Goal: Task Accomplishment & Management: Manage account settings

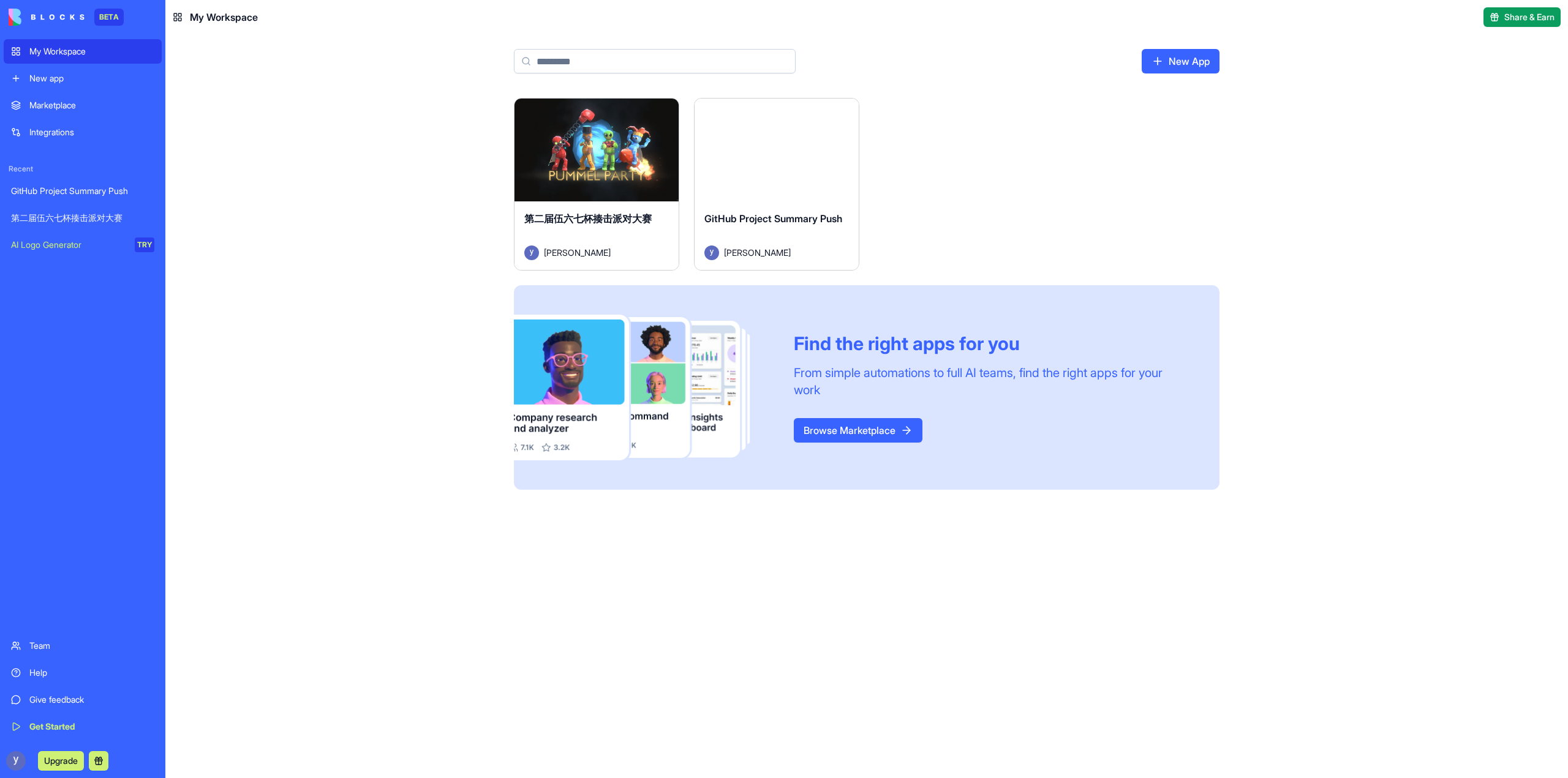
click at [72, 209] on link "第二届伍六七杯揍击派对大赛" at bounding box center [83, 218] width 158 height 24
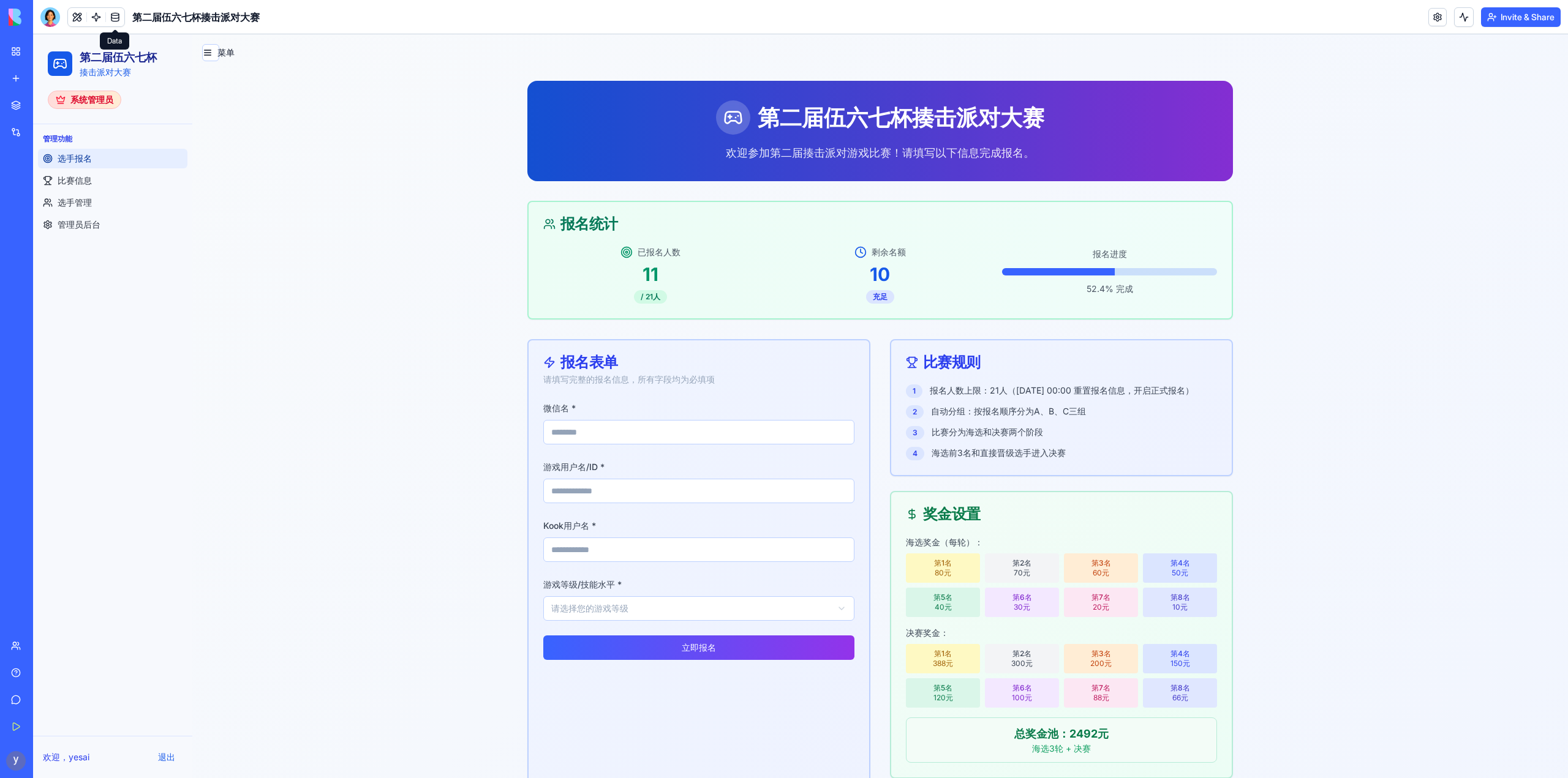
click at [118, 19] on link at bounding box center [115, 18] width 19 height 19
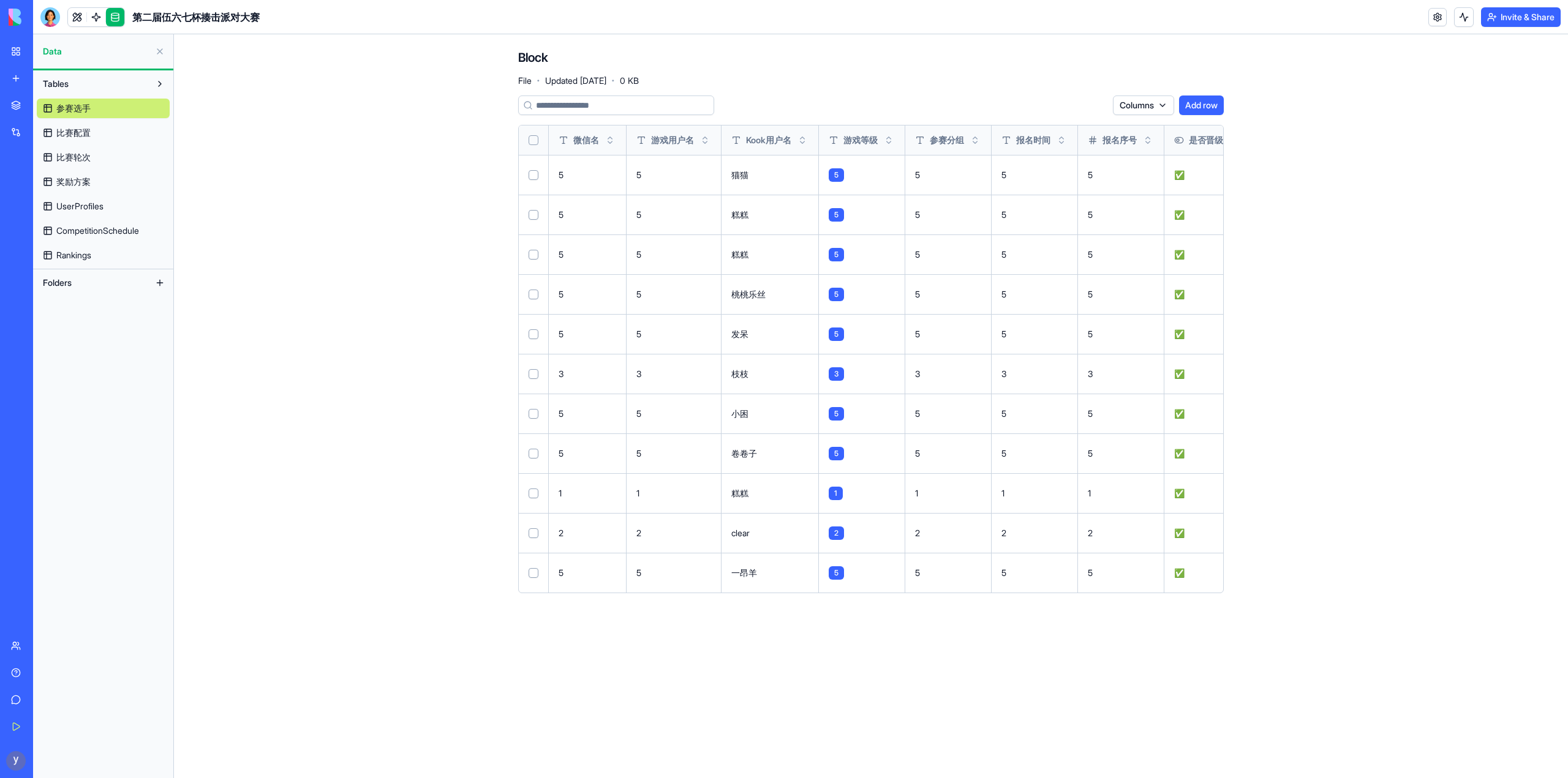
click at [86, 134] on span "比赛配置" at bounding box center [73, 132] width 34 height 12
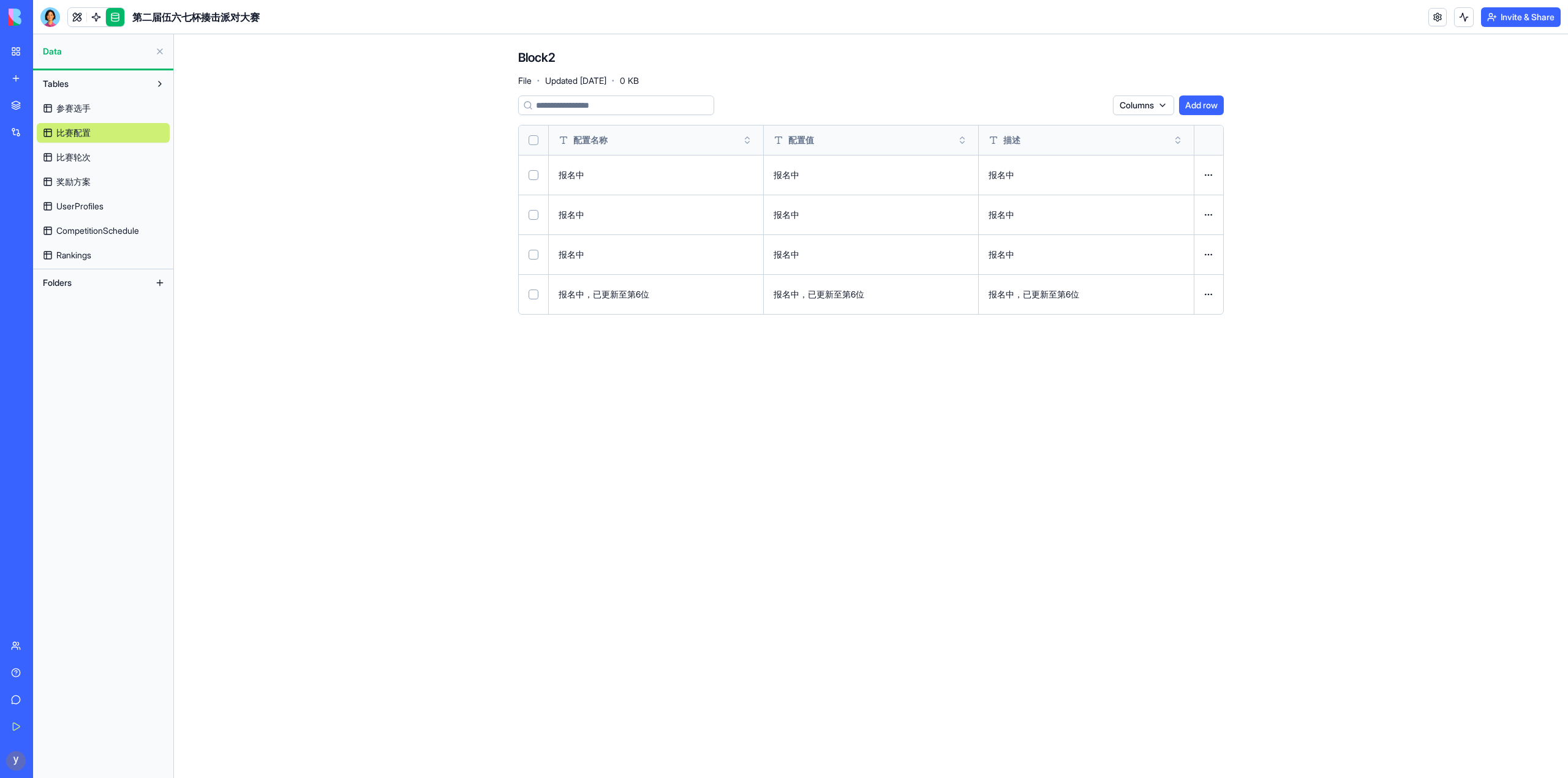
click at [83, 114] on link "参赛选手" at bounding box center [103, 108] width 133 height 20
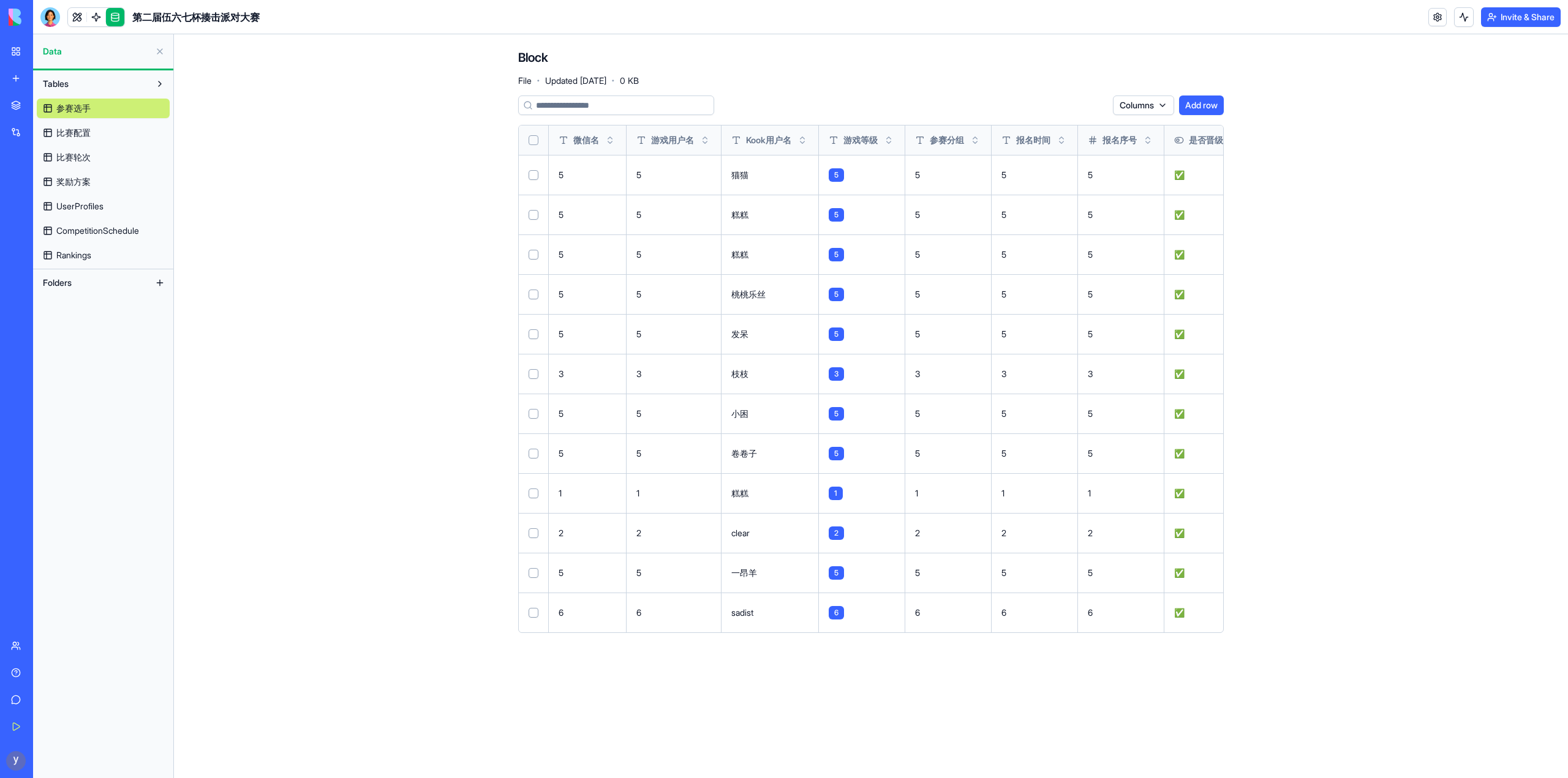
click at [46, 221] on div "第二届伍六七杯揍击派对大赛" at bounding box center [28, 218] width 34 height 12
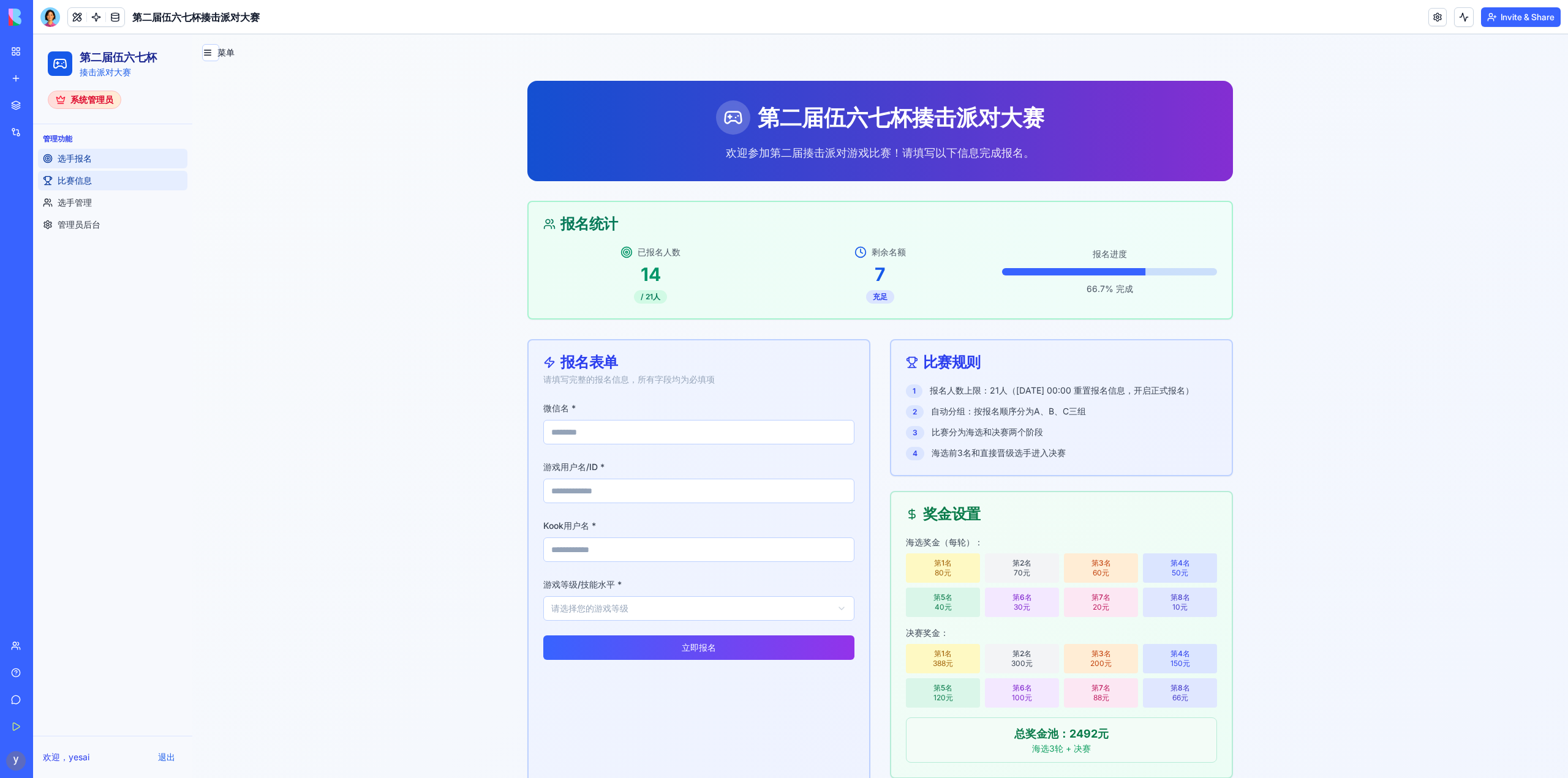
click at [87, 184] on span "比赛信息" at bounding box center [74, 180] width 34 height 12
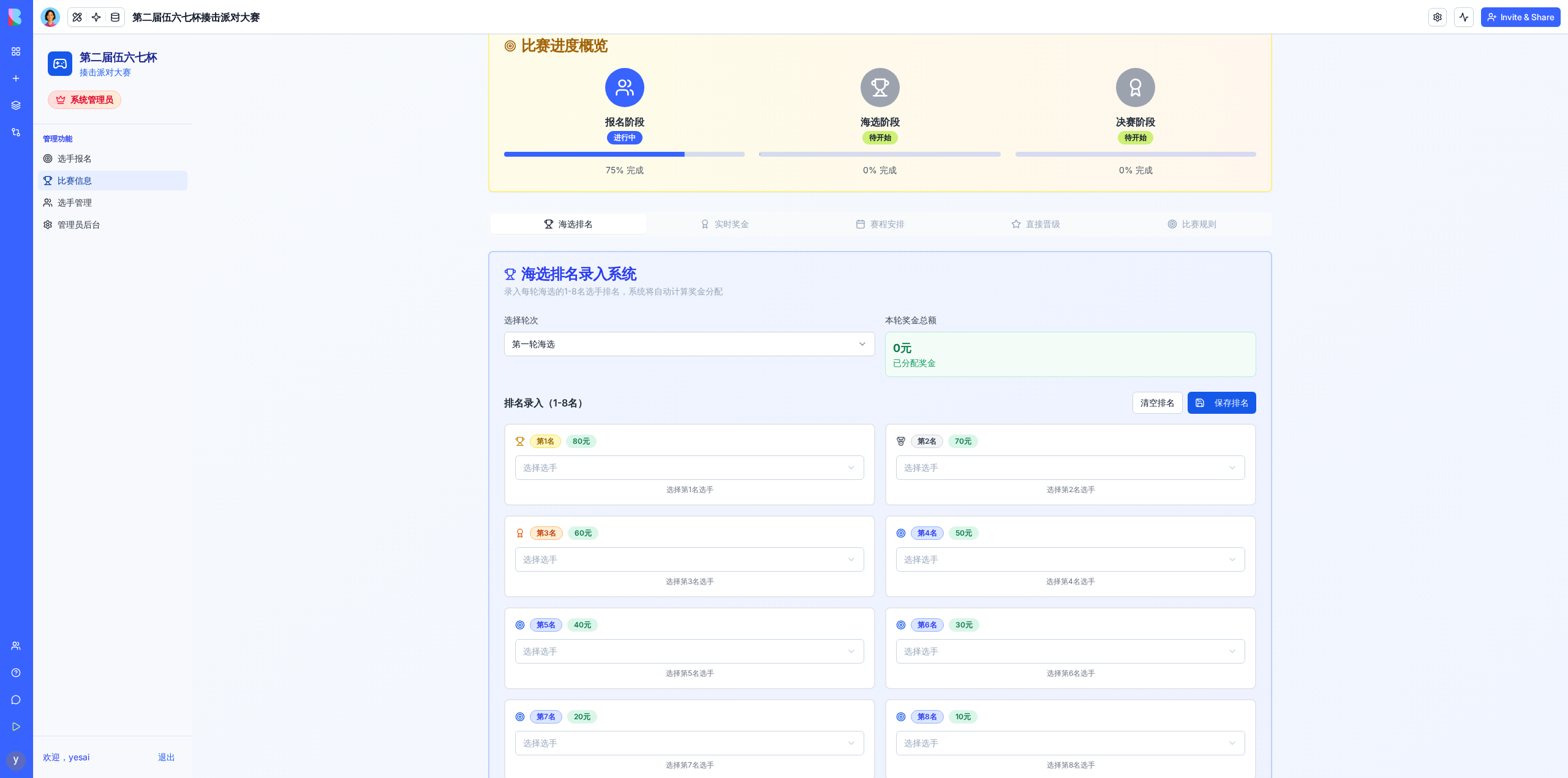
scroll to position [184, 0]
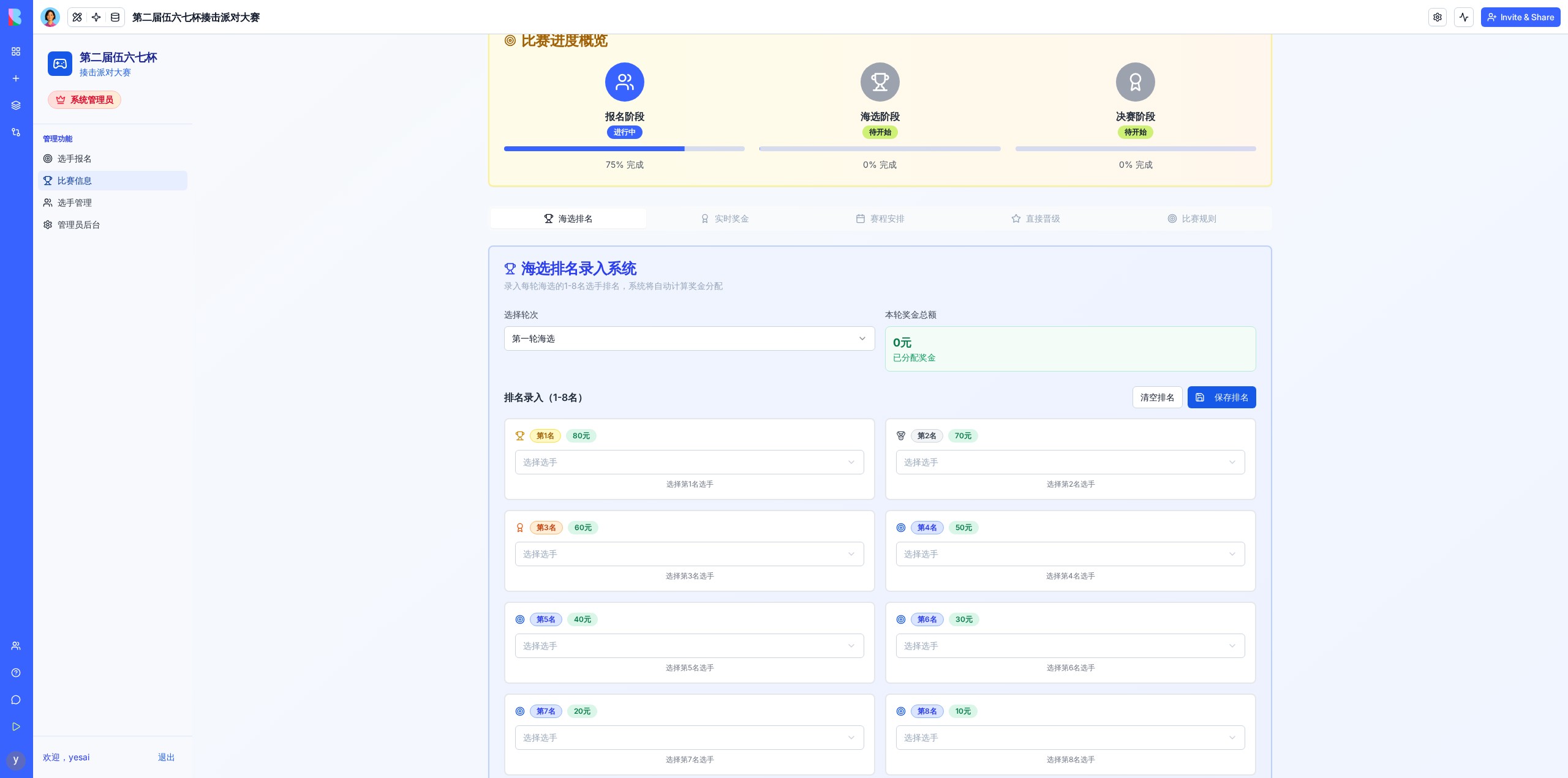
click at [716, 217] on button "实时奖金" at bounding box center [723, 218] width 155 height 20
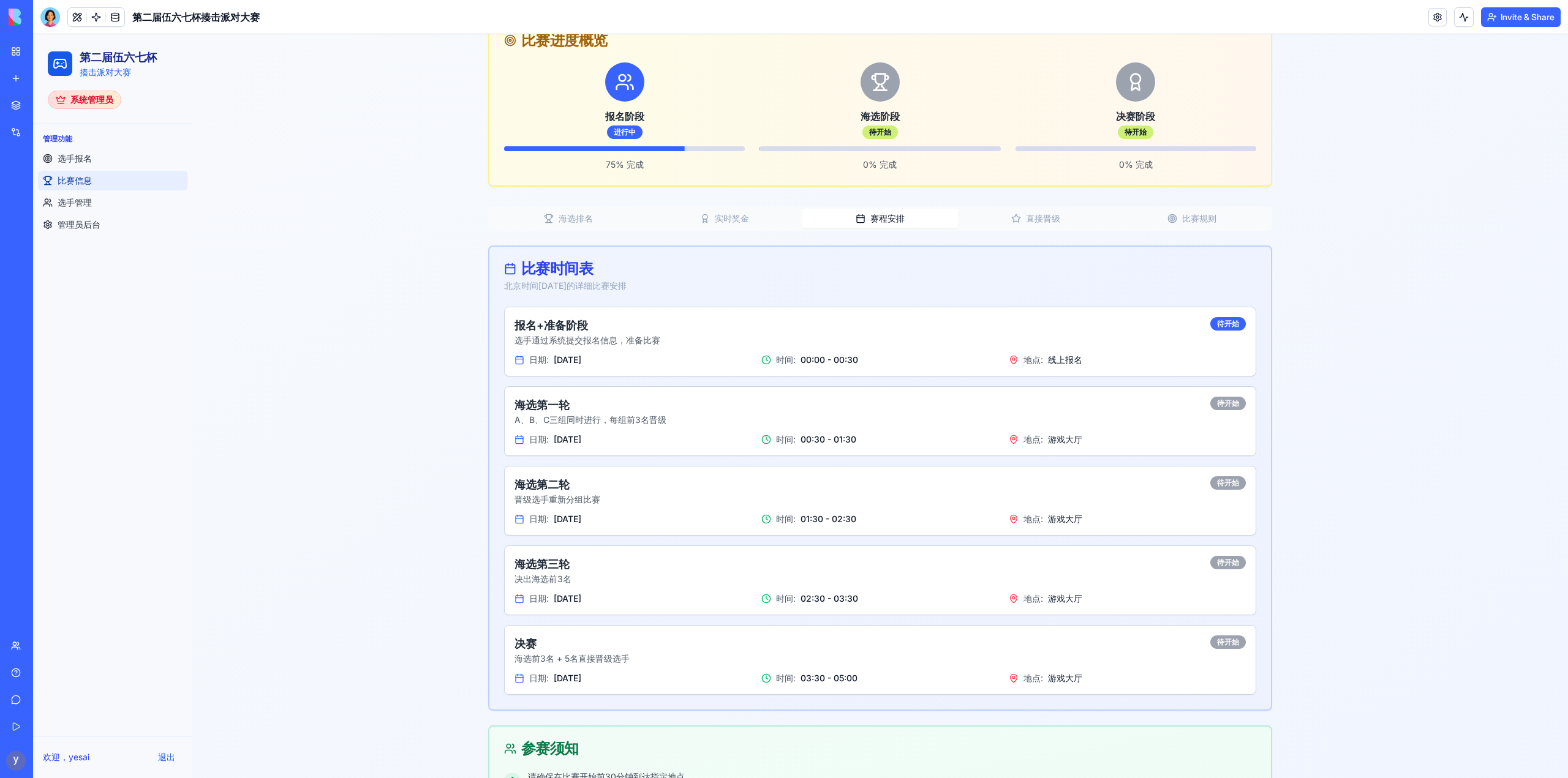
click at [878, 209] on button "赛程安排" at bounding box center [879, 218] width 155 height 20
click at [1031, 216] on button "直接晋级" at bounding box center [1034, 218] width 155 height 20
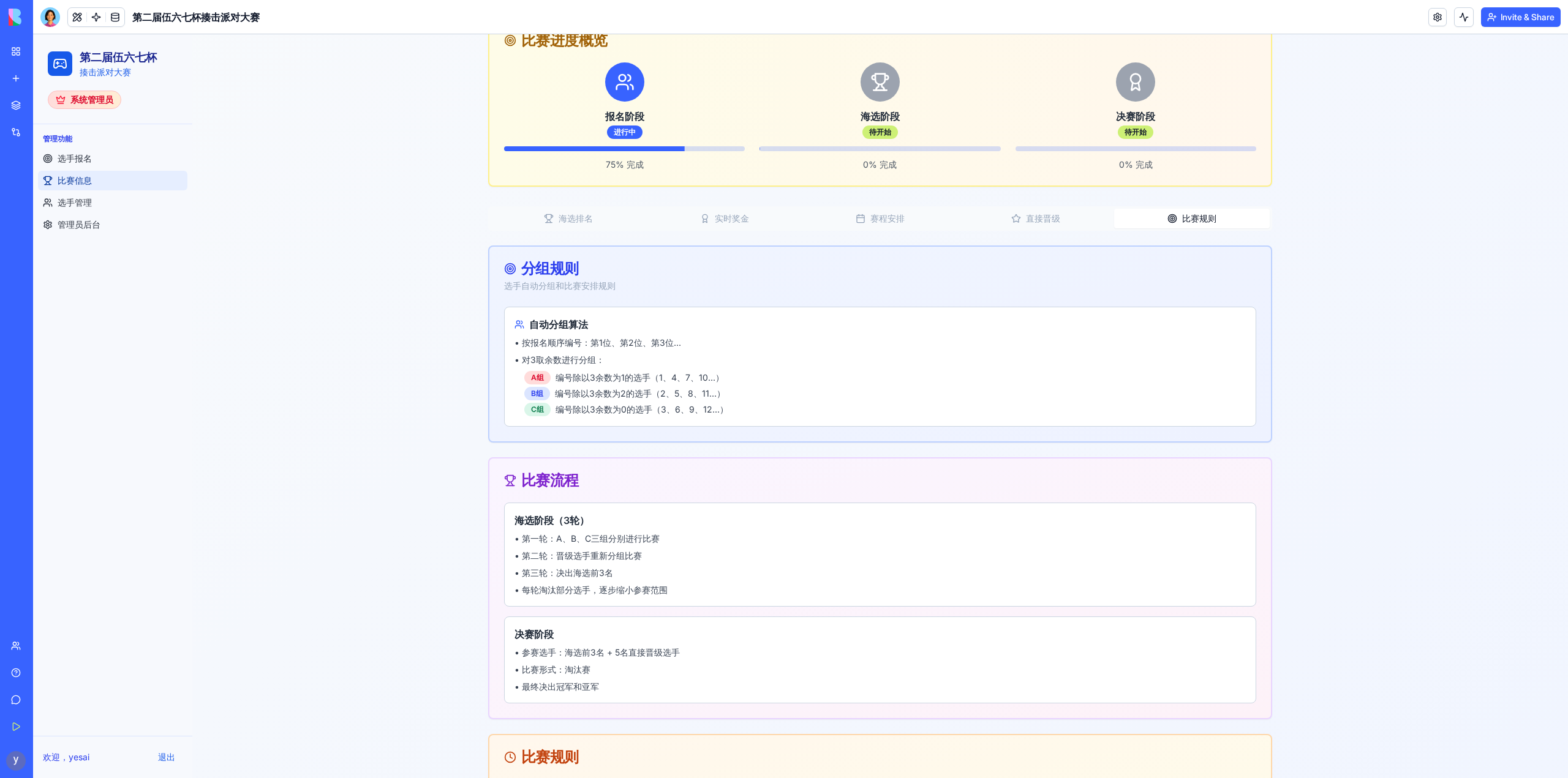
click at [1175, 217] on button "比赛规则" at bounding box center [1191, 218] width 155 height 20
click at [1057, 220] on button "直接晋级" at bounding box center [1034, 218] width 155 height 20
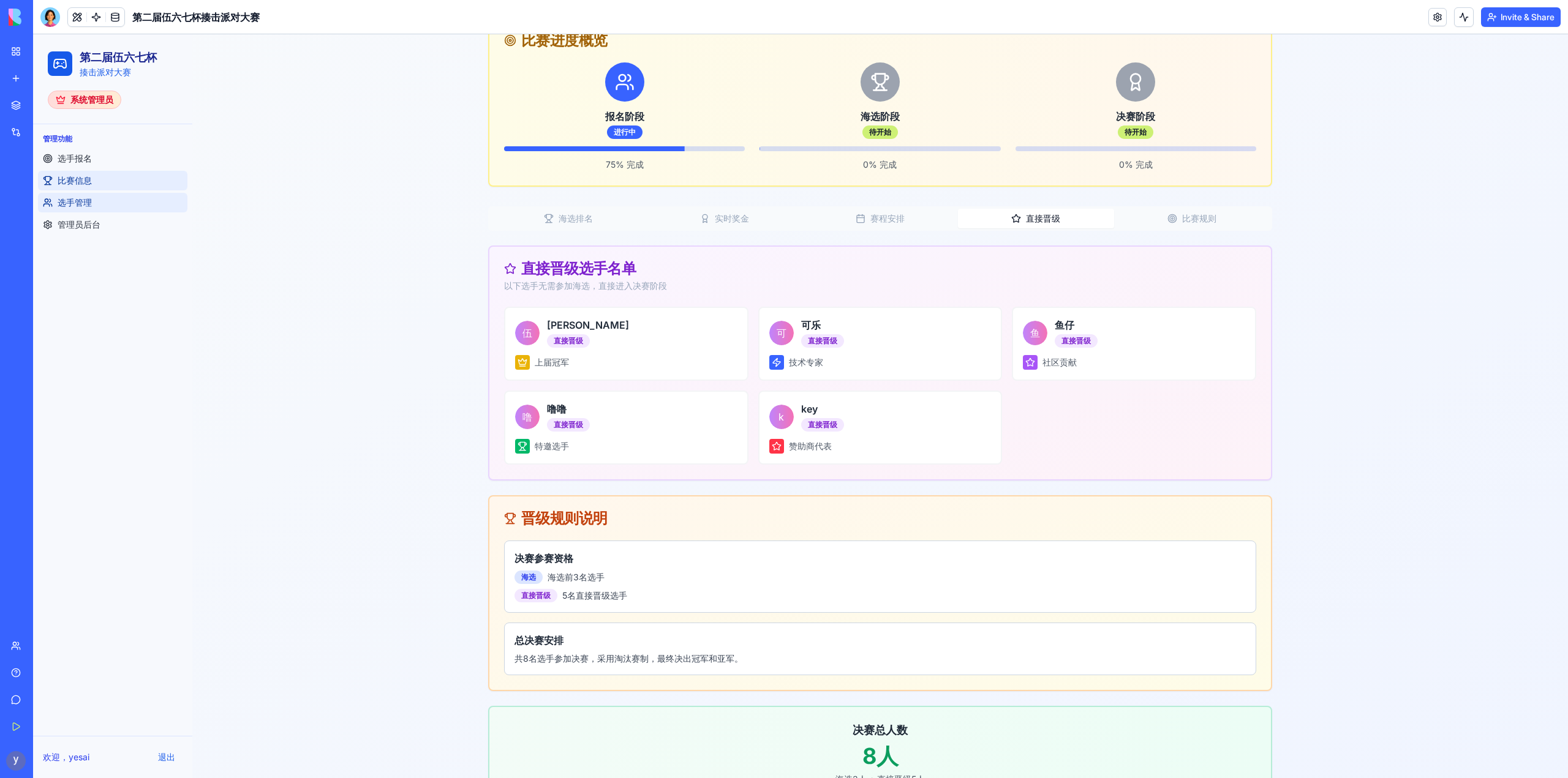
click at [92, 207] on link "选手管理" at bounding box center [112, 203] width 150 height 20
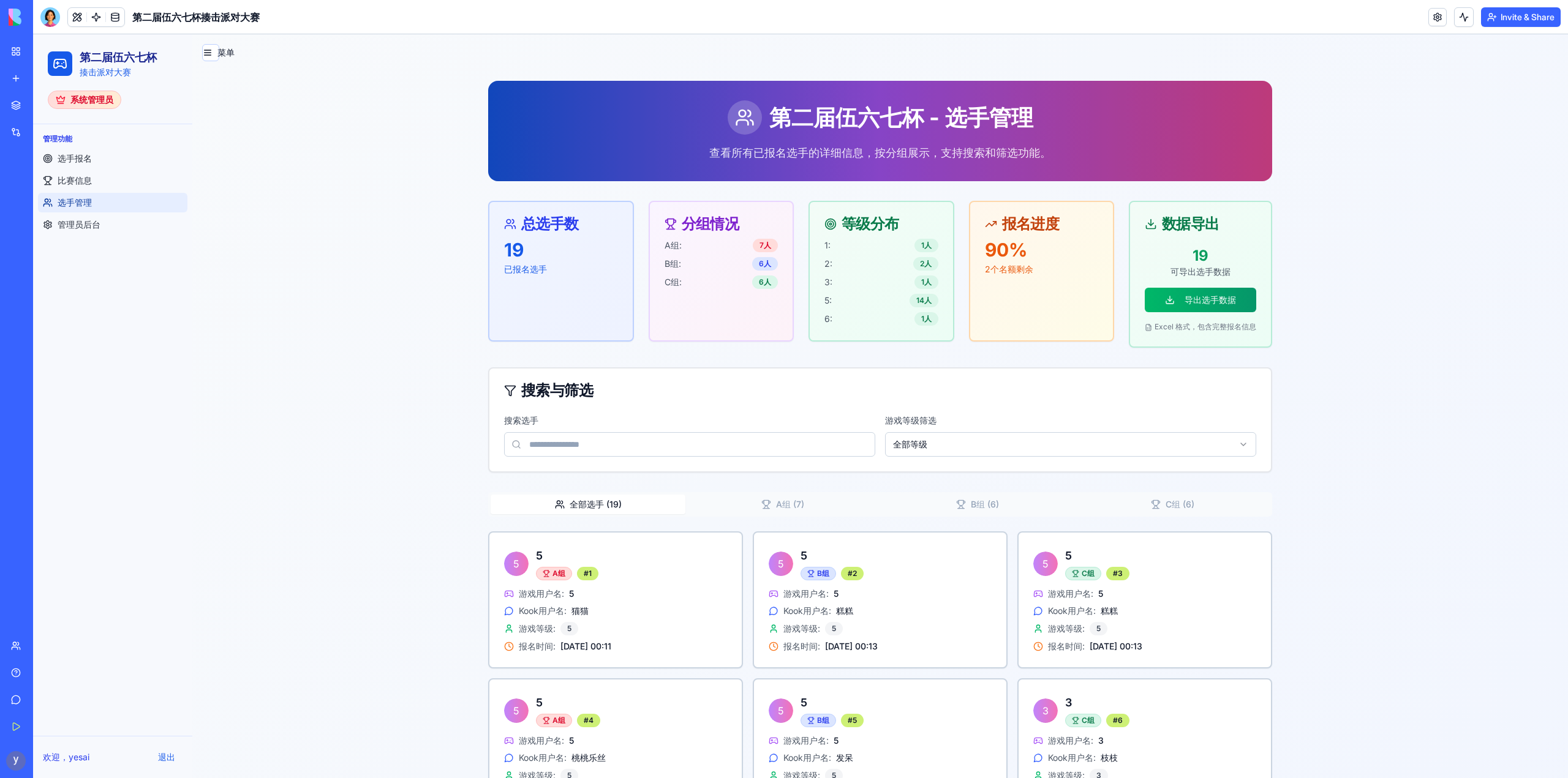
click at [785, 500] on button "A组 ( 7 )" at bounding box center [783, 504] width 195 height 20
click at [962, 508] on button "B组 ( 6 )" at bounding box center [978, 504] width 195 height 20
click at [1173, 502] on button "C组 ( 6 )" at bounding box center [1172, 504] width 195 height 20
click at [772, 510] on button "A组 ( 7 )" at bounding box center [783, 504] width 195 height 20
click at [597, 498] on button "全部选手 ( 19 )" at bounding box center [588, 504] width 195 height 20
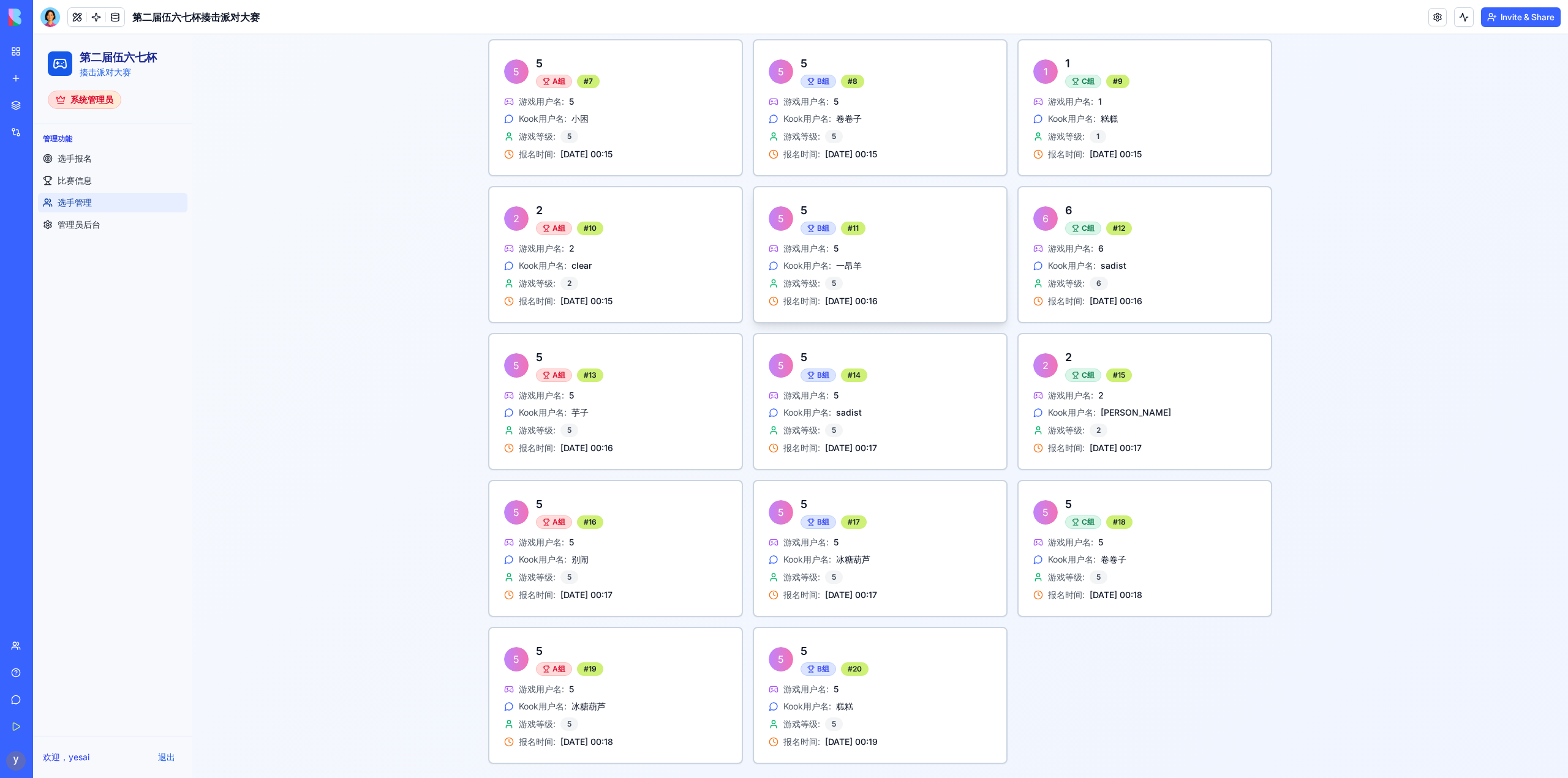
scroll to position [787, 0]
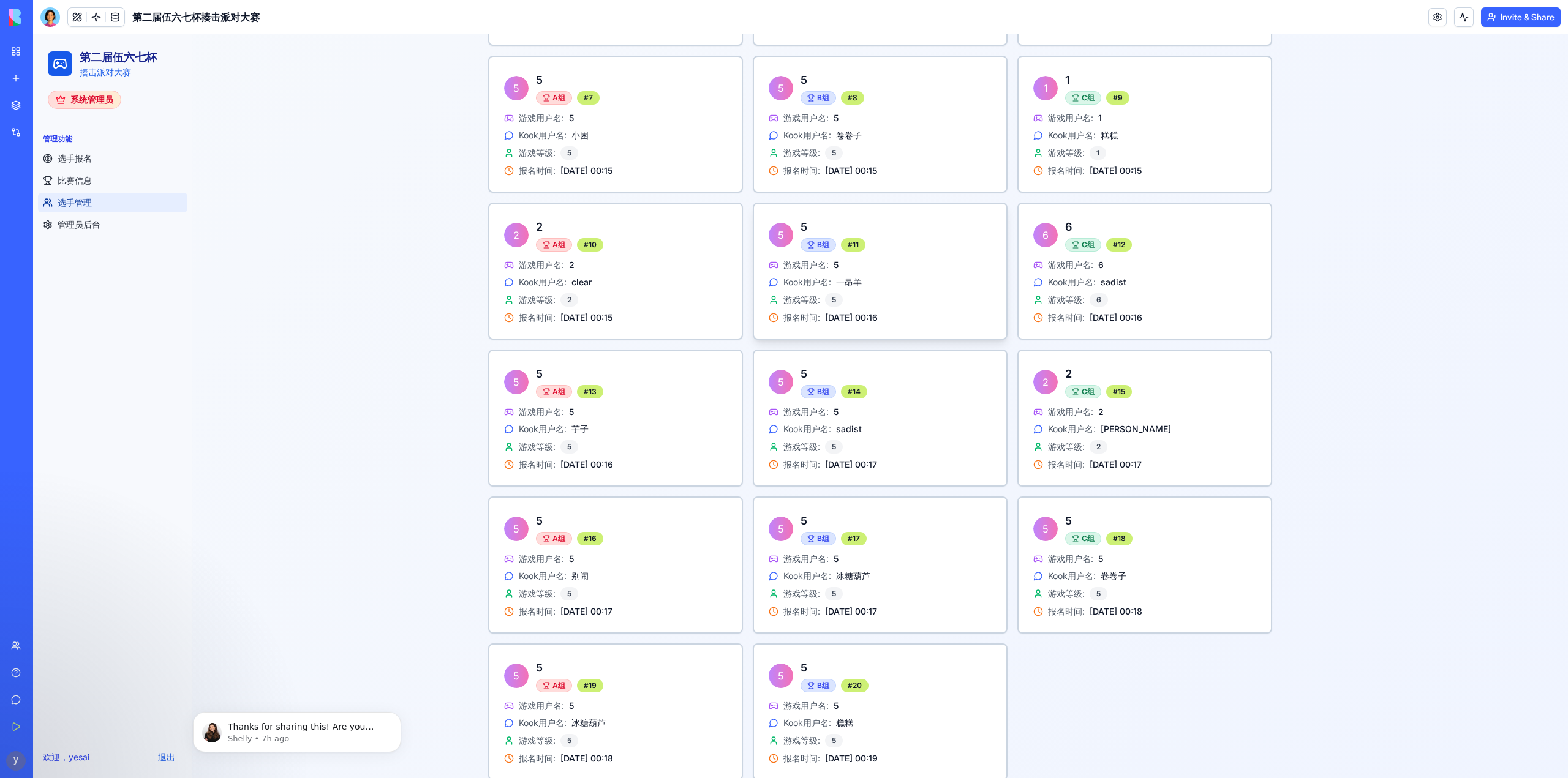
scroll to position [787, 0]
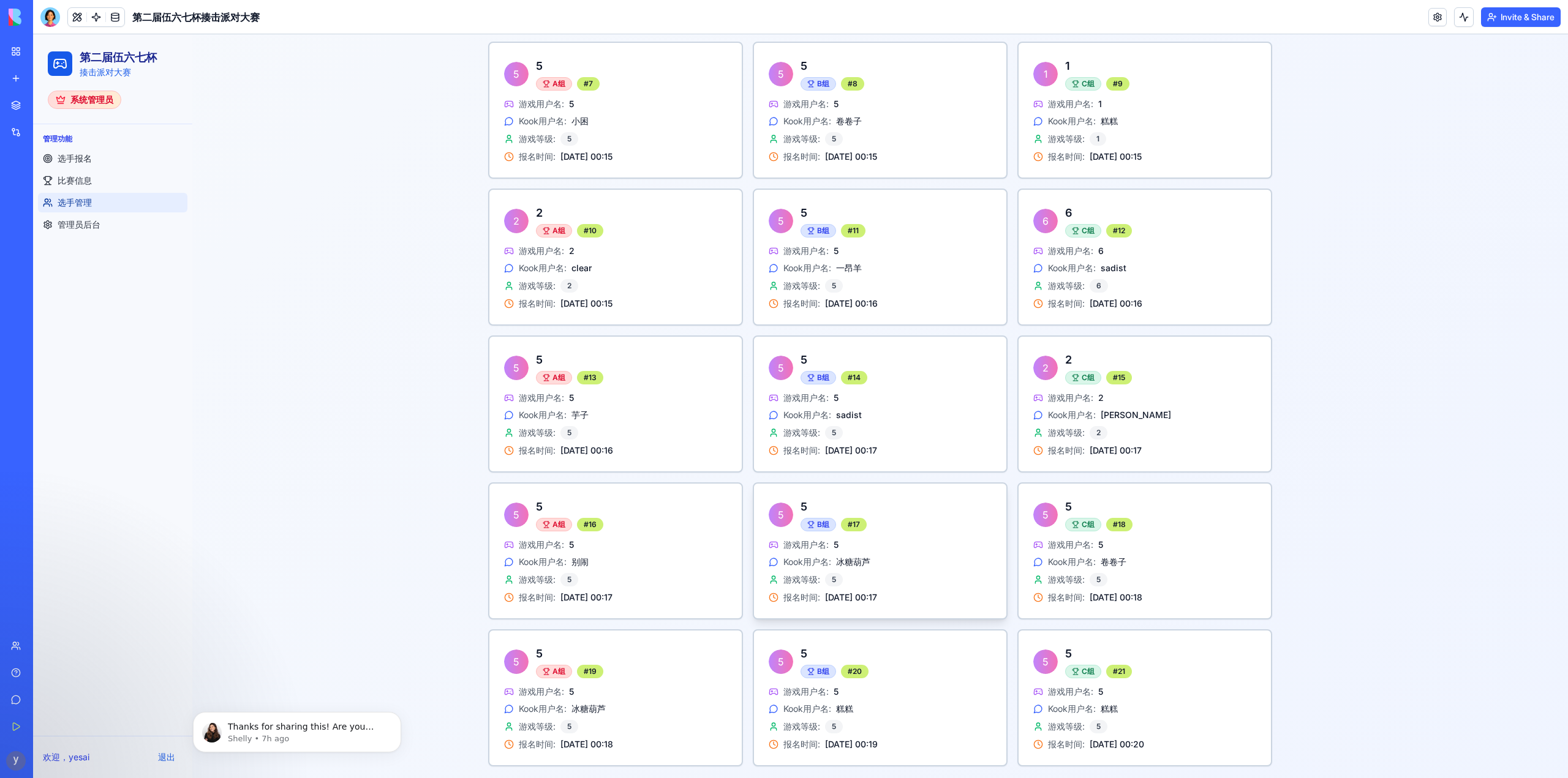
scroll to position [787, 0]
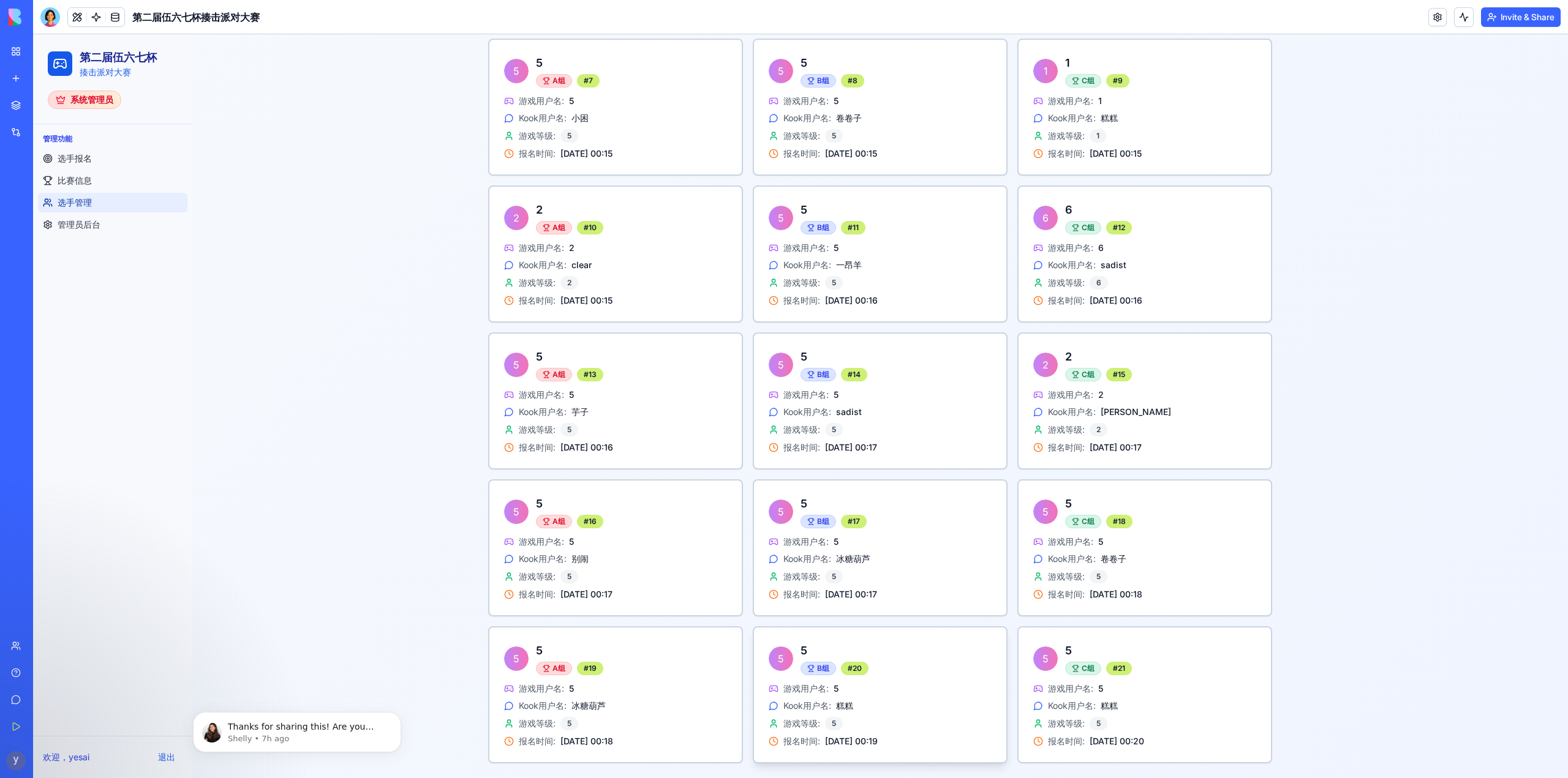
click at [838, 708] on span "糕糕" at bounding box center [844, 705] width 17 height 12
click at [831, 703] on div "Kook用户名: 糕糕" at bounding box center [880, 705] width 223 height 12
click at [836, 703] on span "糕糕" at bounding box center [844, 705] width 17 height 12
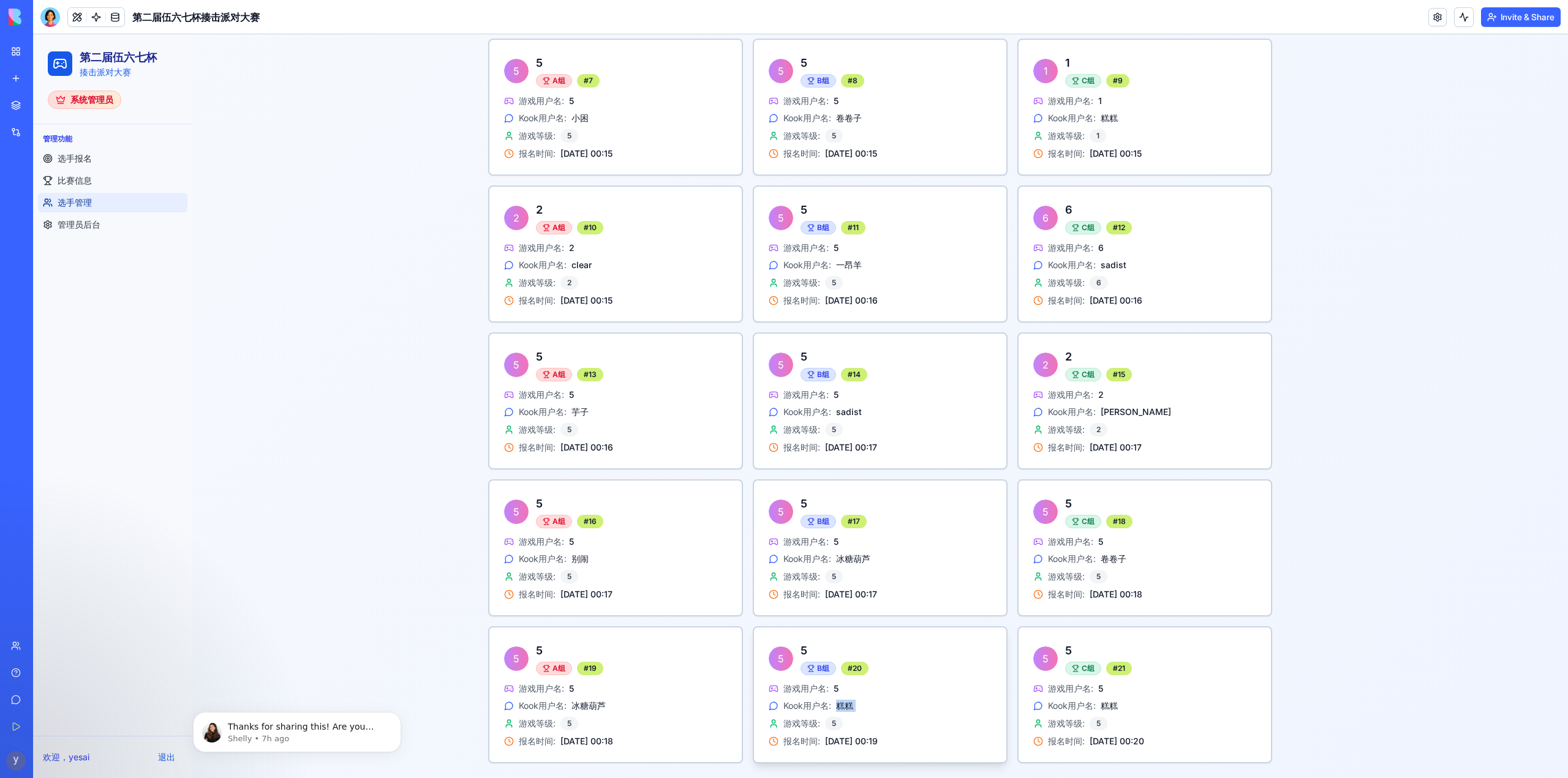
click at [836, 705] on span "糕糕" at bounding box center [844, 705] width 17 height 12
click at [847, 705] on span "糕糕" at bounding box center [844, 705] width 17 height 12
click at [847, 705] on span "糕糕" at bounding box center [844, 705] width 17 height 12
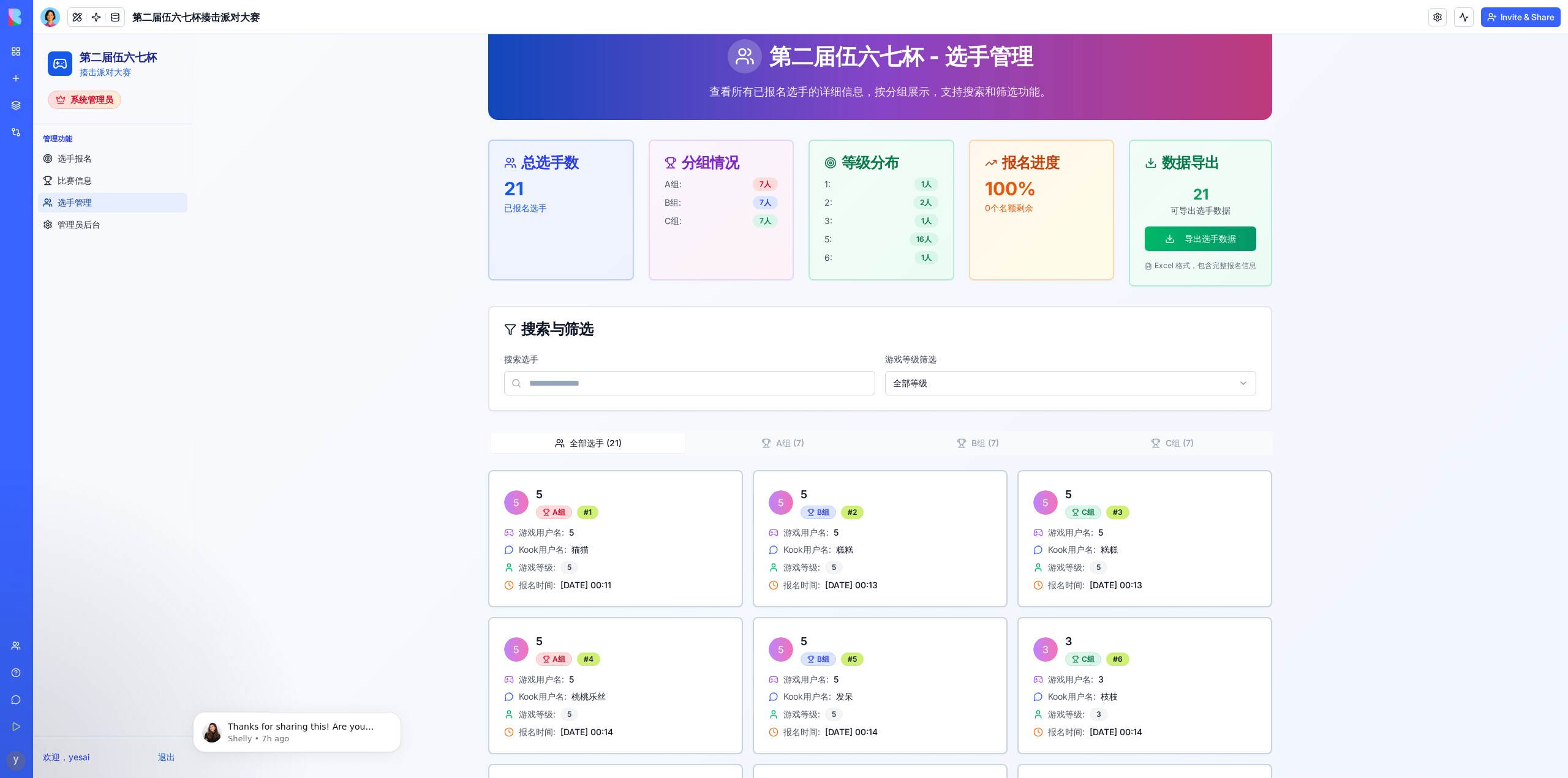
scroll to position [0, 0]
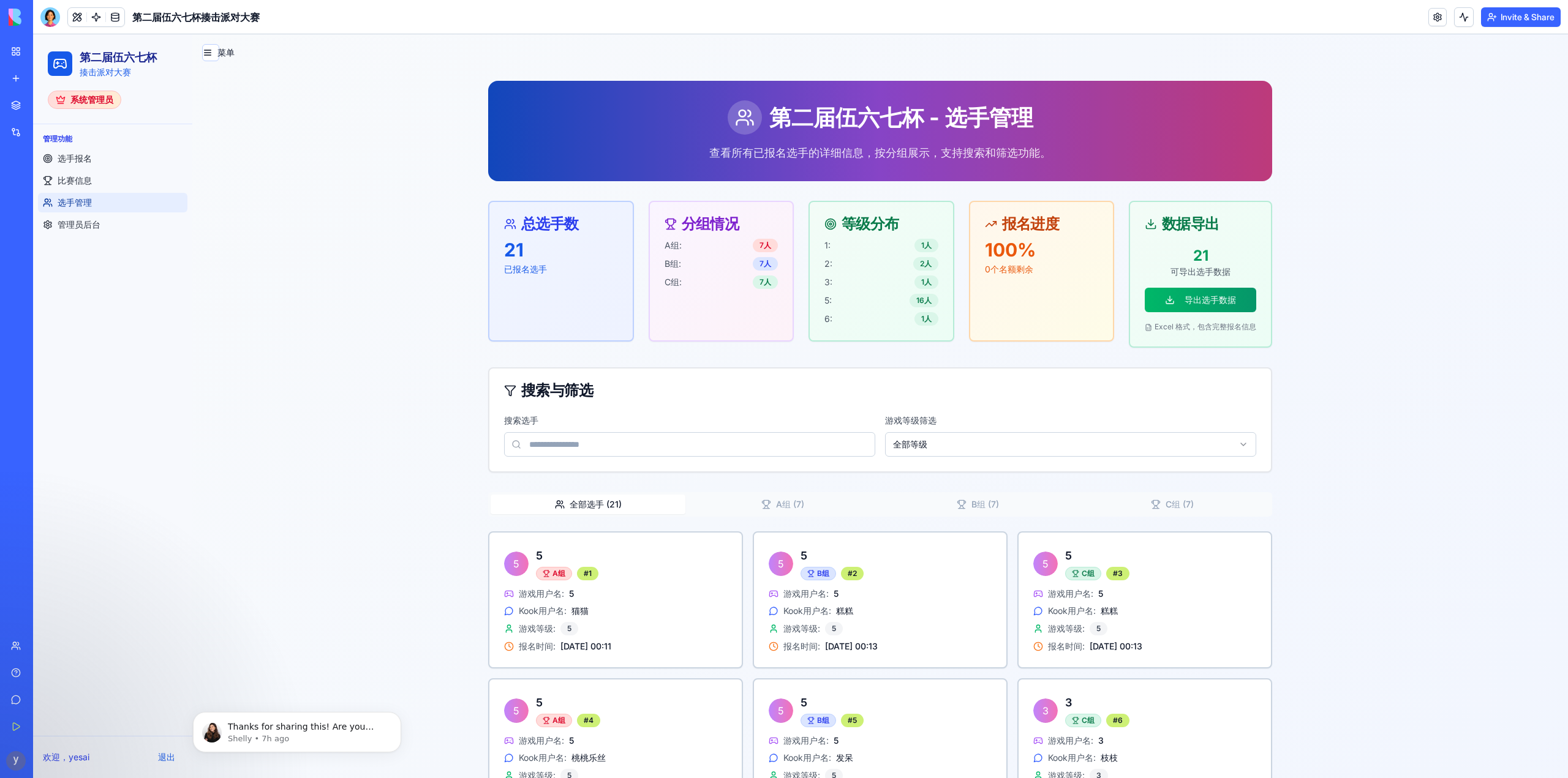
click at [986, 507] on button "B组 ( 7 )" at bounding box center [978, 504] width 195 height 20
click at [780, 504] on button "A组 ( 7 )" at bounding box center [783, 504] width 195 height 20
click at [595, 502] on button "全部选手 ( 21 )" at bounding box center [588, 504] width 195 height 20
click at [1210, 300] on button "导出选手数据" at bounding box center [1200, 300] width 112 height 24
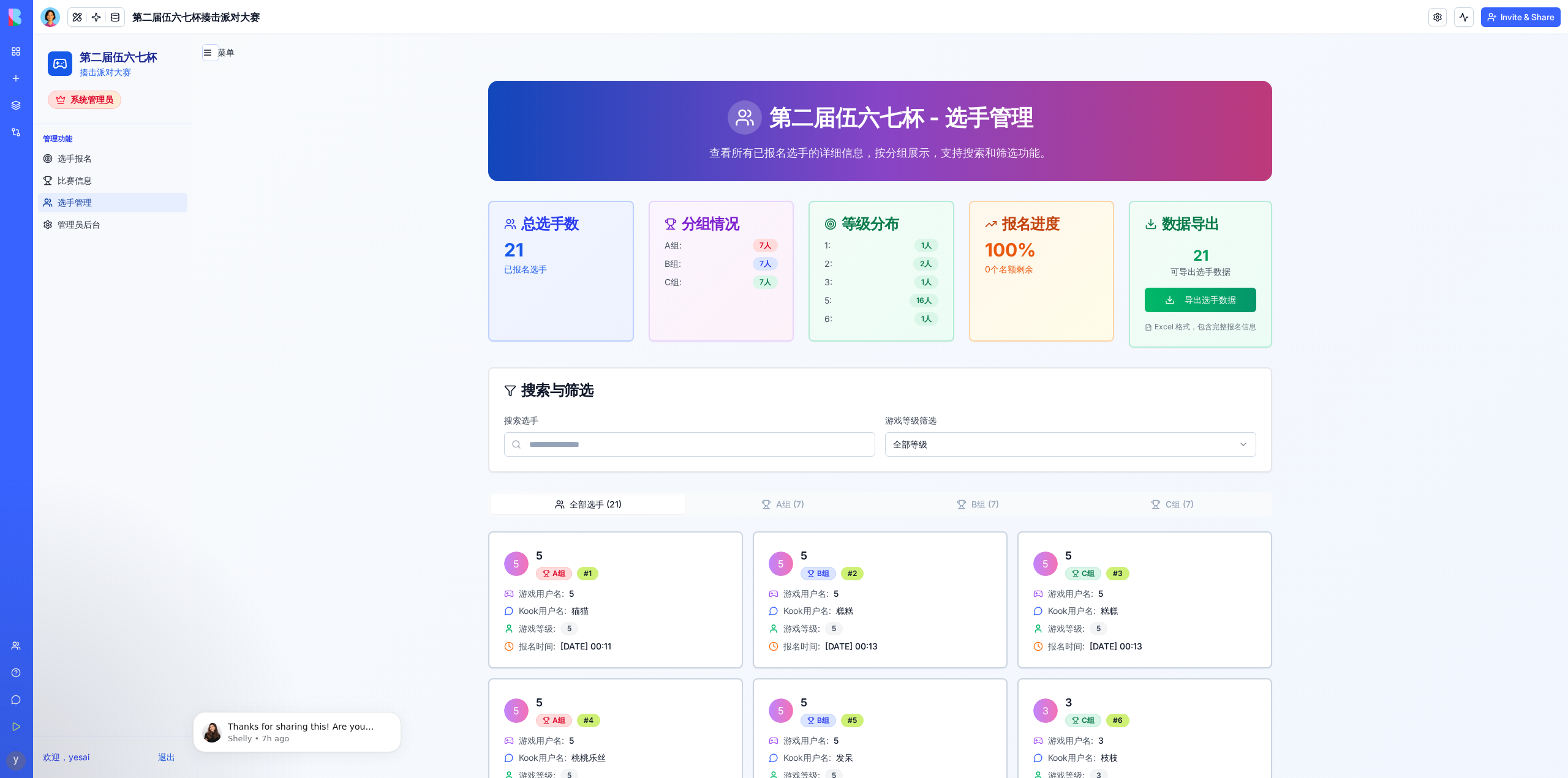
click at [112, 17] on link at bounding box center [115, 18] width 19 height 19
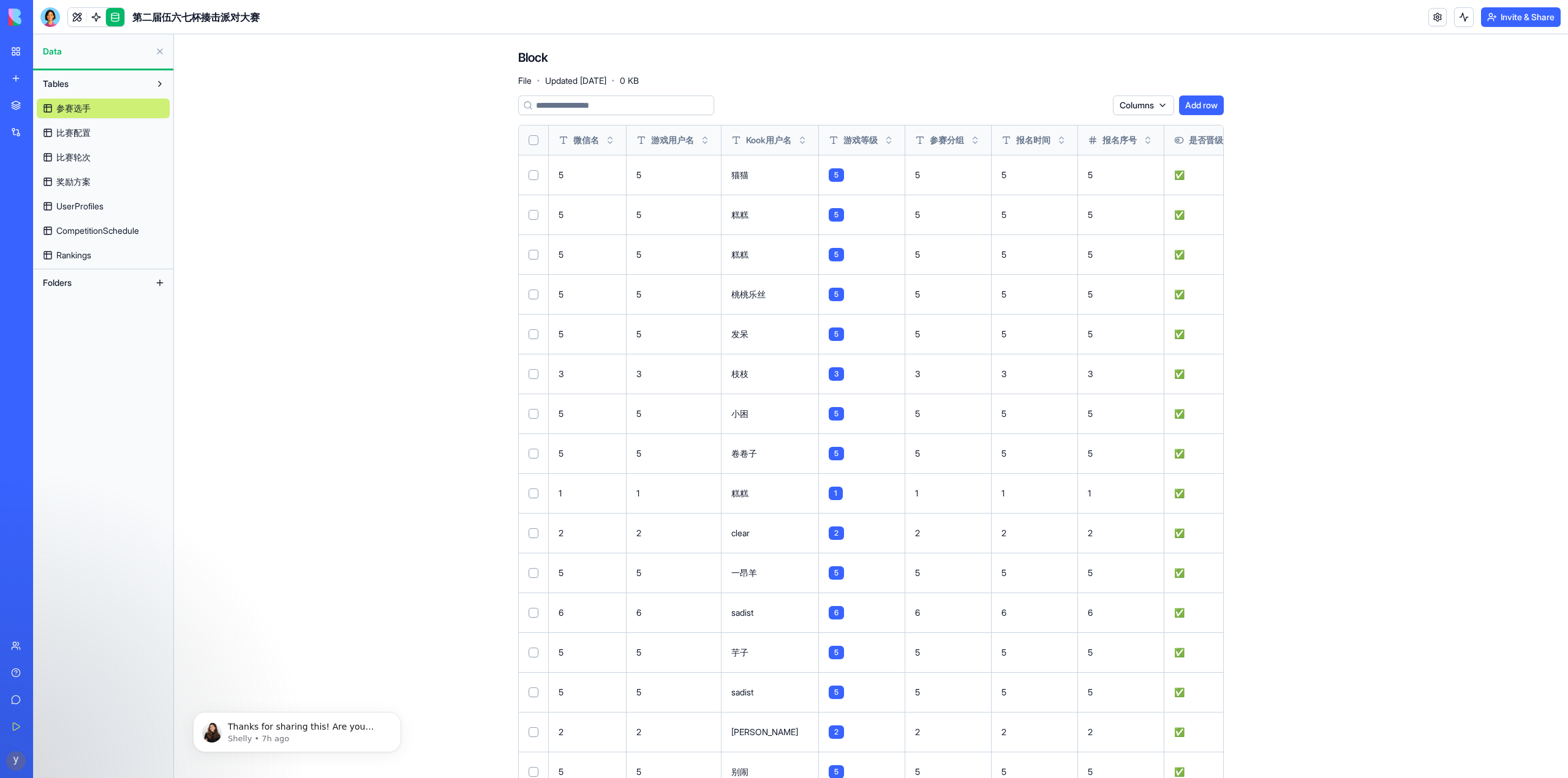
click at [529, 142] on button "Select all" at bounding box center [534, 140] width 10 height 10
click at [530, 174] on button "Select row" at bounding box center [534, 176] width 10 height 10
click at [1083, 107] on html "BETA My Workspace New app Marketplace Integrations Recent GitHub Project Summar…" at bounding box center [784, 389] width 1568 height 778
click at [1058, 132] on div "Delete" at bounding box center [1061, 130] width 72 height 20
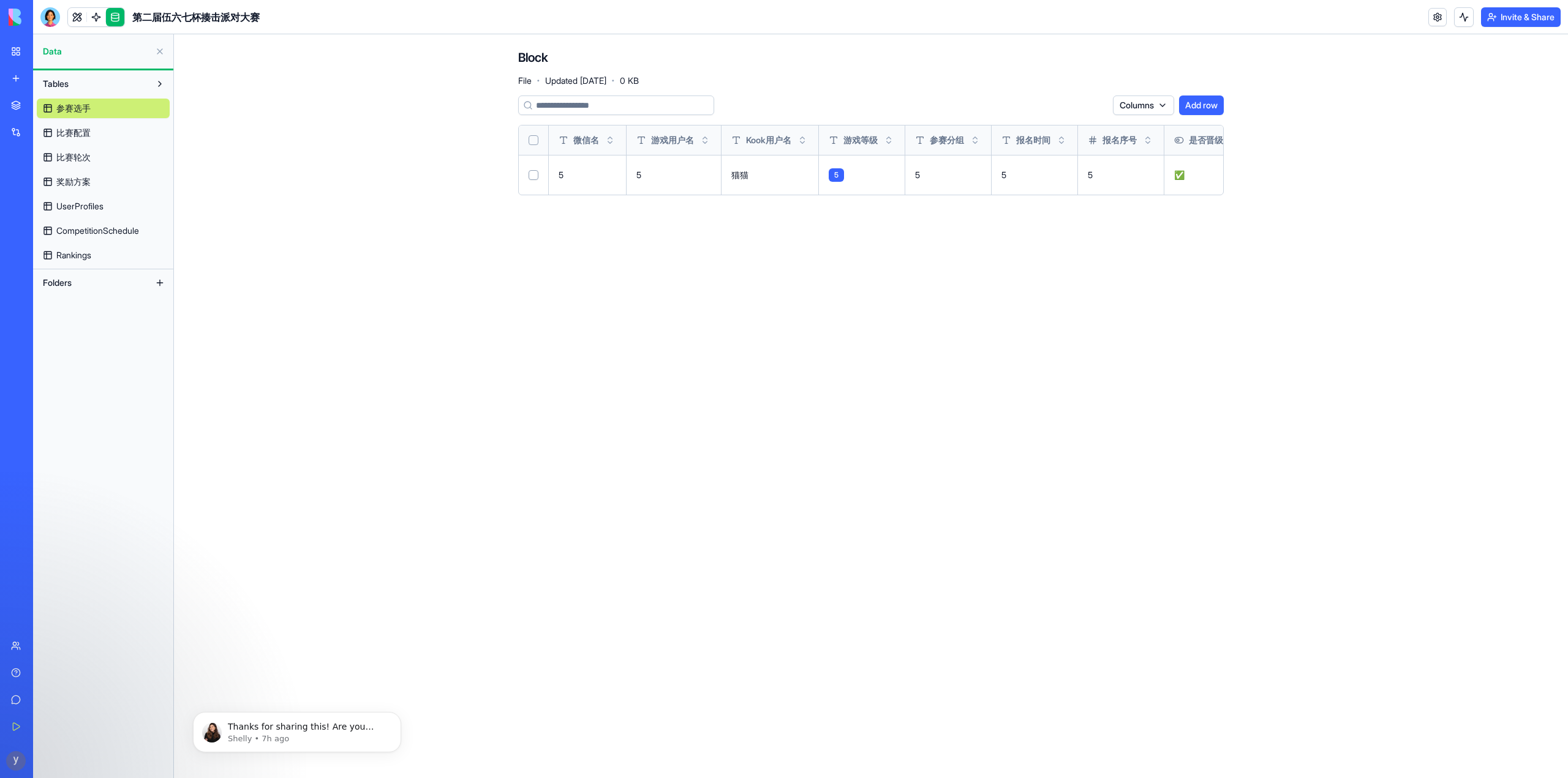
click at [88, 132] on span "比赛配置" at bounding box center [73, 132] width 34 height 12
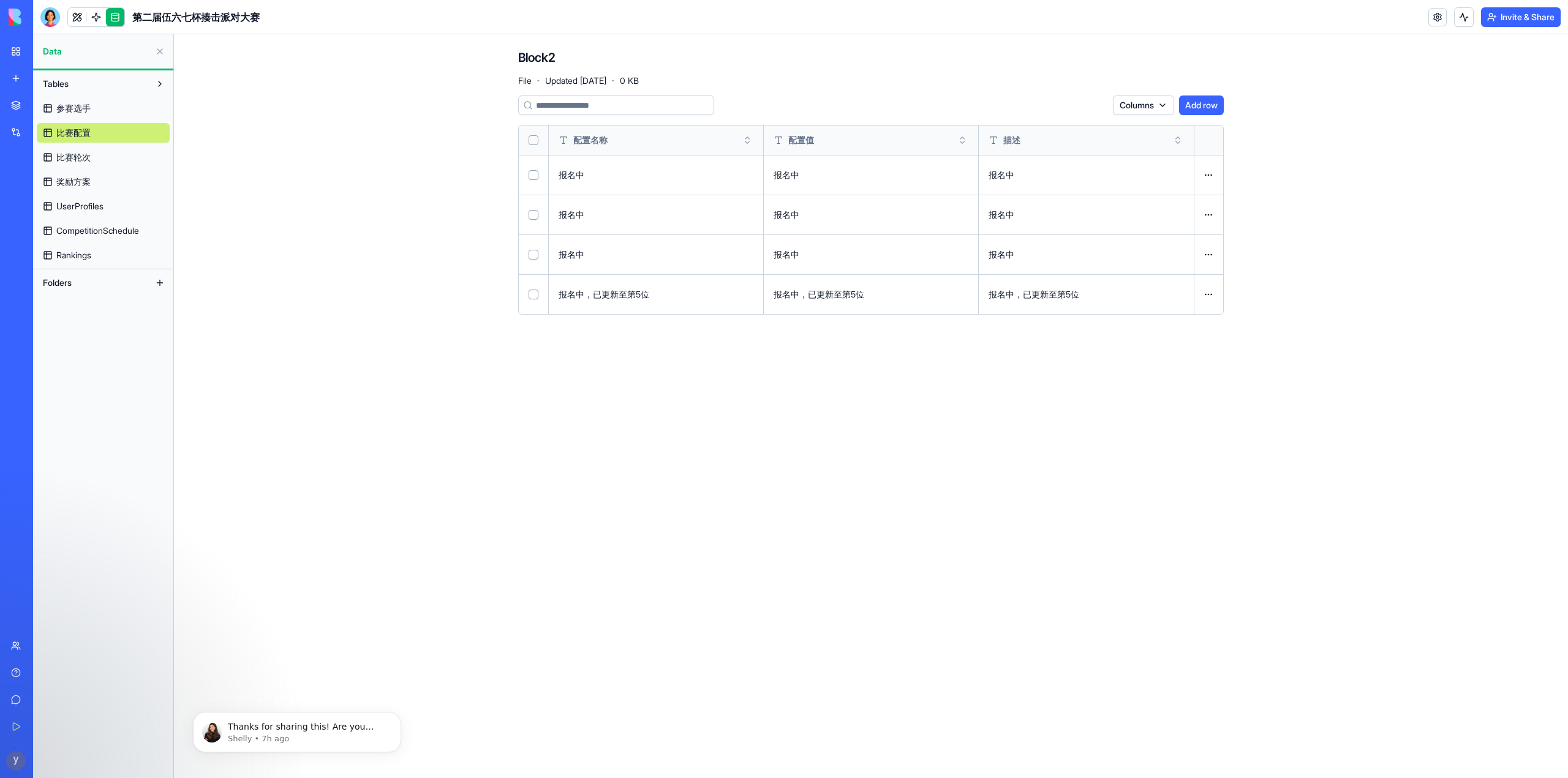
click at [86, 152] on span "比赛轮次" at bounding box center [73, 157] width 34 height 12
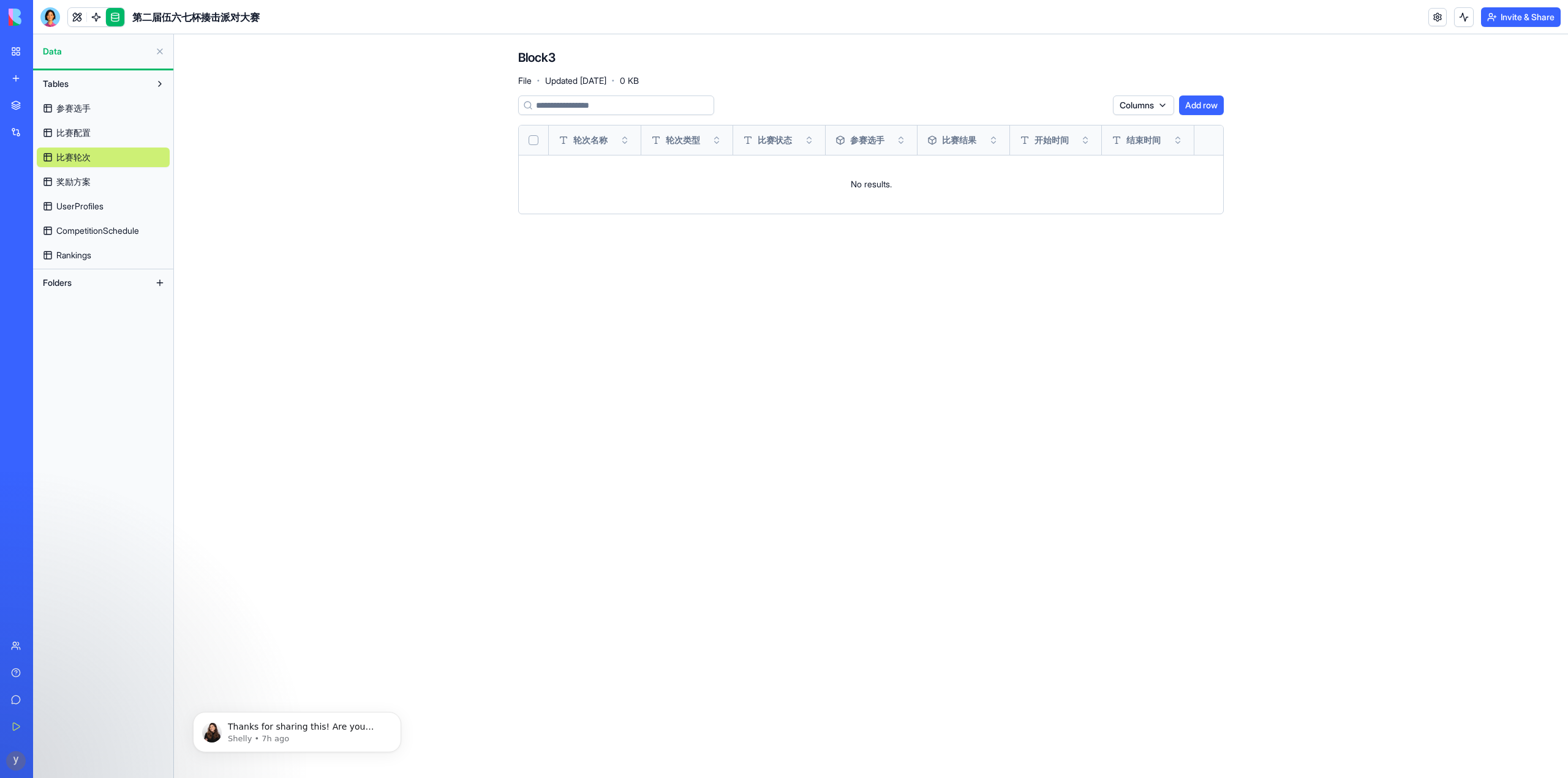
click at [87, 178] on span "奖励方案" at bounding box center [73, 181] width 34 height 12
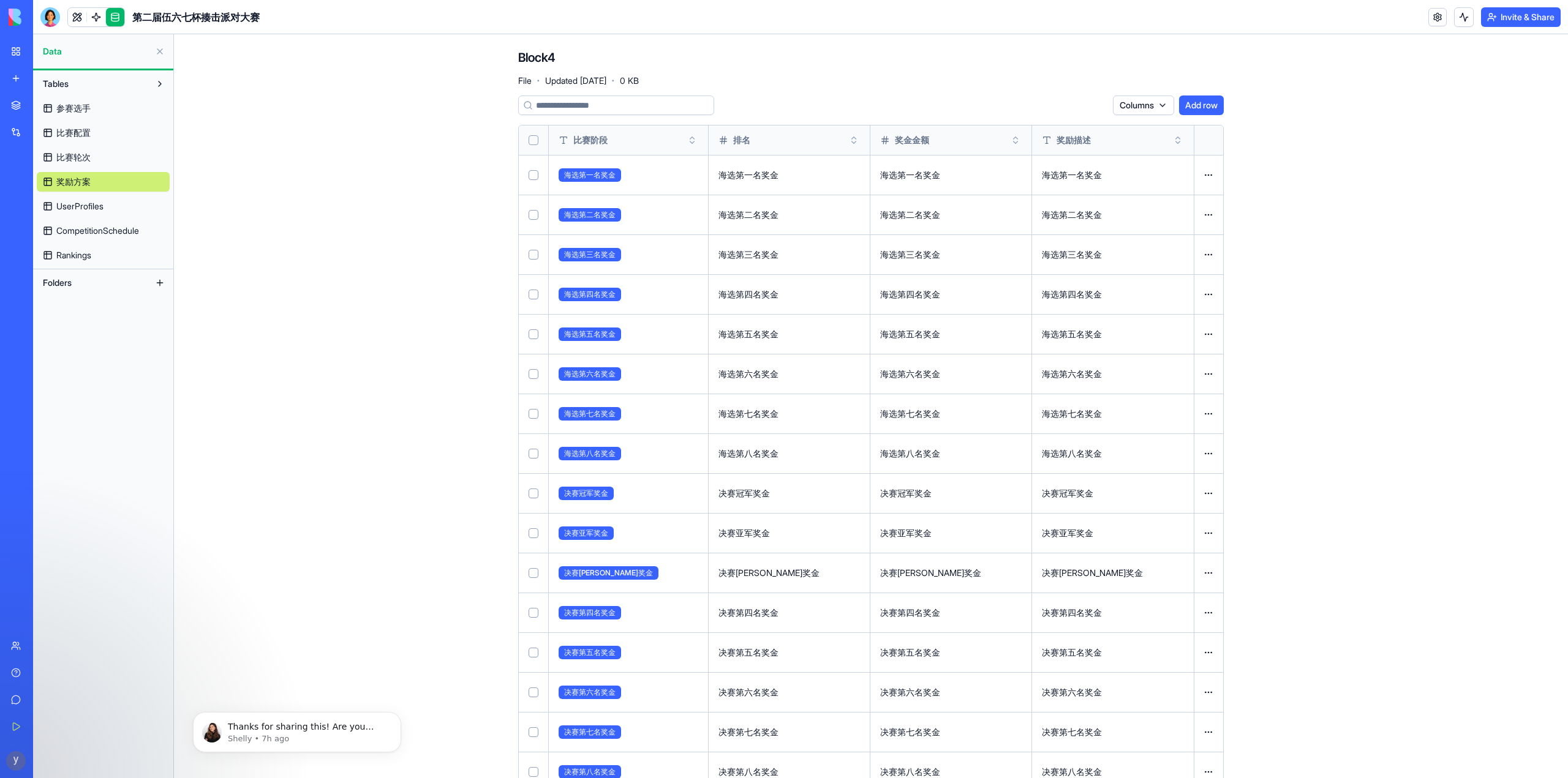
click at [98, 205] on span "UserProfiles" at bounding box center [80, 205] width 47 height 12
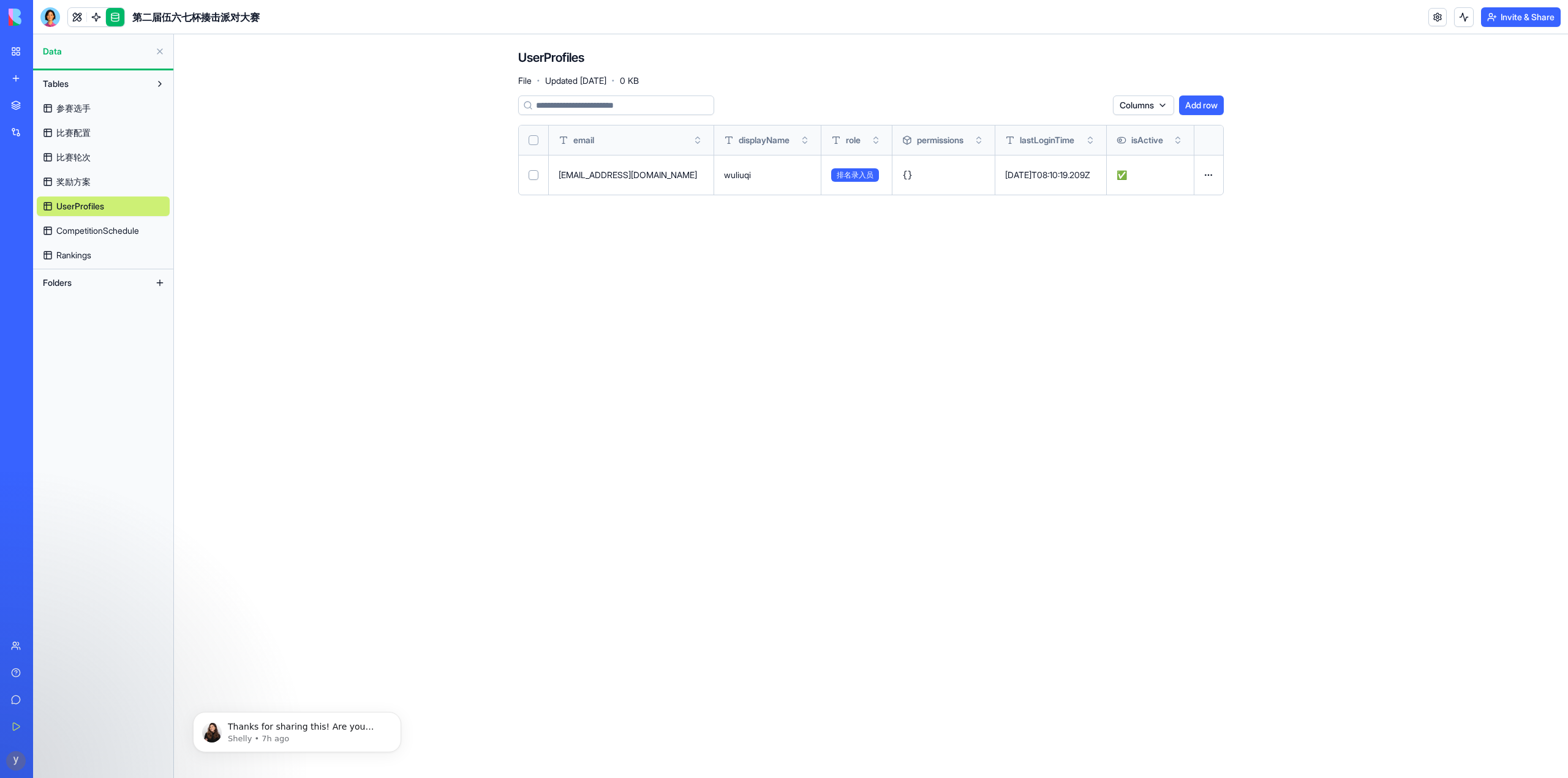
click at [106, 231] on span "CompetitionSchedule" at bounding box center [98, 231] width 83 height 12
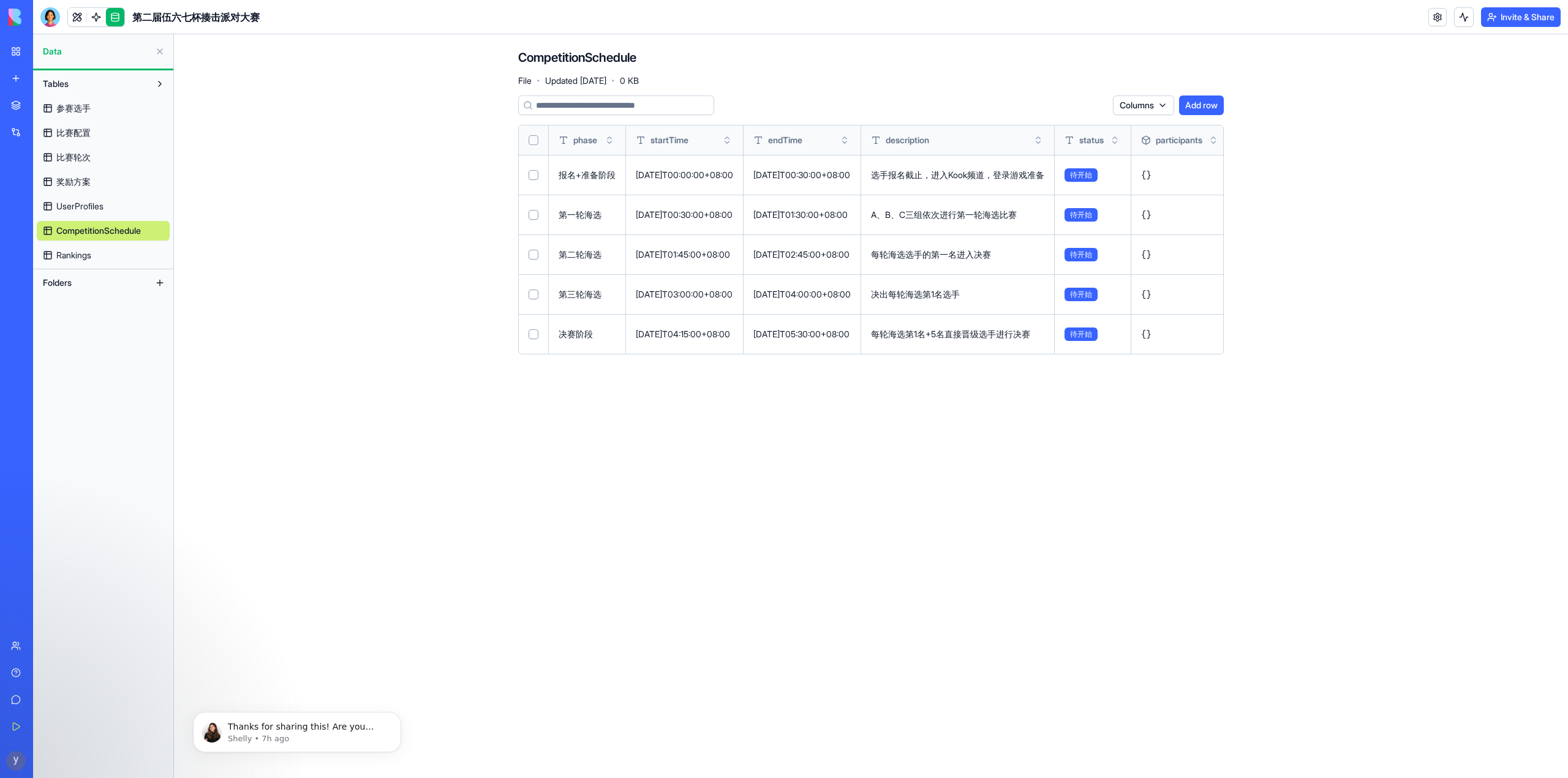
click at [98, 252] on link "Rankings" at bounding box center [103, 255] width 133 height 20
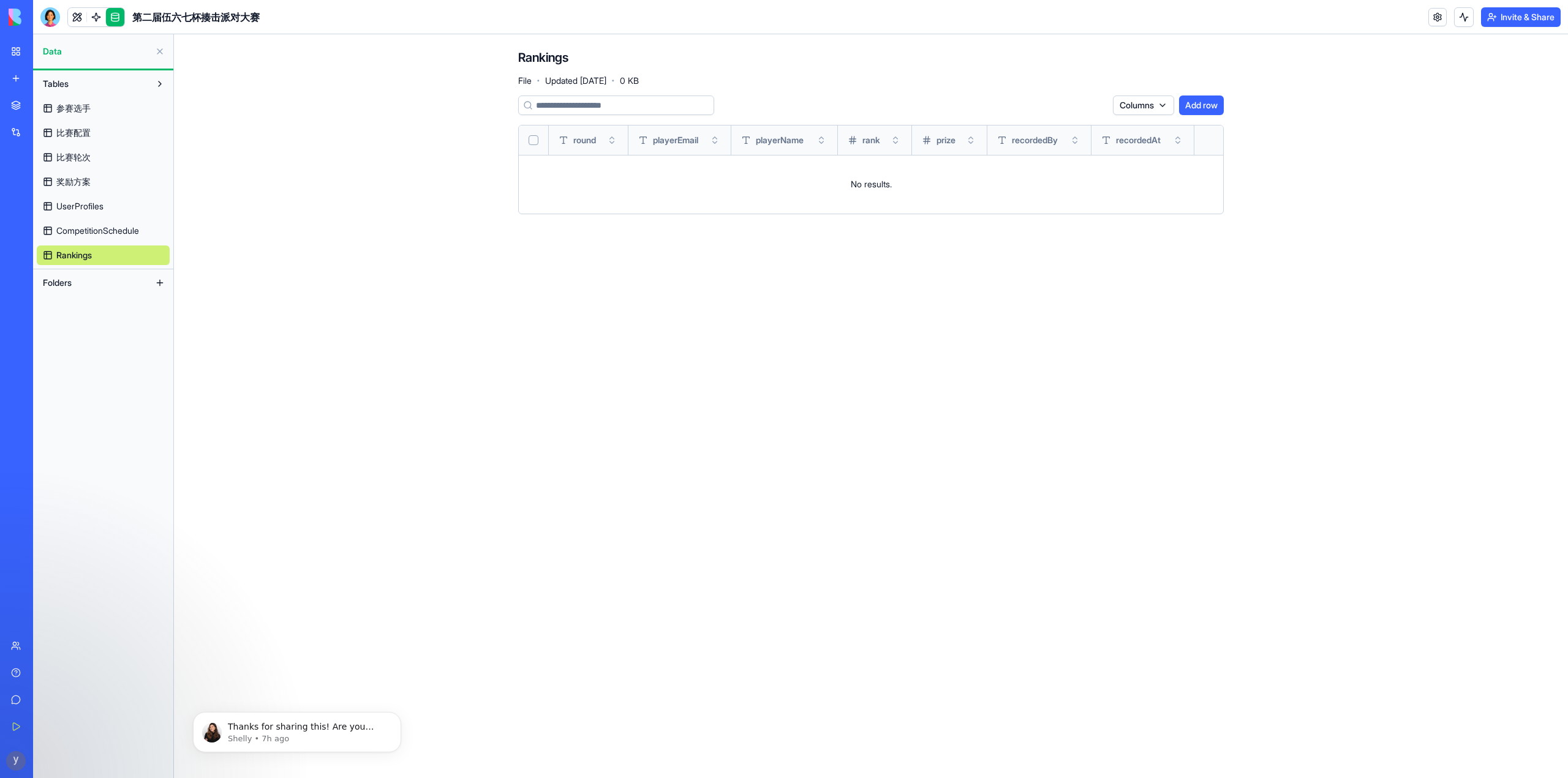
click at [71, 283] on span "Folders" at bounding box center [57, 283] width 29 height 12
click at [75, 106] on span "参赛选手" at bounding box center [73, 108] width 34 height 12
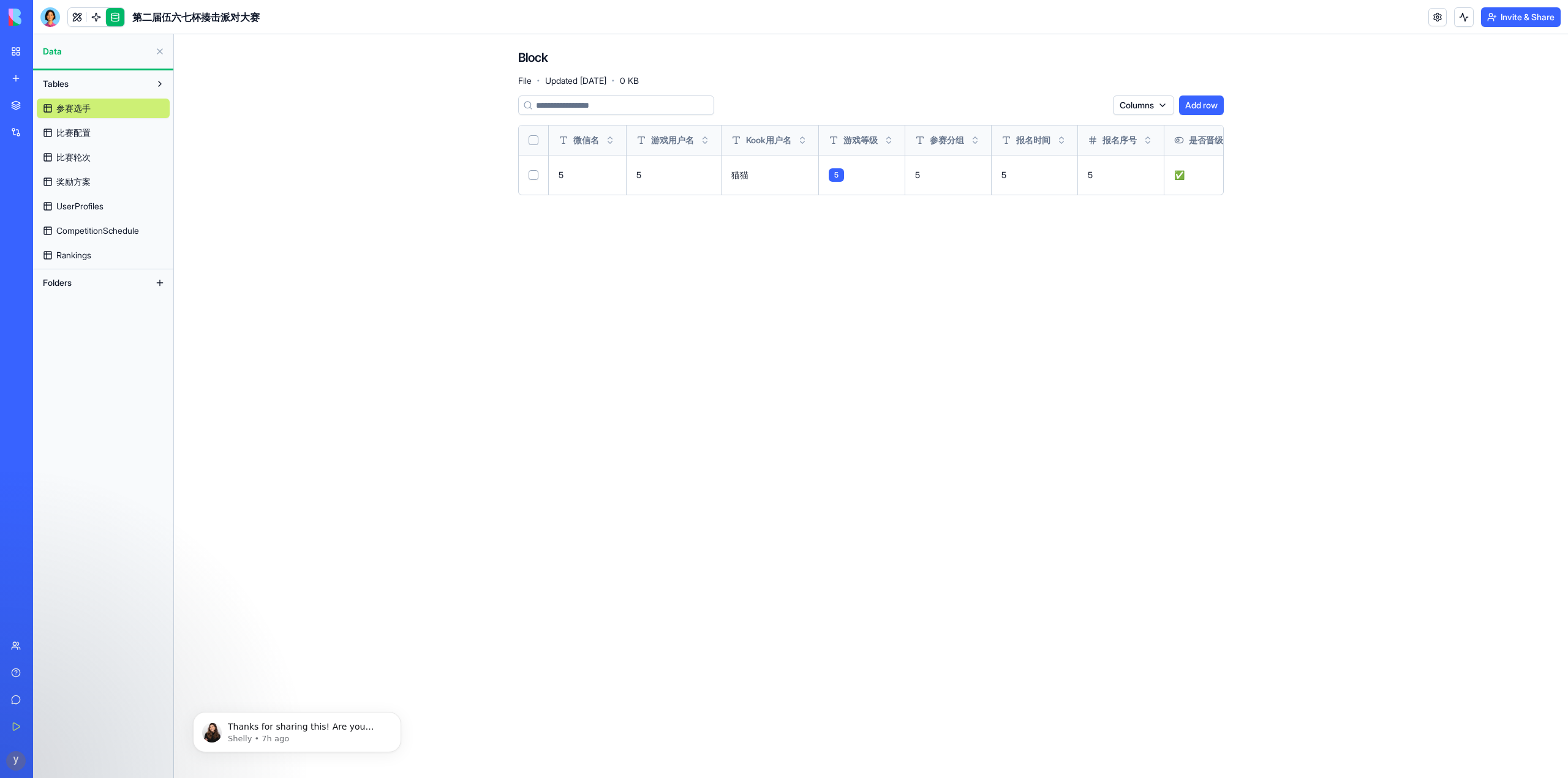
click at [46, 215] on div "第二届伍六七杯揍击派对大赛" at bounding box center [28, 218] width 34 height 12
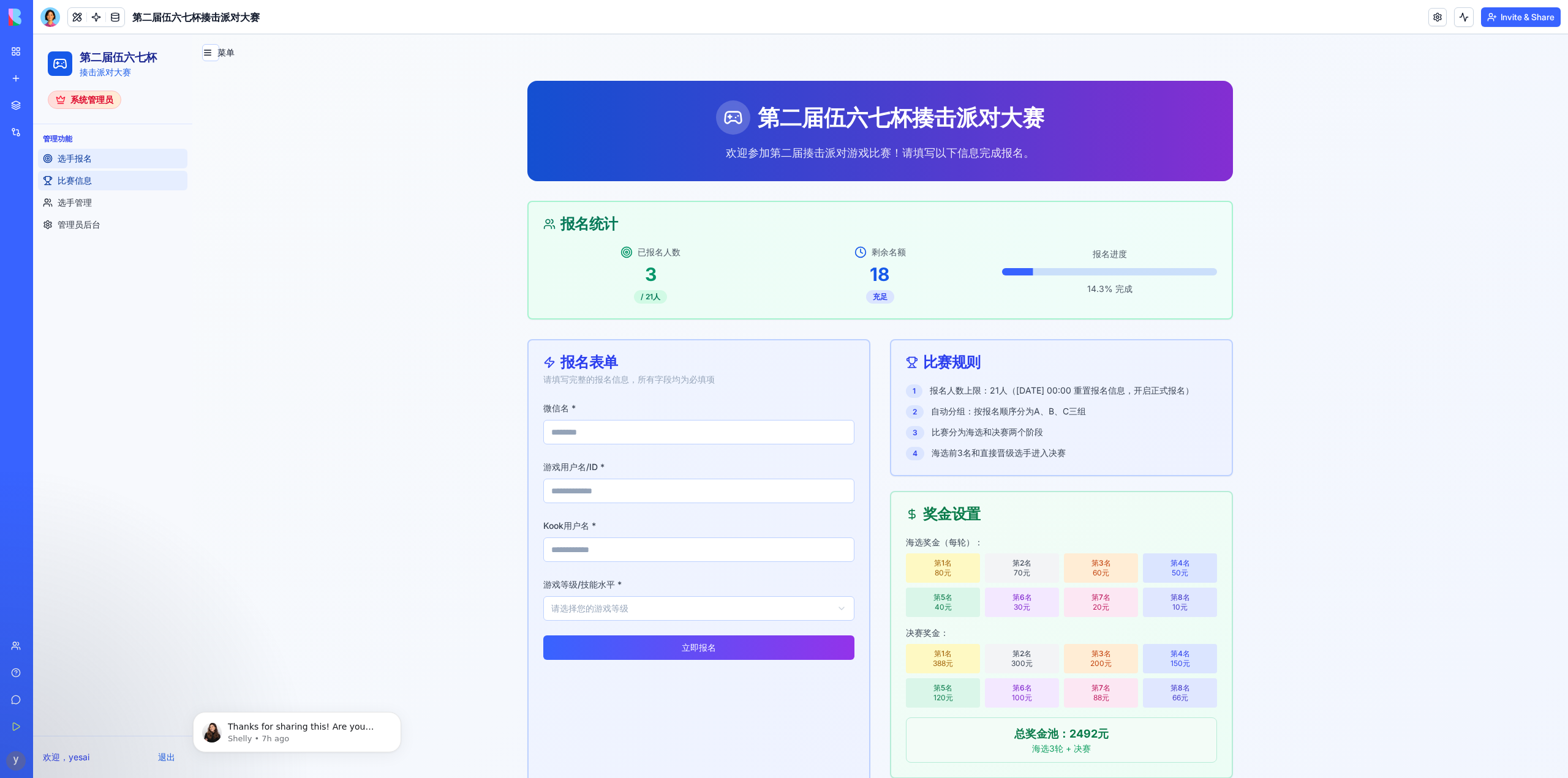
click at [80, 180] on span "比赛信息" at bounding box center [74, 180] width 34 height 12
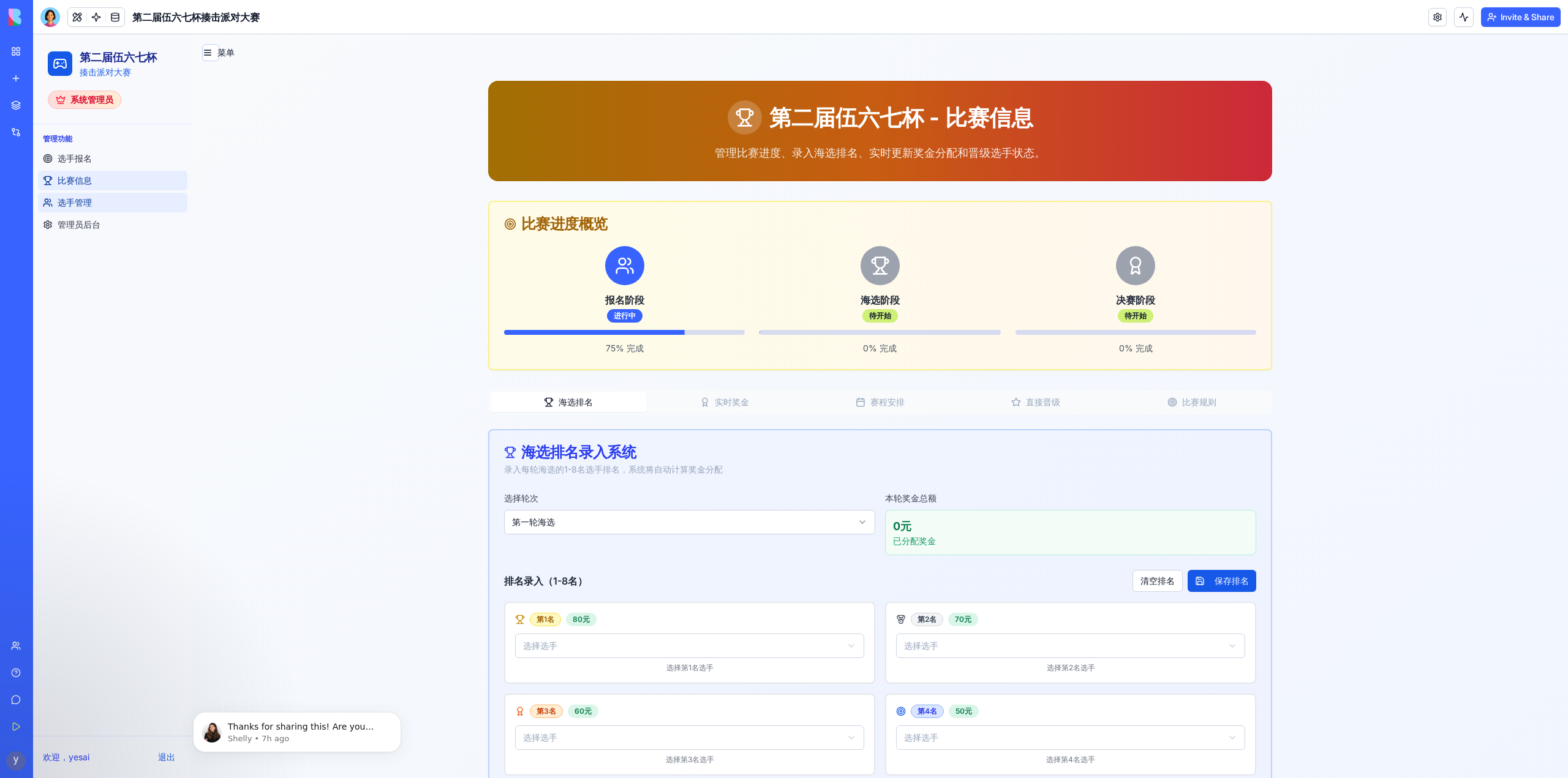
click at [78, 200] on span "选手管理" at bounding box center [74, 202] width 34 height 12
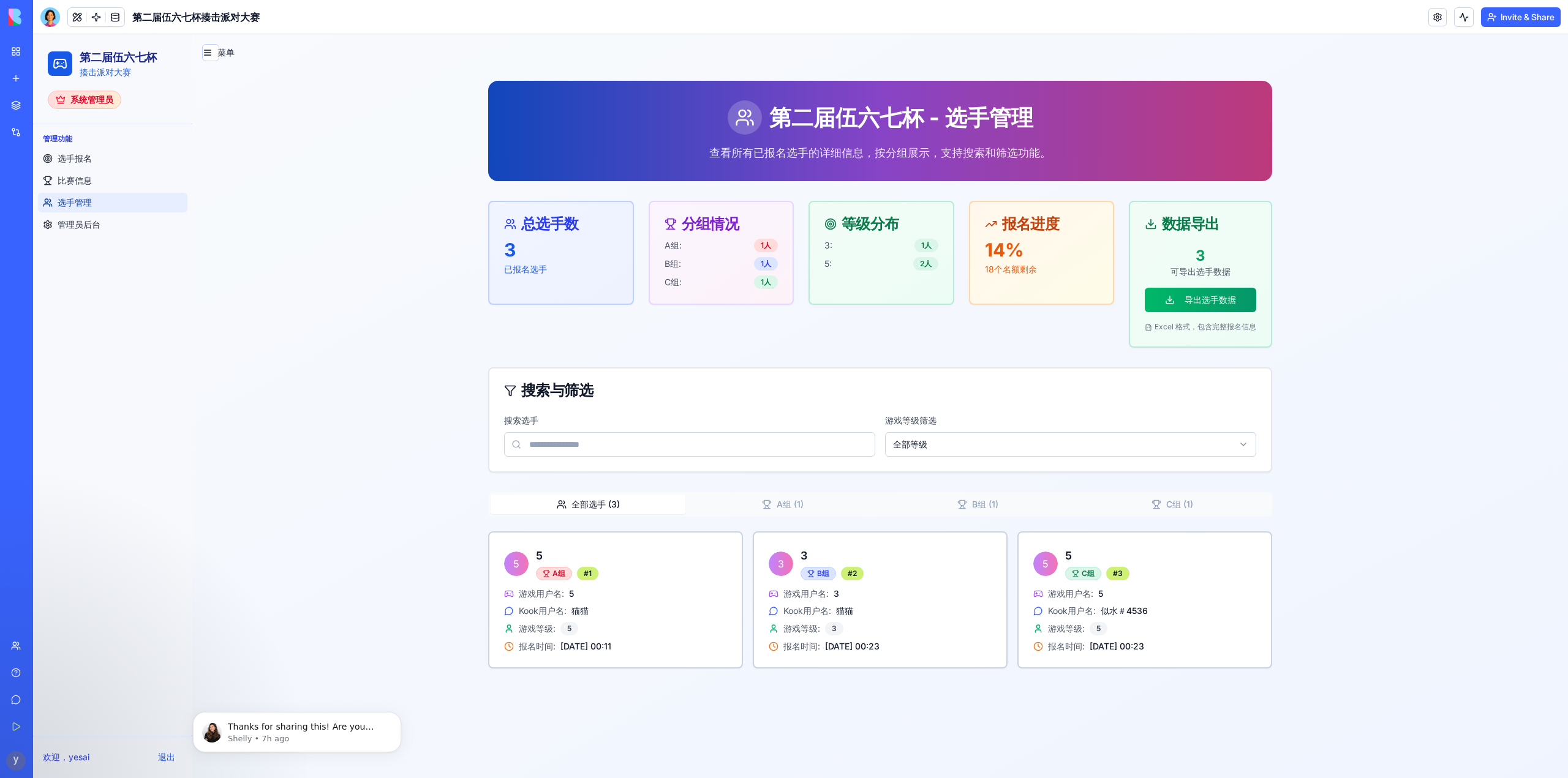
click at [11, 52] on link "My Workspace" at bounding box center [28, 51] width 49 height 24
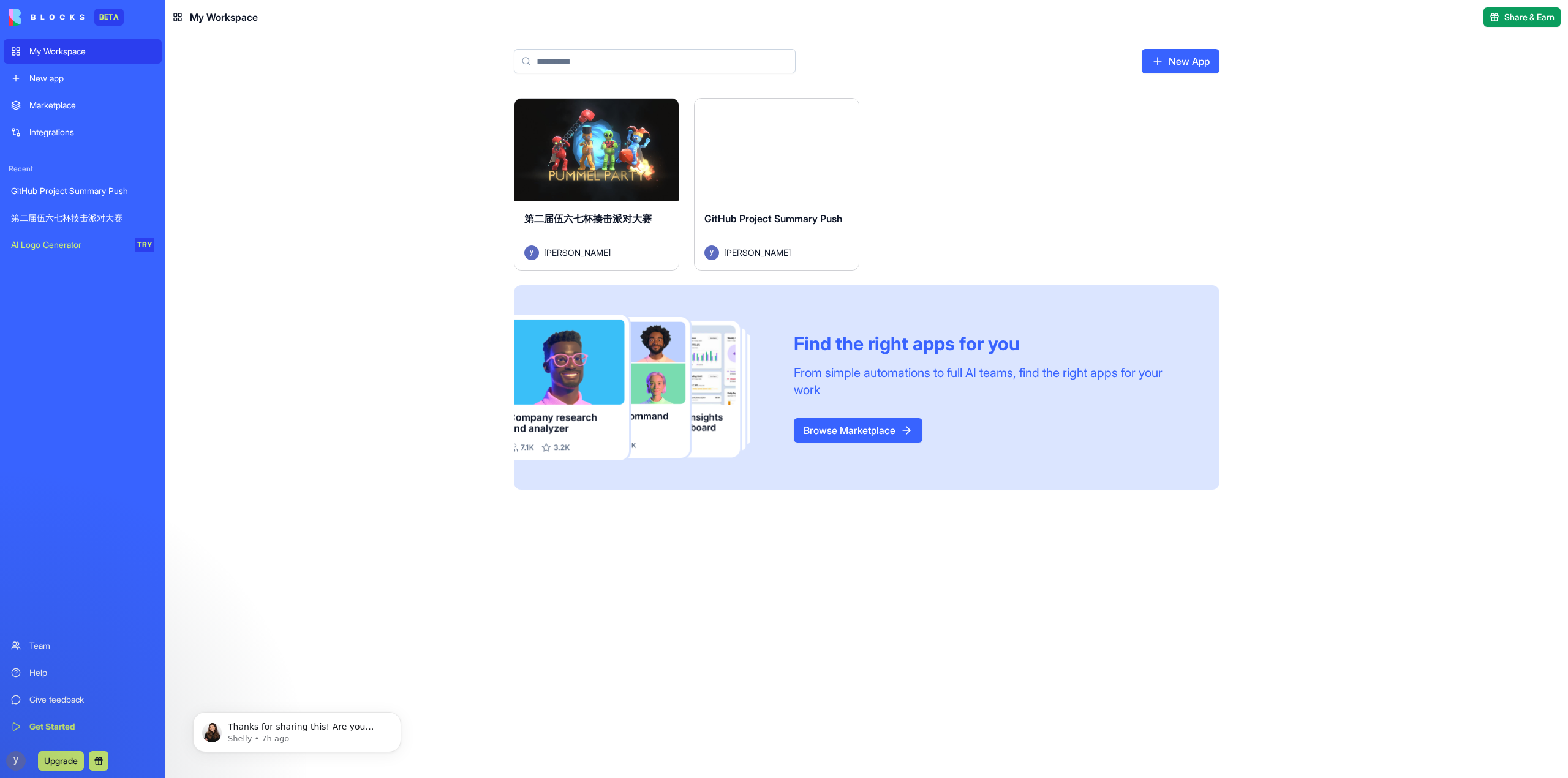
click at [72, 218] on div "第二届伍六七杯揍击派对大赛" at bounding box center [83, 218] width 143 height 12
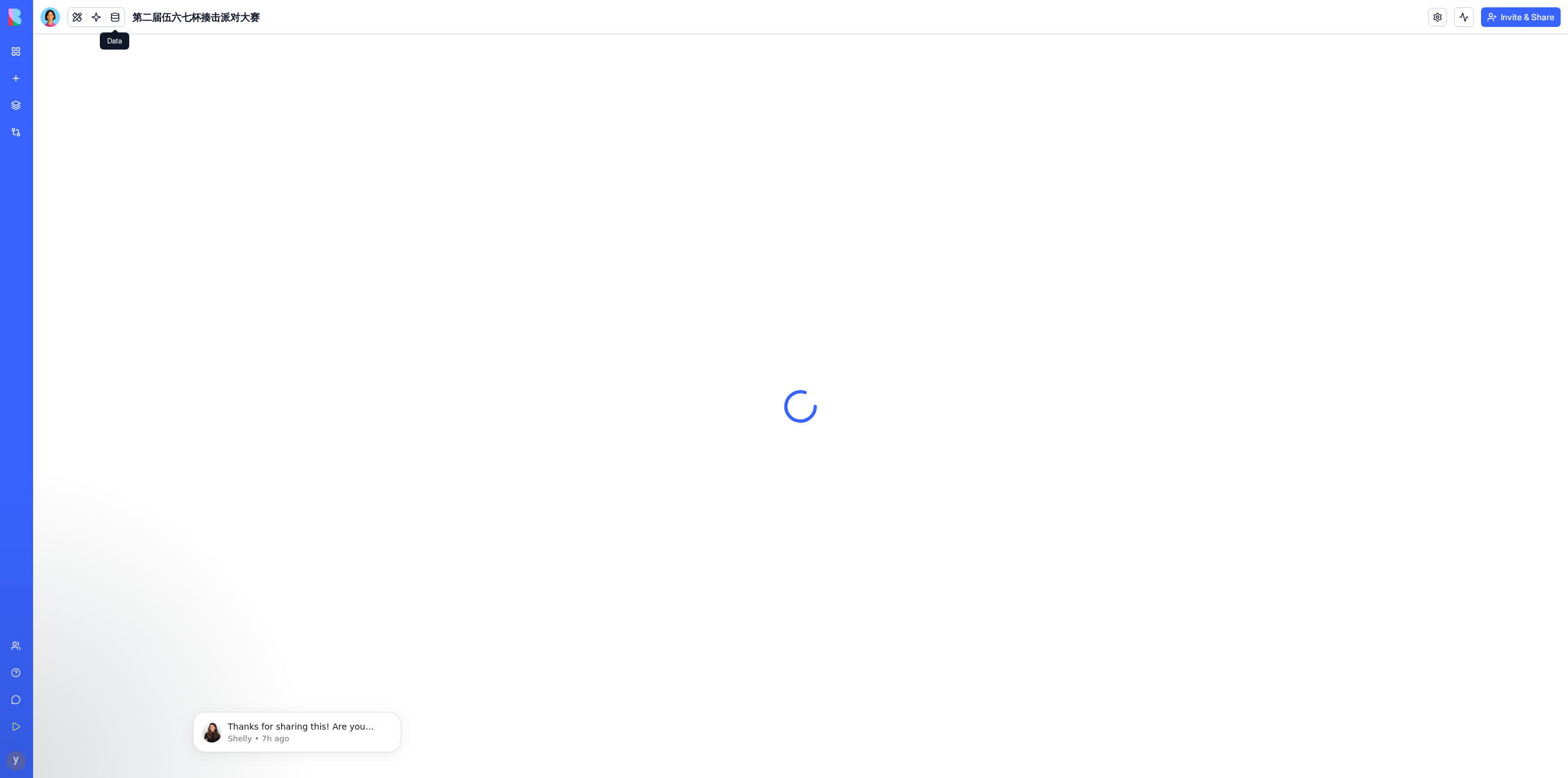
click at [119, 22] on link at bounding box center [115, 18] width 19 height 19
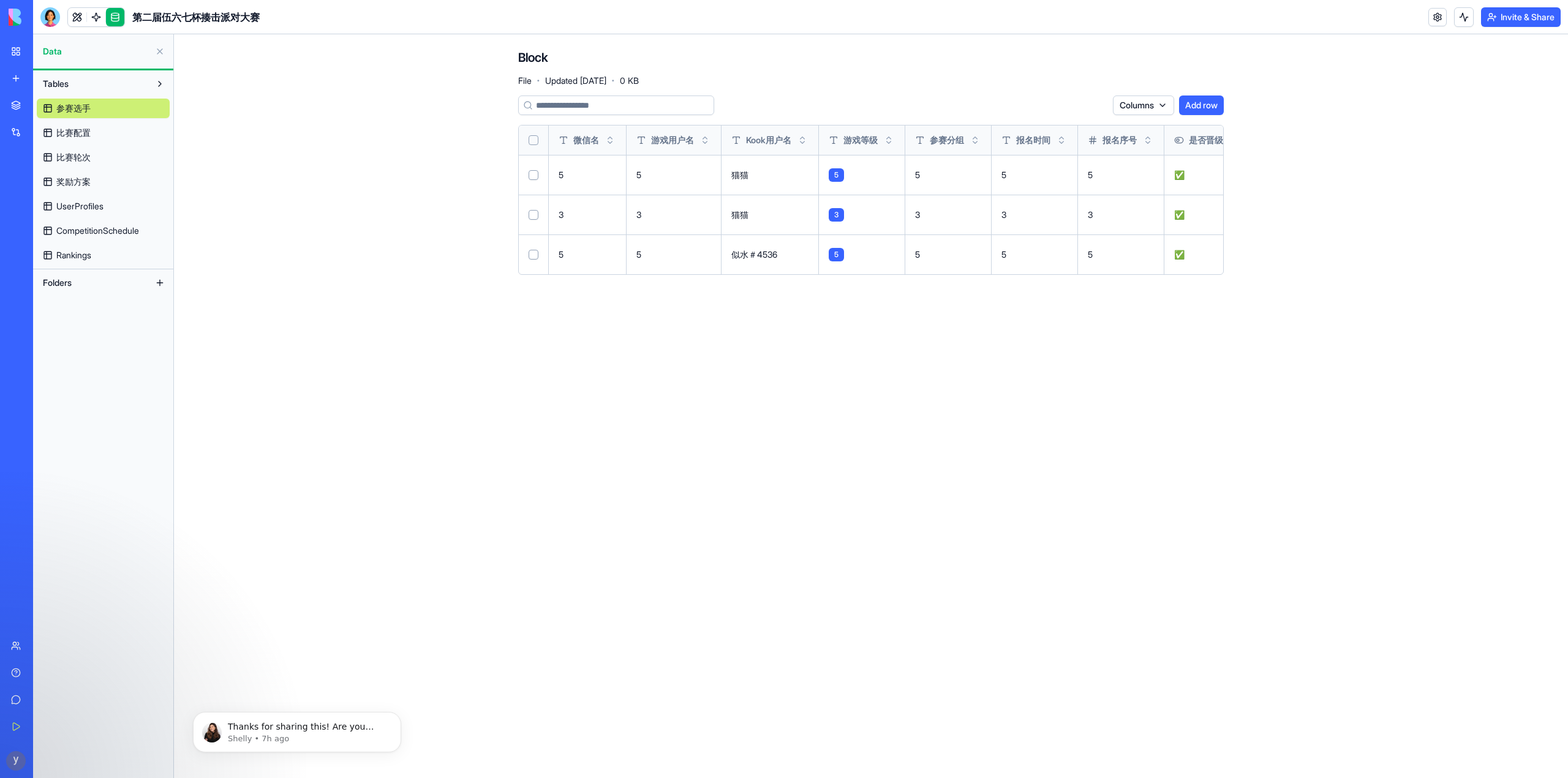
click at [536, 214] on button "Select row" at bounding box center [534, 215] width 10 height 10
click at [1082, 107] on html "BETA My Workspace New app Marketplace Integrations Recent GitHub Project Summar…" at bounding box center [784, 389] width 1568 height 778
click at [1068, 126] on div "Delete" at bounding box center [1065, 130] width 72 height 20
click at [88, 104] on span "参赛选手" at bounding box center [73, 108] width 34 height 12
click at [46, 213] on div "第二届伍六七杯揍击派对大赛" at bounding box center [28, 218] width 34 height 12
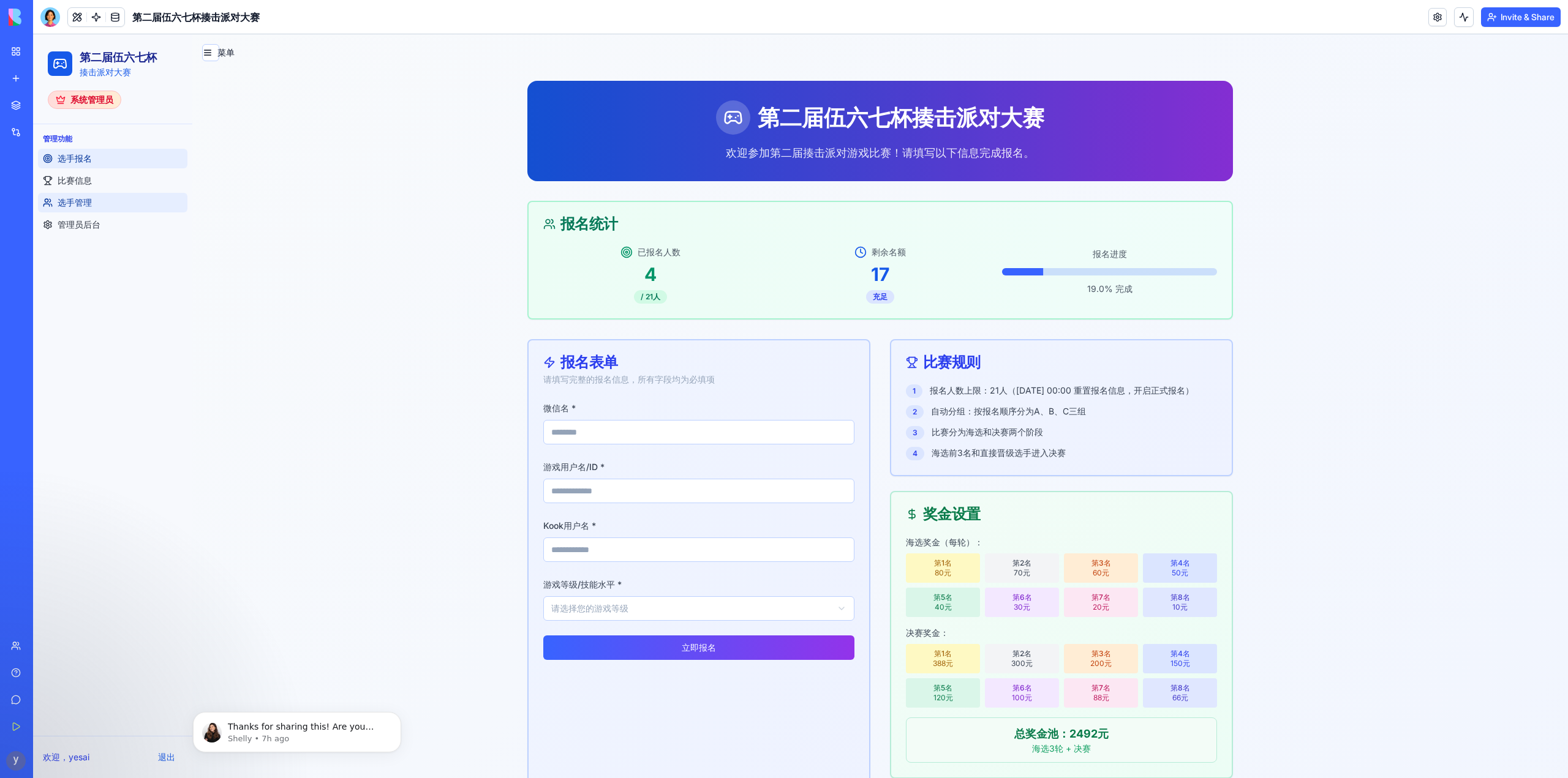
click at [57, 195] on link "选手管理" at bounding box center [112, 203] width 150 height 20
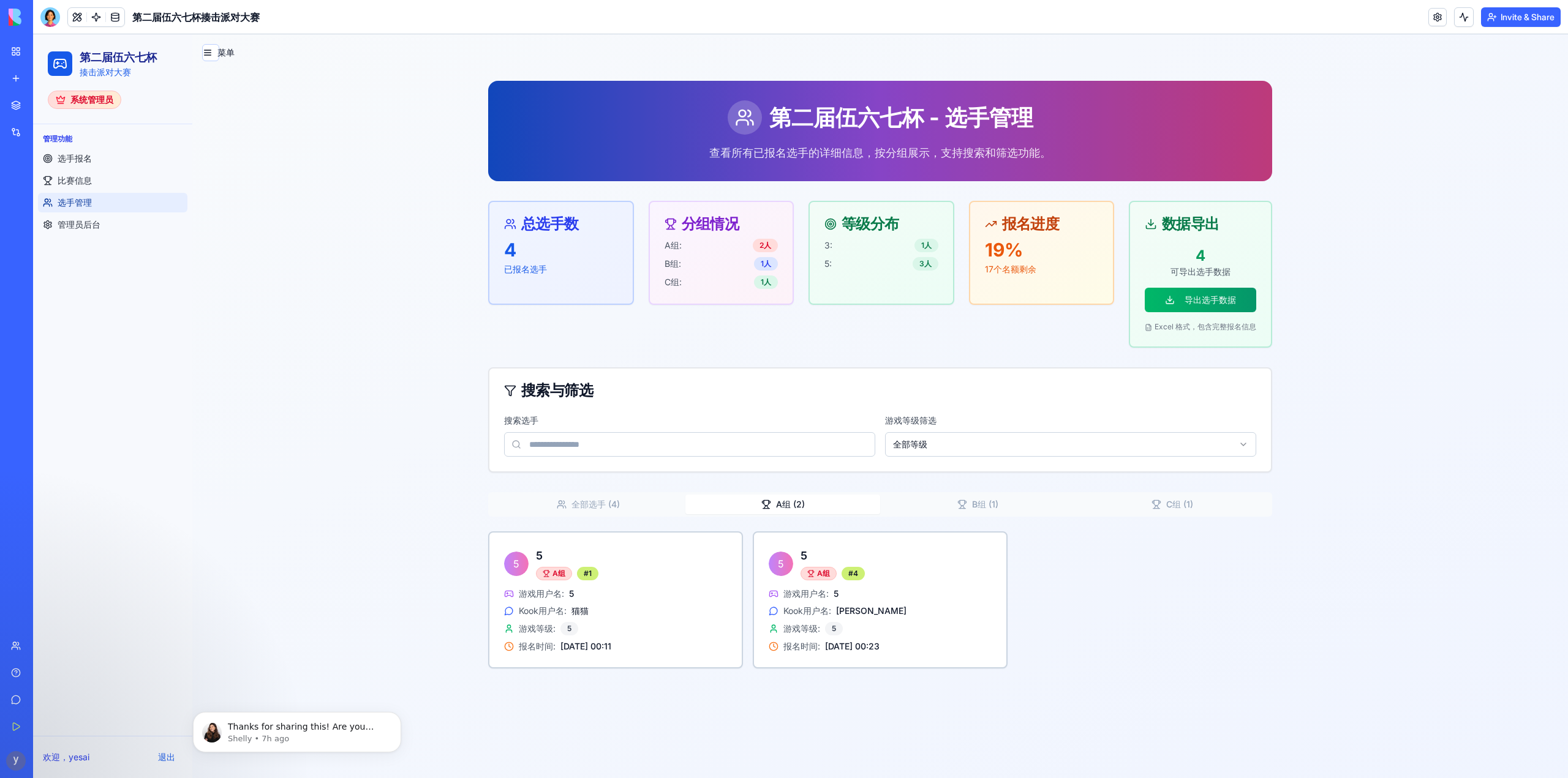
click at [778, 452] on div "第二届伍六七杯 - 选手管理 查看所有已报名选手的详细信息，按分组展示，支持搜索和筛选功能。 总选手数 4 已报名选手 分组情况 A组: 2 人 B组: 1 …" at bounding box center [879, 375] width 784 height 587
click at [784, 508] on button "A组 ( 2 )" at bounding box center [783, 504] width 195 height 20
drag, startPoint x: 784, startPoint y: 509, endPoint x: 764, endPoint y: 508, distance: 20.0
click at [784, 510] on button "A组 ( 2 )" at bounding box center [783, 504] width 195 height 20
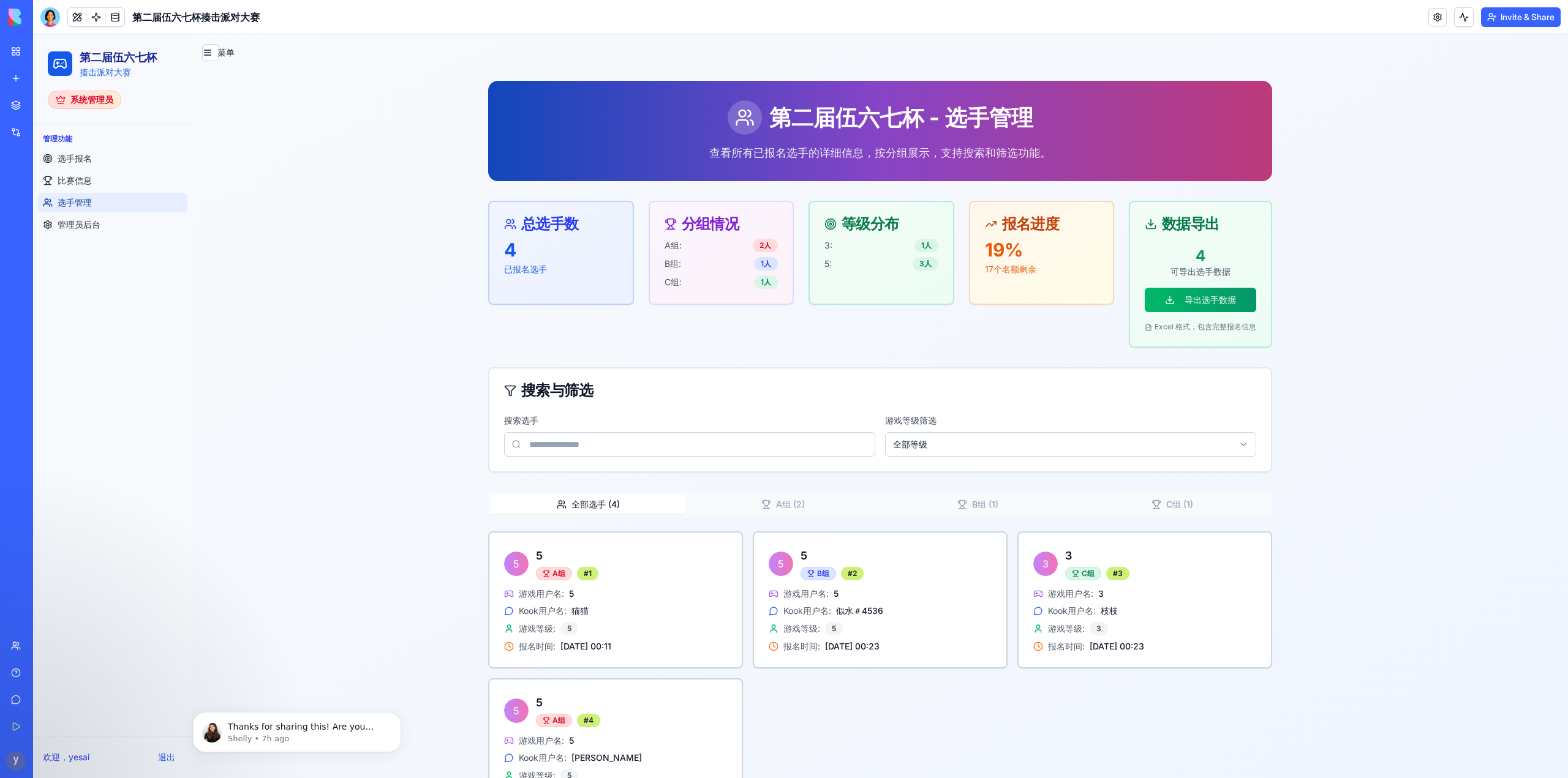
click at [597, 505] on button "全部选手 ( 4 )" at bounding box center [588, 504] width 195 height 20
click at [964, 452] on div "第二届伍六七杯 - 选手管理 查看所有已报名选手的详细信息，按分组展示，支持搜索和筛选功能。 总选手数 4 已报名选手 分组情况 A组: 2 人 B组: 1 …" at bounding box center [879, 448] width 784 height 735
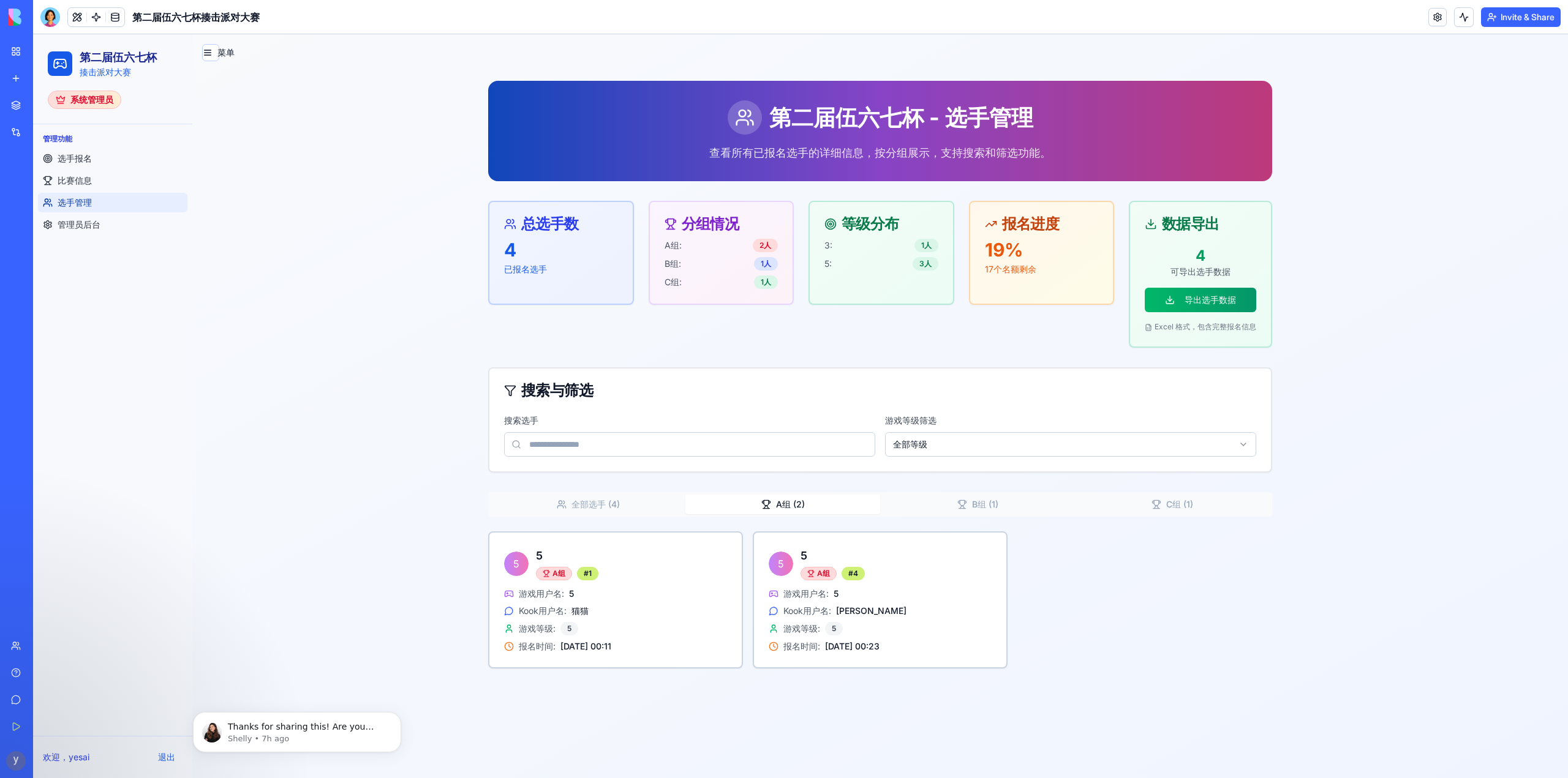
click at [791, 507] on button "A组 ( 2 )" at bounding box center [783, 504] width 195 height 20
click at [623, 504] on button "全部选手 ( 5 )" at bounding box center [588, 504] width 195 height 20
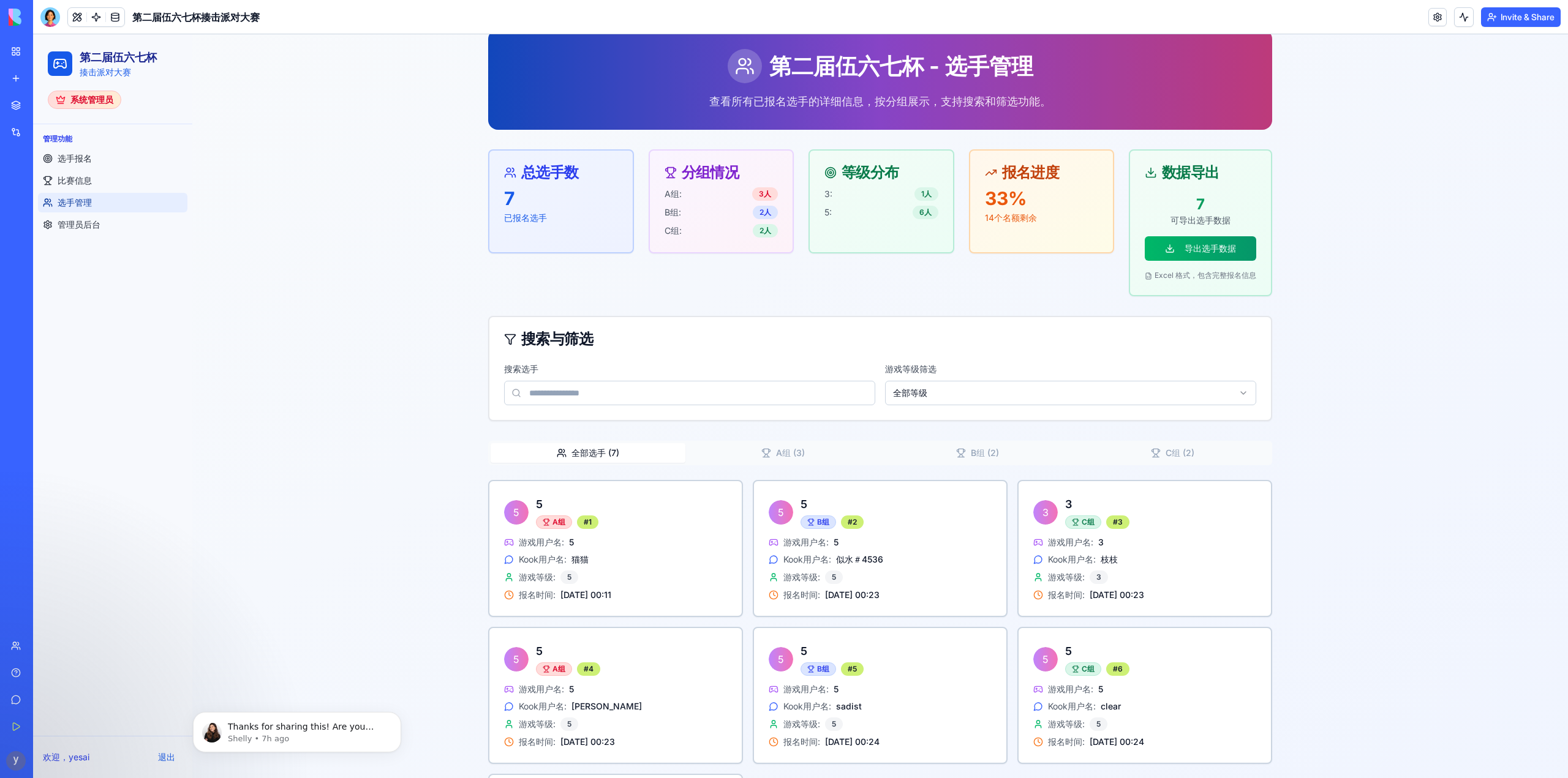
scroll to position [199, 0]
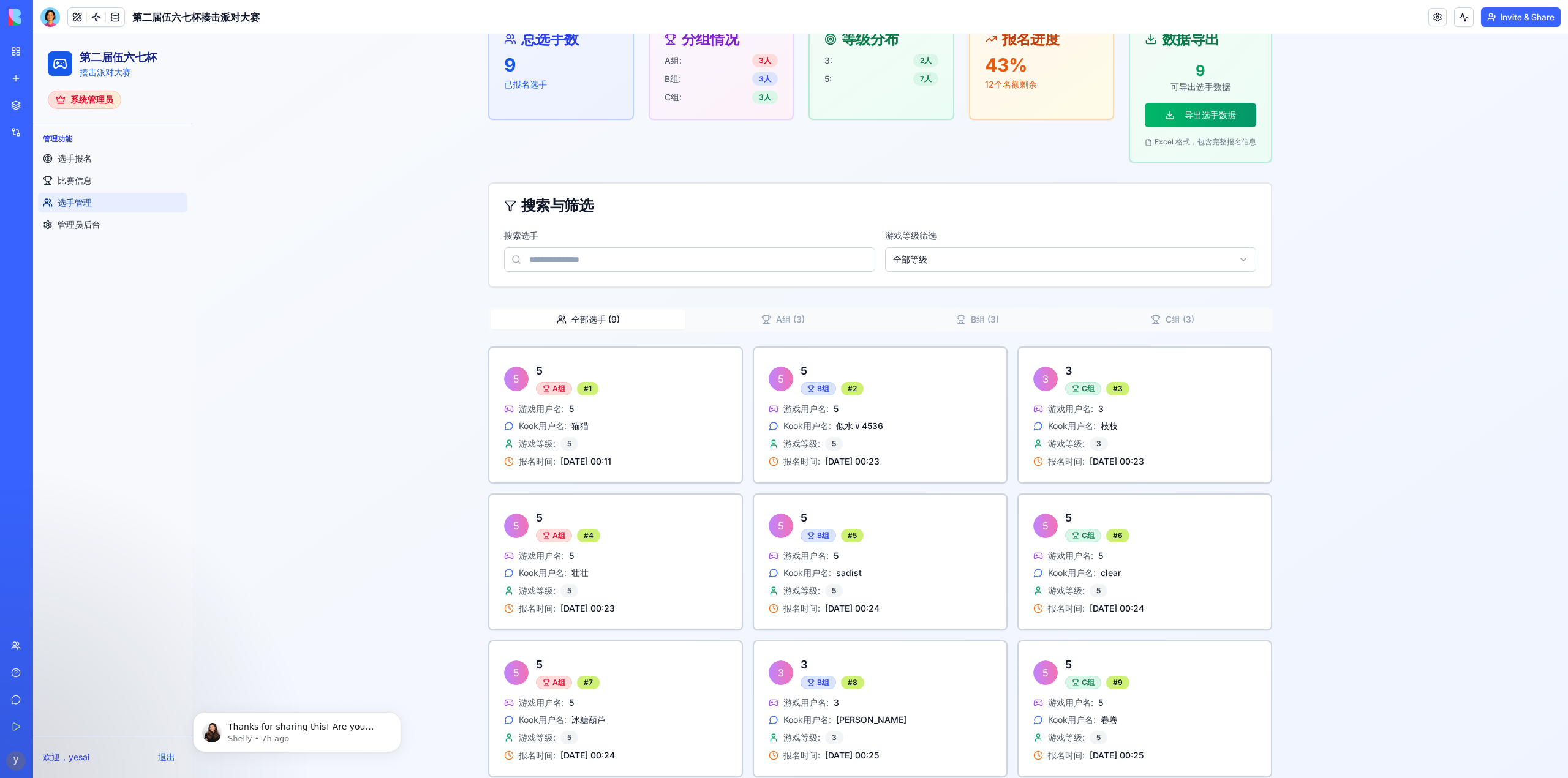
scroll to position [199, 0]
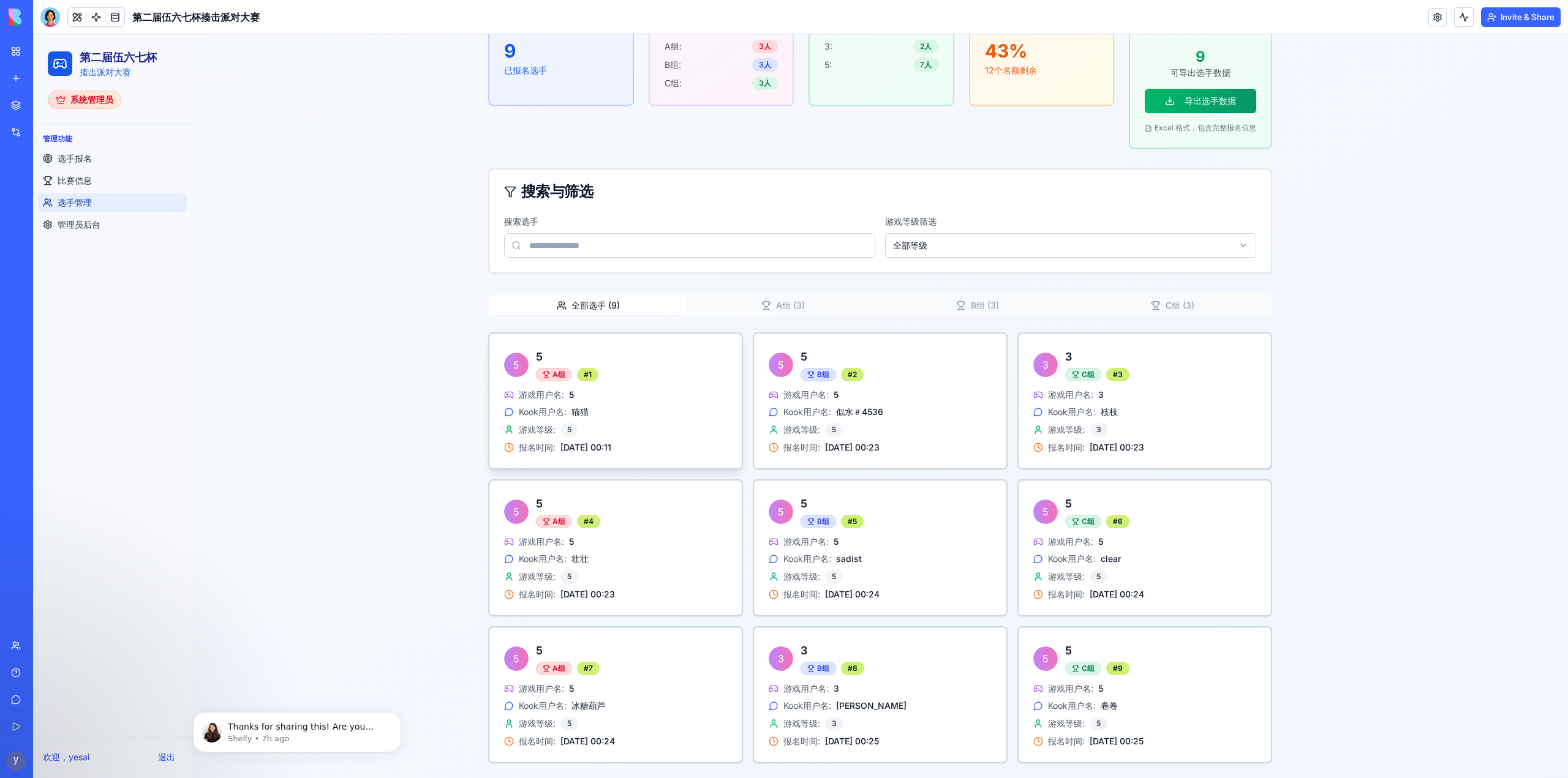
click at [572, 413] on span "猫猫" at bounding box center [580, 412] width 17 height 12
click at [427, 456] on div "第二届伍六七杯 - 选手管理 查看所有已报名选手的详细信息，按分组展示，支持搜索和筛选功能。 总选手数 9 已报名选手 分组情况 A组: 3 人 B组: 3 …" at bounding box center [880, 330] width 1376 height 897
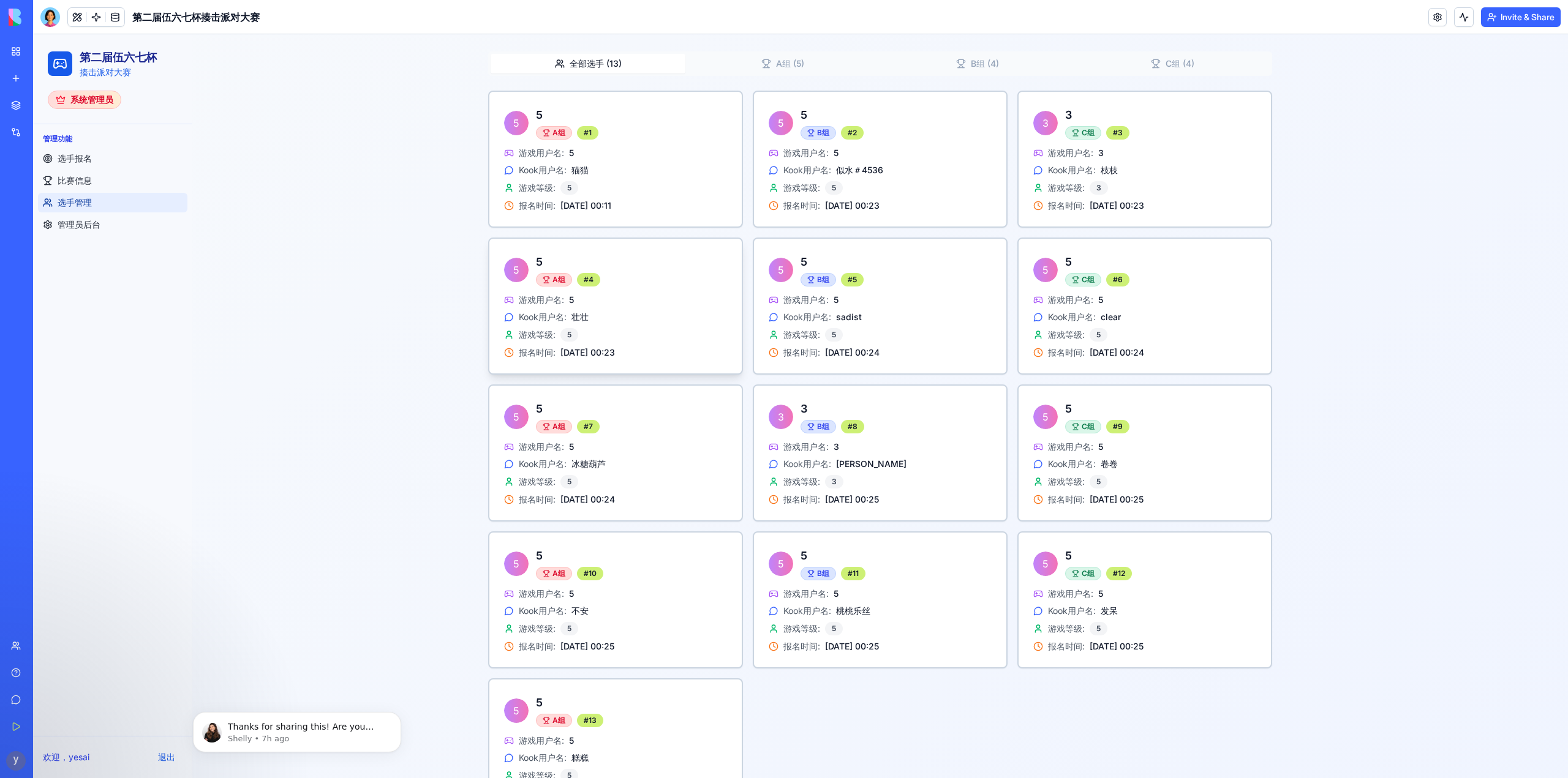
scroll to position [431, 0]
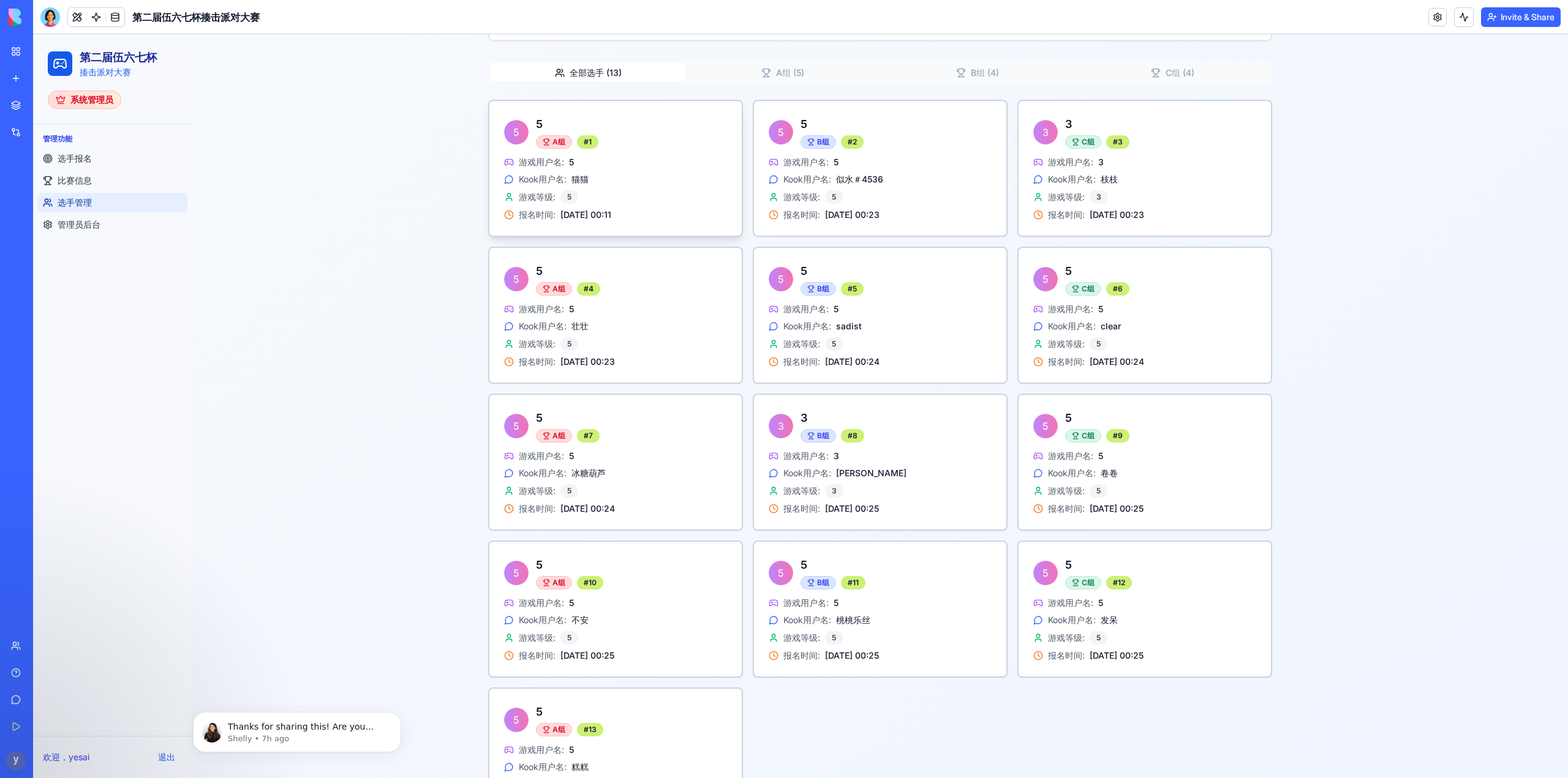
click at [554, 139] on div "A组" at bounding box center [553, 142] width 36 height 13
click at [563, 149] on div "5 5 A组 # 1" at bounding box center [614, 128] width 252 height 55
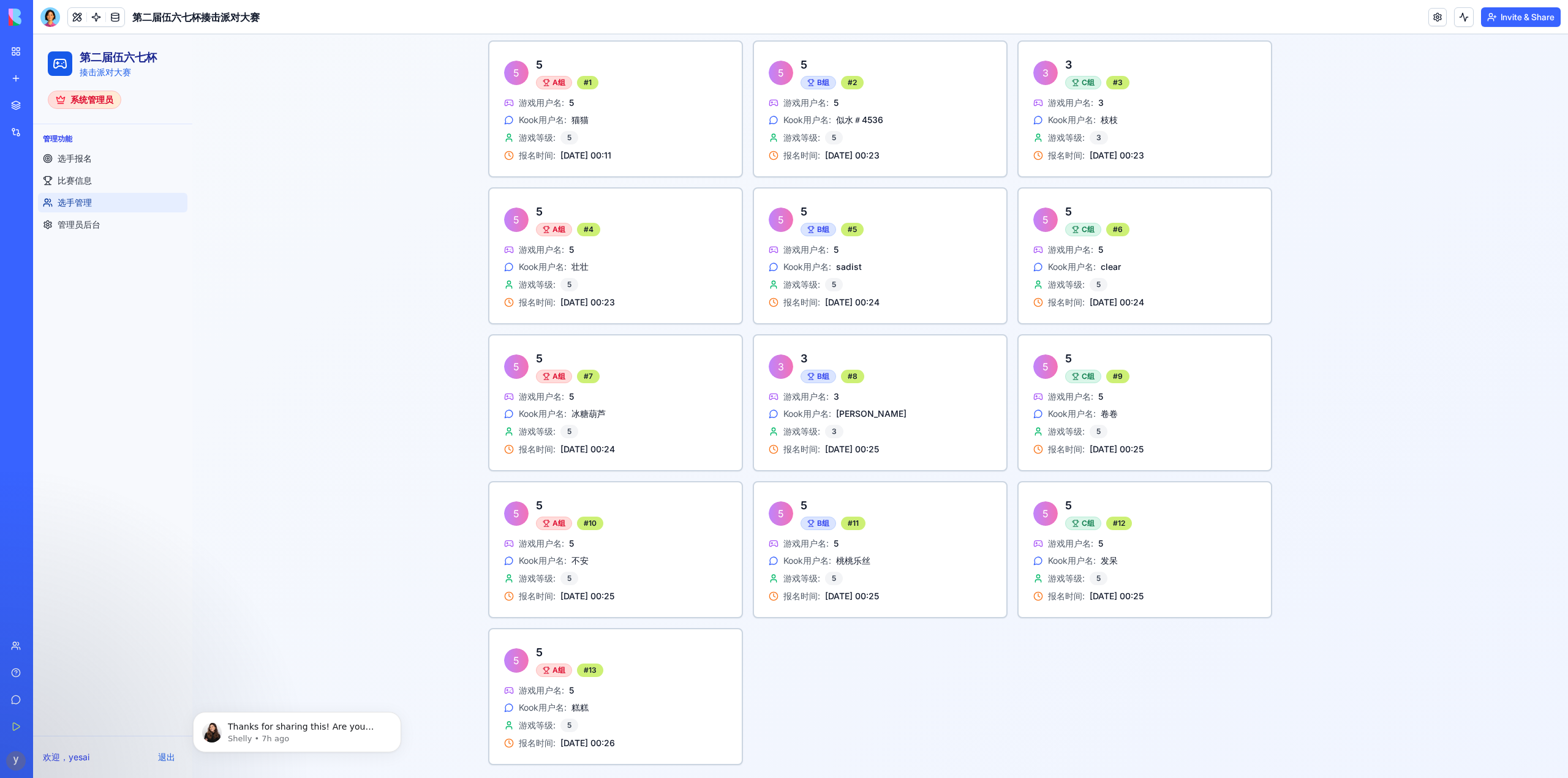
scroll to position [493, 0]
click at [109, 222] on link "管理员后台" at bounding box center [112, 224] width 150 height 20
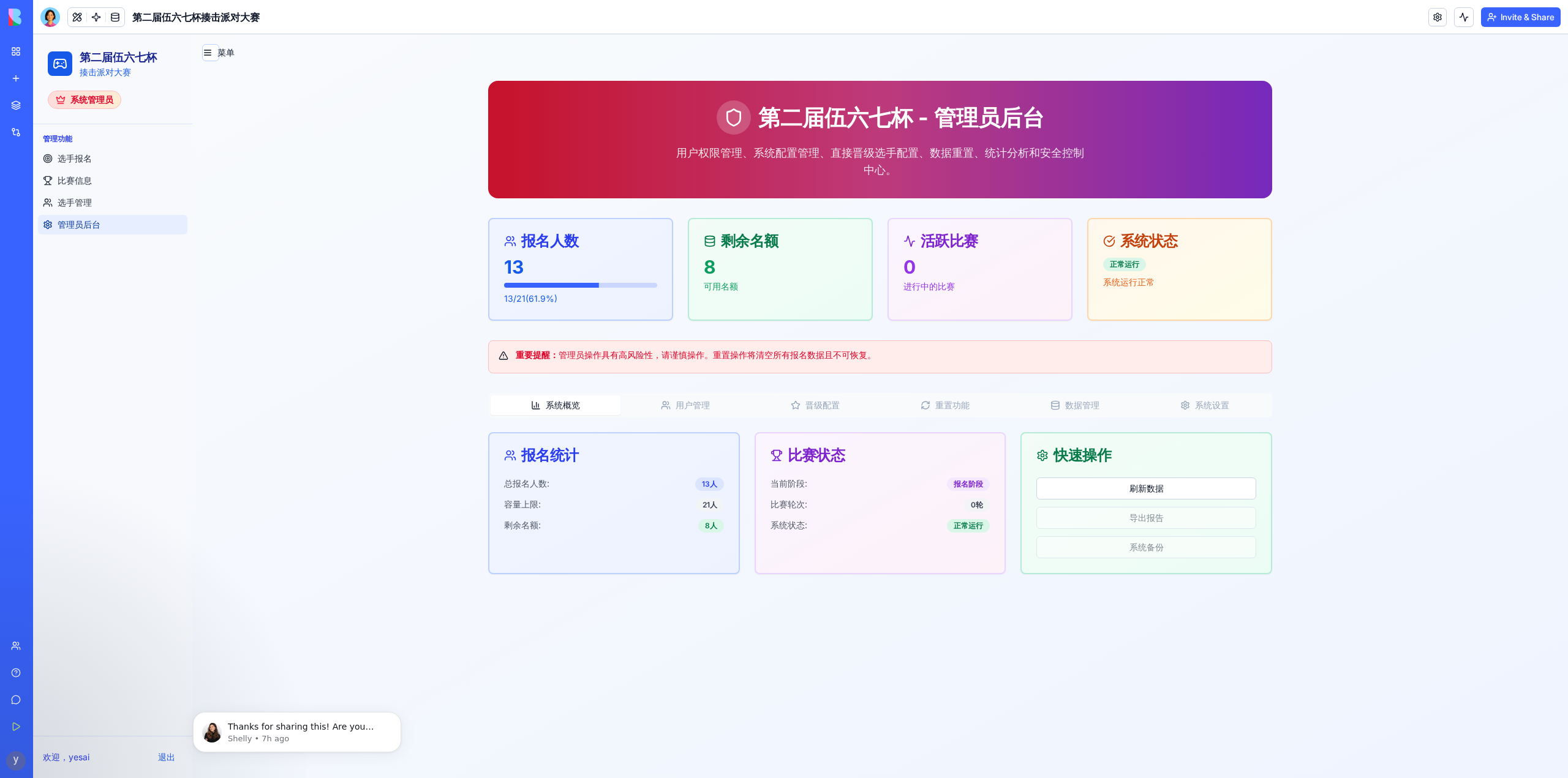
click at [693, 412] on button "用户管理" at bounding box center [685, 405] width 130 height 20
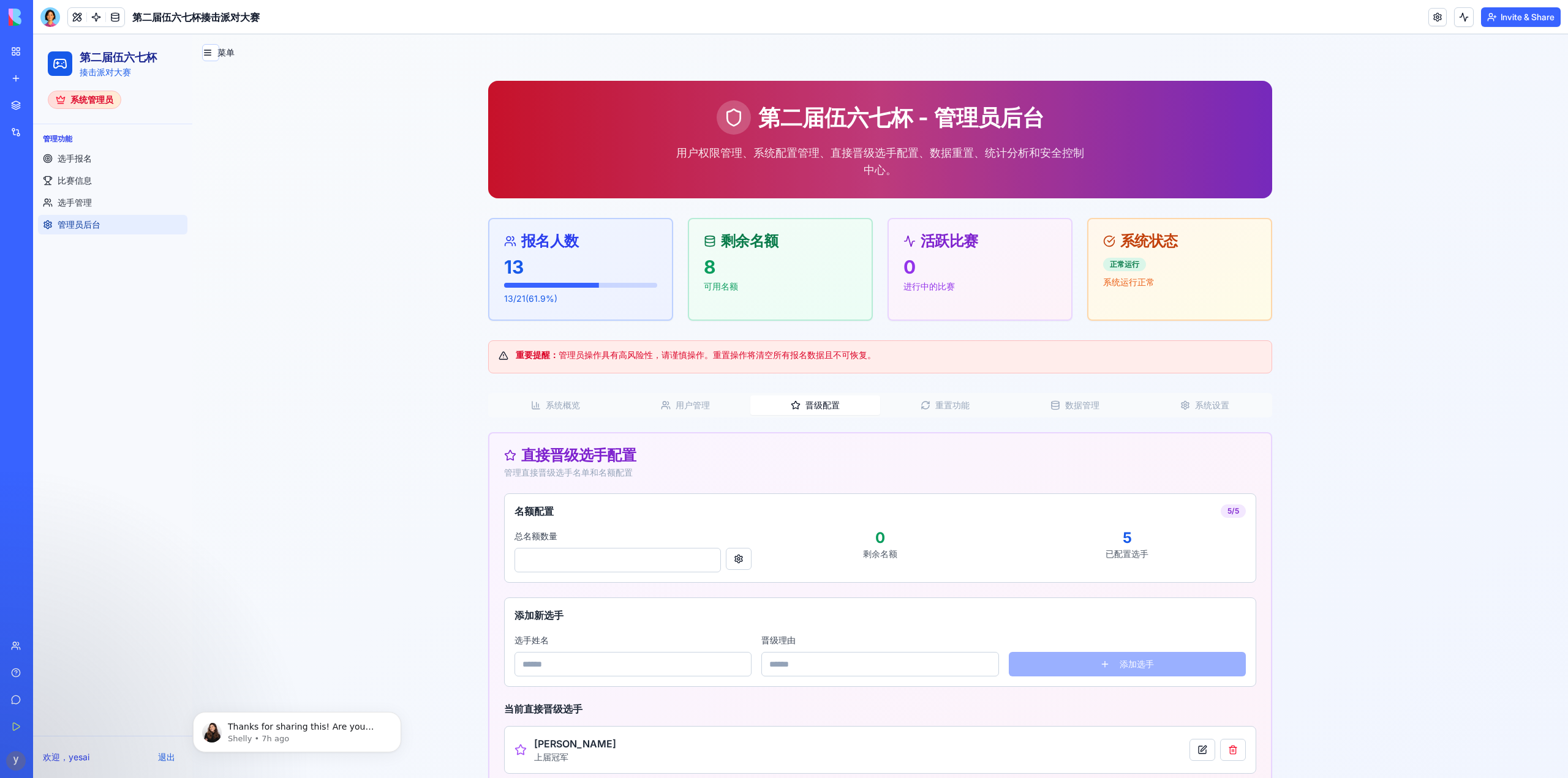
click at [826, 403] on button "晋级配置" at bounding box center [815, 405] width 130 height 20
click at [944, 406] on button "重置功能" at bounding box center [945, 405] width 130 height 20
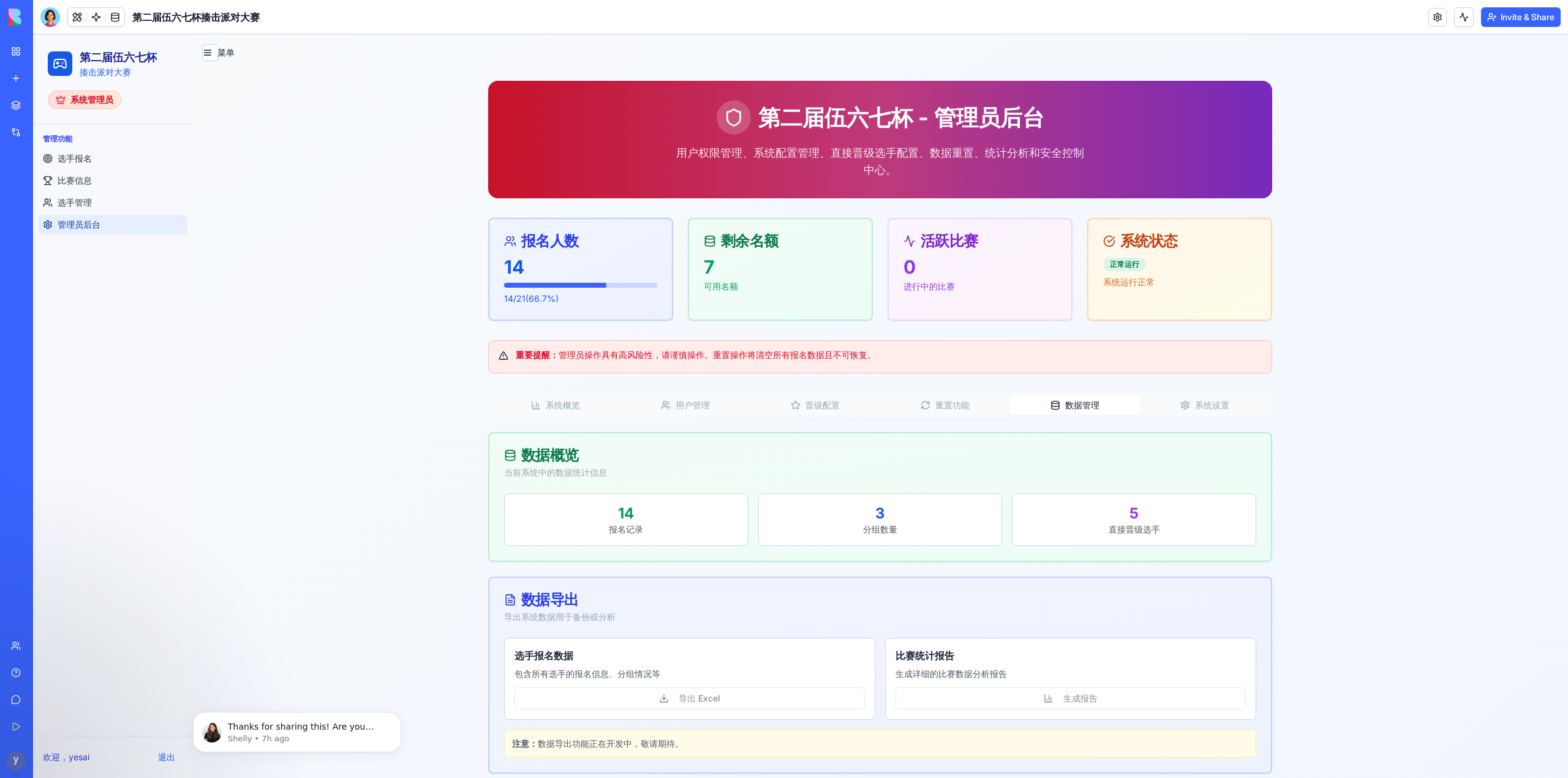
click at [1087, 409] on button "数据管理" at bounding box center [1074, 405] width 130 height 20
click at [1206, 404] on button "系统设置" at bounding box center [1205, 405] width 130 height 20
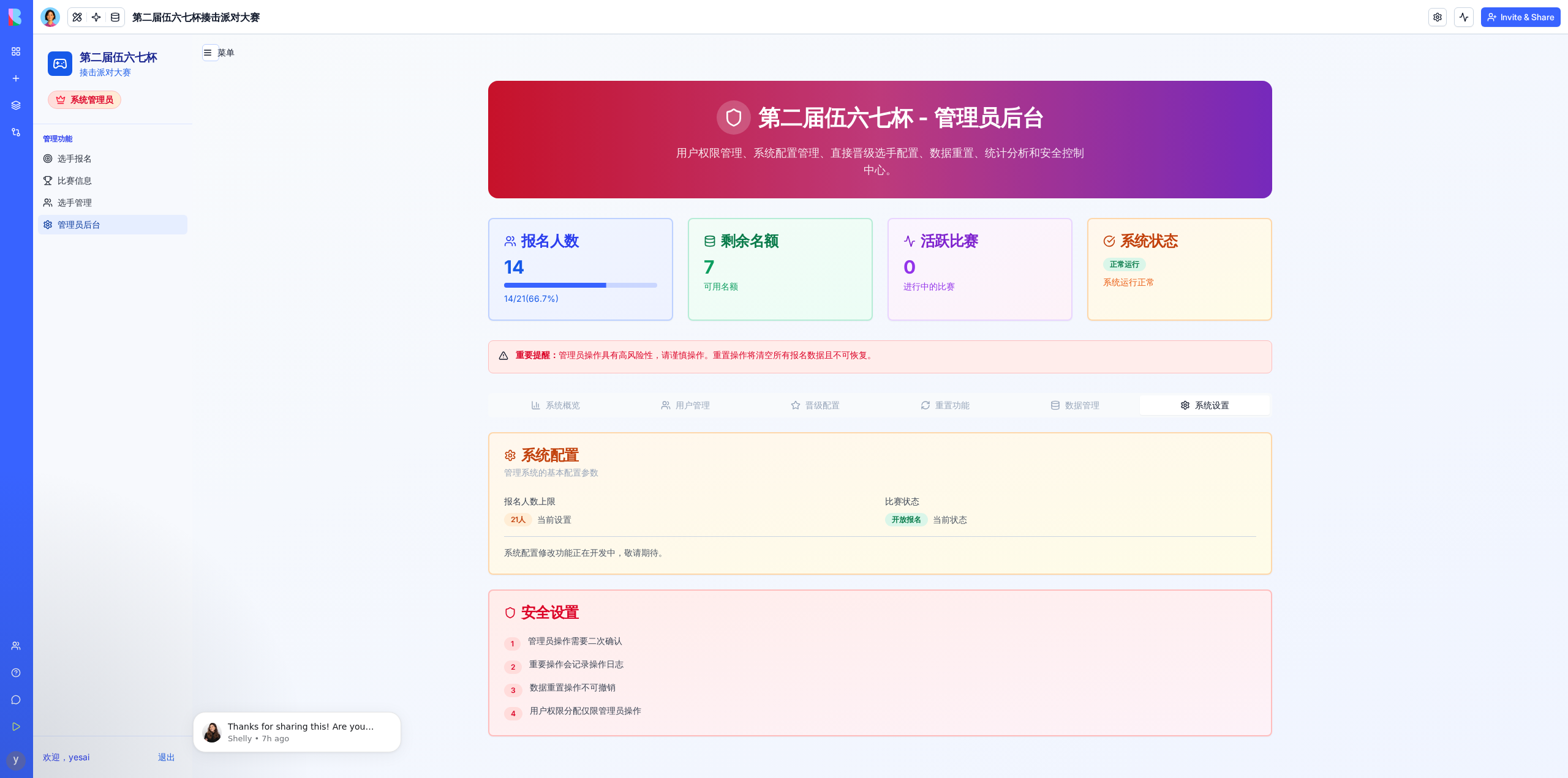
click at [550, 403] on button "系统概览" at bounding box center [556, 405] width 130 height 20
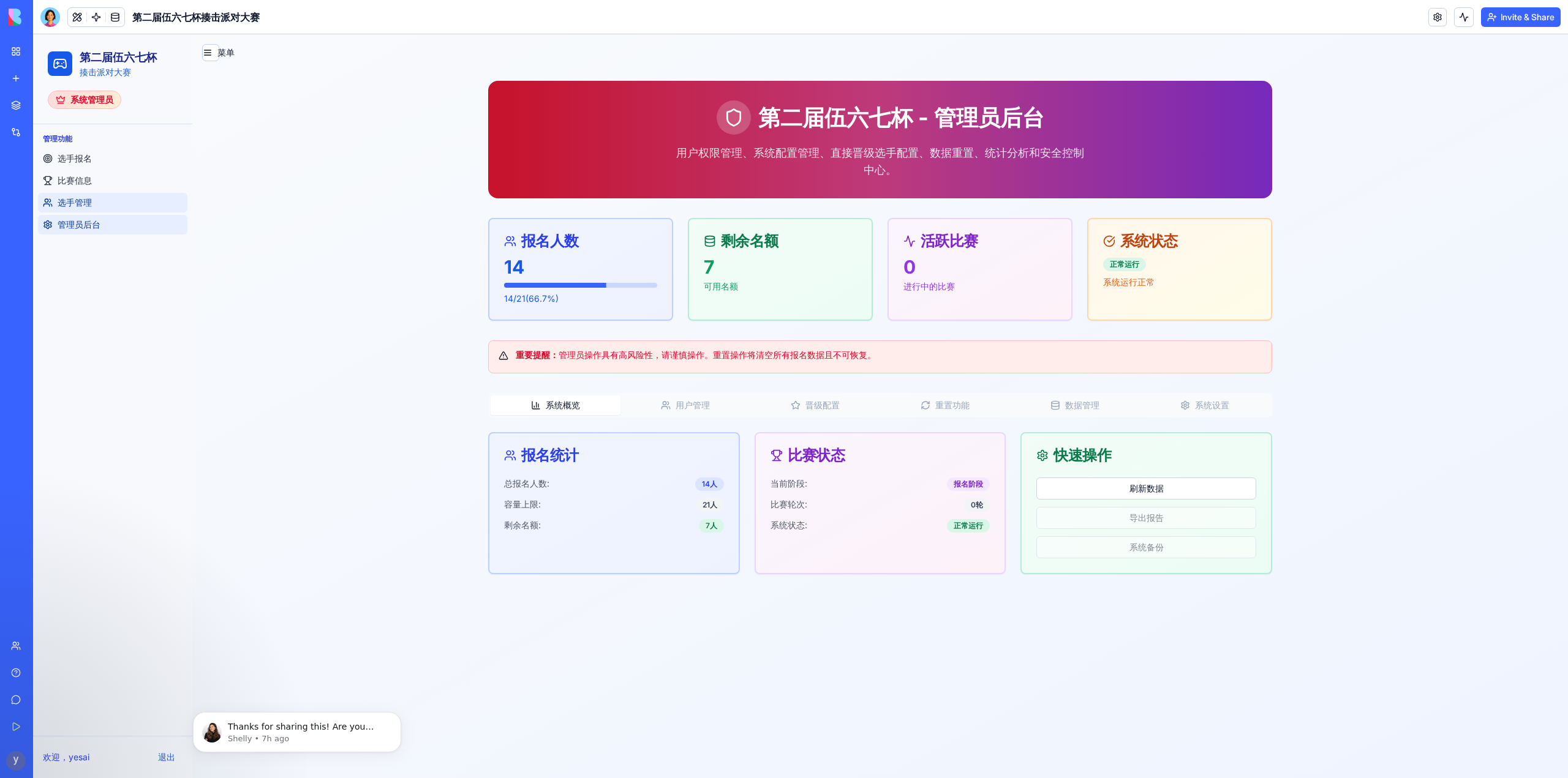
click at [57, 207] on link "选手管理" at bounding box center [112, 203] width 150 height 20
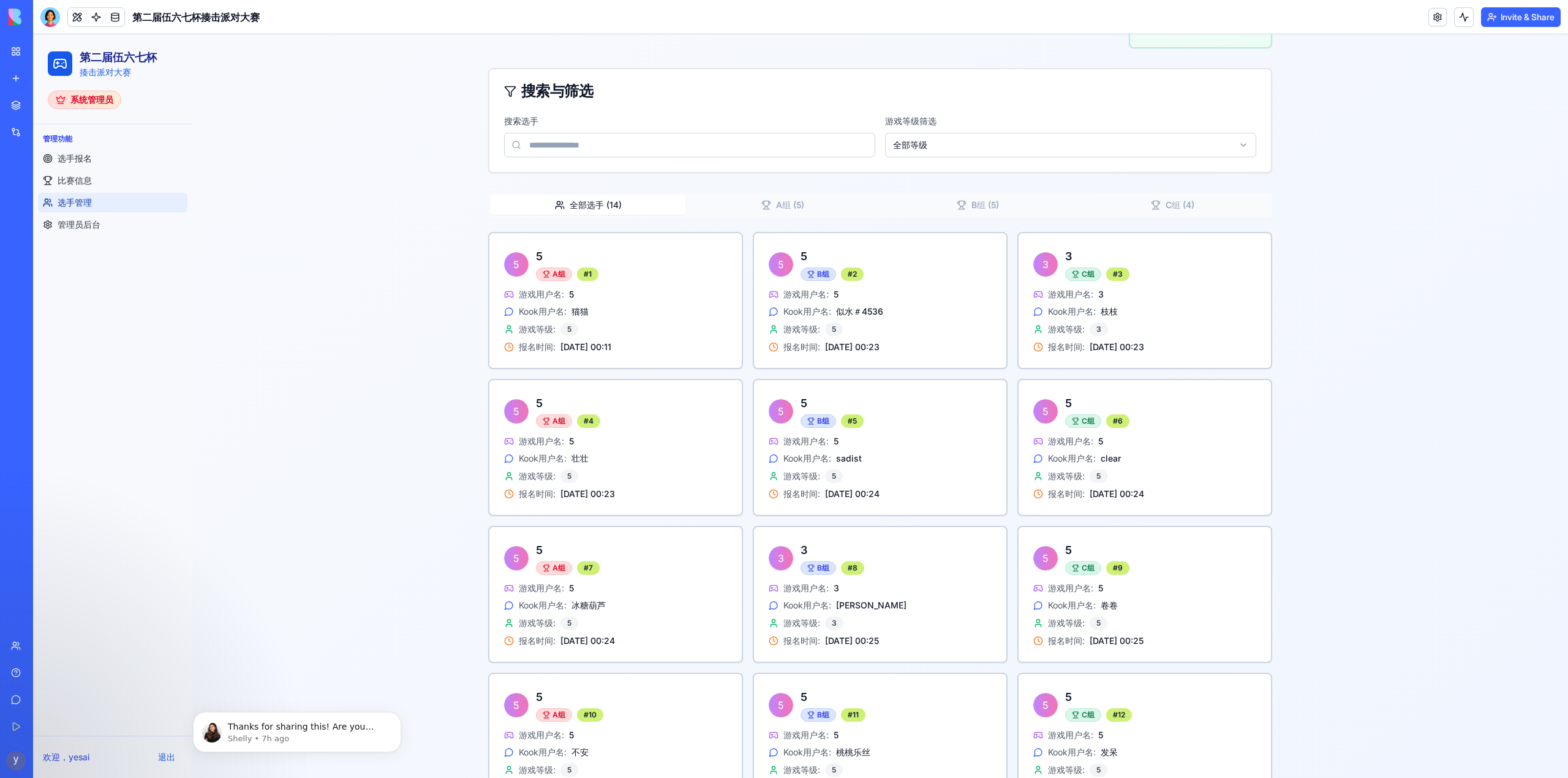
scroll to position [493, 0]
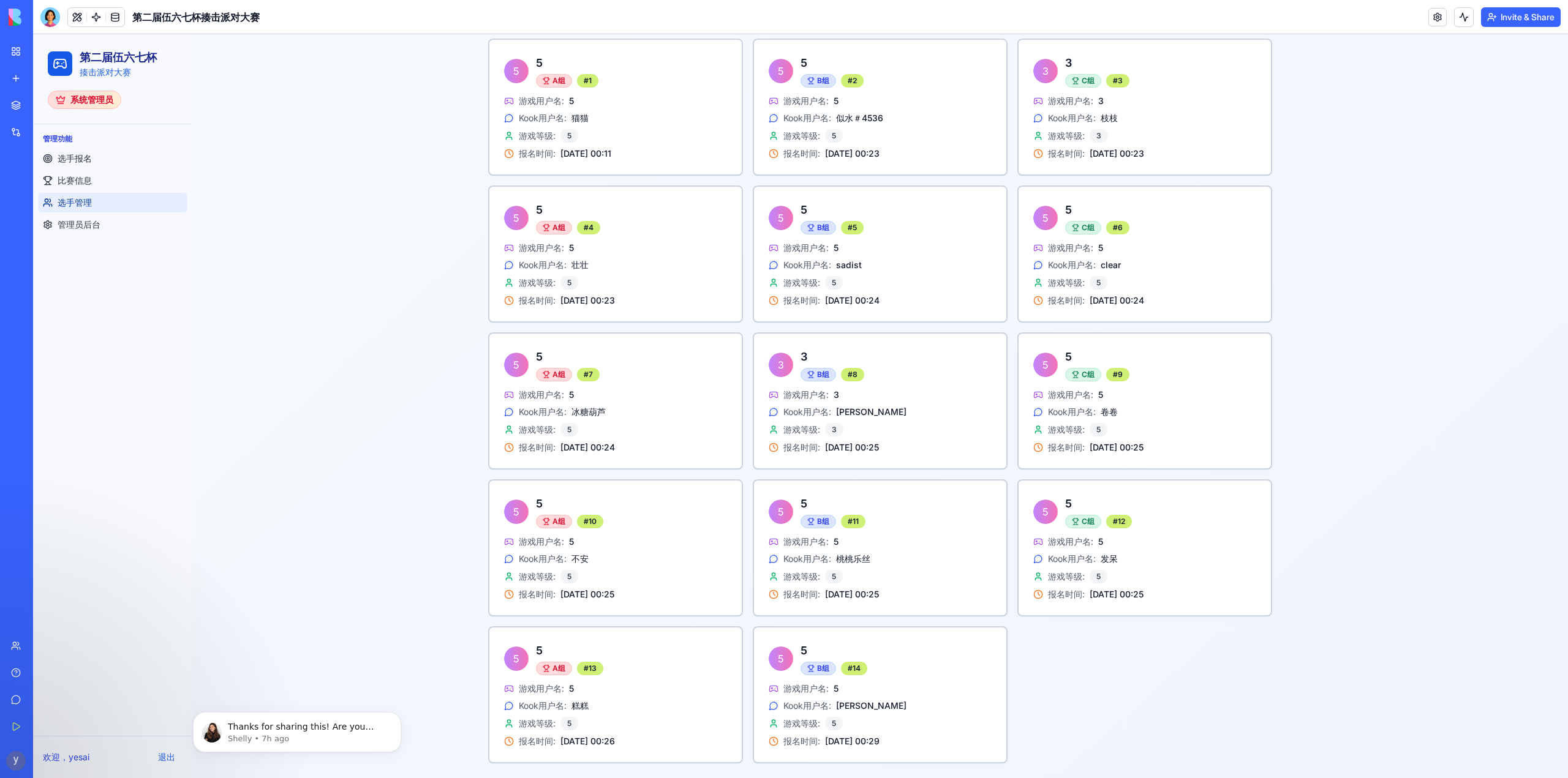
click at [115, 19] on link at bounding box center [115, 18] width 19 height 19
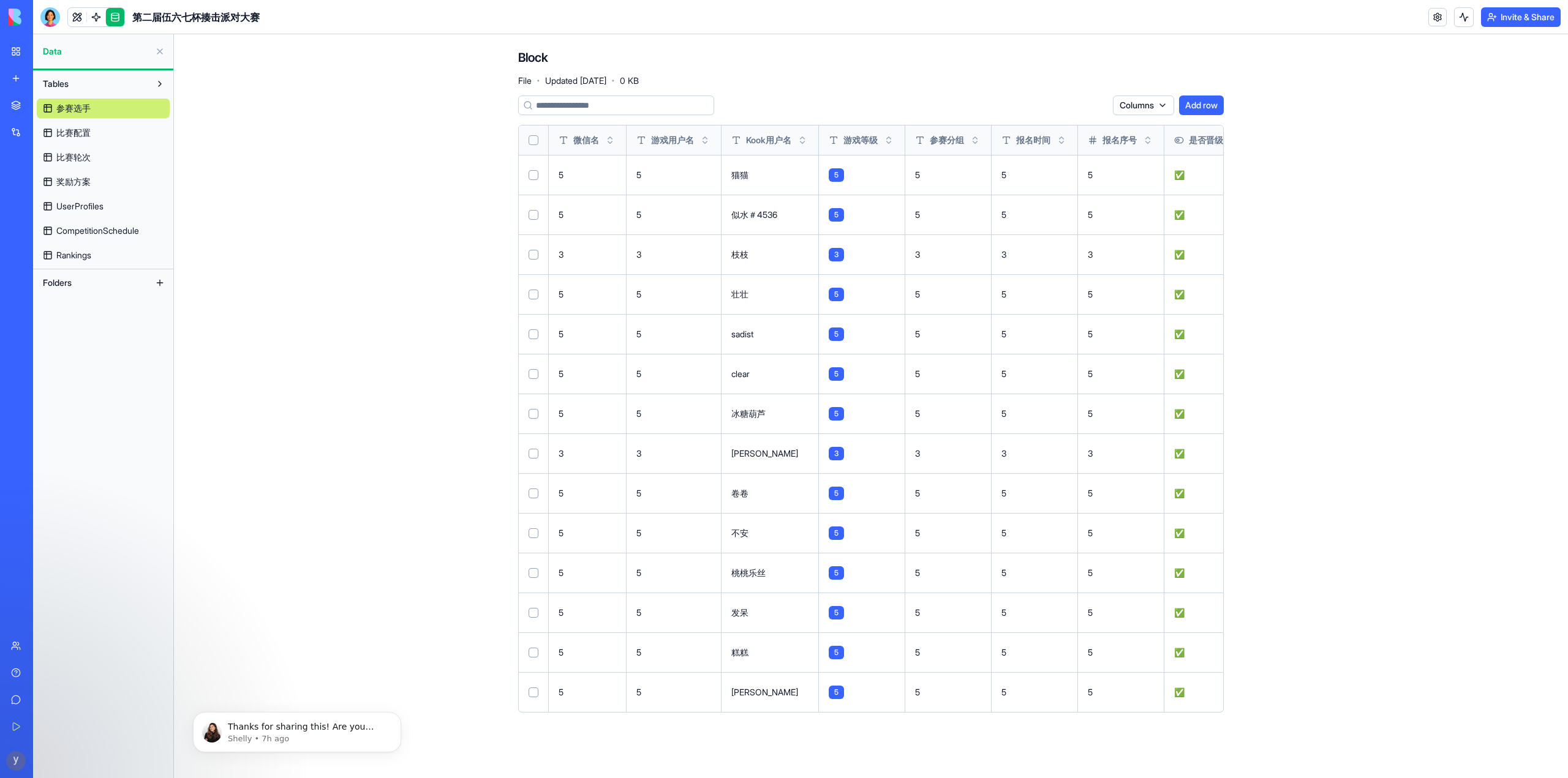
click at [534, 694] on button "Select row" at bounding box center [534, 692] width 10 height 10
click at [1075, 103] on html "BETA My Workspace New app Marketplace Integrations Recent GitHub Project Summar…" at bounding box center [784, 389] width 1568 height 778
click at [1064, 126] on div "Delete" at bounding box center [1065, 130] width 72 height 20
click at [20, 55] on link "My Workspace" at bounding box center [28, 51] width 49 height 24
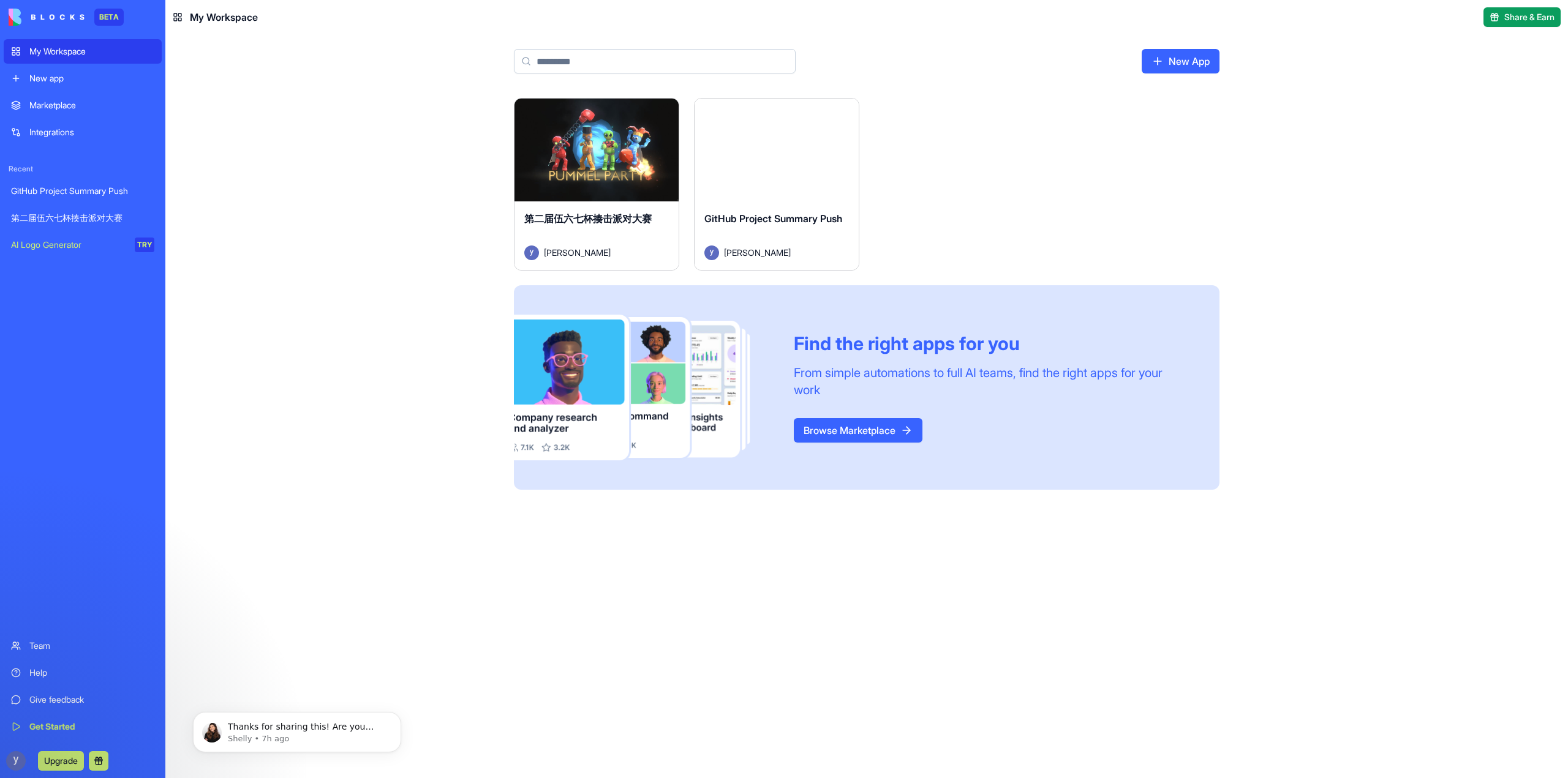
click at [94, 218] on div "第二届伍六七杯揍击派对大赛" at bounding box center [83, 218] width 143 height 12
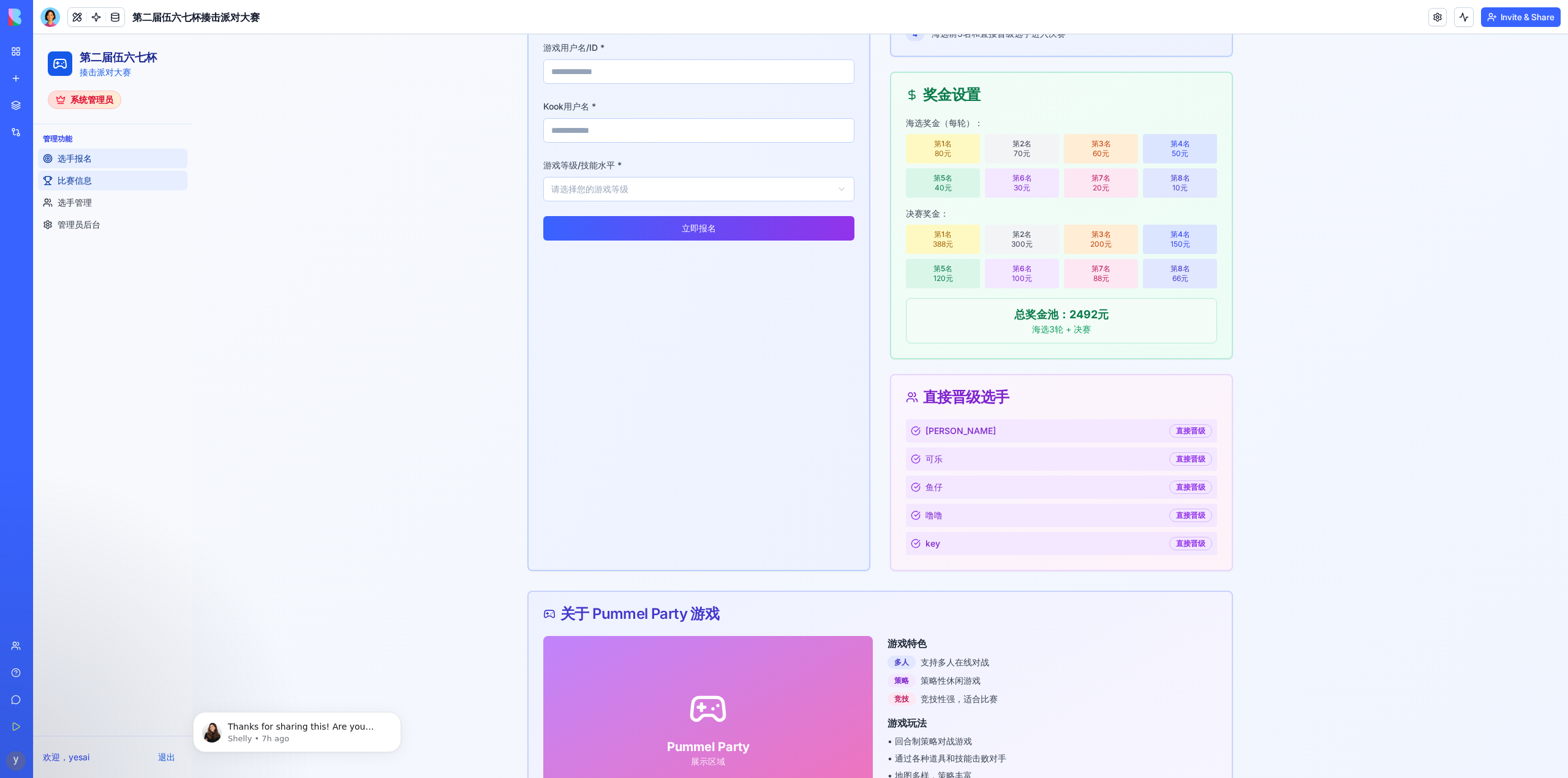
click at [90, 178] on span "比赛信息" at bounding box center [74, 180] width 34 height 12
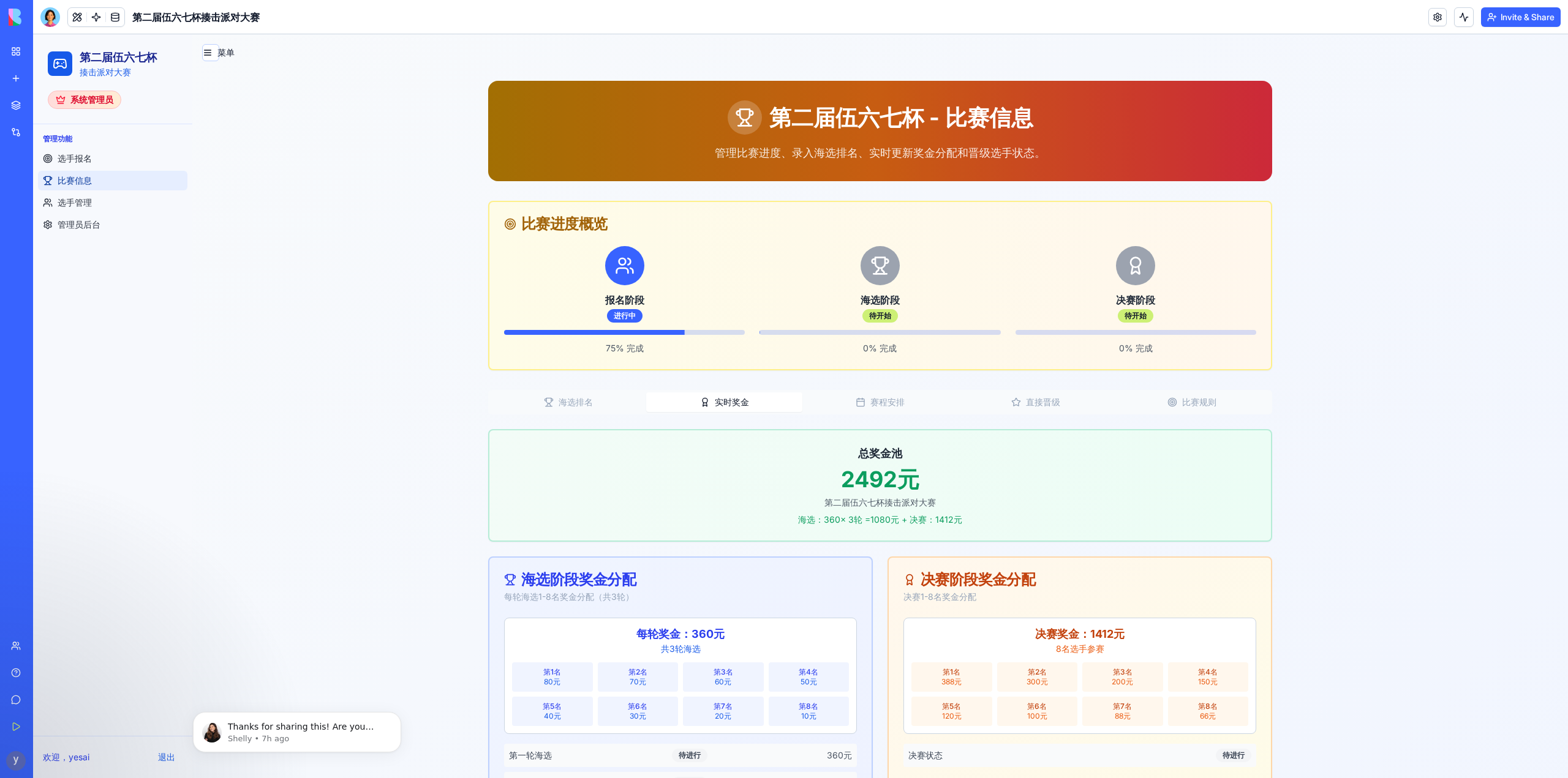
click at [705, 402] on icon "button" at bounding box center [705, 402] width 10 height 10
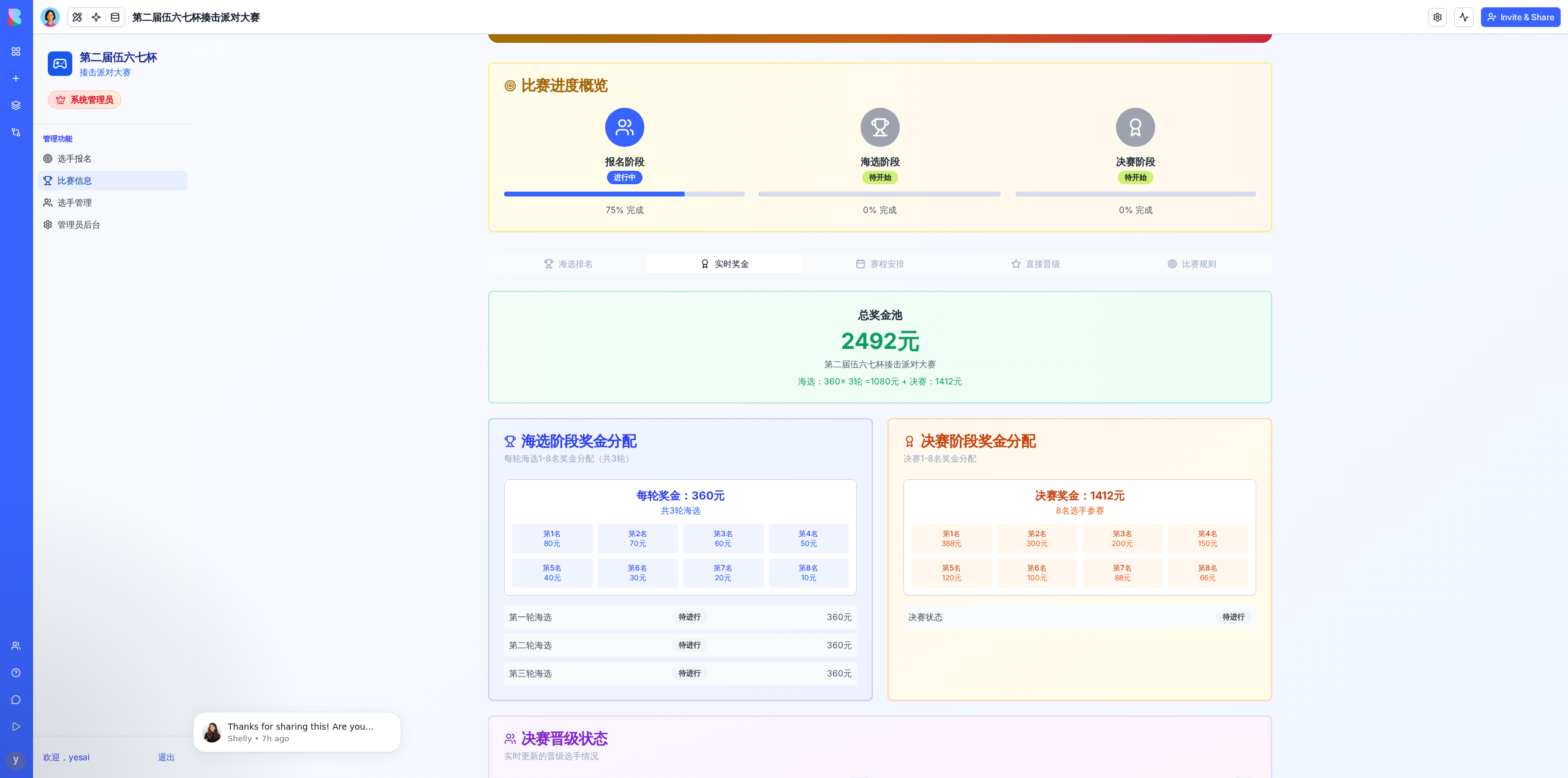
scroll to position [184, 0]
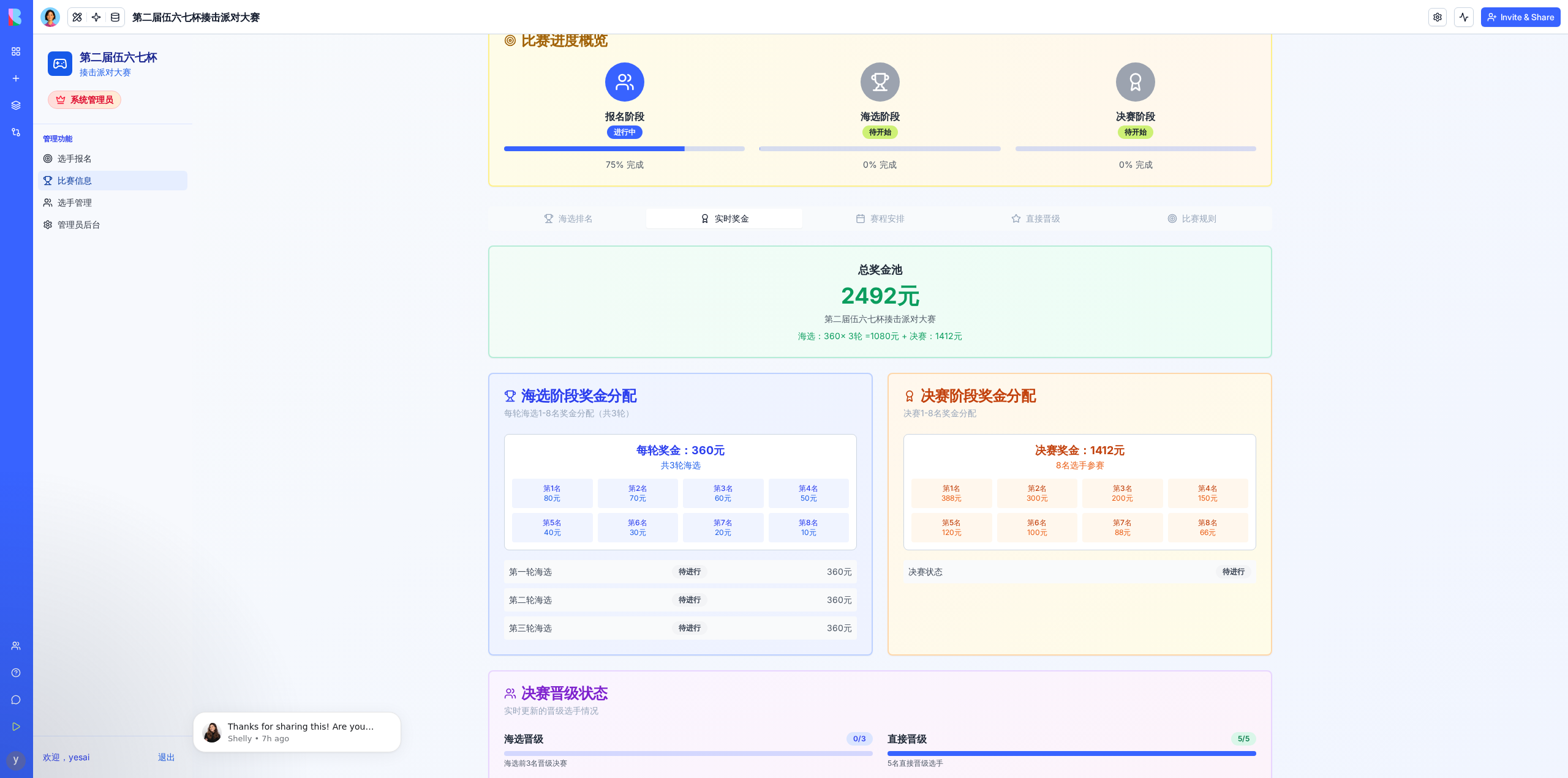
click at [876, 229] on div "海选排名 实时奖金 赛程安排 直接晋级 比赛规则" at bounding box center [879, 218] width 784 height 24
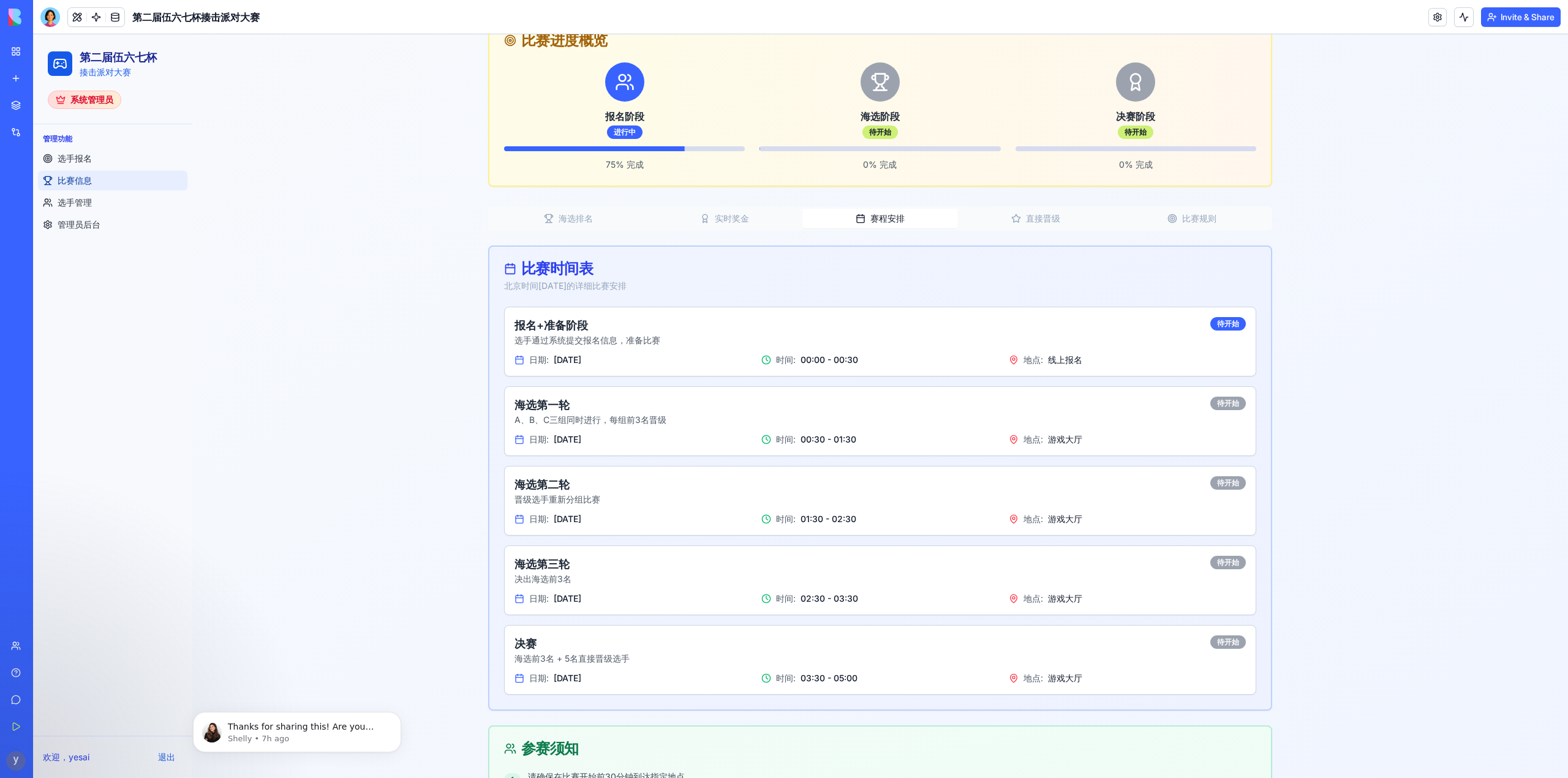
click at [876, 213] on button "赛程安排" at bounding box center [879, 218] width 155 height 20
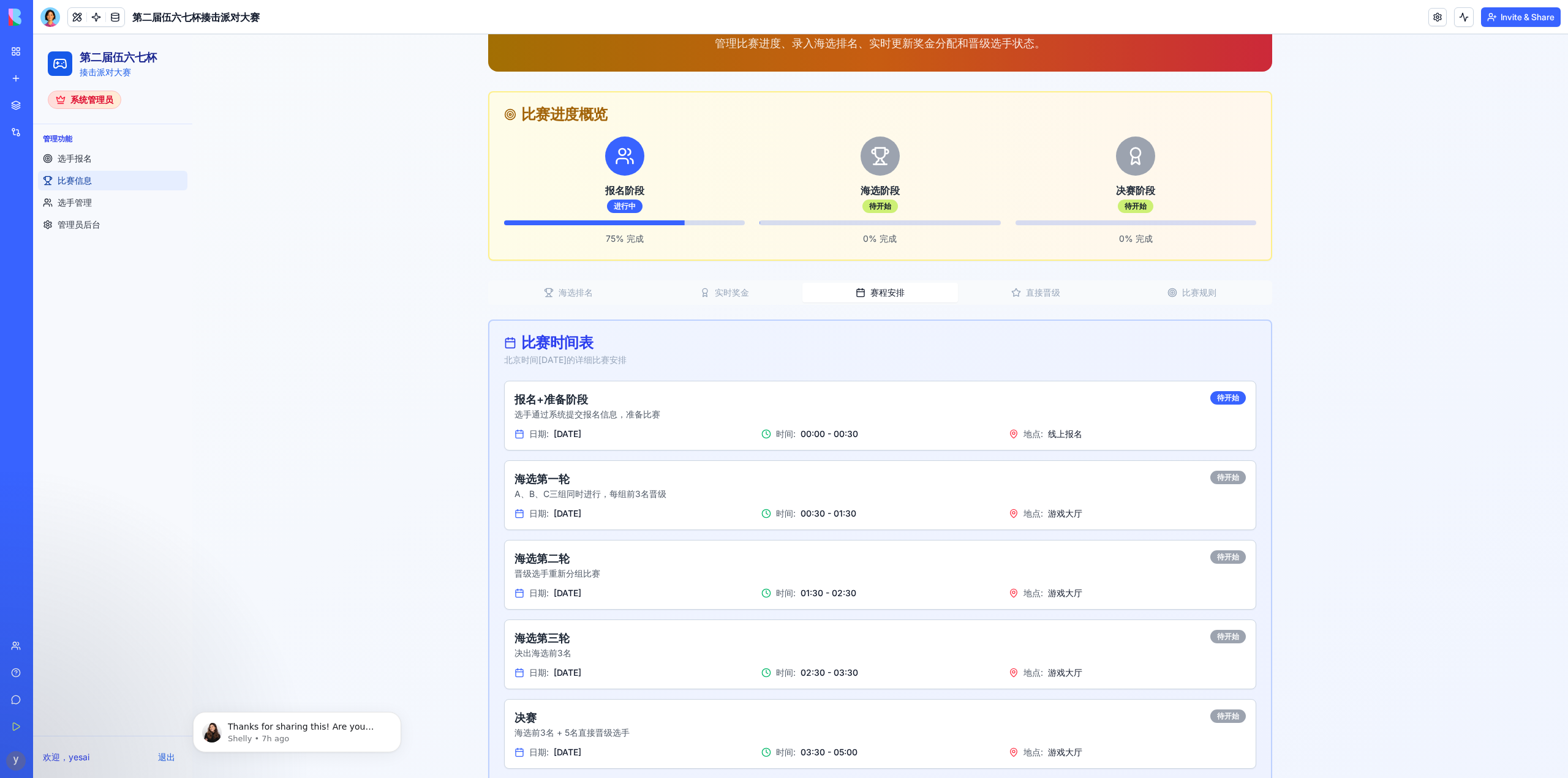
scroll to position [109, 0]
click at [1030, 292] on button "直接晋级" at bounding box center [1034, 293] width 155 height 20
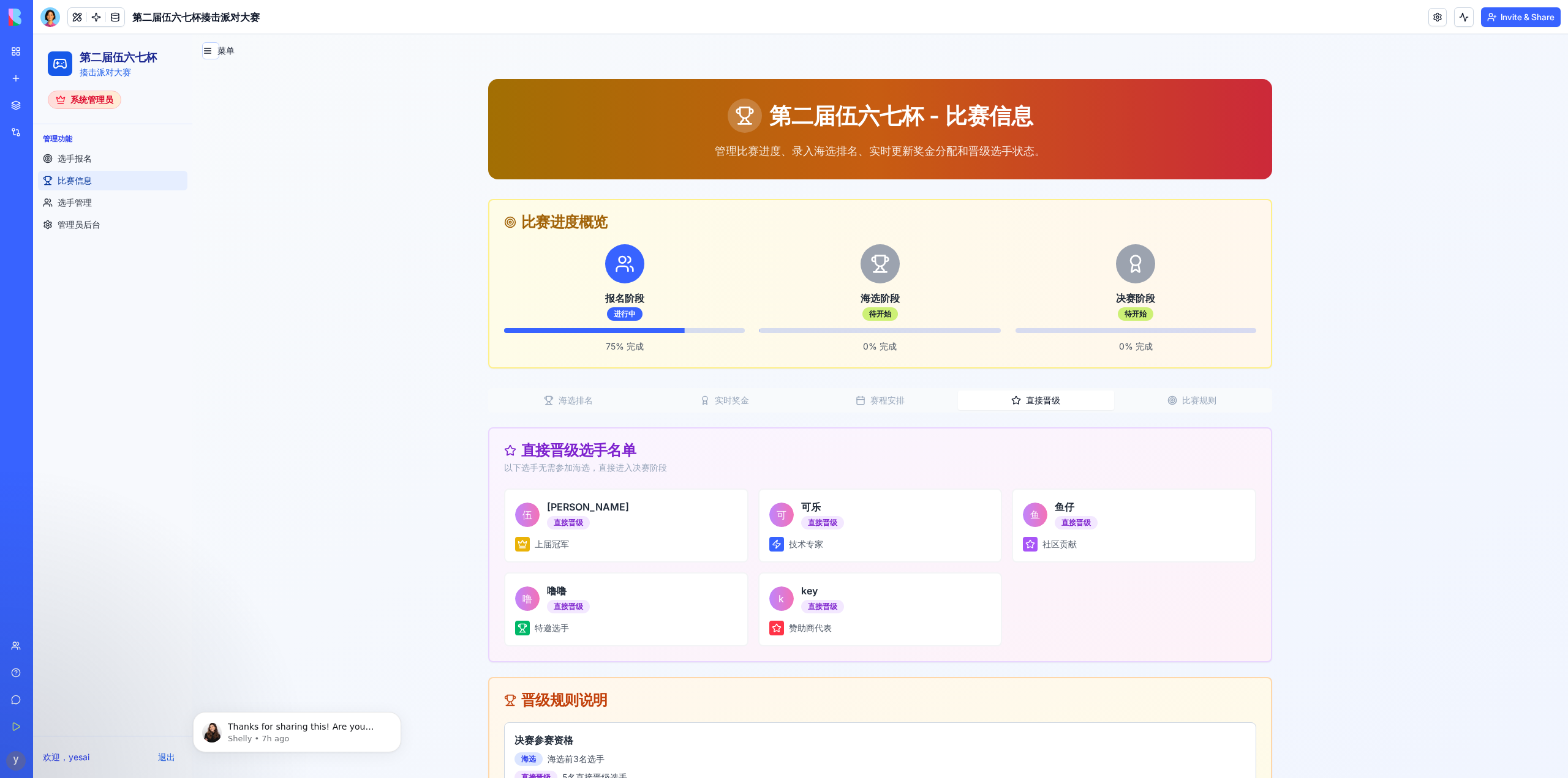
scroll to position [0, 0]
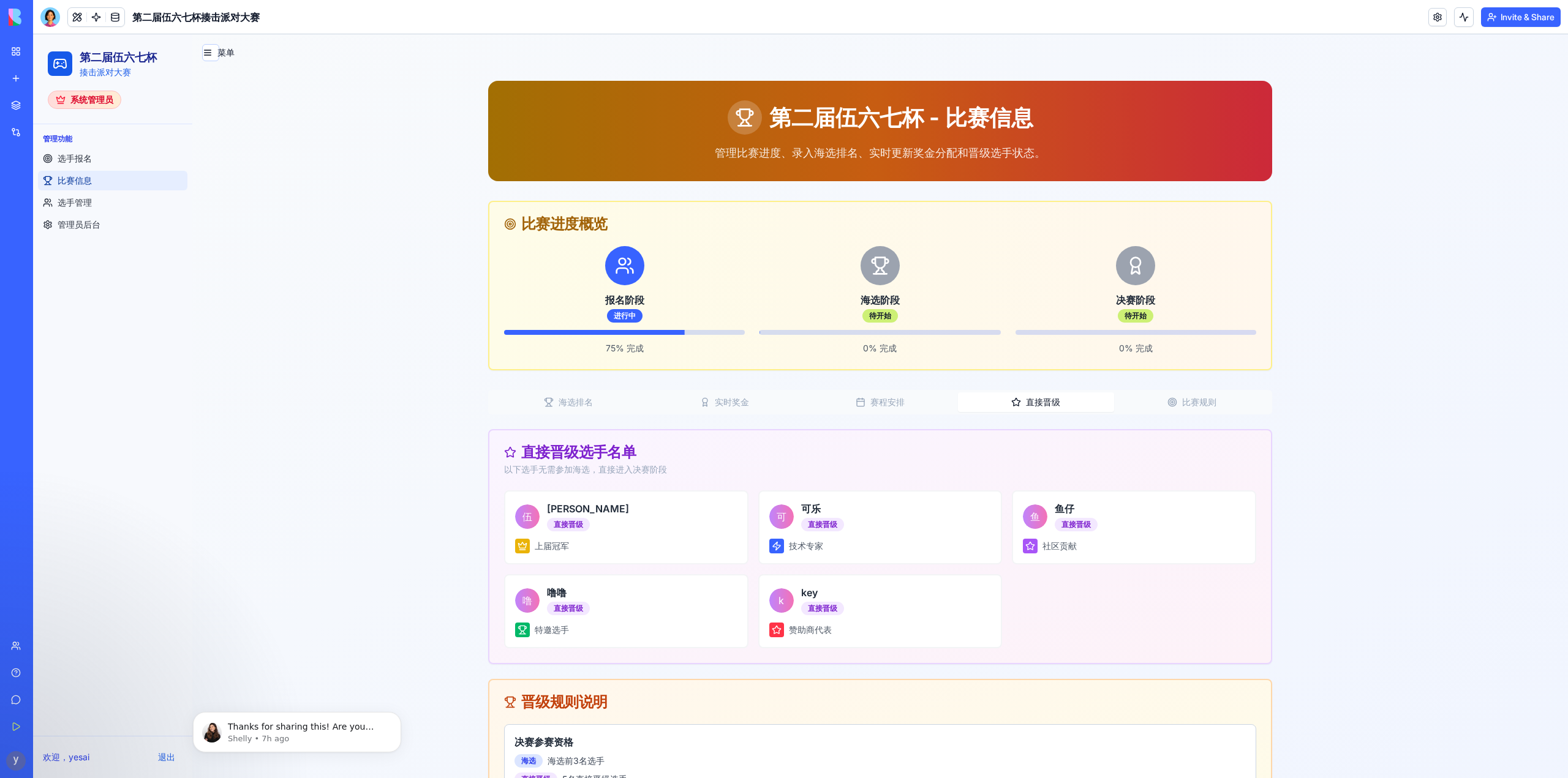
click at [1195, 396] on button "比赛规则" at bounding box center [1191, 402] width 155 height 20
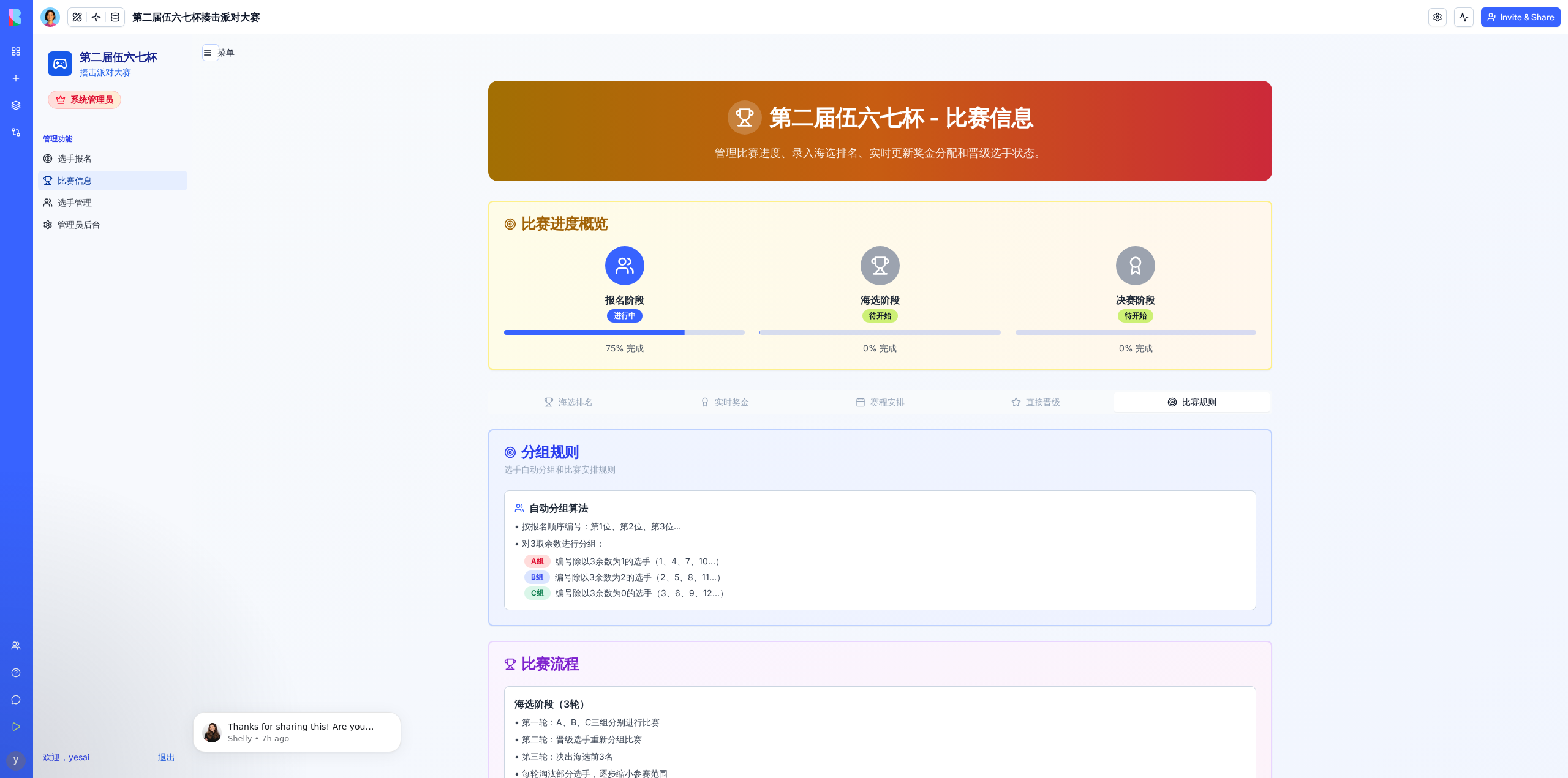
click at [633, 302] on h3 "报名阶段" at bounding box center [624, 300] width 241 height 15
click at [553, 407] on button "海选排名" at bounding box center [568, 402] width 155 height 20
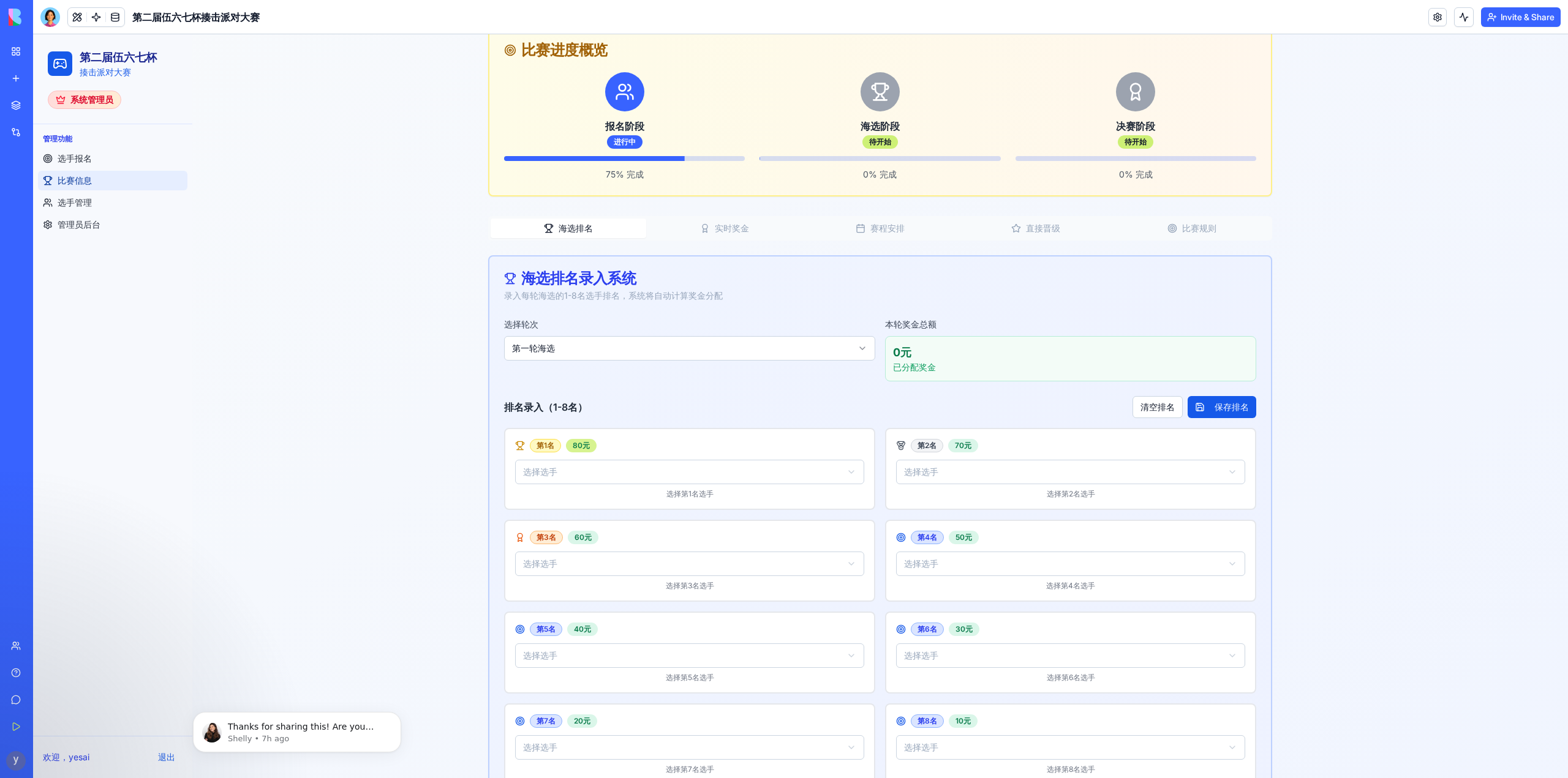
scroll to position [184, 0]
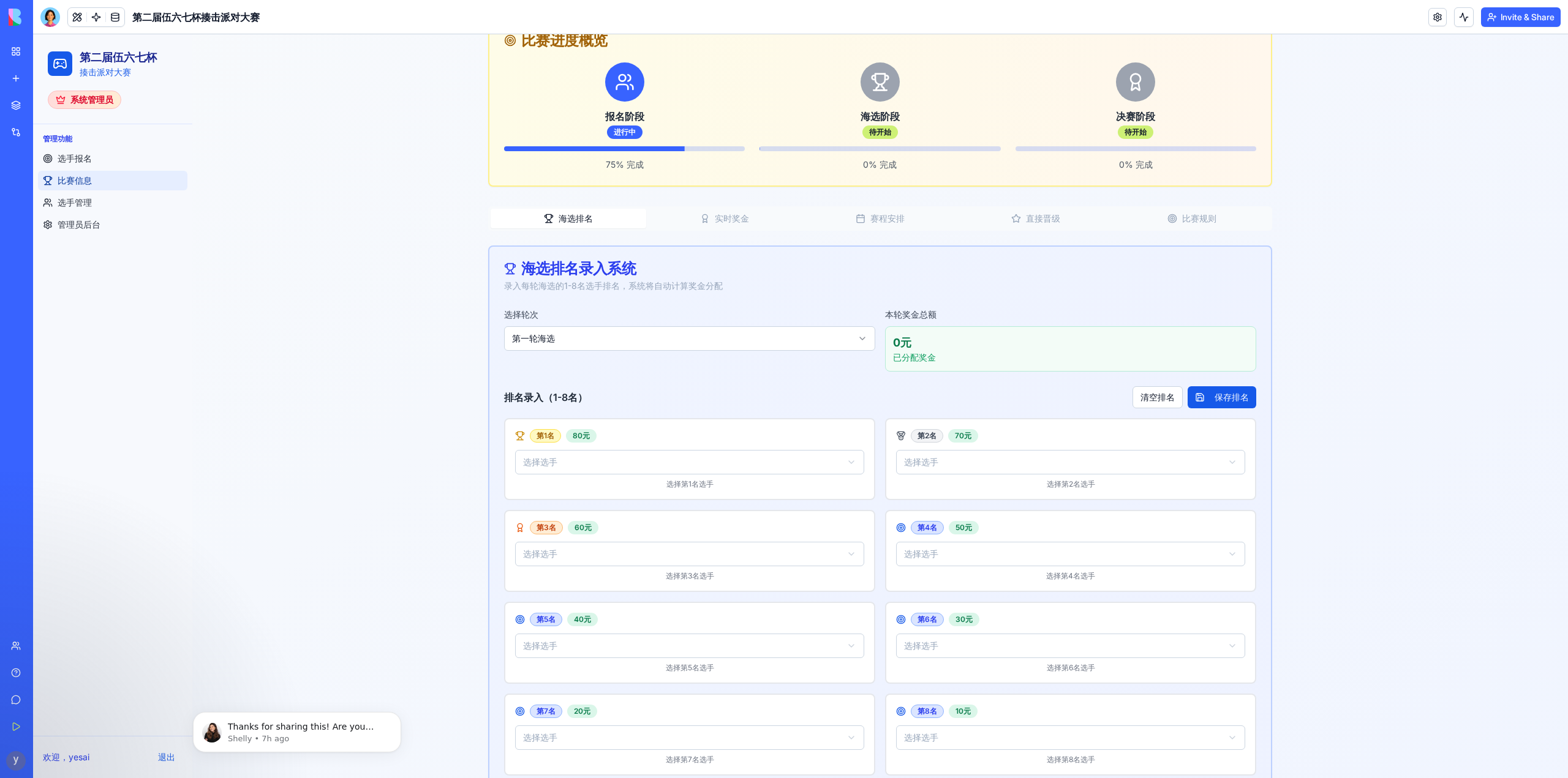
click at [606, 456] on html "第二届伍六七杯 揍击派对大赛 系统管理员 管理功能 选手报名 比赛信息 选手管理 管理员后台 欢迎， yesai 退出 菜单 第二届伍六七杯 - 比赛信息 管…" at bounding box center [800, 410] width 1535 height 1119
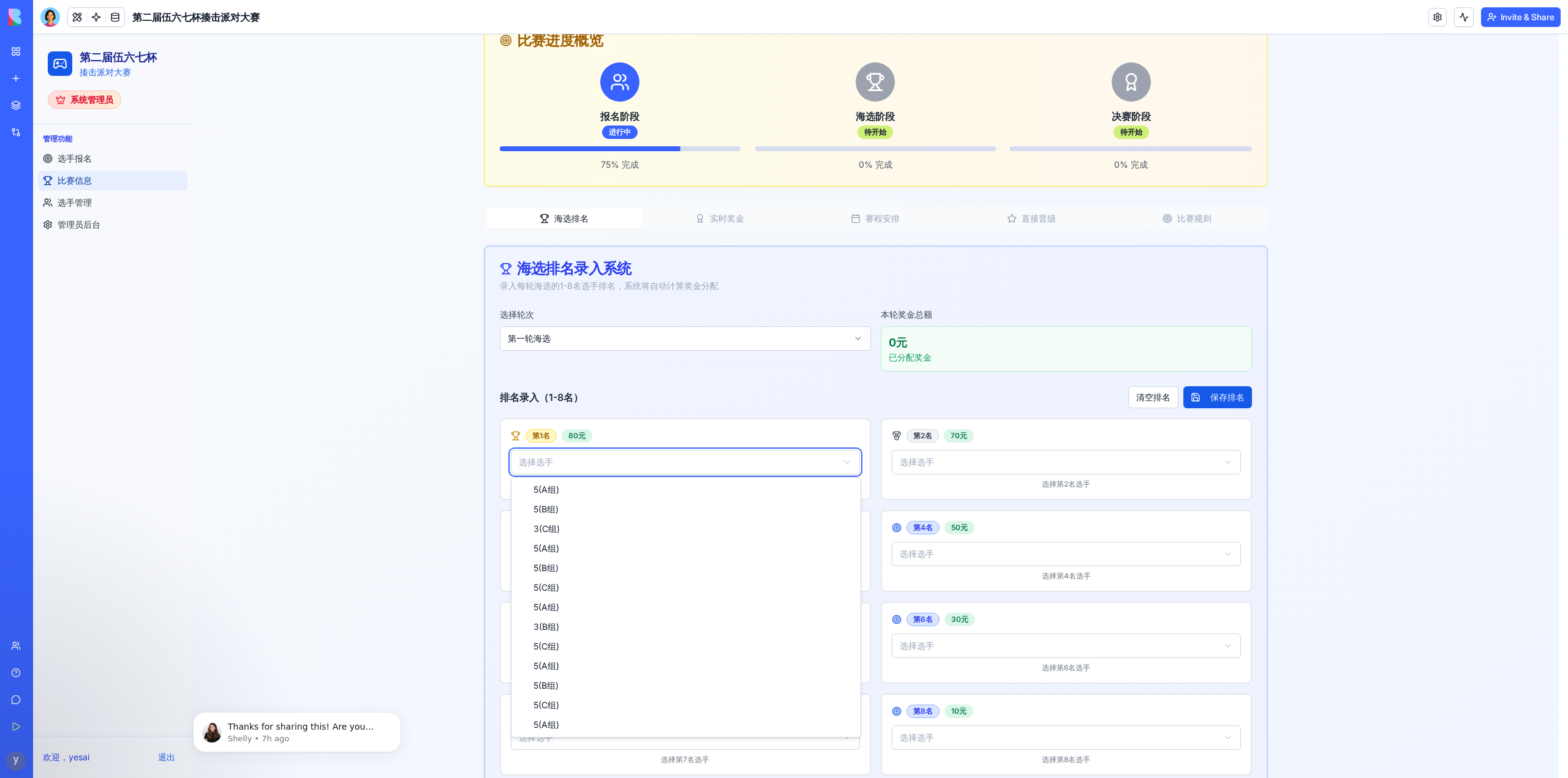
click at [662, 410] on html "第二届伍六七杯 揍击派对大赛 系统管理员 管理功能 选手报名 比赛信息 选手管理 管理员后台 欢迎， yesai 退出 菜单 第二届伍六七杯 - 比赛信息 管…" at bounding box center [800, 410] width 1535 height 1119
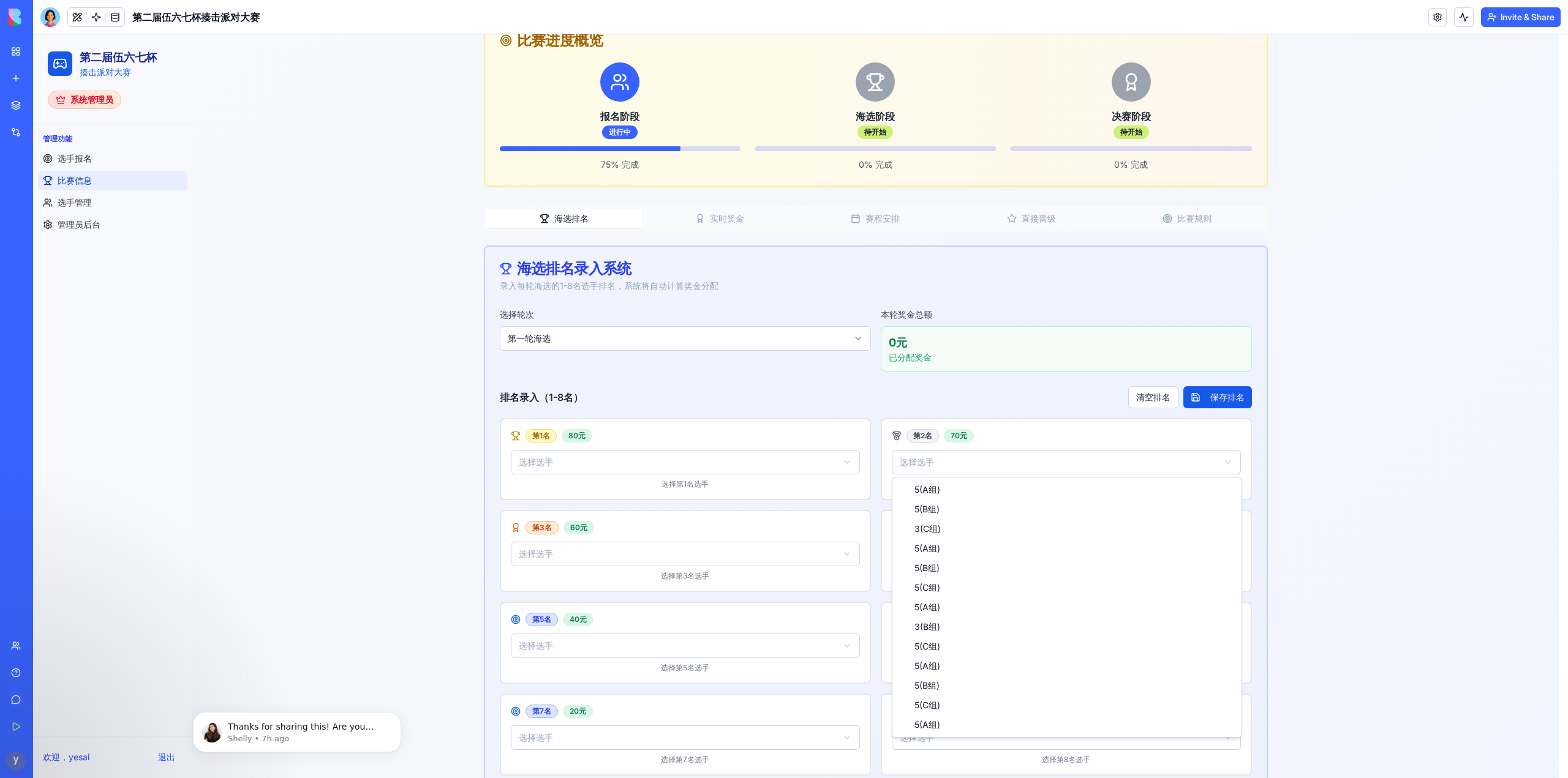
click at [950, 455] on html "第二届伍六七杯 揍击派对大赛 系统管理员 管理功能 选手报名 比赛信息 选手管理 管理员后台 欢迎， yesai 退出 菜单 第二届伍六七杯 - 比赛信息 管…" at bounding box center [800, 410] width 1535 height 1119
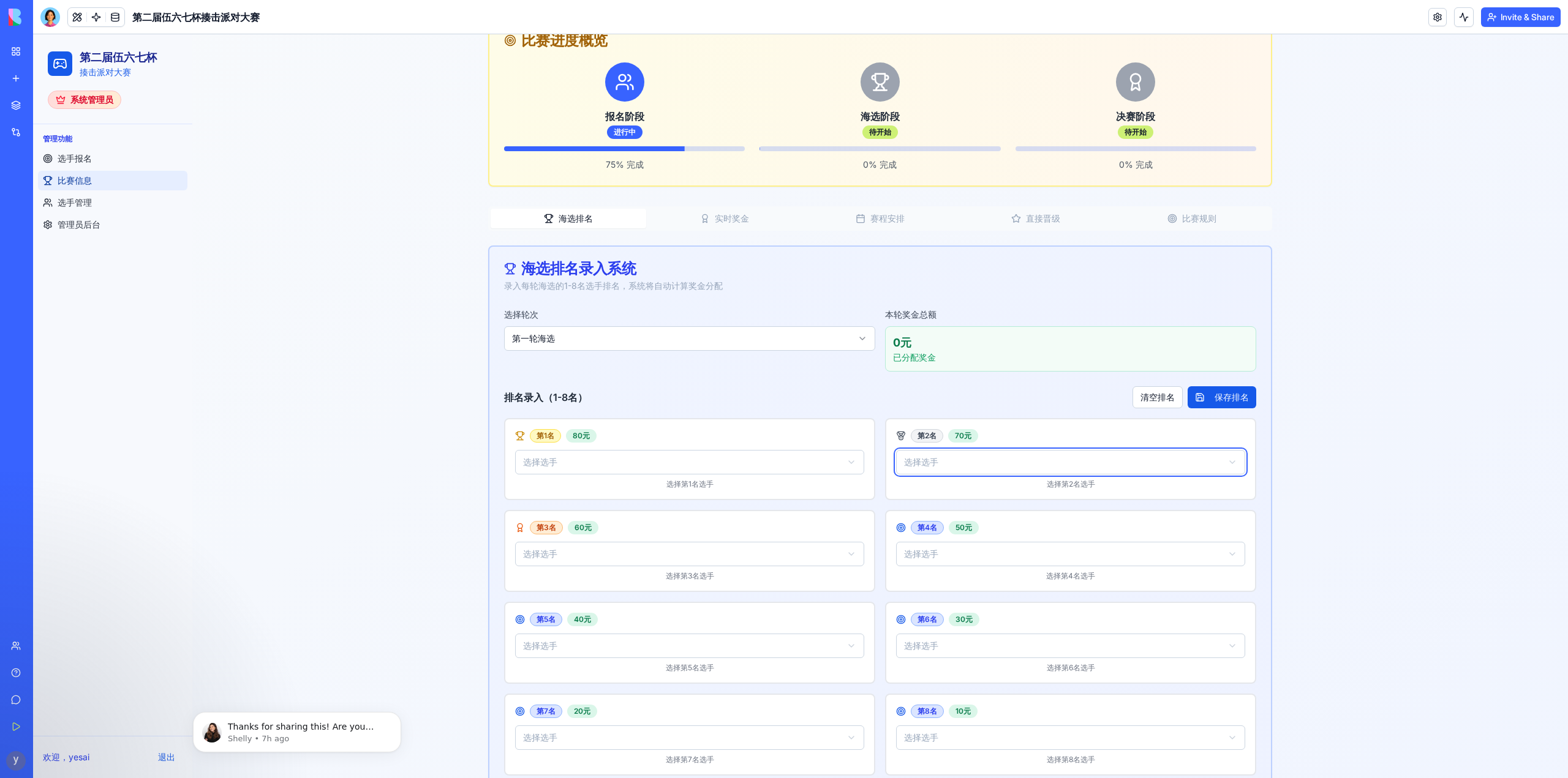
drag, startPoint x: 356, startPoint y: 508, endPoint x: 374, endPoint y: 509, distance: 18.0
click at [355, 508] on html "第二届伍六七杯 揍击派对大赛 系统管理员 管理功能 选手报名 比赛信息 选手管理 管理员后台 欢迎， yesai 退出 菜单 第二届伍六七杯 - 比赛信息 管…" at bounding box center [800, 410] width 1535 height 1119
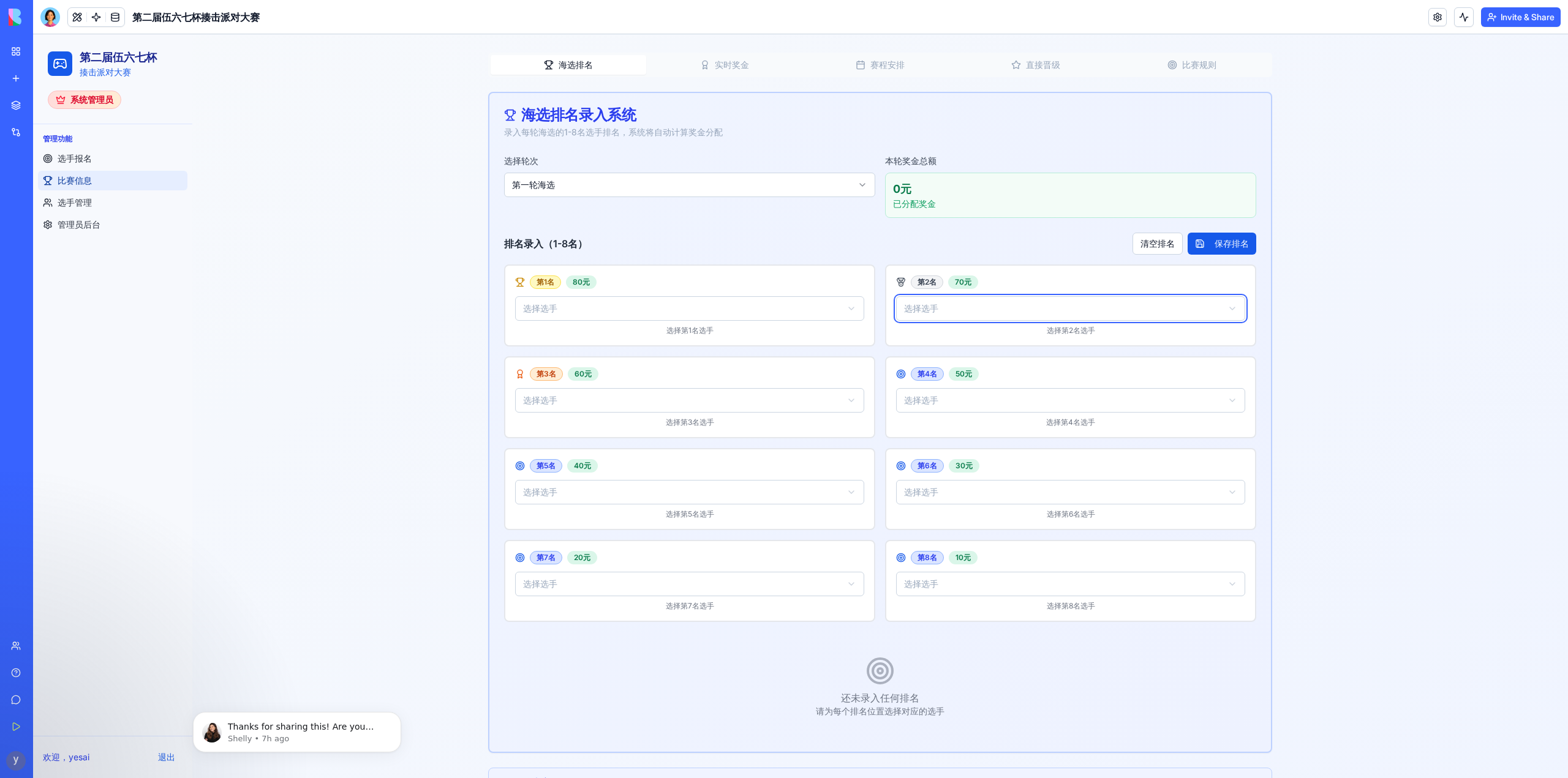
scroll to position [367, 0]
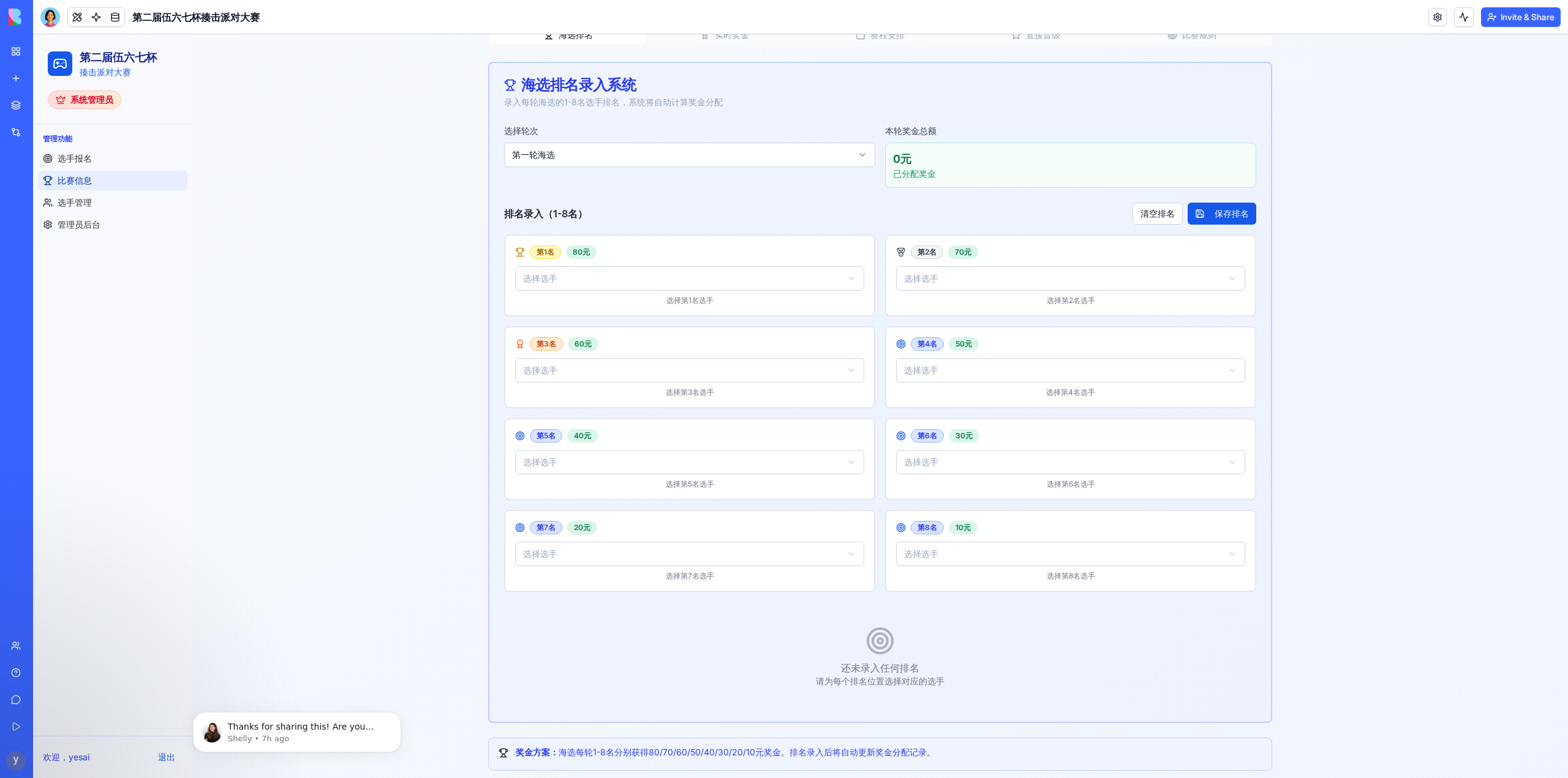
click at [664, 373] on html "第二届伍六七杯 揍击派对大赛 系统管理员 管理功能 选手报名 比赛信息 选手管理 管理员后台 欢迎， yesai 退出 菜单 第二届伍六七杯 - 比赛信息 管…" at bounding box center [800, 227] width 1535 height 1119
drag, startPoint x: 402, startPoint y: 407, endPoint x: 410, endPoint y: 407, distance: 8.0
click at [402, 407] on html "第二届伍六七杯 揍击派对大赛 系统管理员 管理功能 选手报名 比赛信息 选手管理 管理员后台 欢迎， yesai 退出 菜单 第二届伍六七杯 - 比赛信息 管…" at bounding box center [800, 227] width 1535 height 1119
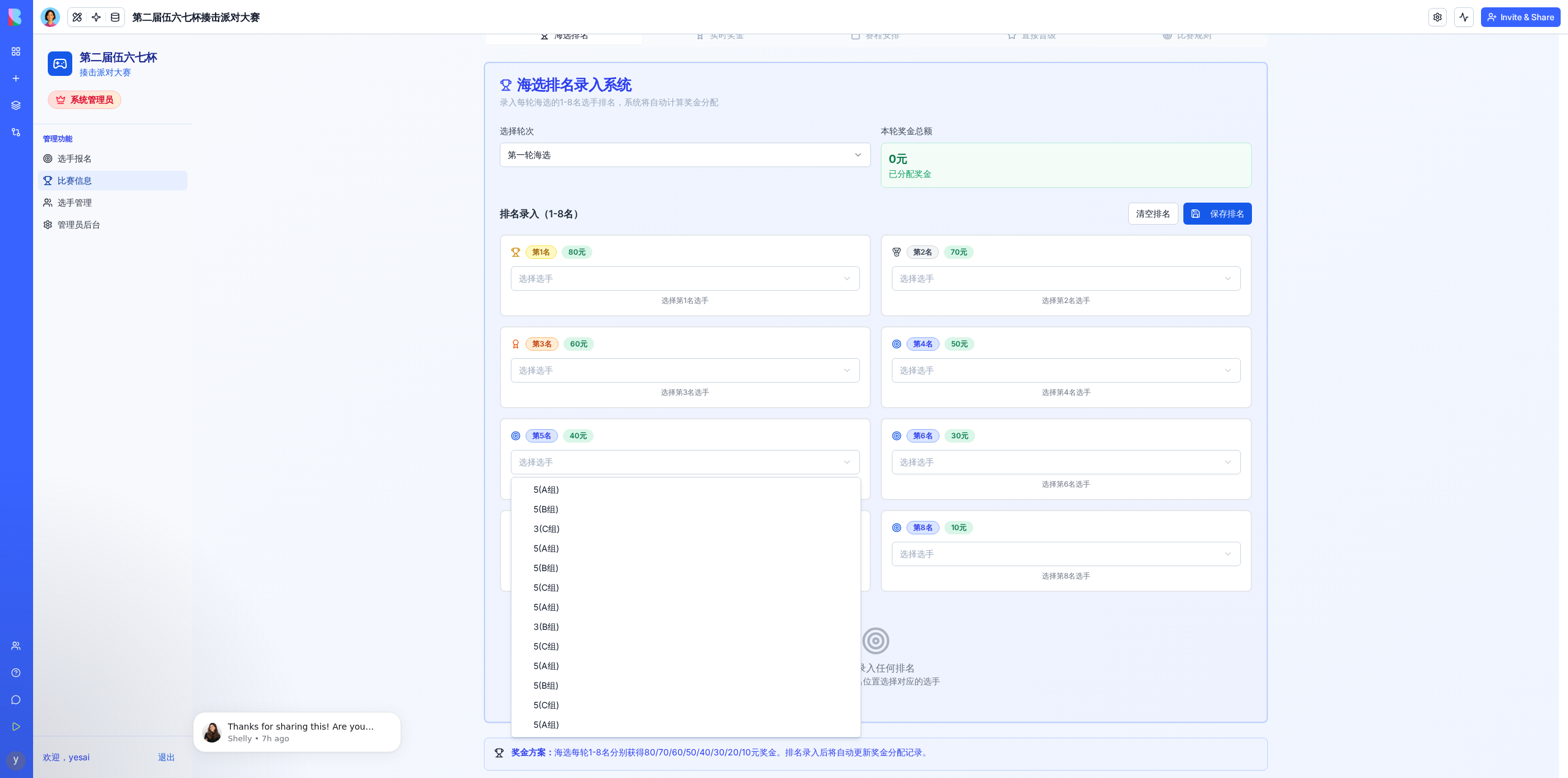
click at [789, 455] on html "第二届伍六七杯 揍击派对大赛 系统管理员 管理功能 选手报名 比赛信息 选手管理 管理员后台 欢迎， yesai 退出 菜单 第二届伍六七杯 - 比赛信息 管…" at bounding box center [800, 227] width 1535 height 1119
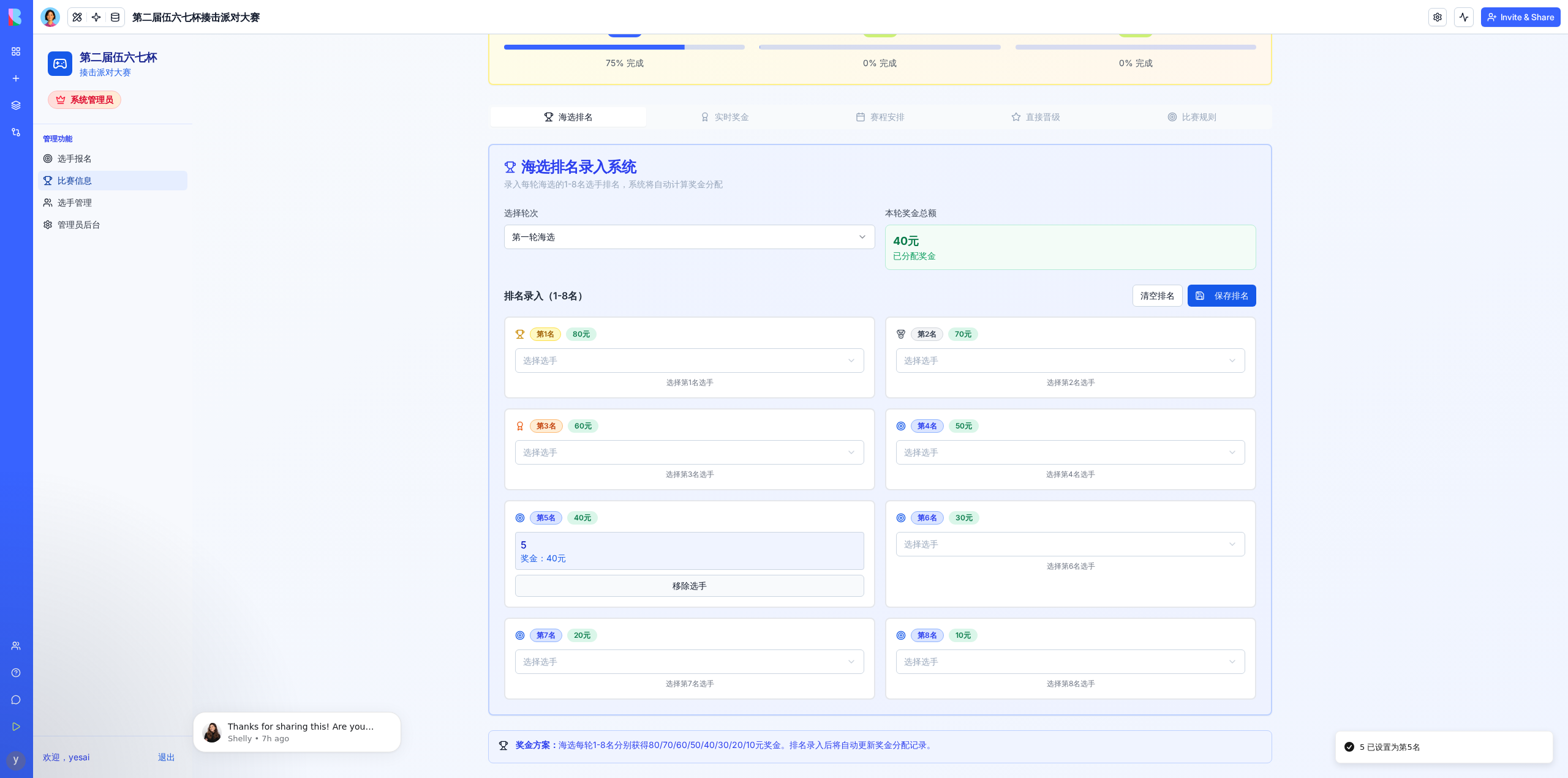
click at [675, 583] on button "移除选手" at bounding box center [690, 587] width 349 height 22
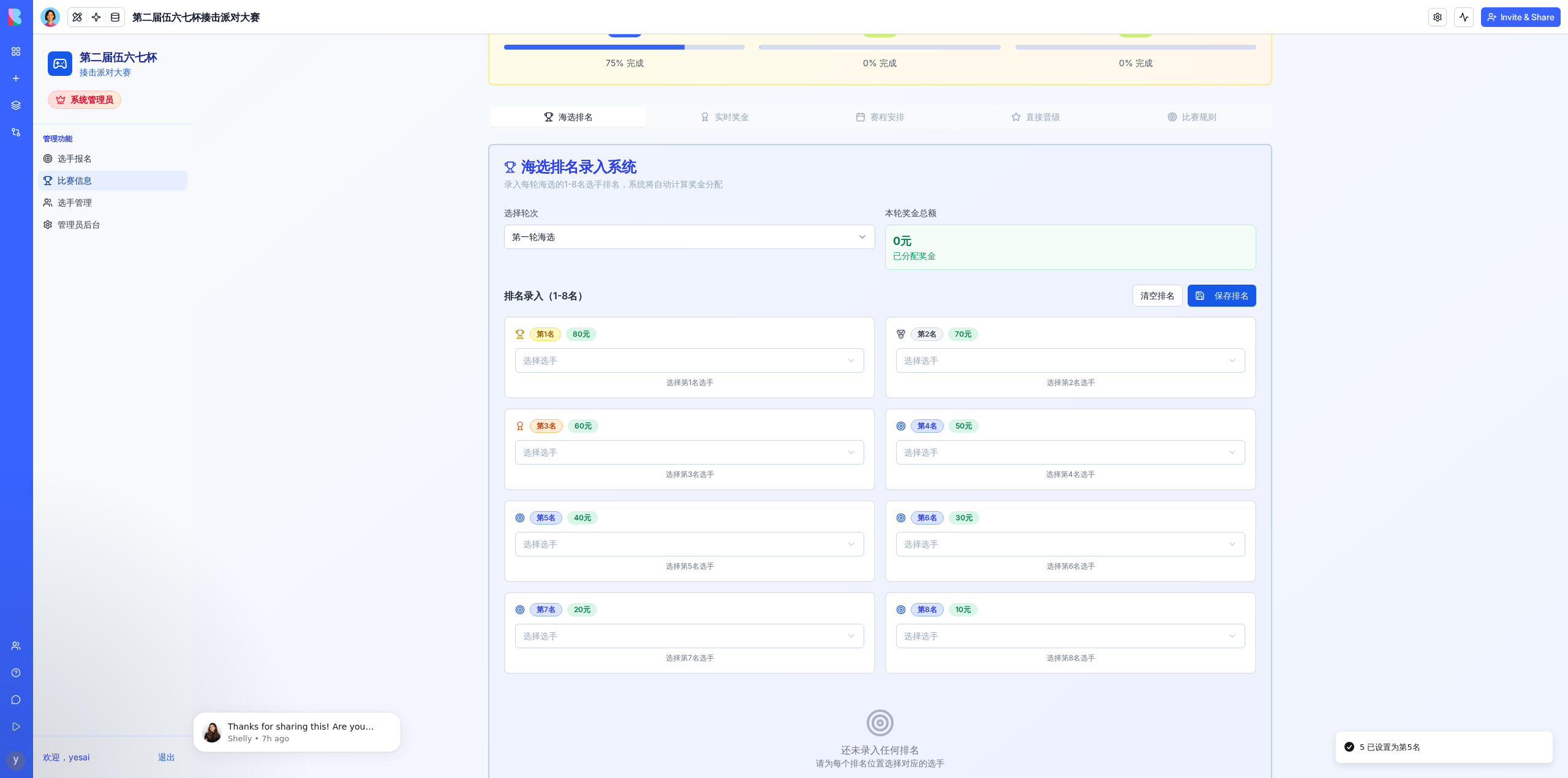
click at [623, 361] on html "第二届伍六七杯 揍击派对大赛 系统管理员 管理功能 选手报名 比赛信息 选手管理 管理员后台 欢迎， yesai 退出 菜单 第二届伍六七杯 - 比赛信息 管…" at bounding box center [800, 309] width 1535 height 1119
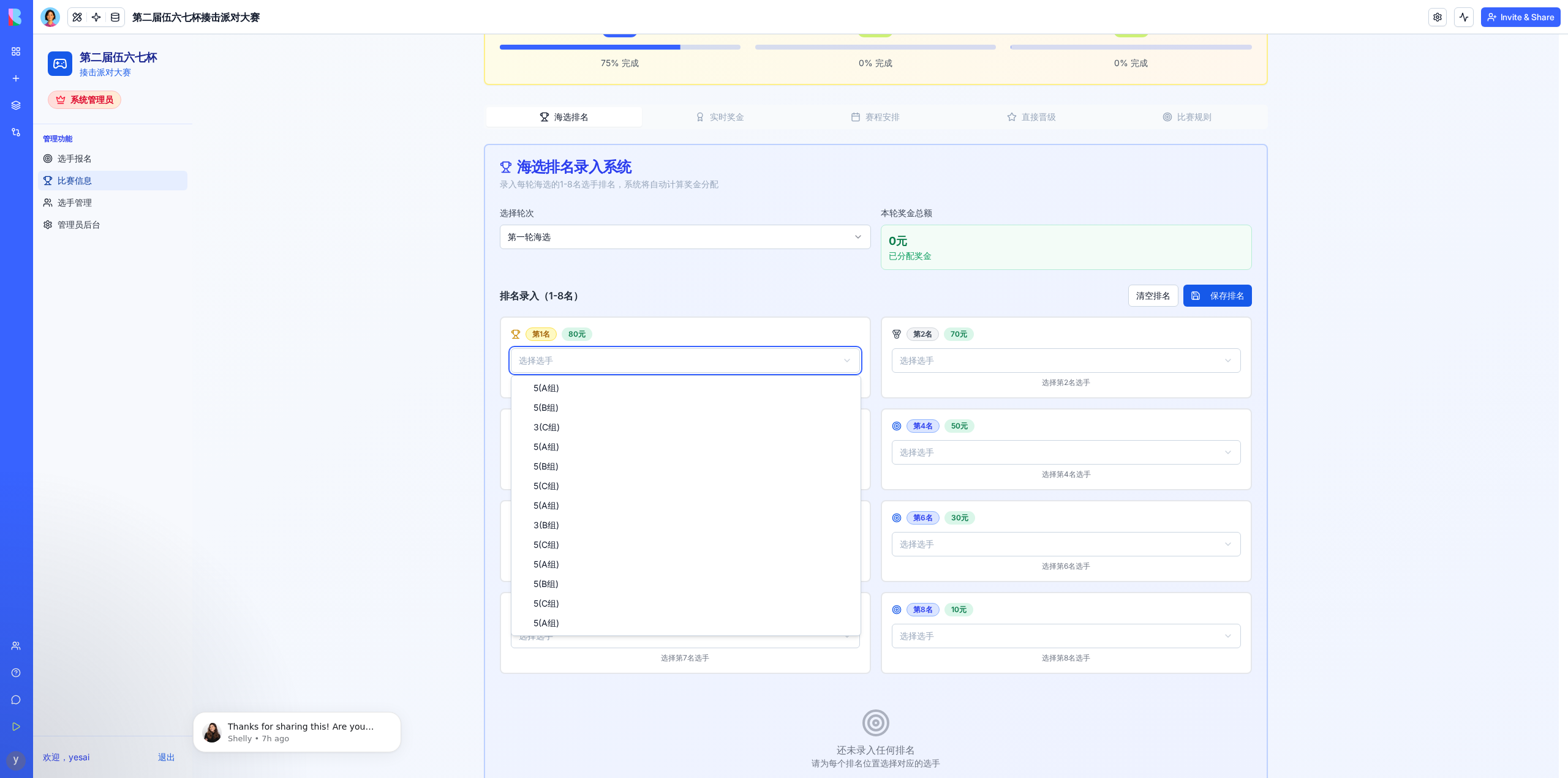
click at [400, 481] on html "第二届伍六七杯 揍击派对大赛 系统管理员 管理功能 选手报名 比赛信息 选手管理 管理员后台 欢迎， yesai 退出 菜单 第二届伍六七杯 - 比赛信息 管…" at bounding box center [800, 309] width 1535 height 1119
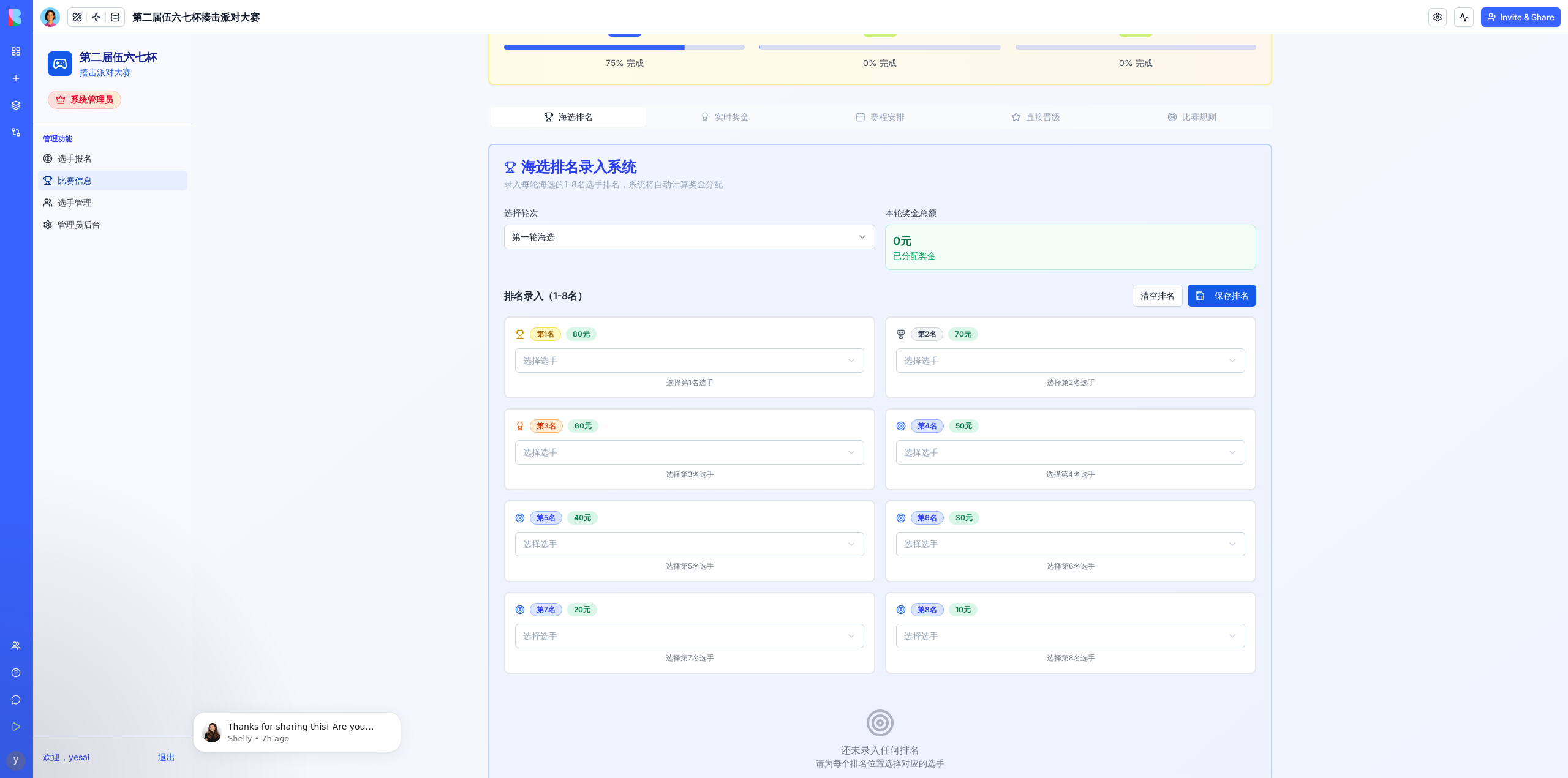
click at [571, 360] on html "第二届伍六七杯 揍击派对大赛 系统管理员 管理功能 选手报名 比赛信息 选手管理 管理员后台 欢迎， yesai 退出 菜单 第二届伍六七杯 - 比赛信息 管…" at bounding box center [800, 309] width 1535 height 1119
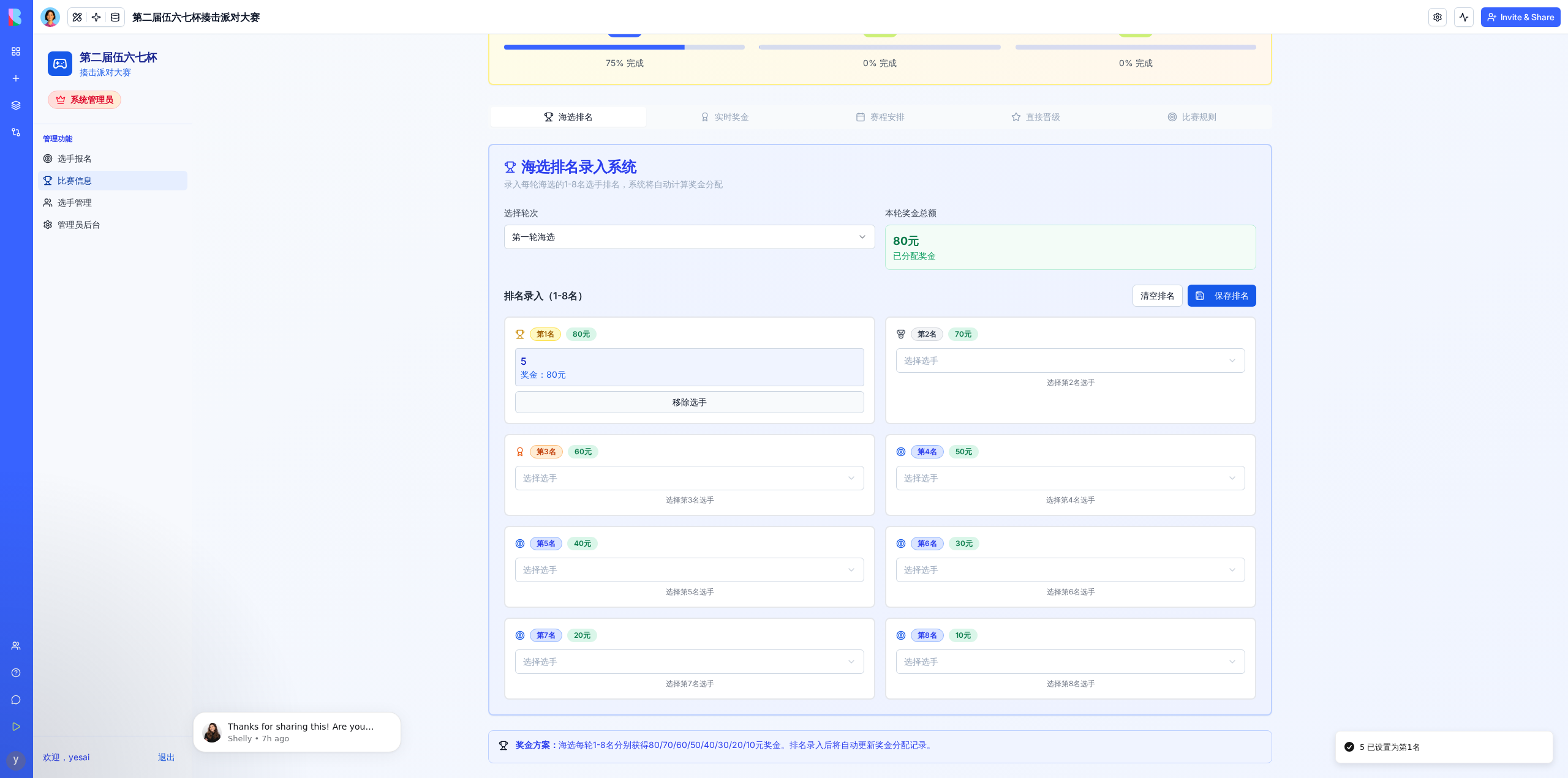
click at [660, 406] on button "移除选手" at bounding box center [690, 402] width 349 height 22
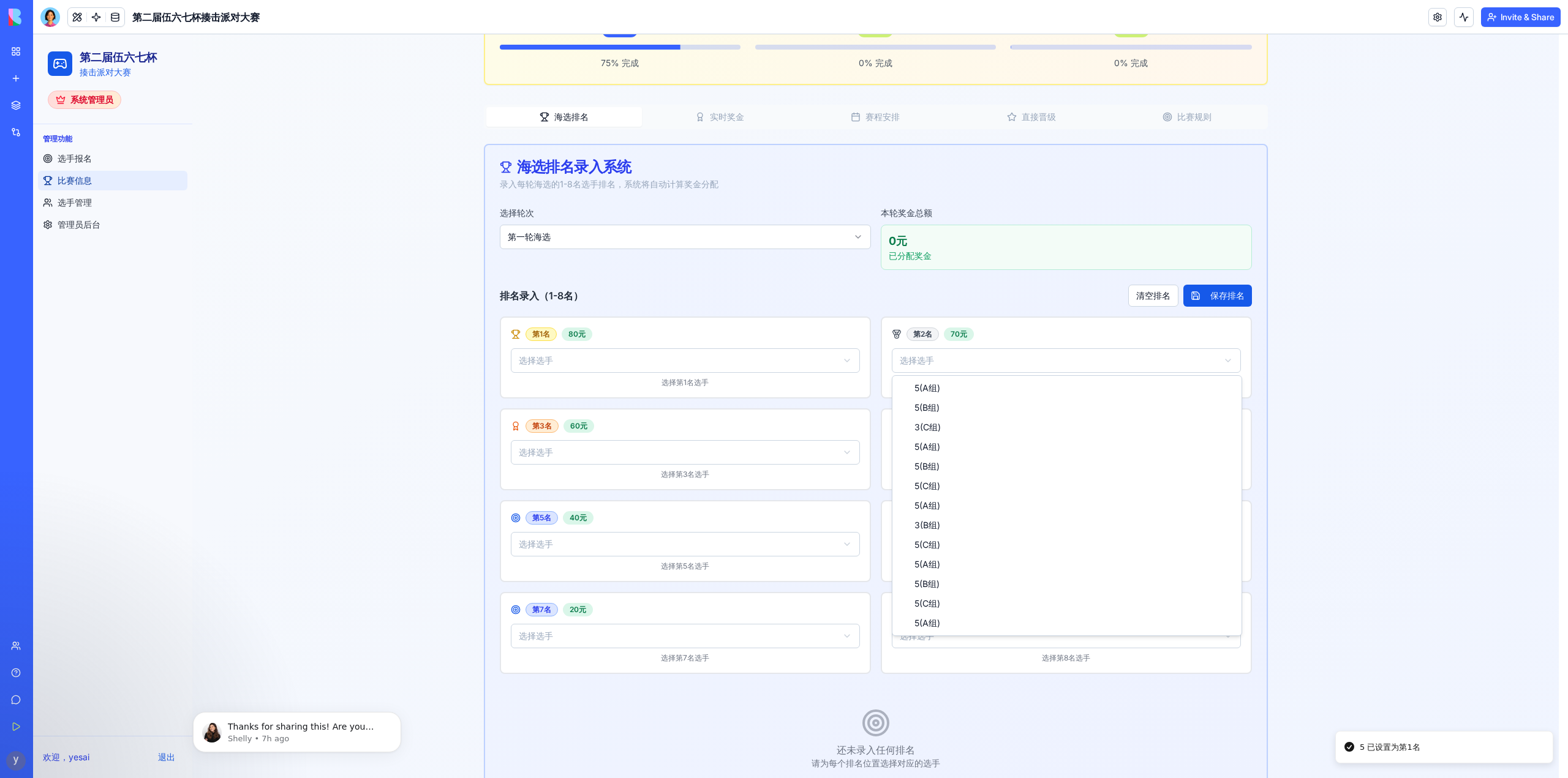
click at [1003, 354] on html "第二届伍六七杯 揍击派对大赛 系统管理员 管理功能 选手报名 比赛信息 选手管理 管理员后台 欢迎， yesai 退出 菜单 第二届伍六七杯 - 比赛信息 管…" at bounding box center [800, 309] width 1535 height 1119
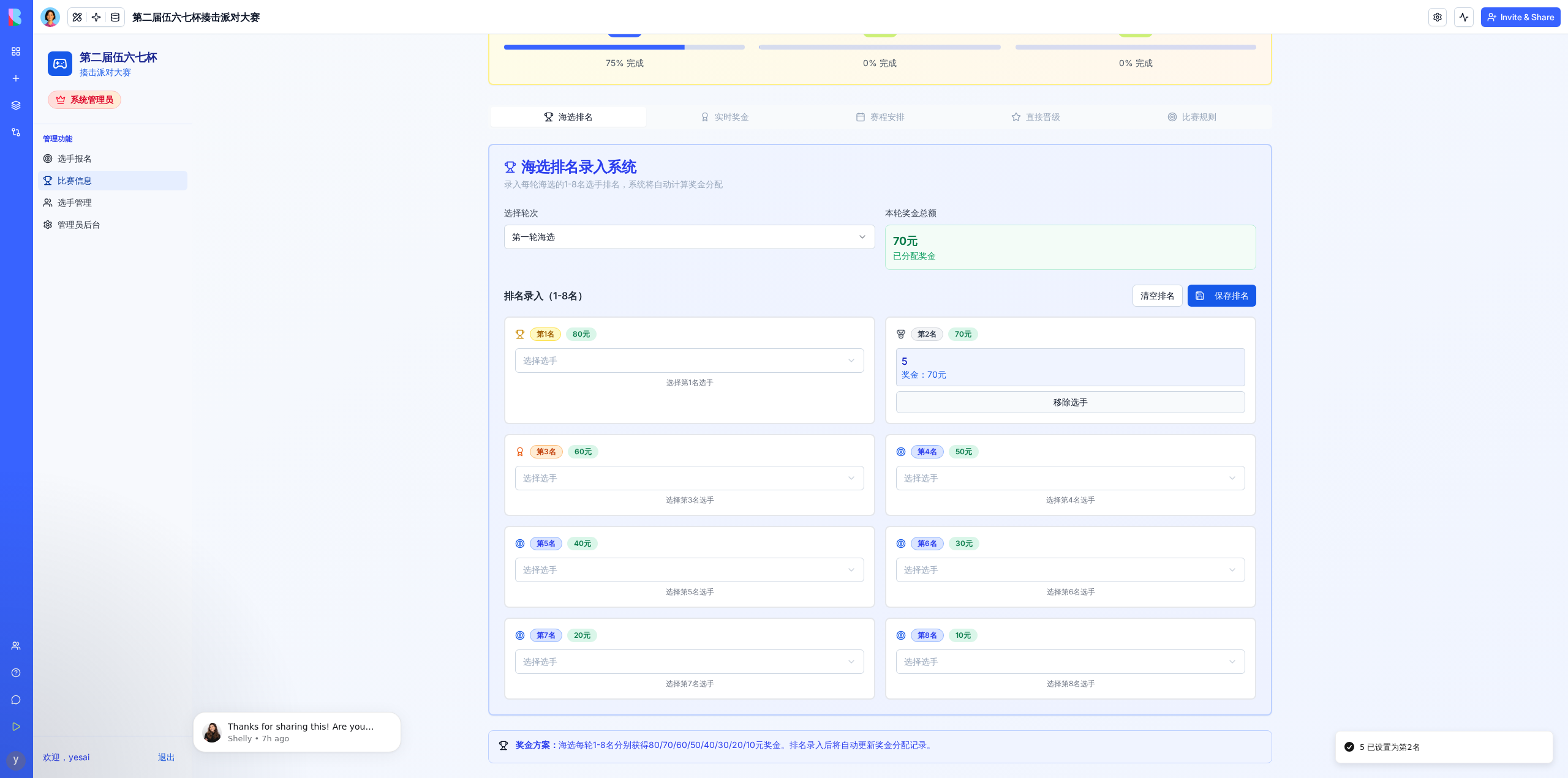
click at [1006, 400] on button "移除选手" at bounding box center [1071, 402] width 349 height 22
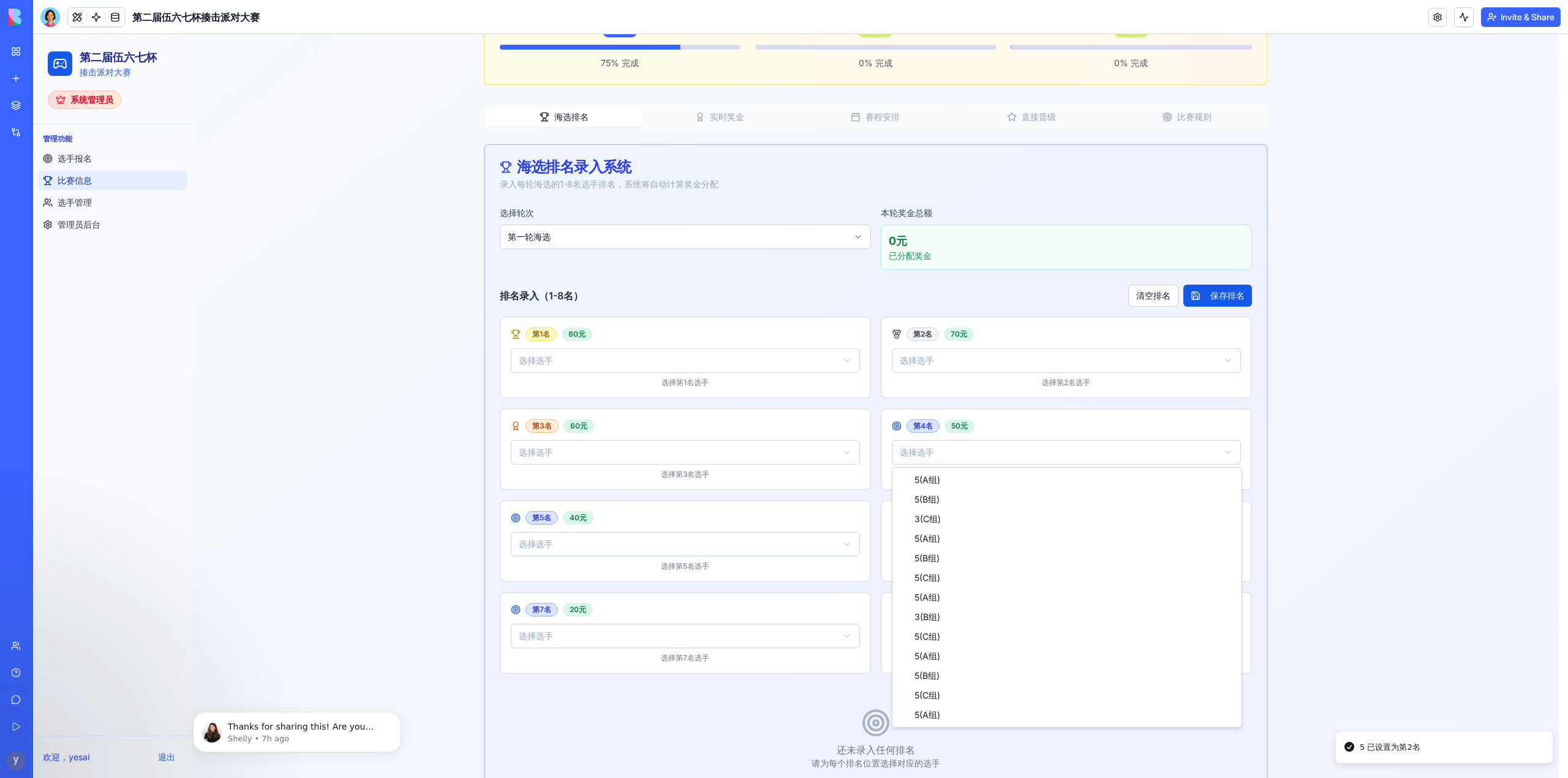
click at [940, 448] on html "第二届伍六七杯 揍击派对大赛 系统管理员 管理功能 选手报名 比赛信息 选手管理 管理员后台 欢迎， yesai 退出 菜单 第二届伍六七杯 - 比赛信息 管…" at bounding box center [800, 309] width 1535 height 1119
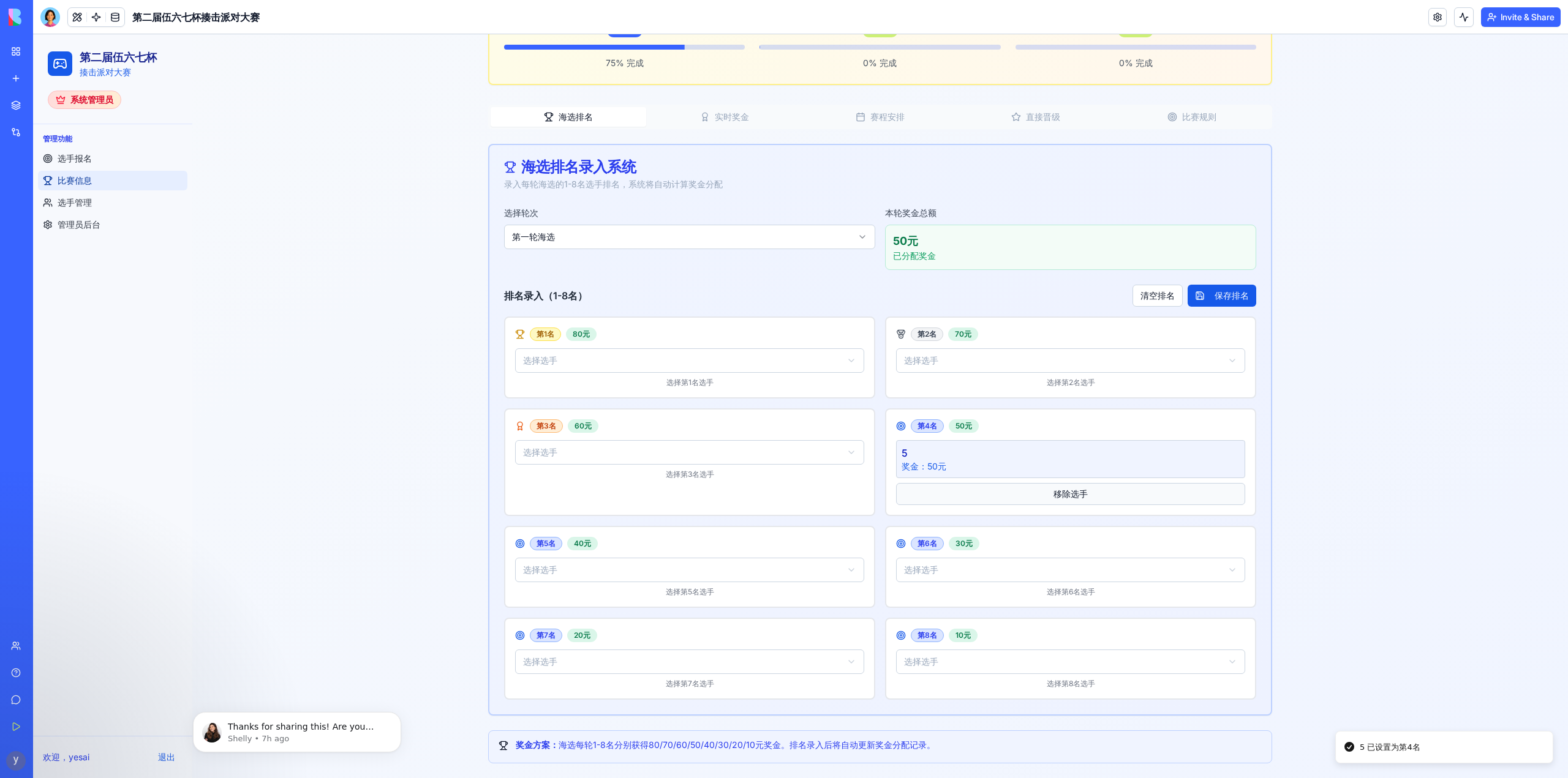
click at [993, 494] on button "移除选手" at bounding box center [1071, 494] width 349 height 22
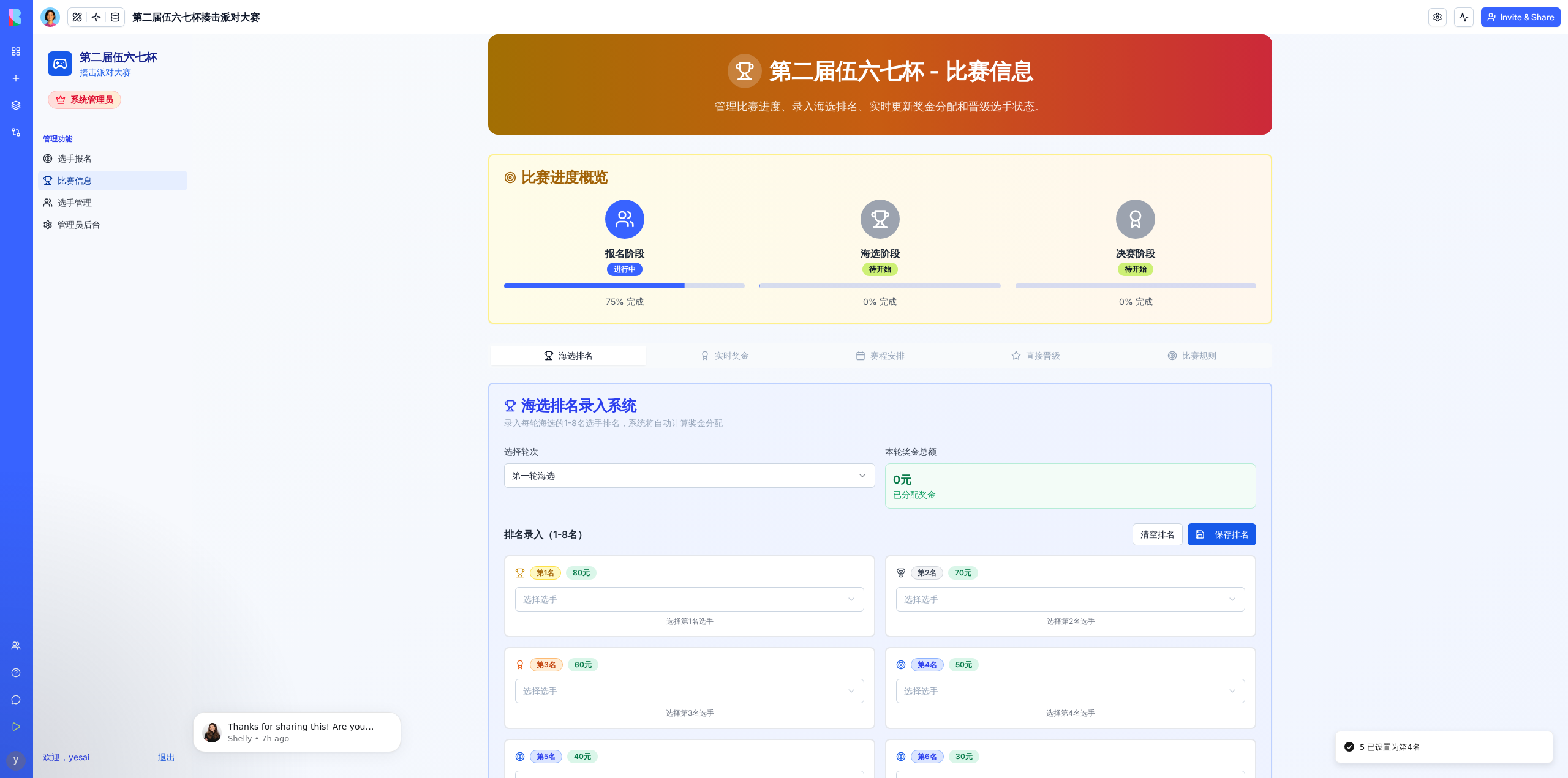
scroll to position [0, 0]
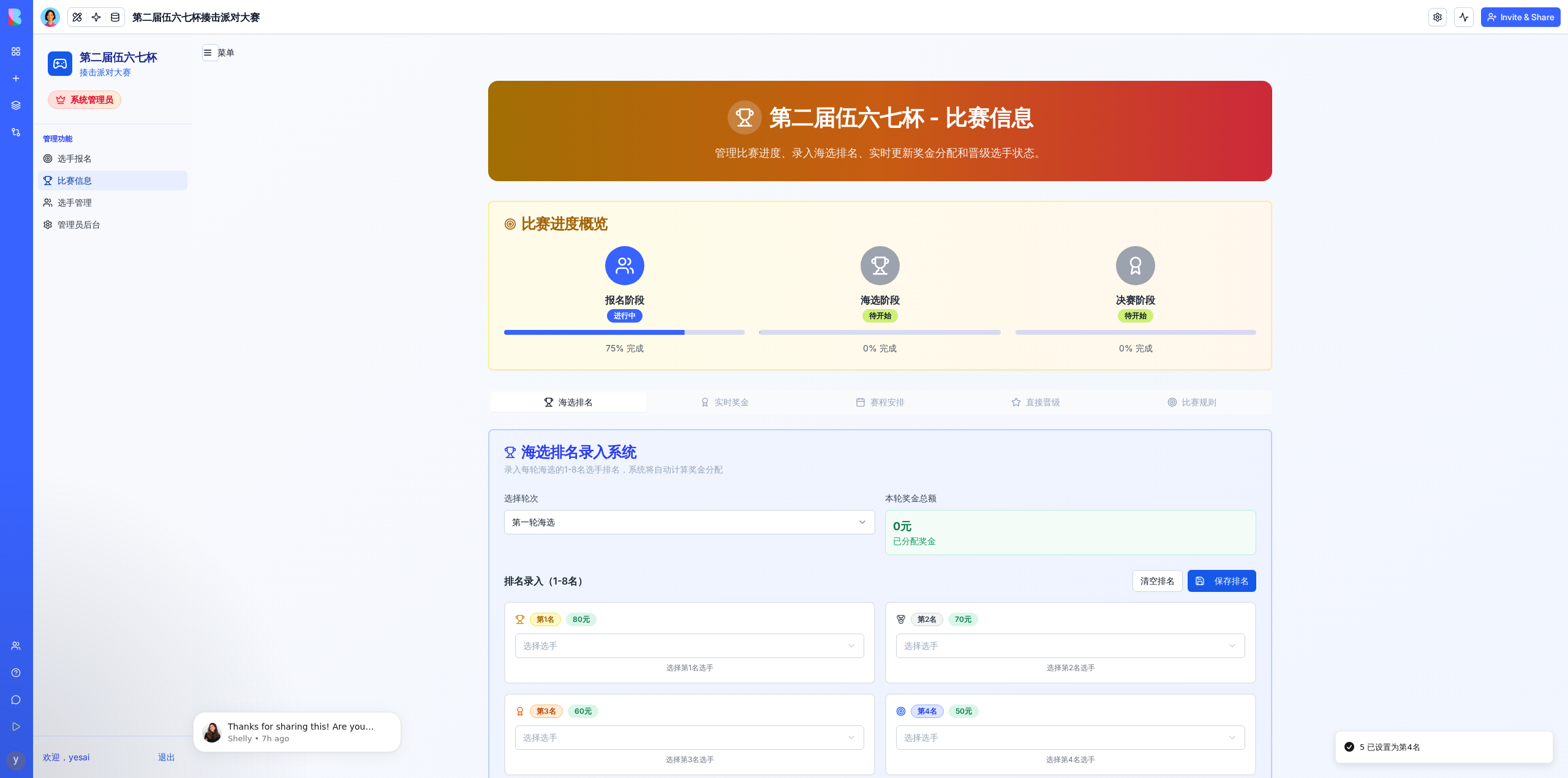
click at [710, 404] on button "实时奖金" at bounding box center [723, 402] width 155 height 20
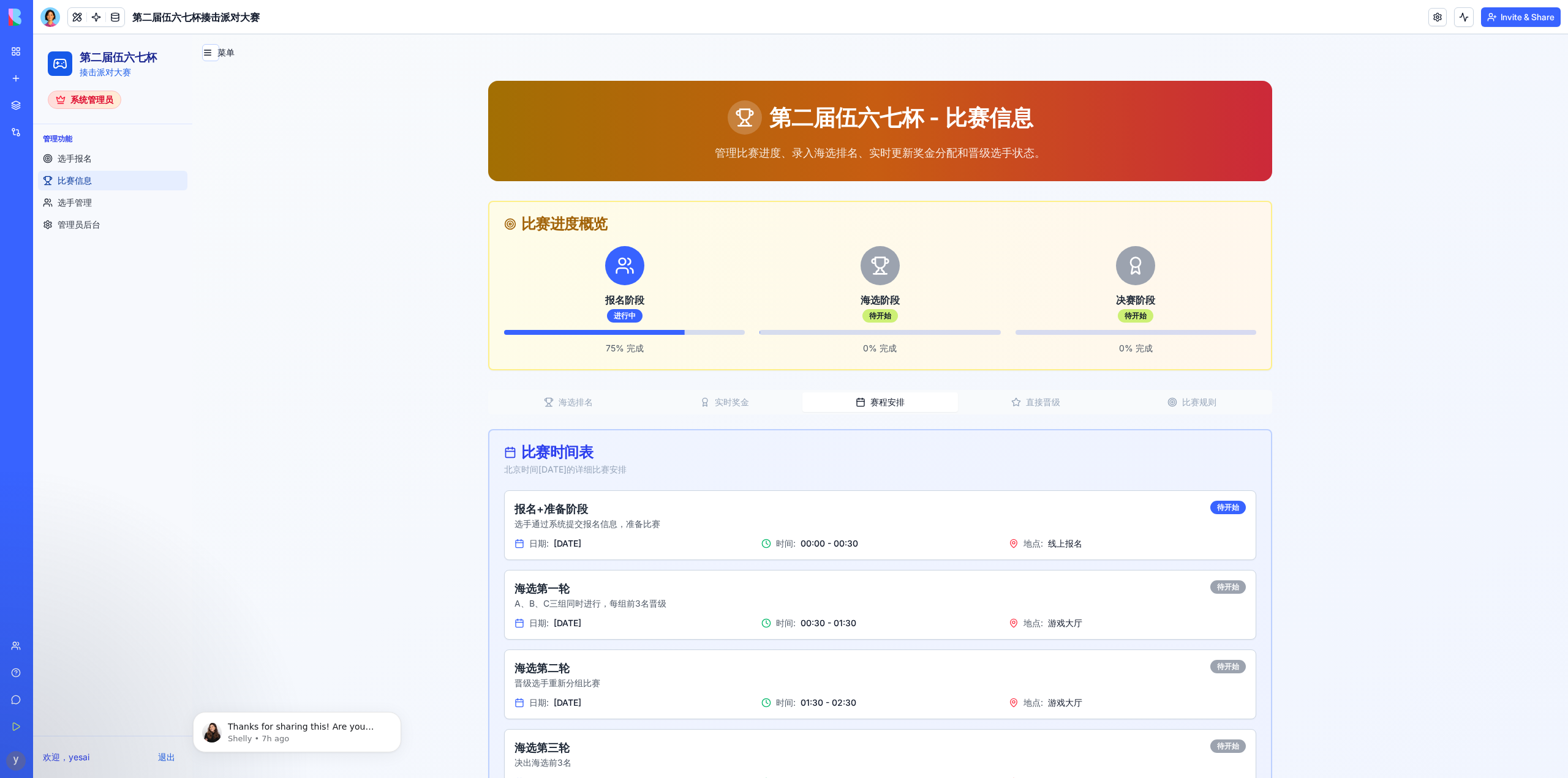
click at [857, 406] on rect "button" at bounding box center [861, 403] width 7 height 7
click at [553, 409] on button "海选排名" at bounding box center [568, 402] width 155 height 20
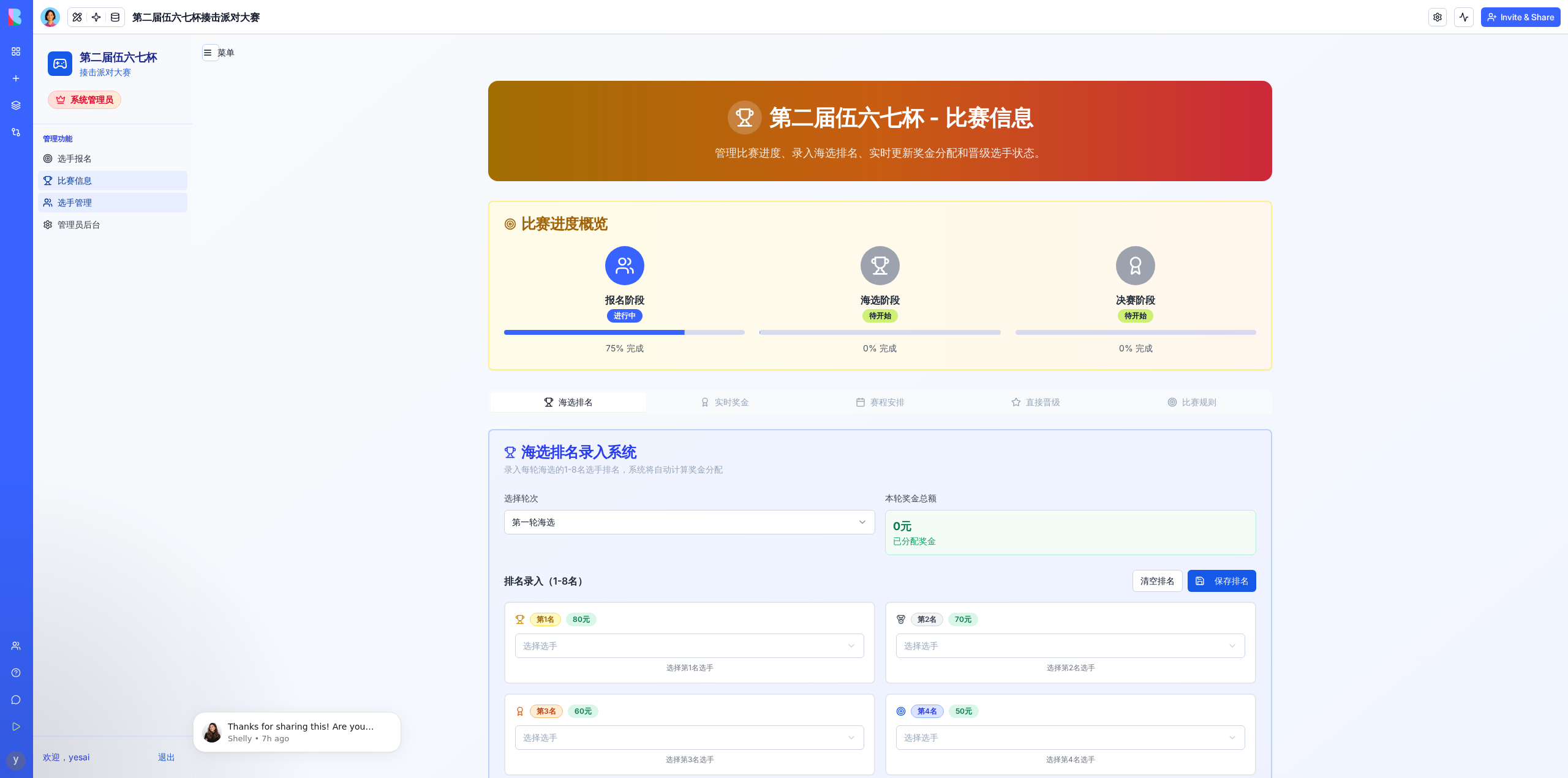
click at [84, 198] on span "选手管理" at bounding box center [74, 202] width 34 height 12
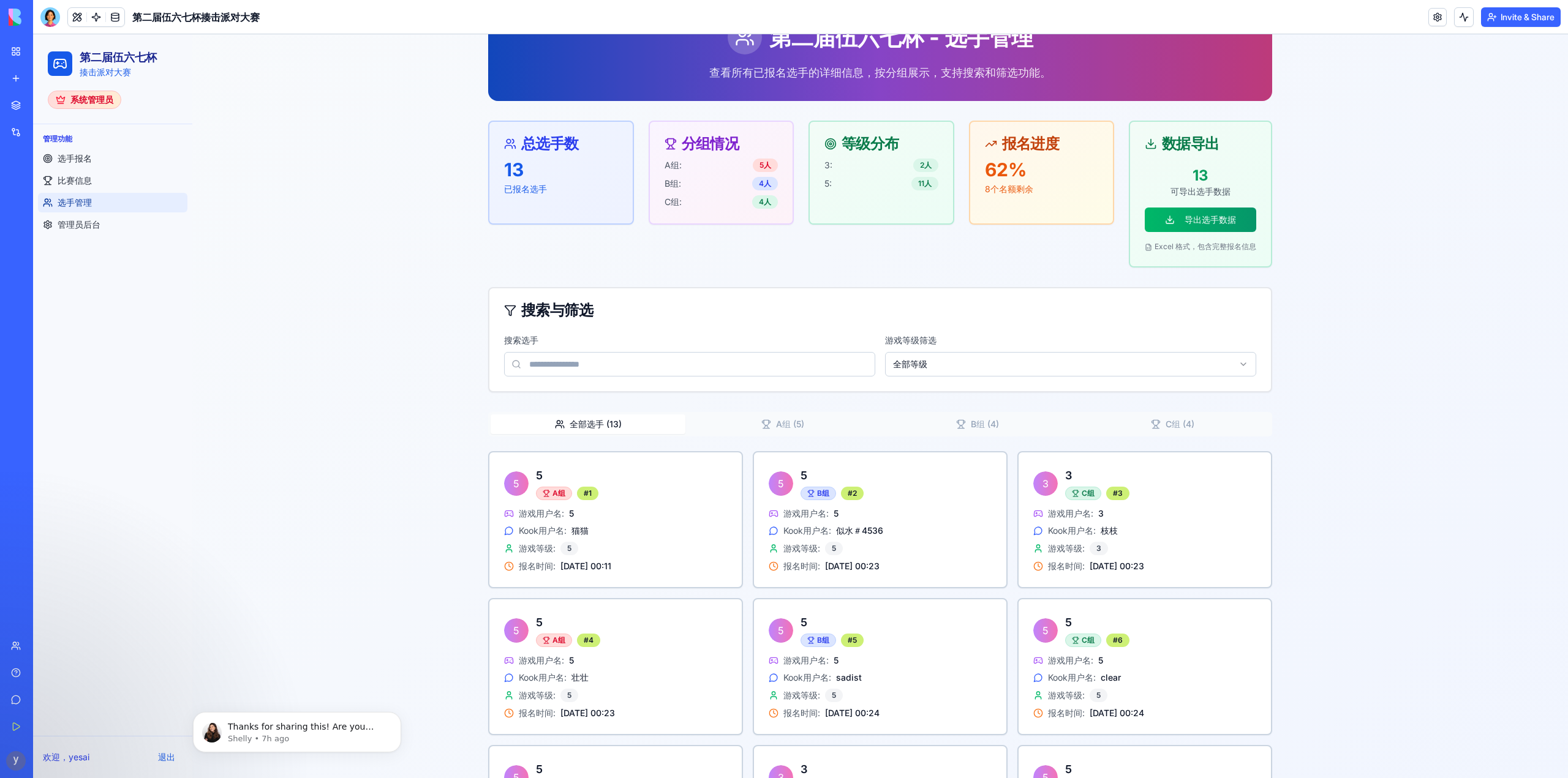
scroll to position [64, 0]
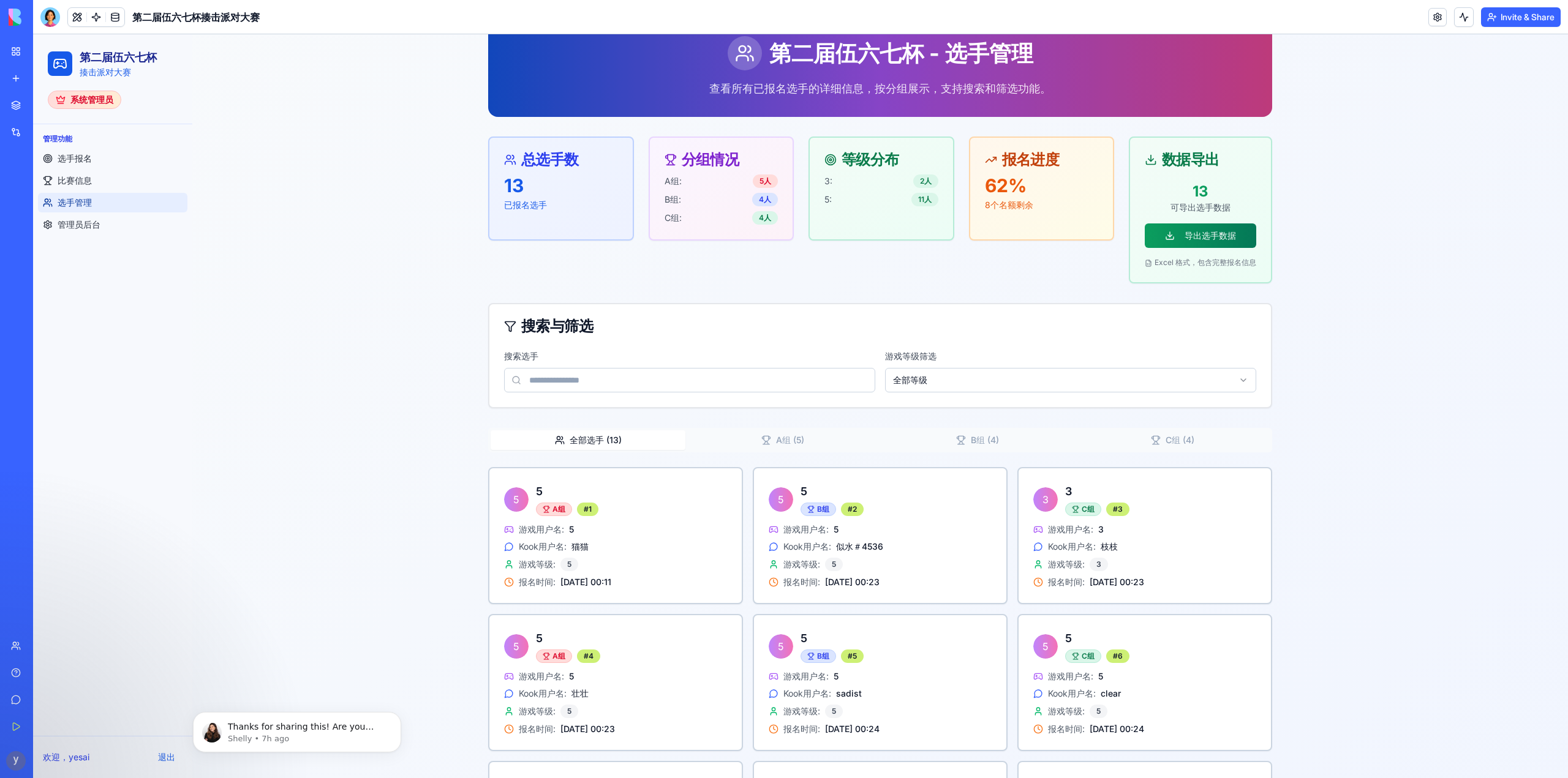
click at [1199, 231] on button "导出选手数据" at bounding box center [1200, 235] width 112 height 24
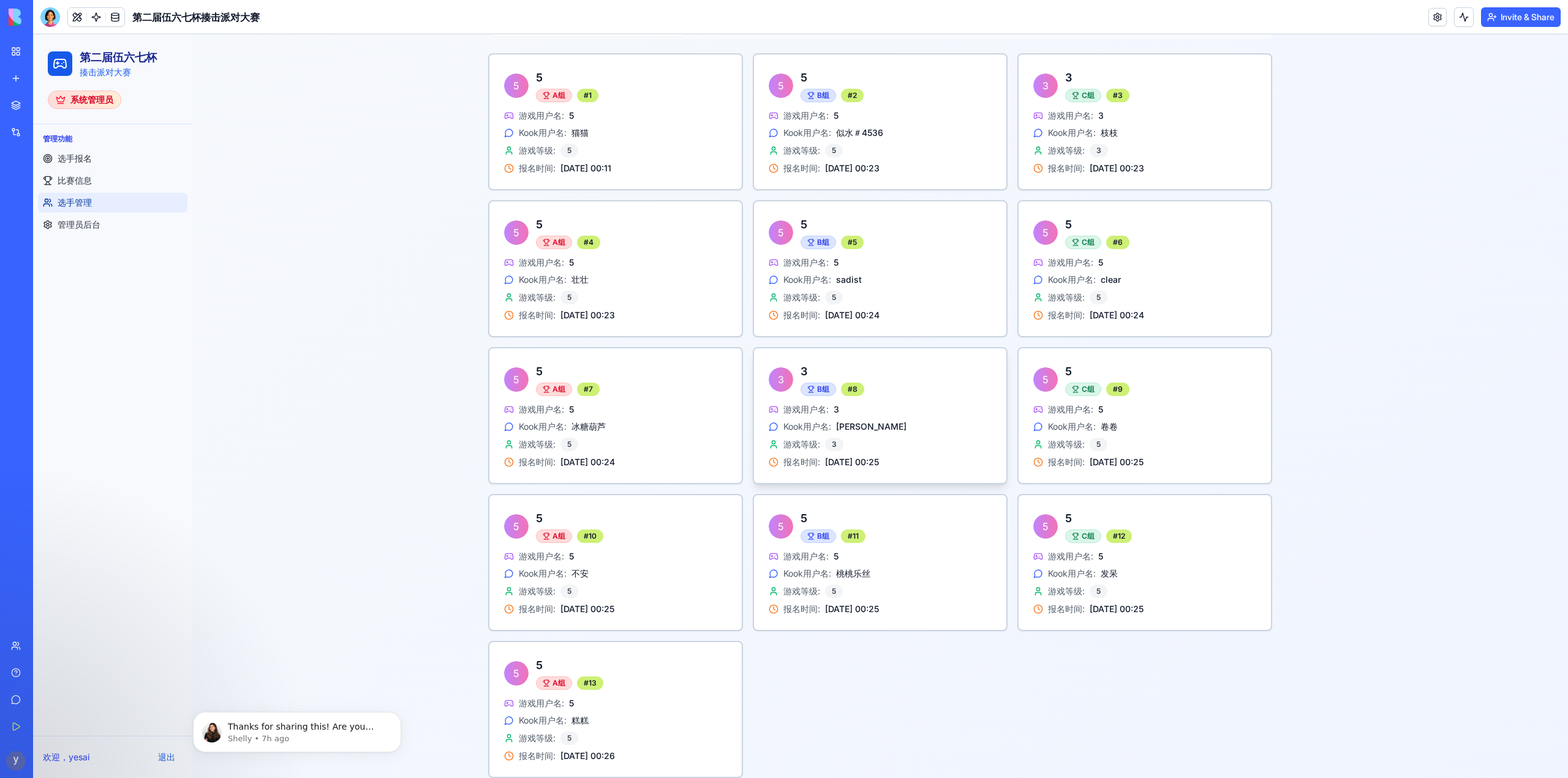
scroll to position [493, 0]
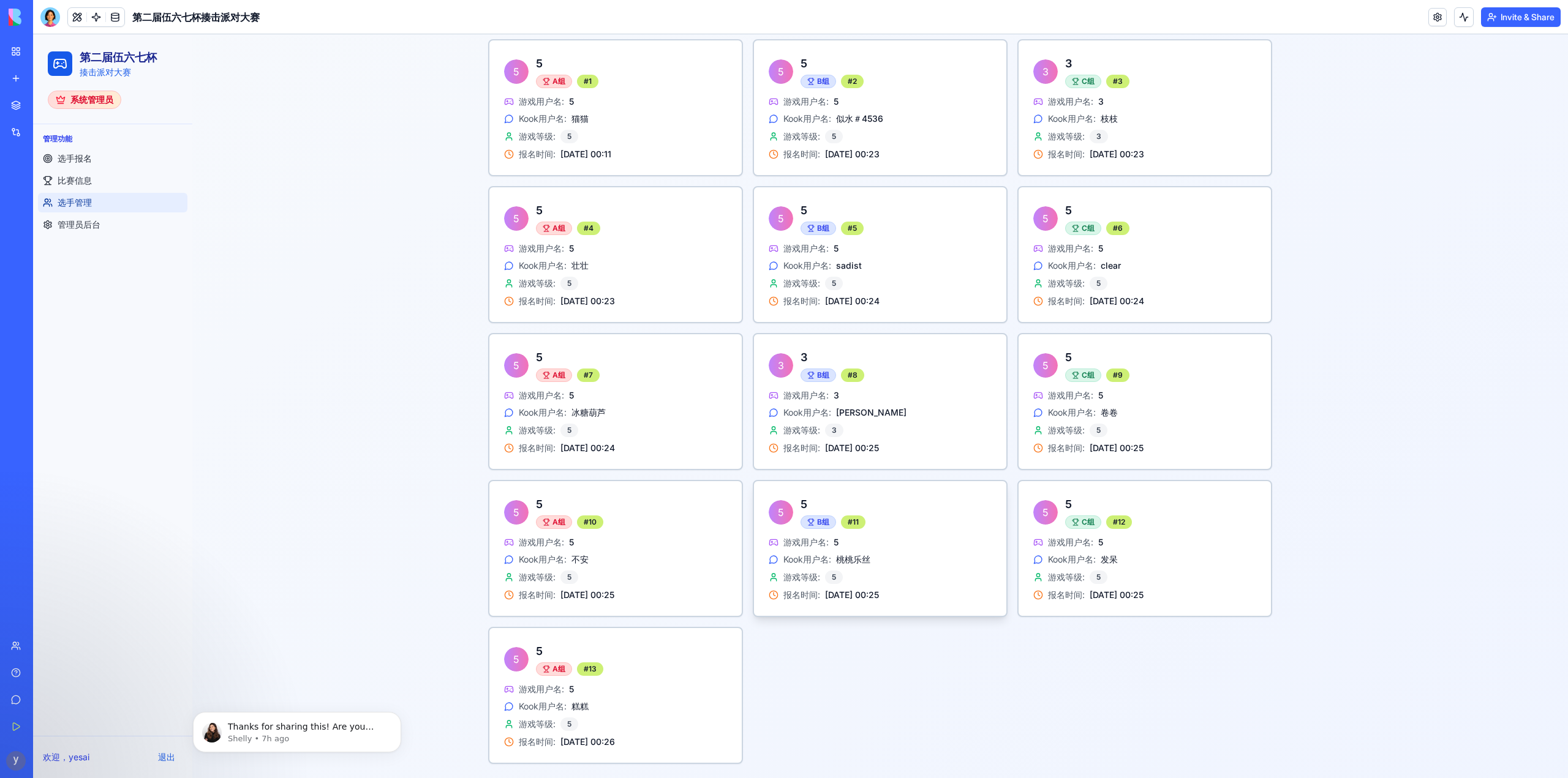
scroll to position [493, 0]
click at [83, 229] on span "管理员后台" at bounding box center [79, 224] width 43 height 12
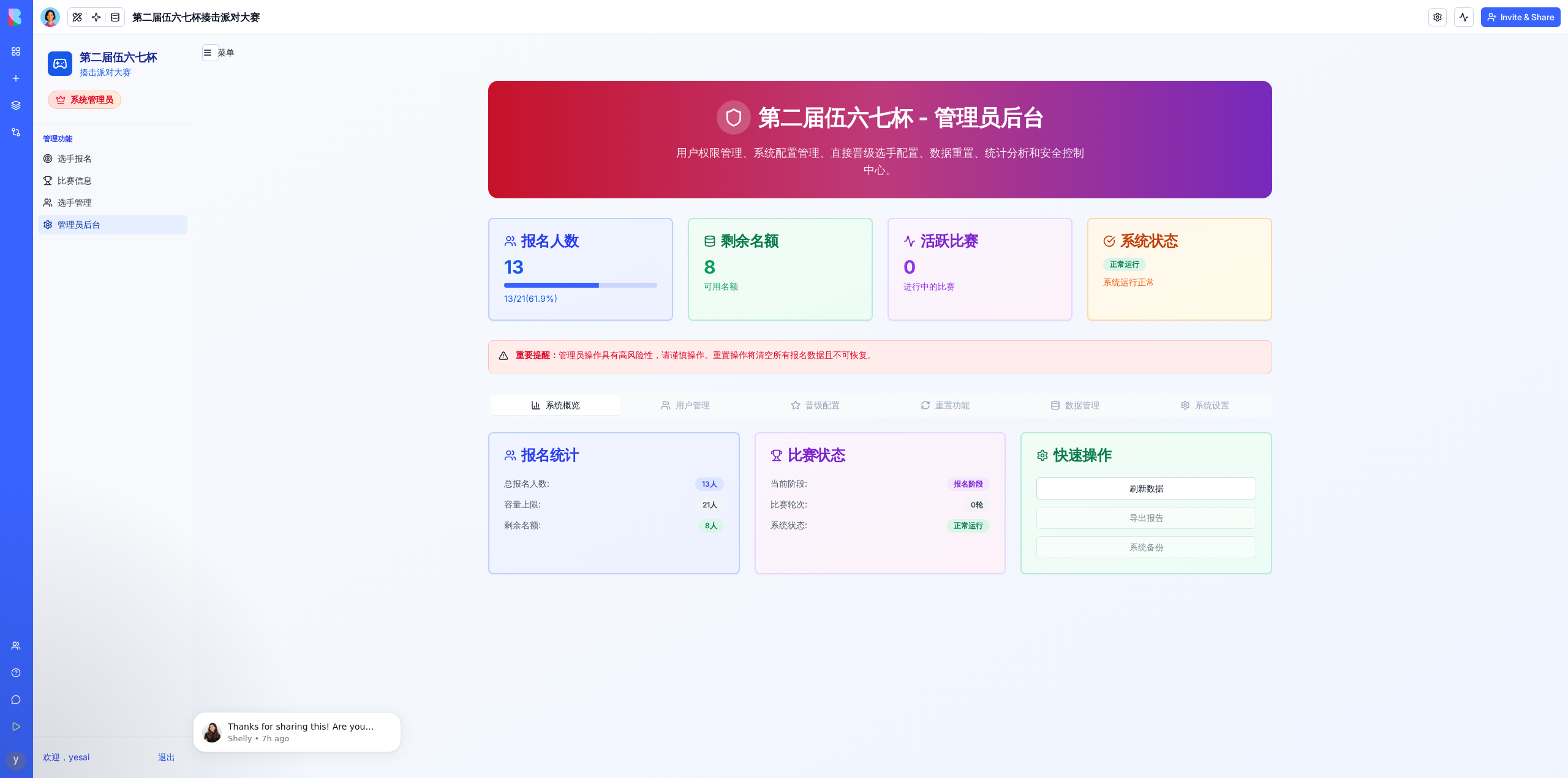
click at [671, 408] on button "用户管理" at bounding box center [685, 405] width 130 height 20
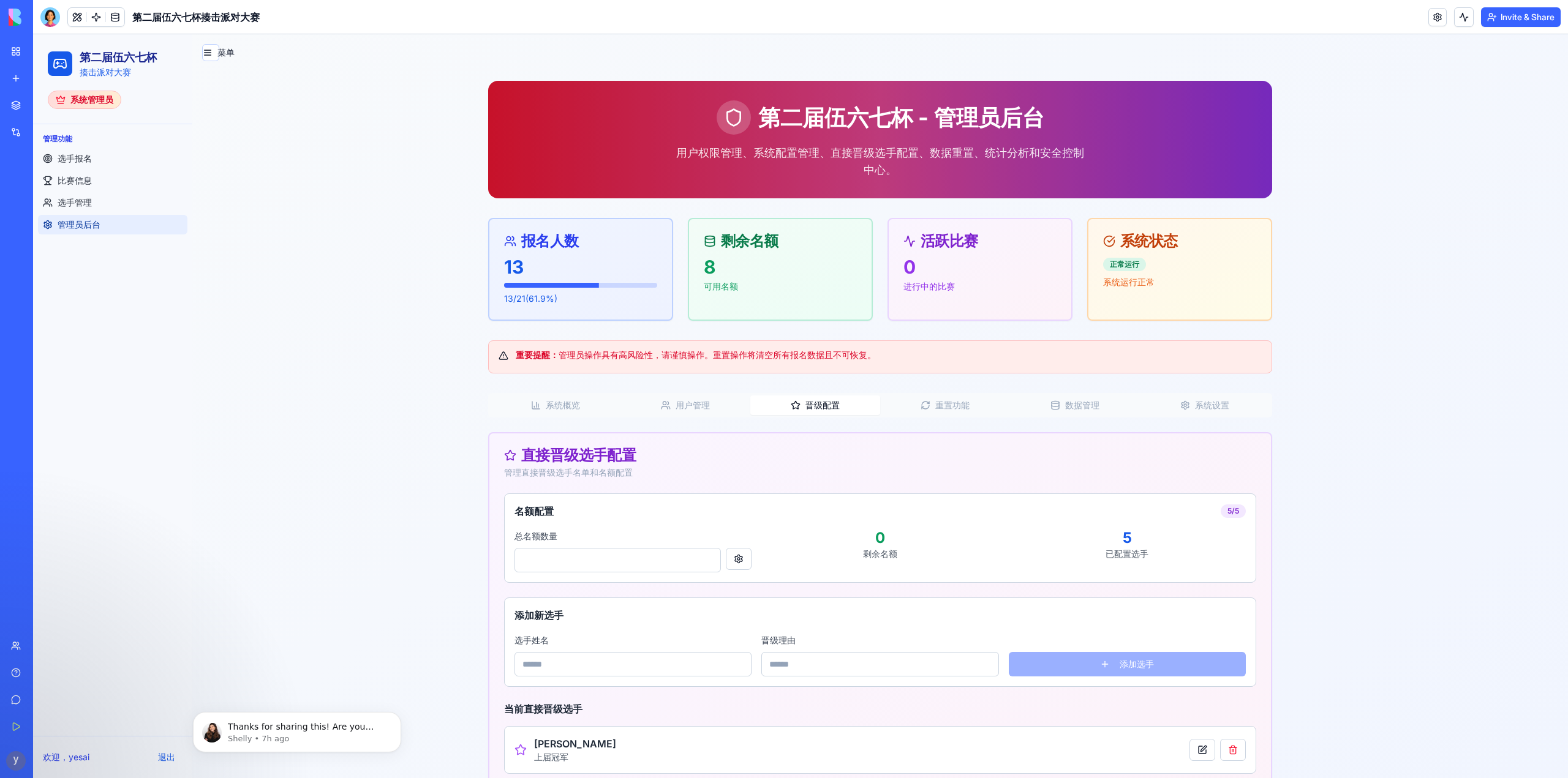
click at [797, 405] on button "晋级配置" at bounding box center [815, 405] width 130 height 20
click at [937, 401] on button "重置功能" at bounding box center [945, 405] width 130 height 20
click at [824, 404] on button "晋级配置" at bounding box center [815, 405] width 130 height 20
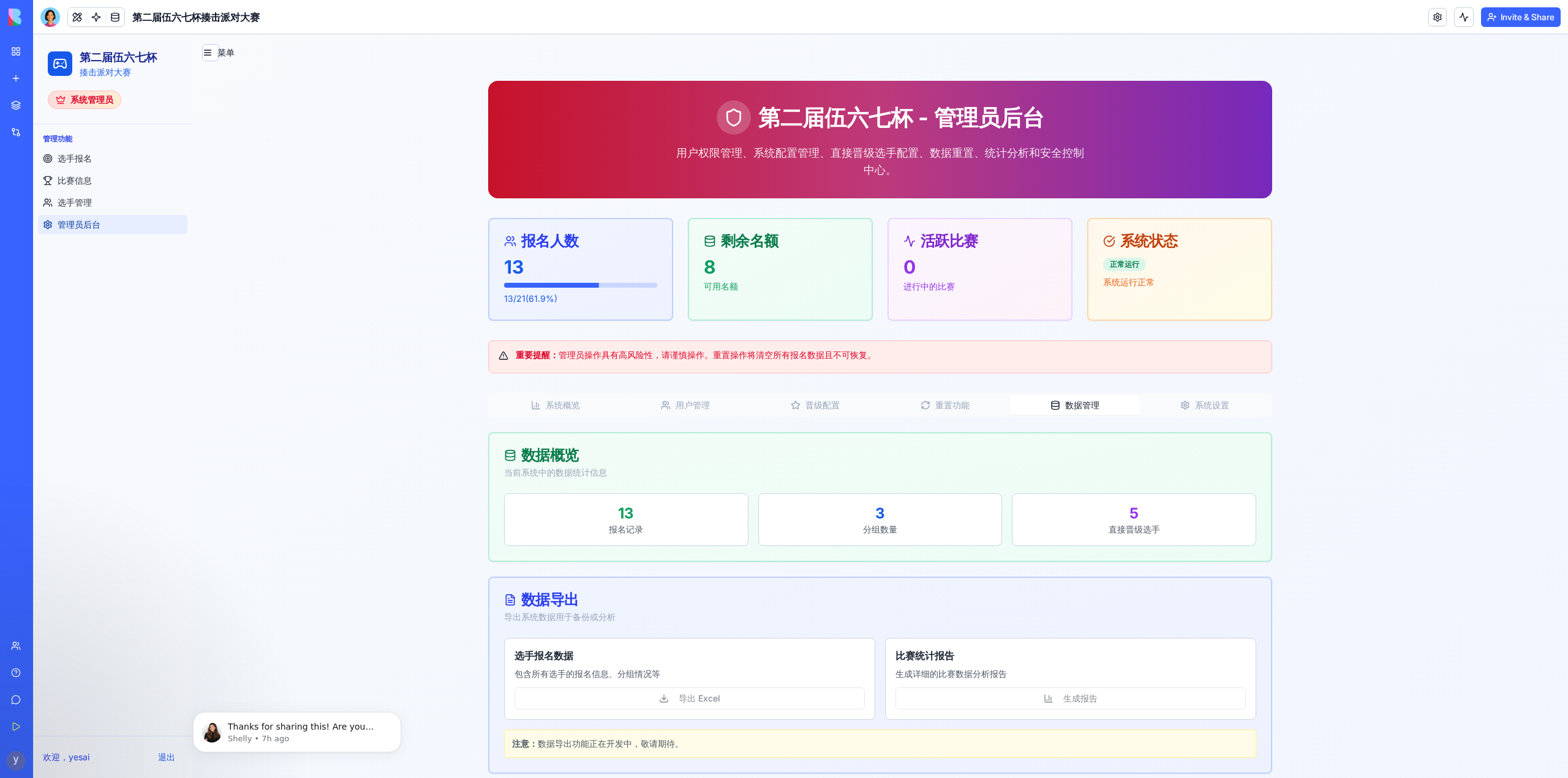
click at [1066, 408] on button "数据管理" at bounding box center [1074, 405] width 130 height 20
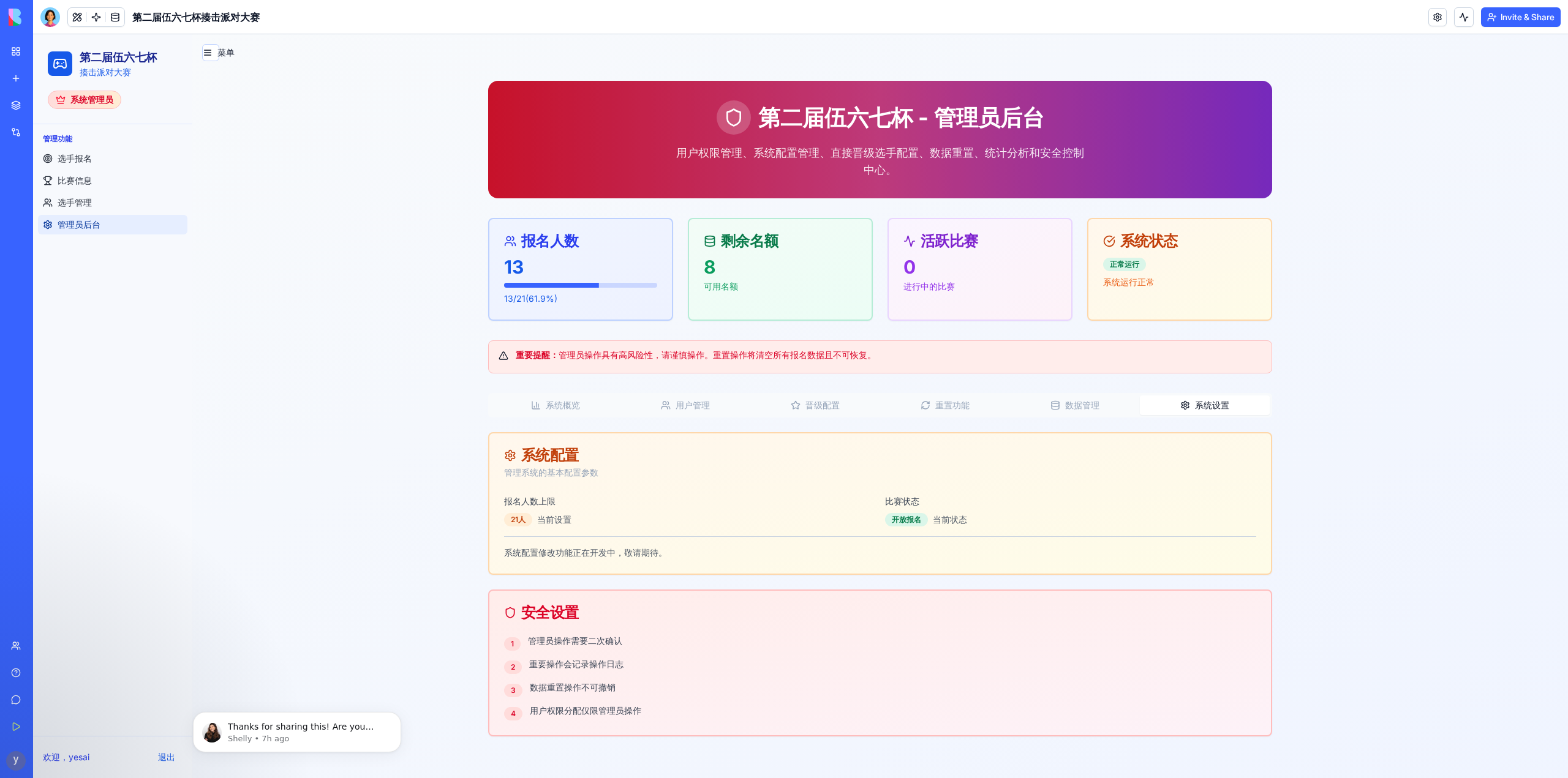
click at [1197, 406] on button "系统设置" at bounding box center [1205, 405] width 130 height 20
click at [681, 405] on button "用户管理" at bounding box center [685, 405] width 130 height 20
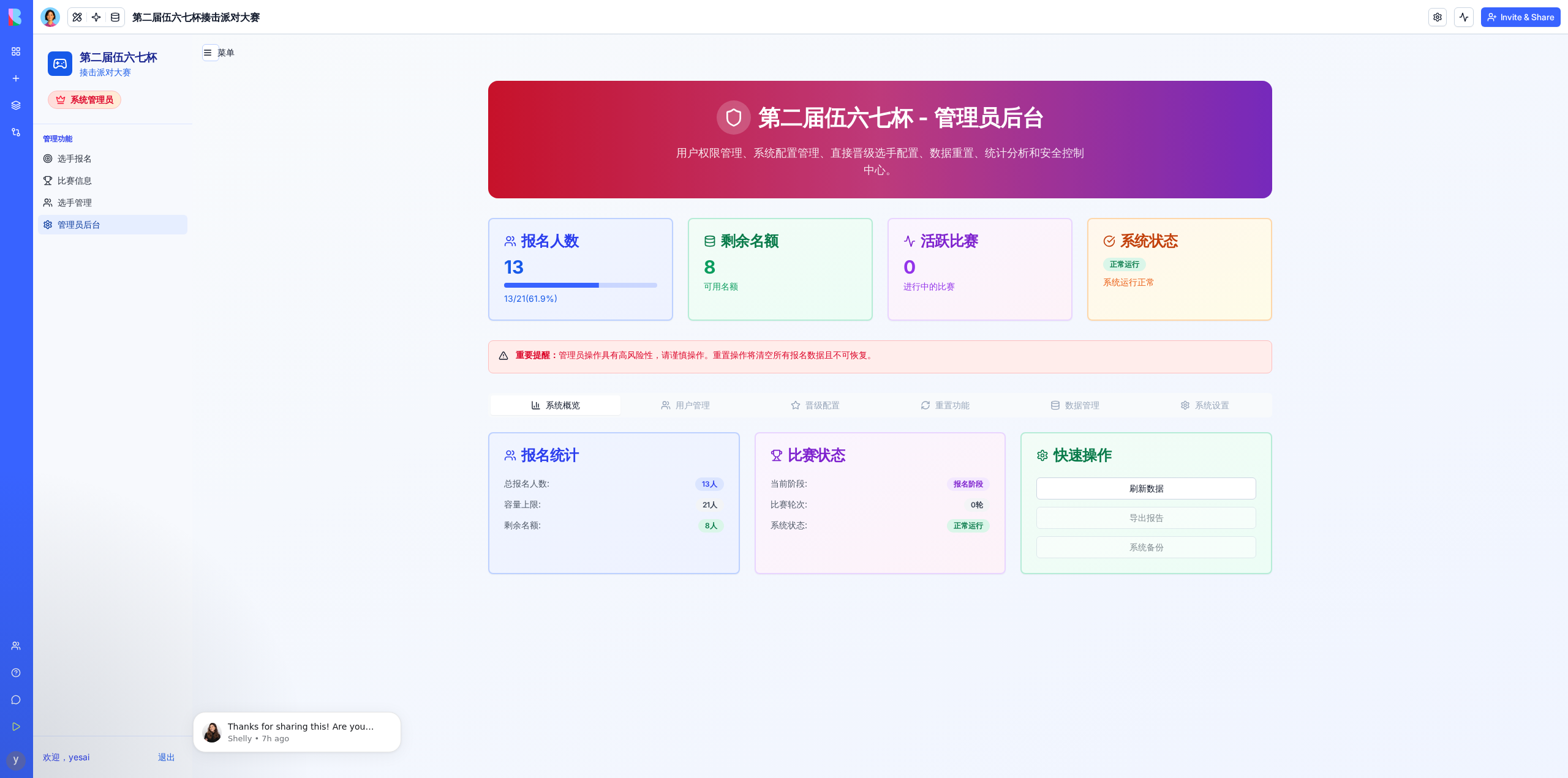
click at [562, 407] on button "系统概览" at bounding box center [556, 405] width 130 height 20
click at [99, 153] on link "选手报名" at bounding box center [112, 158] width 150 height 20
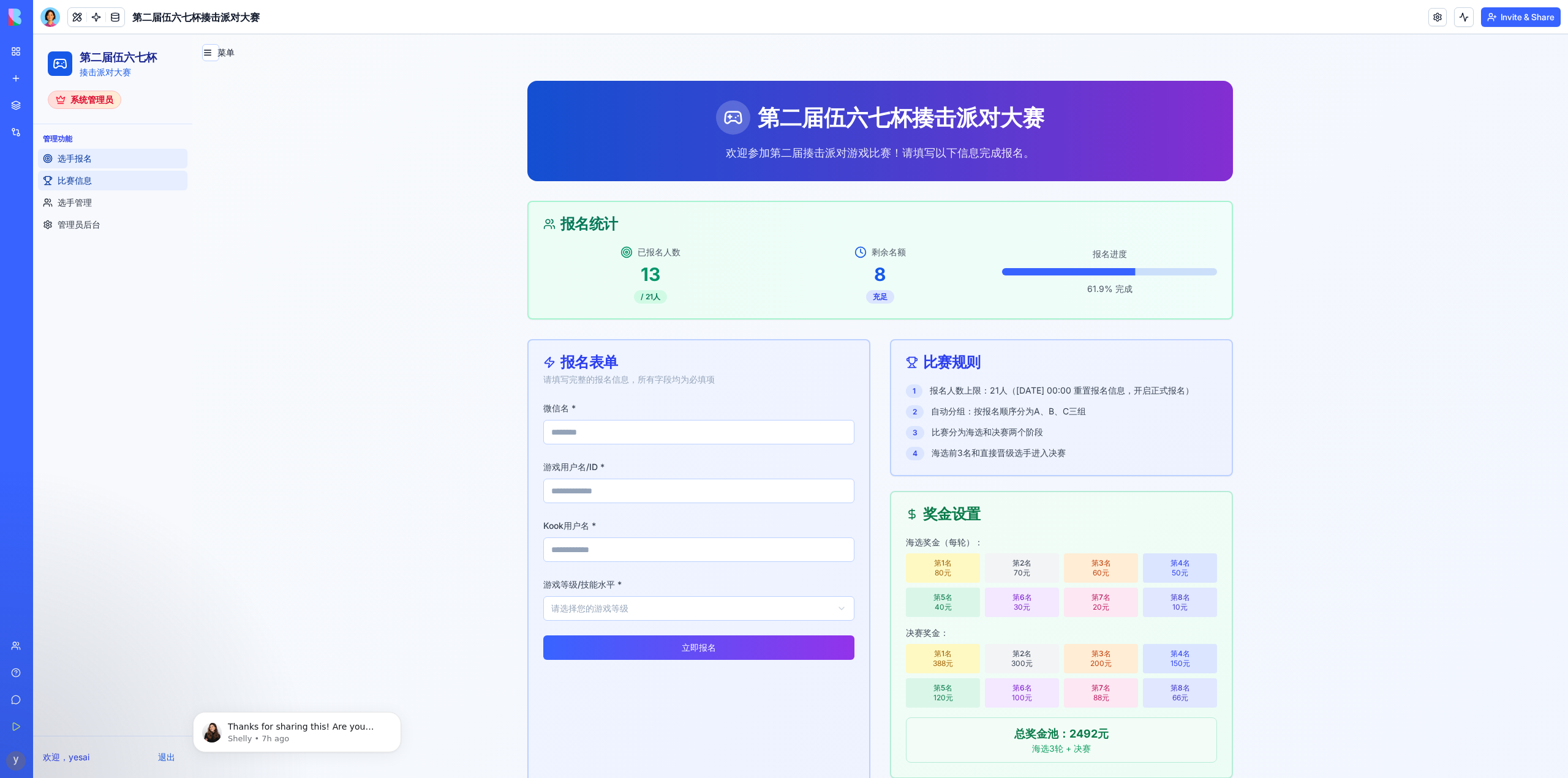
click at [80, 189] on link "比赛信息" at bounding box center [112, 180] width 150 height 20
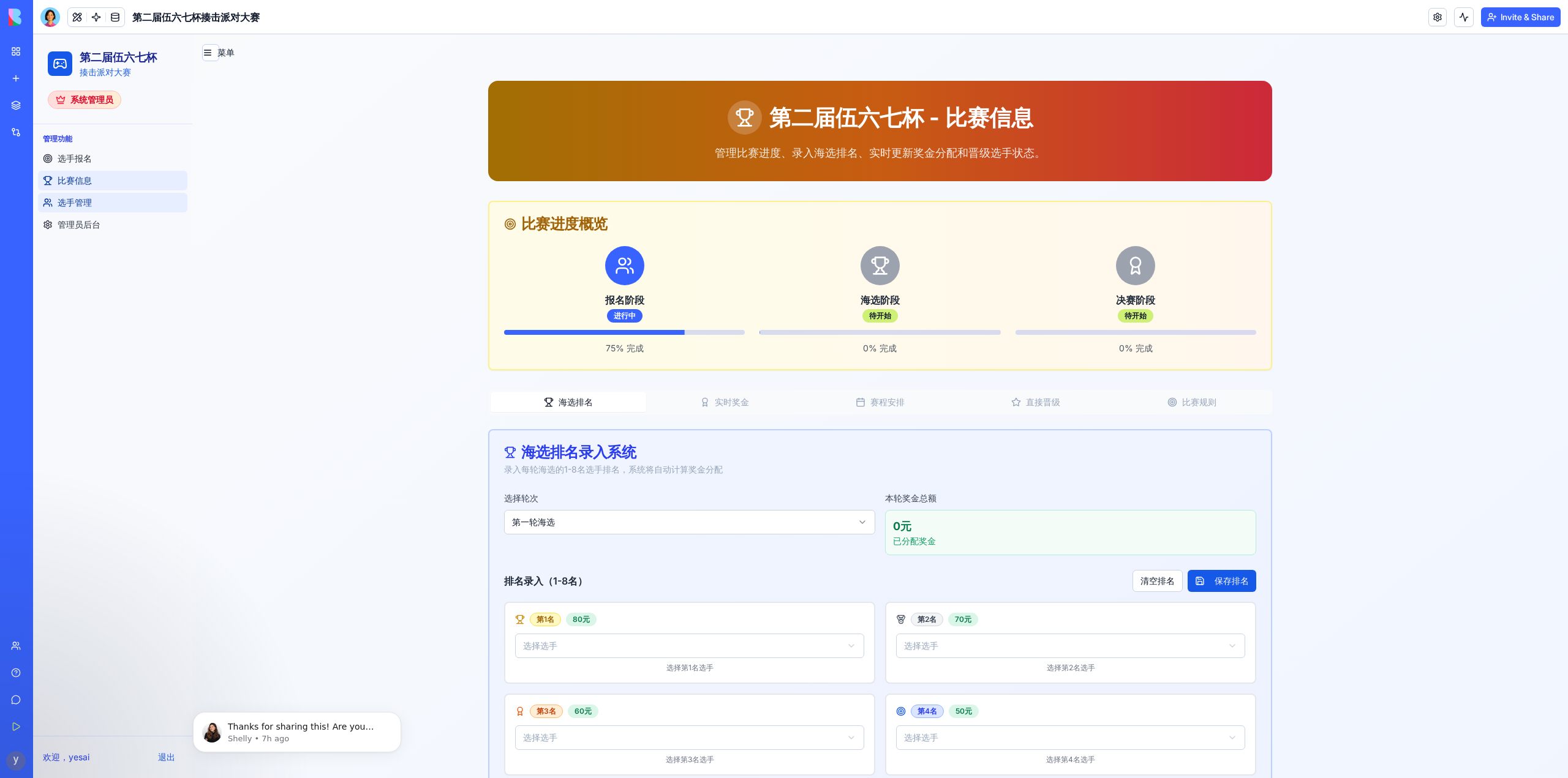
click at [87, 203] on span "选手管理" at bounding box center [74, 202] width 34 height 12
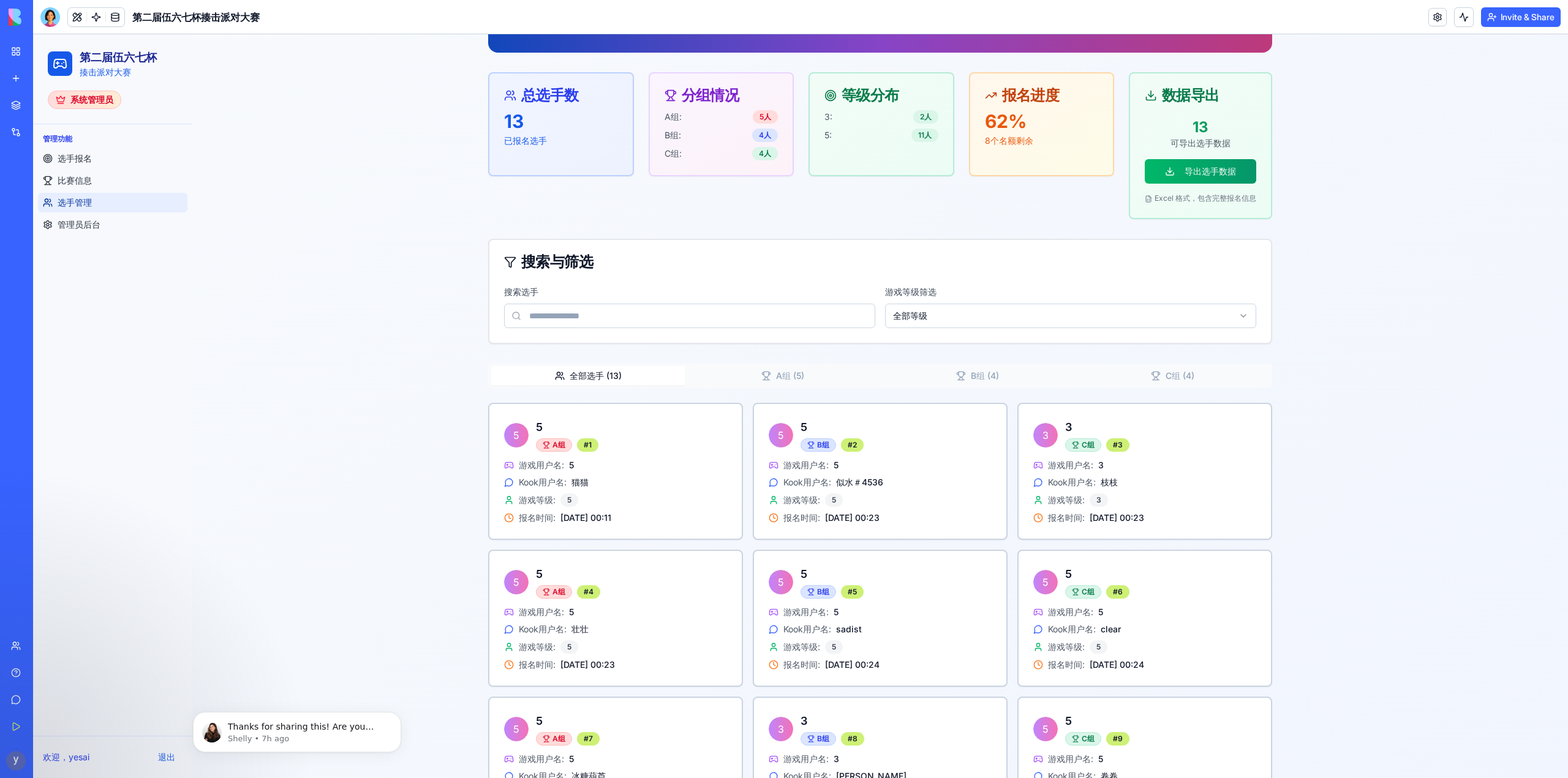
scroll to position [184, 0]
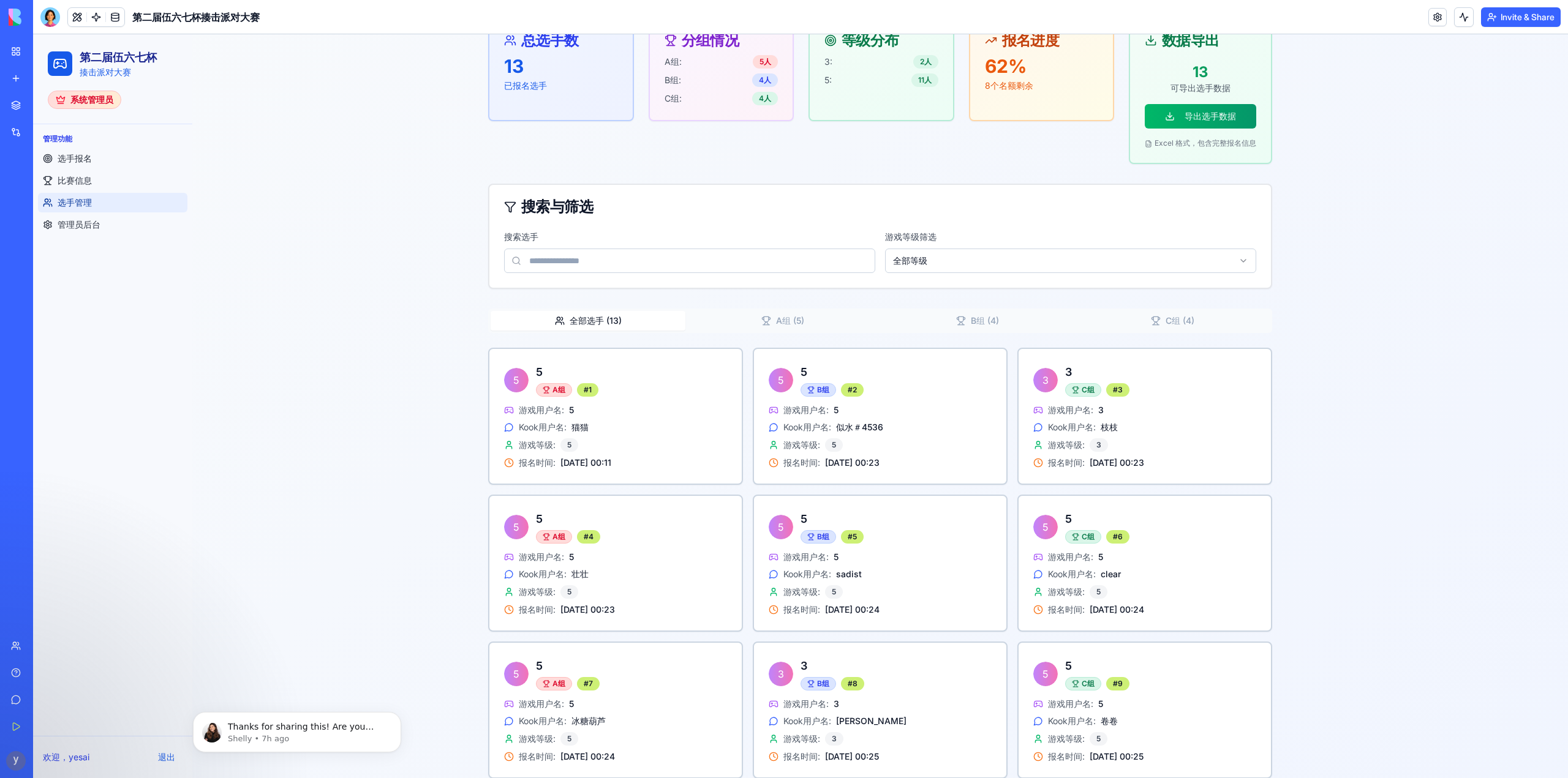
click at [938, 259] on html "第二届伍六七杯 揍击派对大赛 系统管理员 管理功能 选手报名 比赛信息 选手管理 管理员后台 欢迎， yesai 退出 菜单 第二届伍六七杯 - 选手管理 查…" at bounding box center [800, 468] width 1535 height 1237
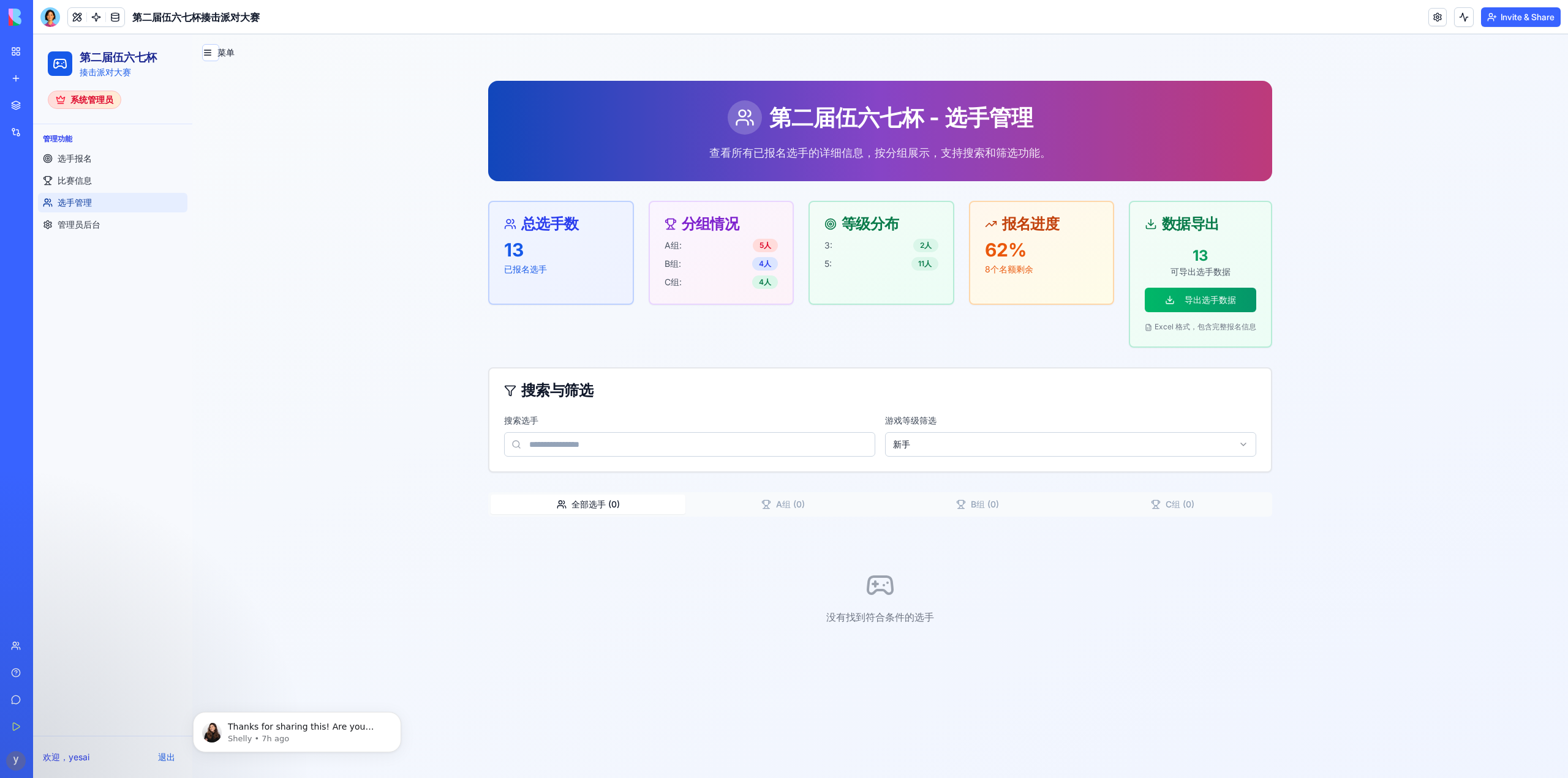
scroll to position [0, 0]
click at [951, 459] on div "搜索选手 游戏等级筛选 新手" at bounding box center [879, 442] width 782 height 59
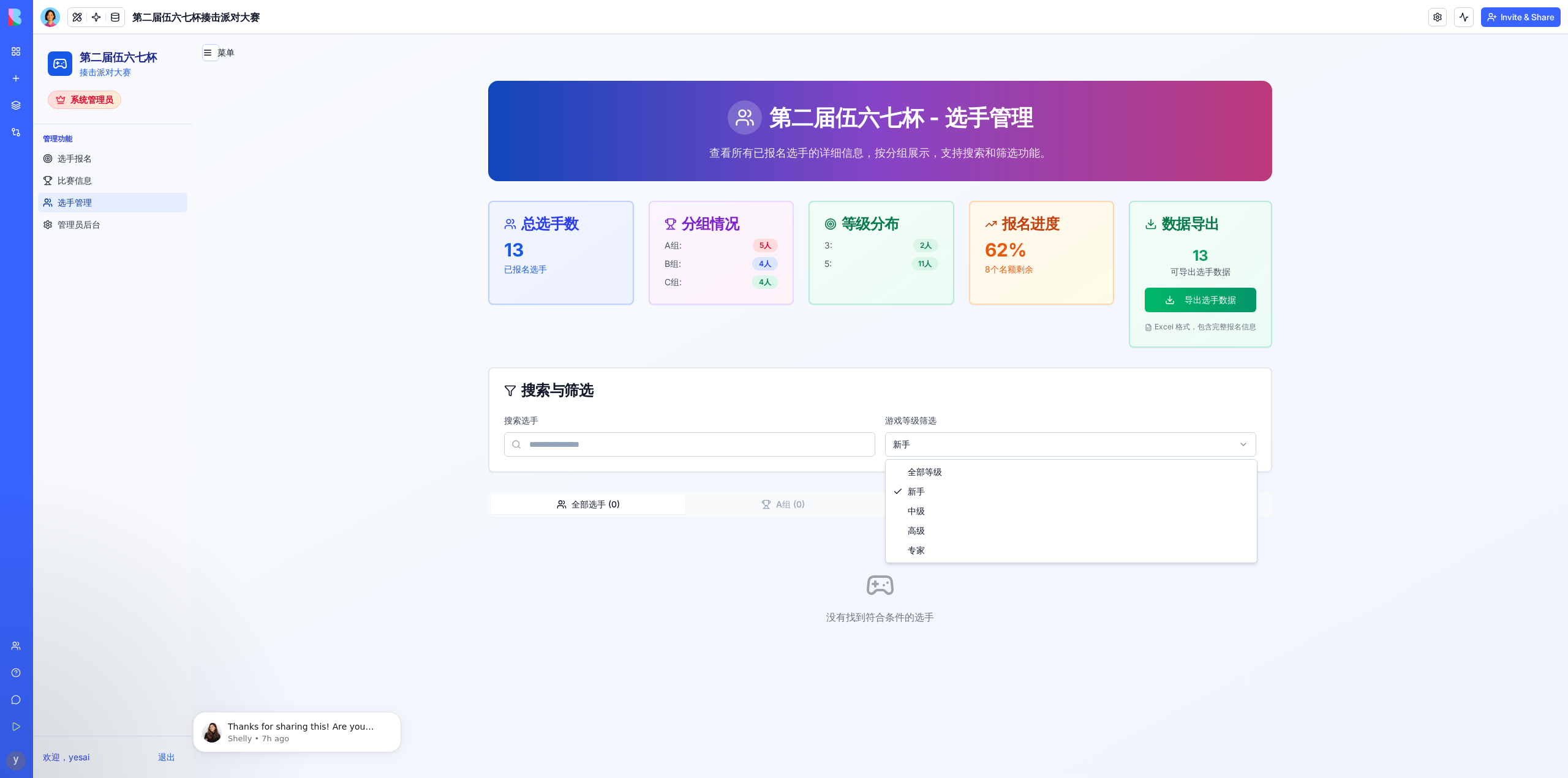
click at [942, 439] on html "第二届伍六七杯 揍击派对大赛 系统管理员 管理功能 选手报名 比赛信息 选手管理 管理员后台 欢迎， yesai 退出 菜单 第二届伍六七杯 - 选手管理 查…" at bounding box center [800, 406] width 1535 height 744
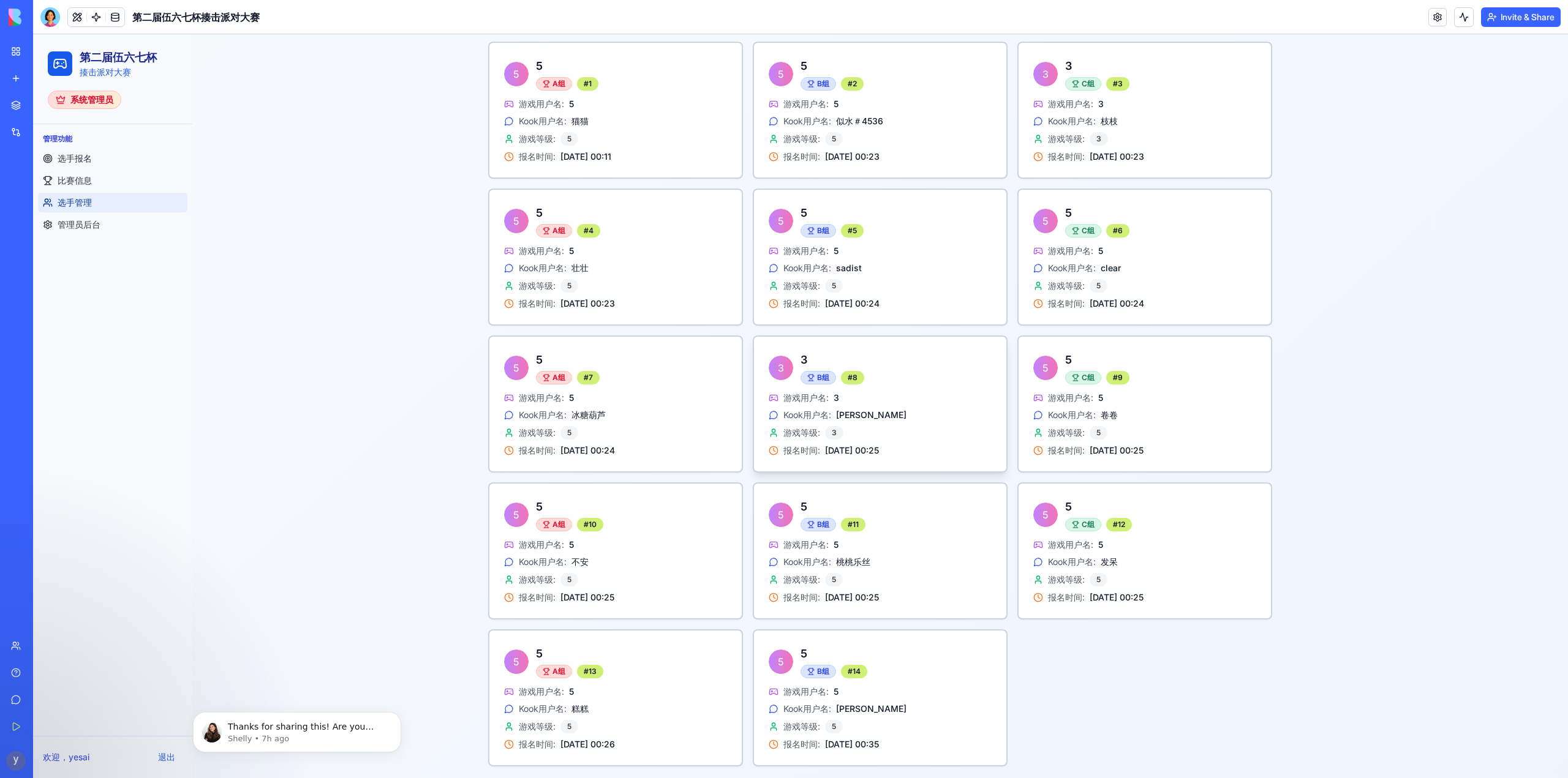
scroll to position [493, 0]
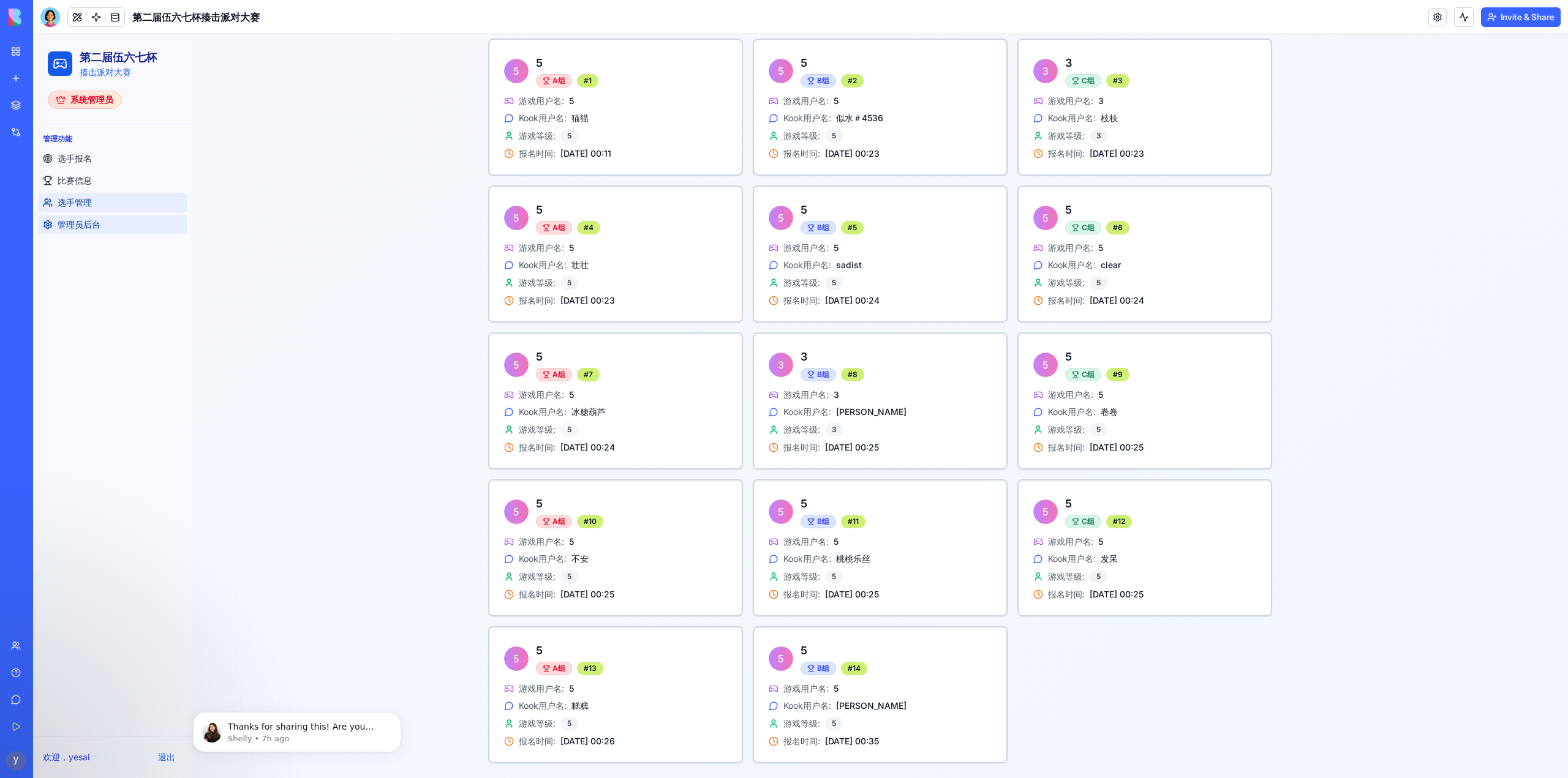
click at [96, 231] on span "管理员后台" at bounding box center [79, 224] width 43 height 12
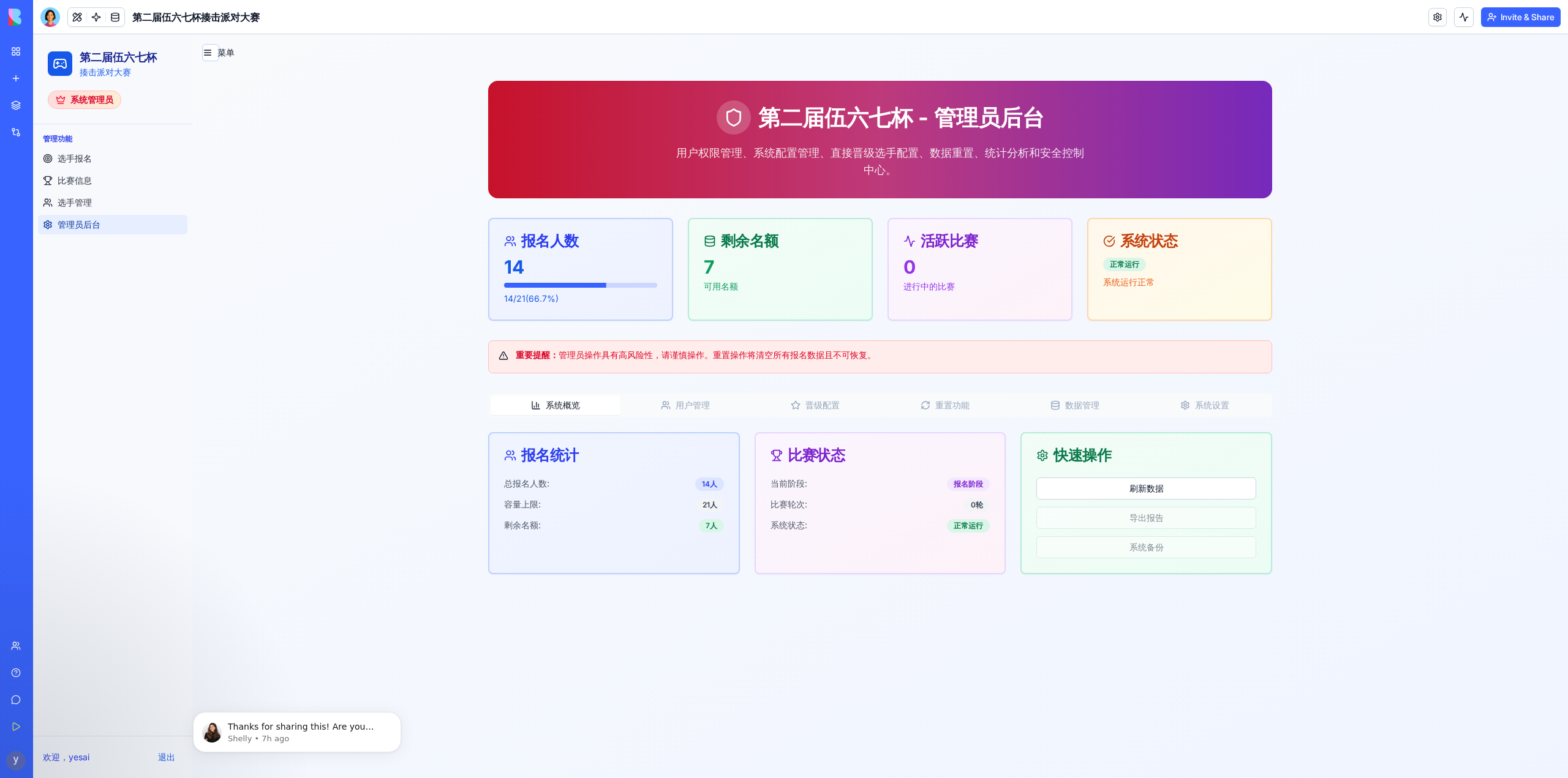
click at [699, 403] on button "用户管理" at bounding box center [685, 405] width 130 height 20
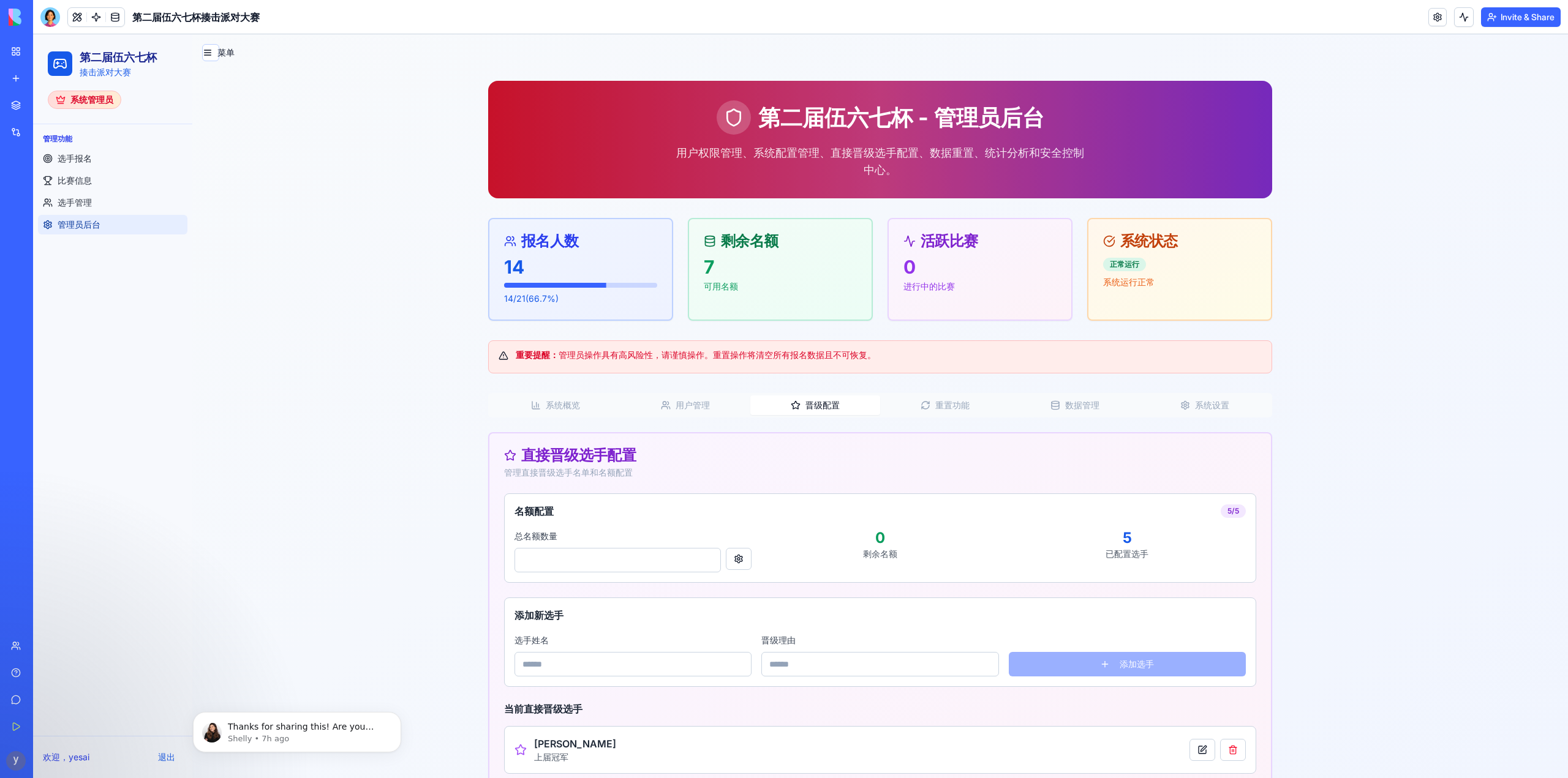
click at [794, 408] on icon "button" at bounding box center [796, 405] width 10 height 10
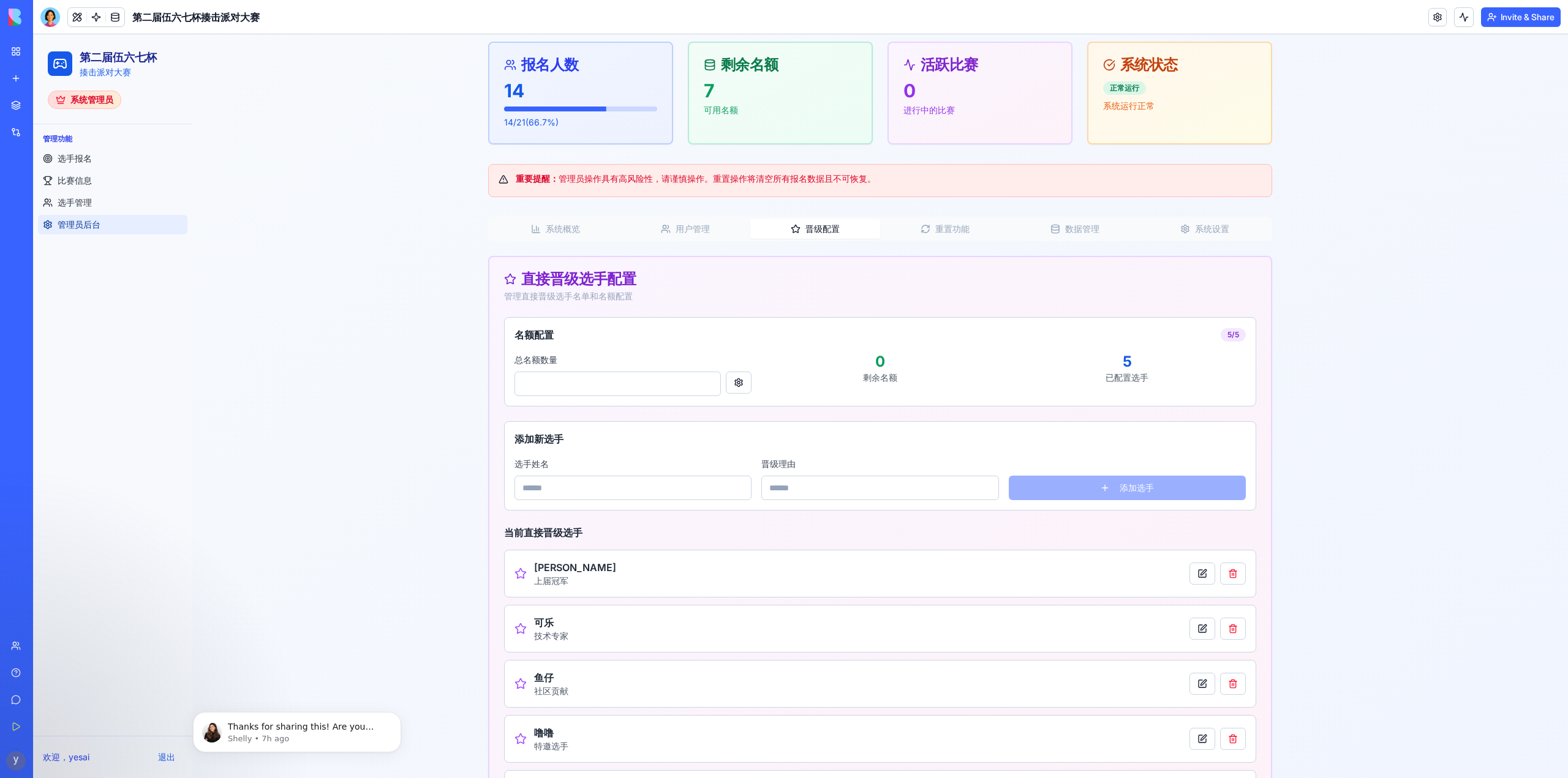
scroll to position [184, 0]
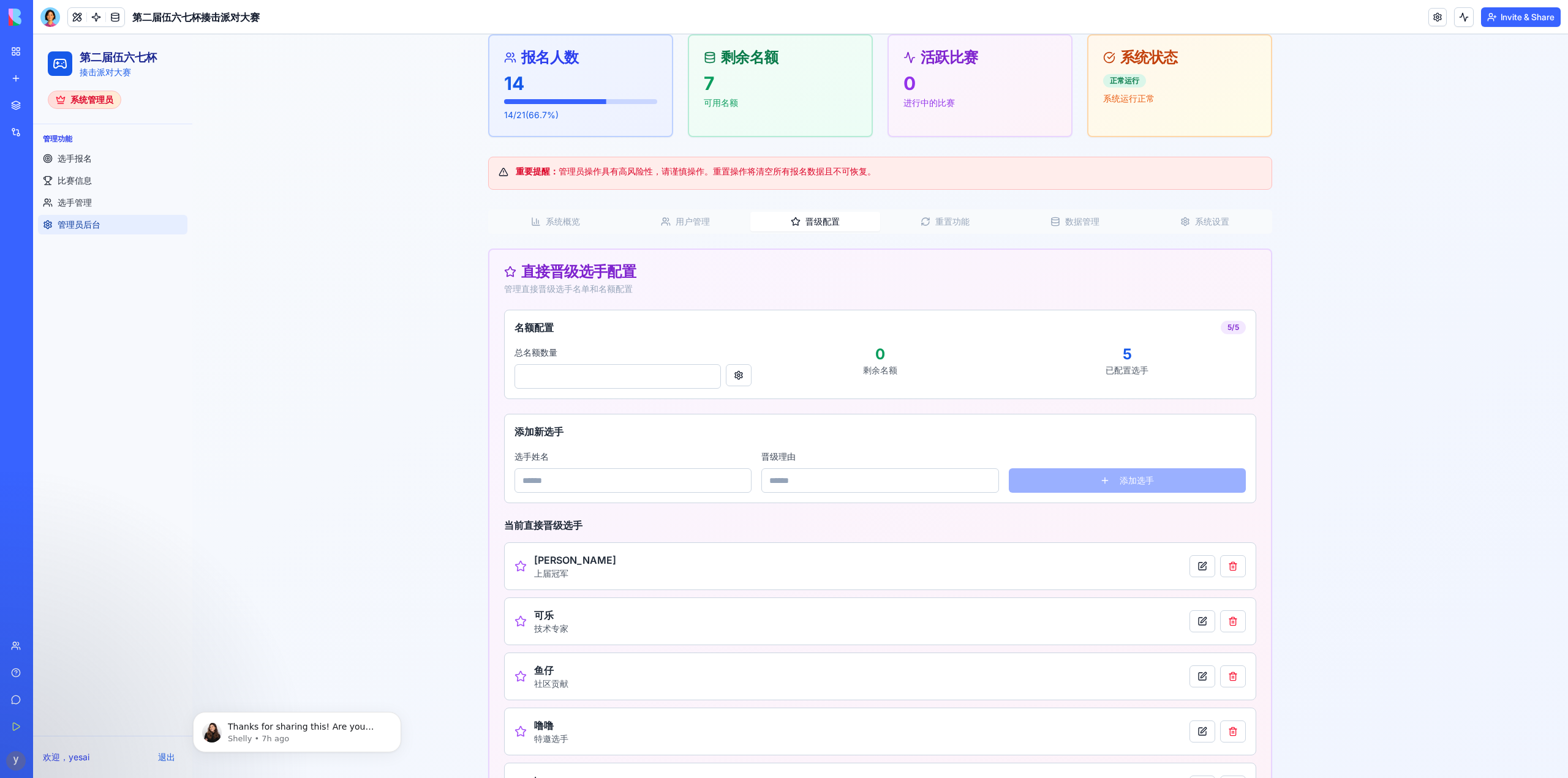
click at [665, 376] on input "*" at bounding box center [617, 376] width 206 height 24
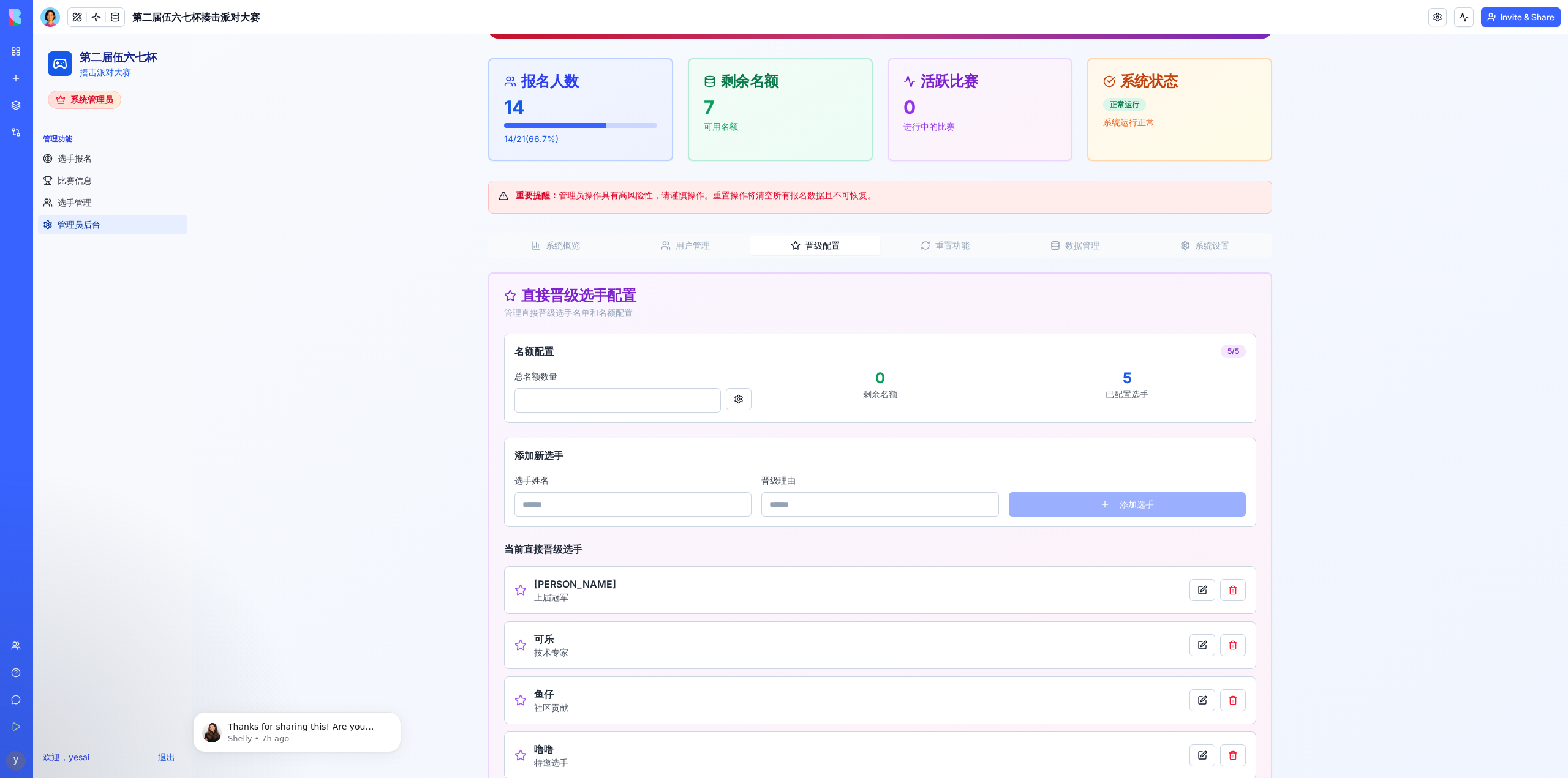
scroll to position [123, 0]
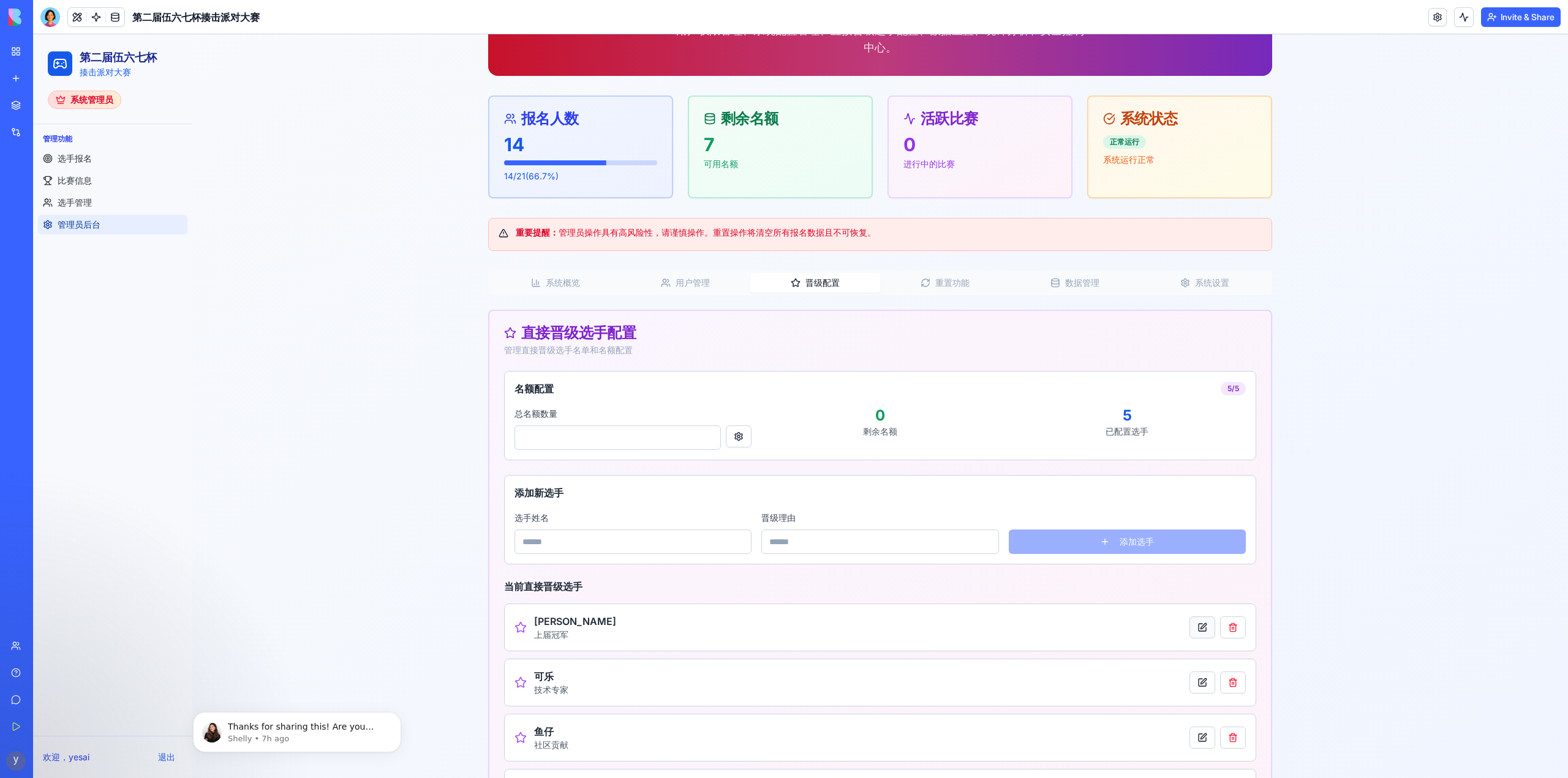
click at [1194, 626] on button at bounding box center [1202, 627] width 26 height 22
click at [913, 632] on input "****" at bounding box center [1015, 626] width 329 height 24
drag, startPoint x: 890, startPoint y: 626, endPoint x: 848, endPoint y: 626, distance: 42.0
click at [850, 626] on input "****" at bounding box center [1015, 626] width 329 height 24
type input "*"
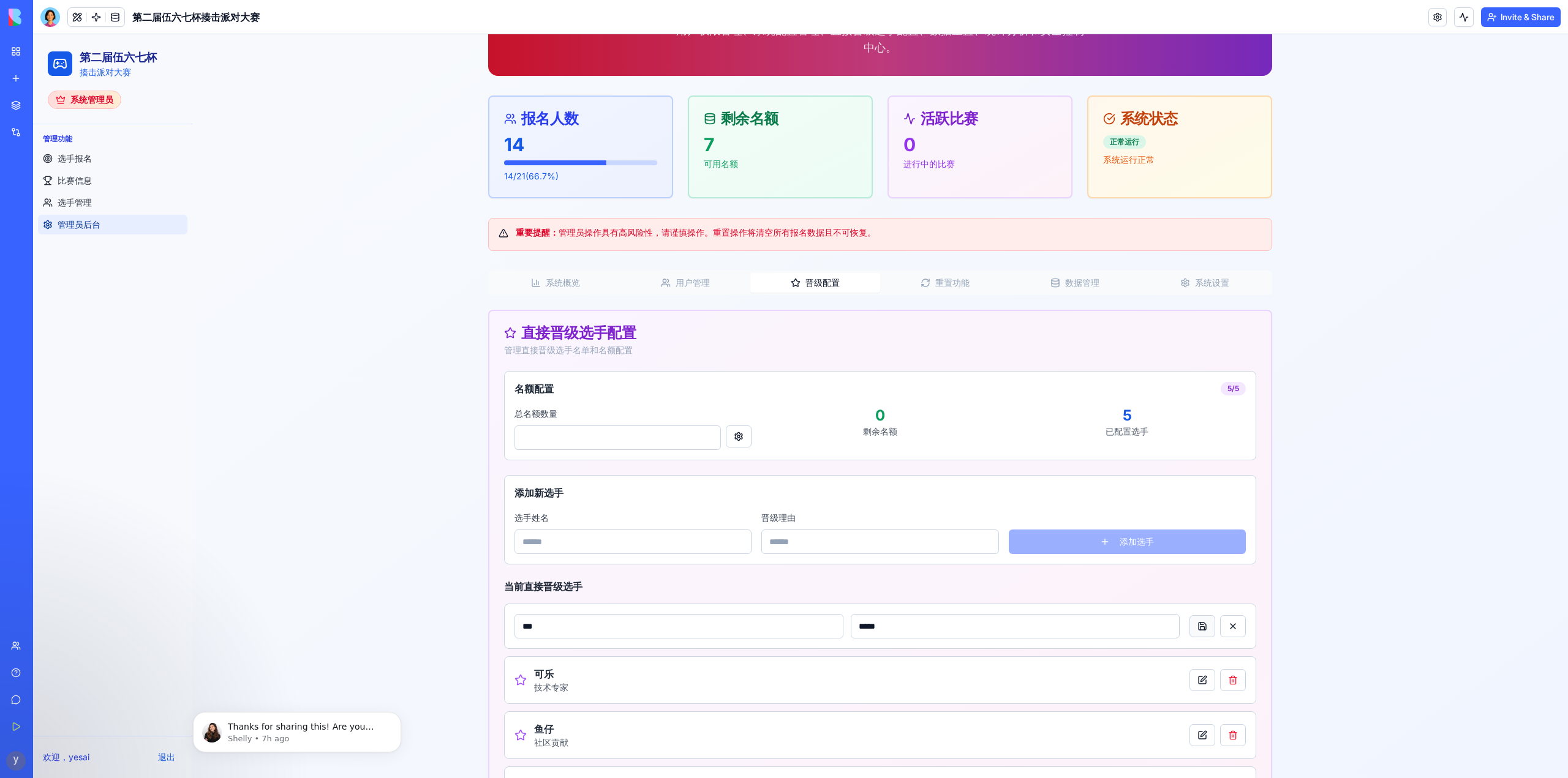
type input "*****"
click at [1200, 631] on button at bounding box center [1202, 626] width 26 height 22
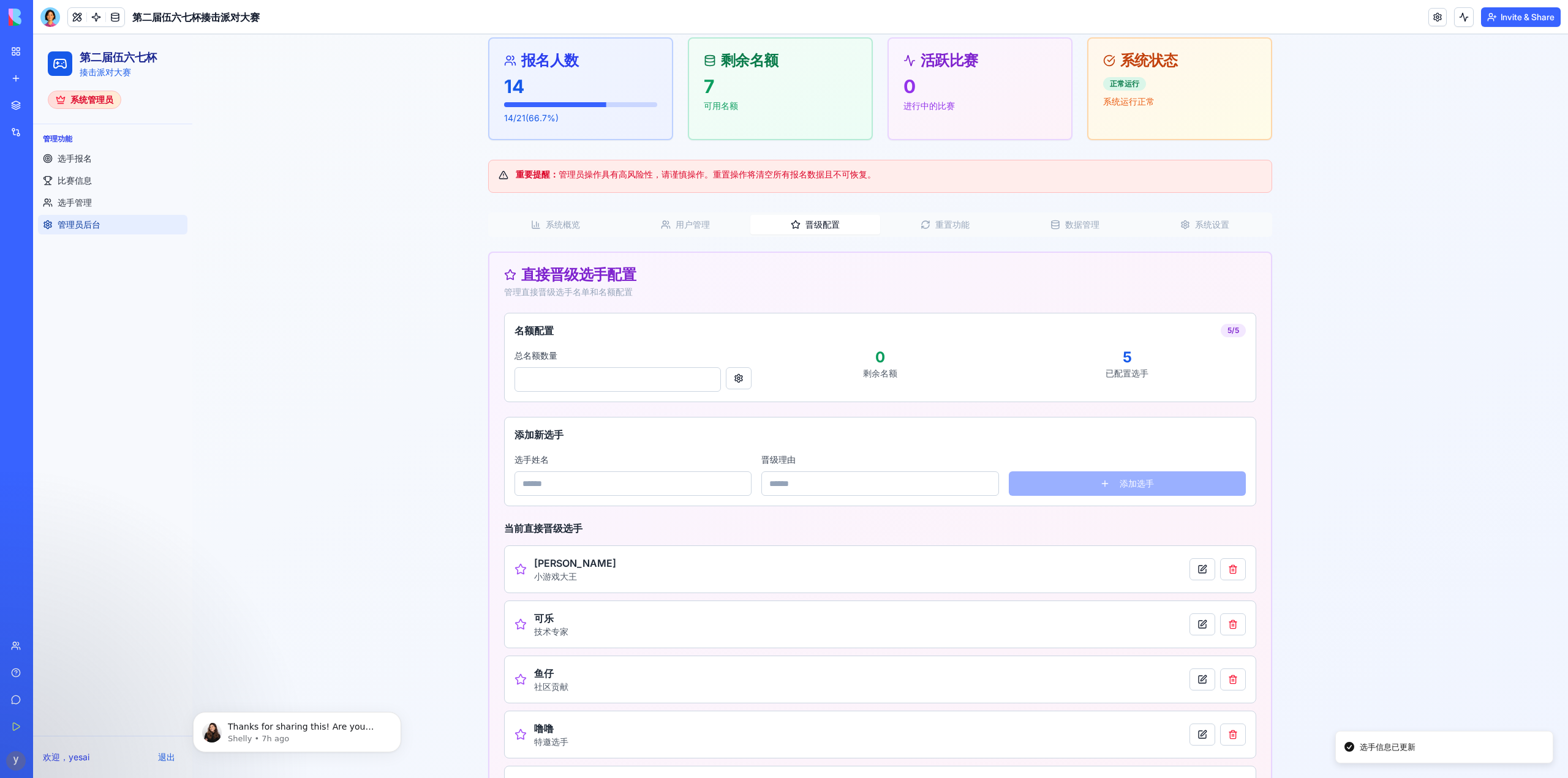
scroll to position [184, 0]
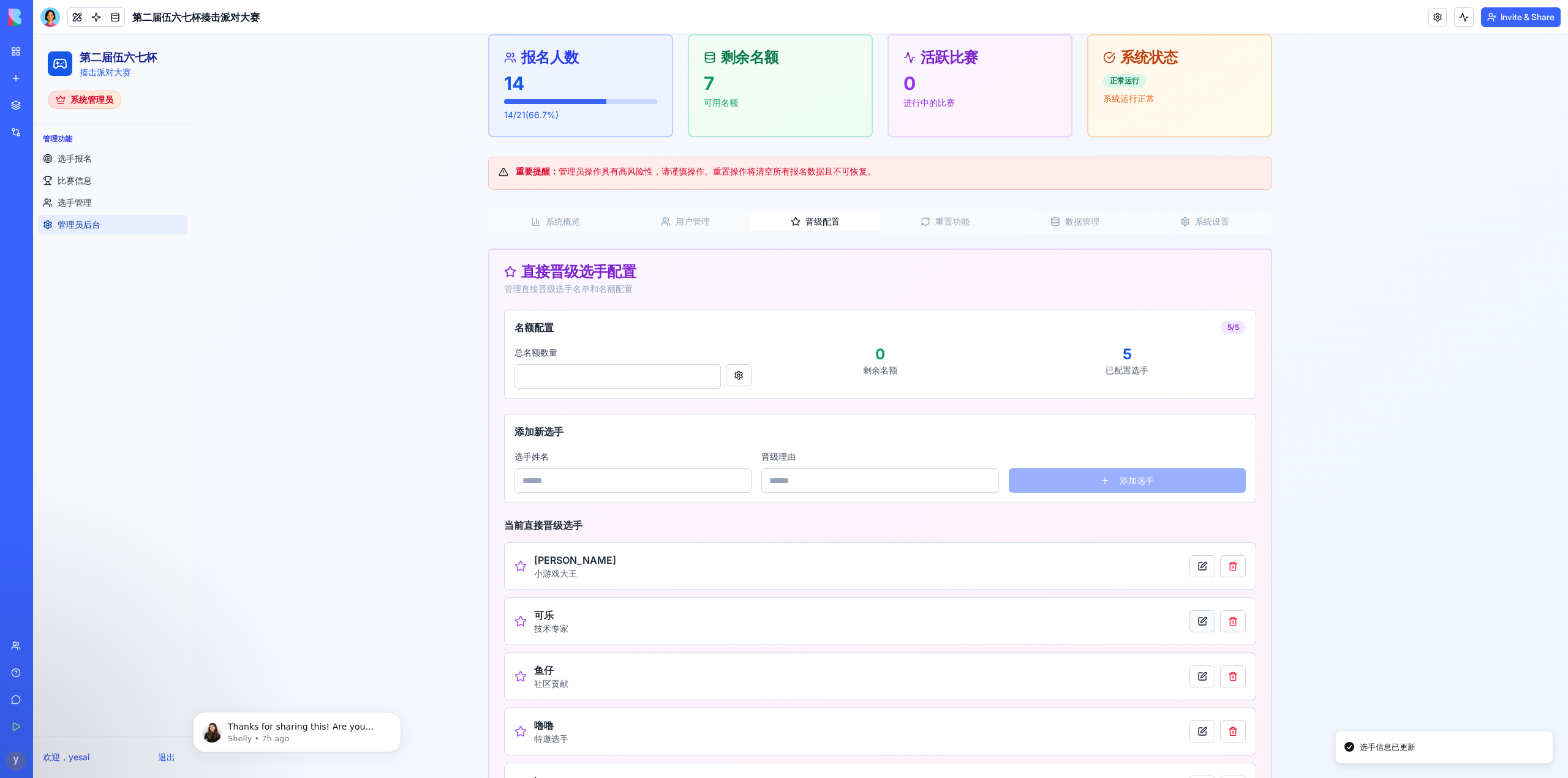
click at [1200, 626] on button at bounding box center [1202, 622] width 26 height 22
drag, startPoint x: 903, startPoint y: 622, endPoint x: 837, endPoint y: 618, distance: 66.1
click at [837, 618] on div "** ****" at bounding box center [847, 620] width 665 height 24
type input "**"
click at [1200, 624] on button at bounding box center [1202, 621] width 26 height 22
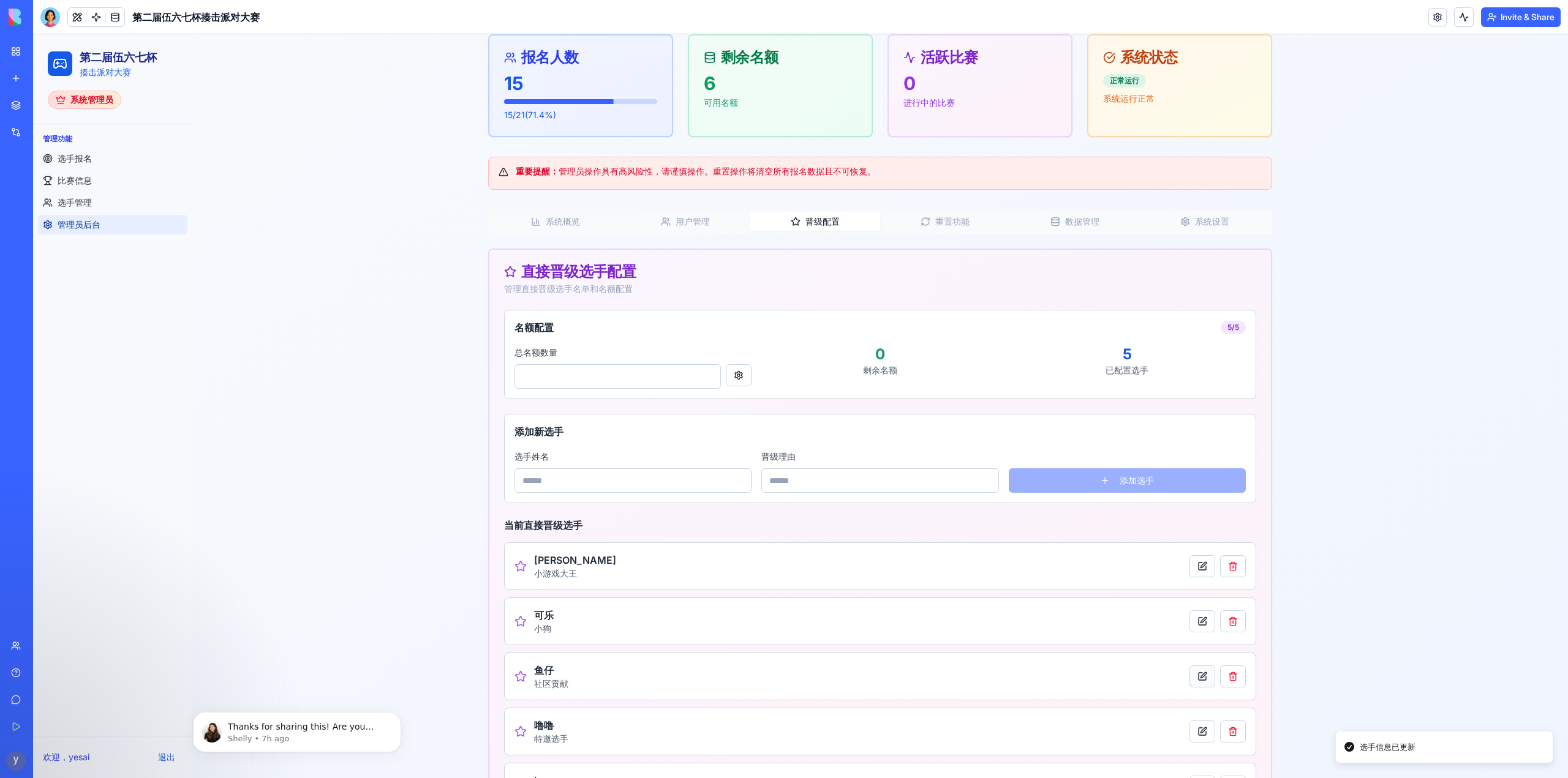
click at [1200, 679] on button at bounding box center [1202, 677] width 26 height 22
drag, startPoint x: 915, startPoint y: 676, endPoint x: 836, endPoint y: 686, distance: 79.6
click at [836, 686] on div "** ****" at bounding box center [847, 676] width 665 height 24
type input "***"
click at [1191, 686] on button at bounding box center [1202, 676] width 26 height 22
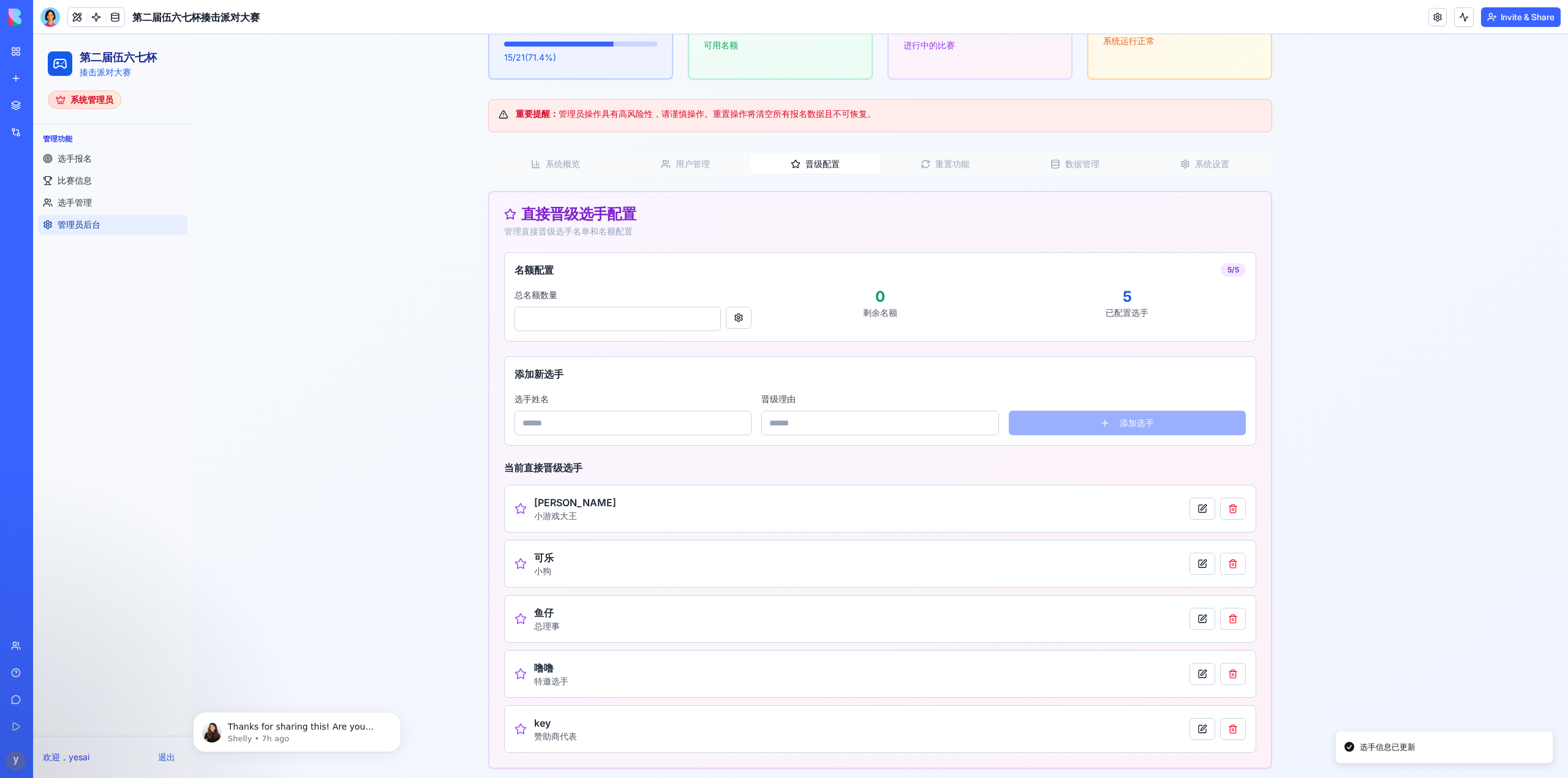
scroll to position [245, 0]
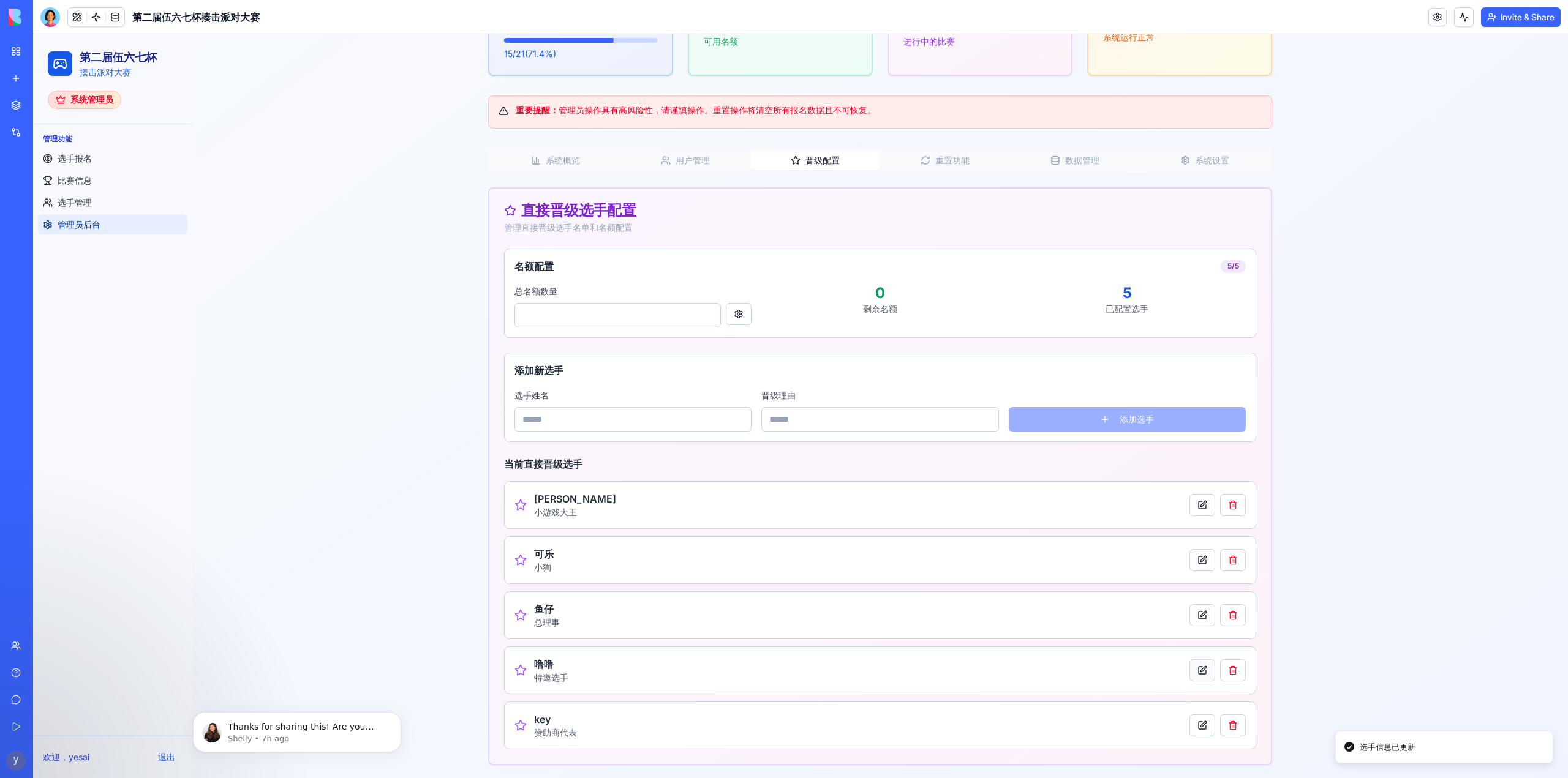
click at [1204, 669] on button at bounding box center [1202, 671] width 26 height 22
drag, startPoint x: 932, startPoint y: 673, endPoint x: 849, endPoint y: 672, distance: 83.0
click at [850, 672] on input "****" at bounding box center [1015, 669] width 329 height 24
type input "*****"
click at [1203, 670] on button at bounding box center [1202, 669] width 26 height 22
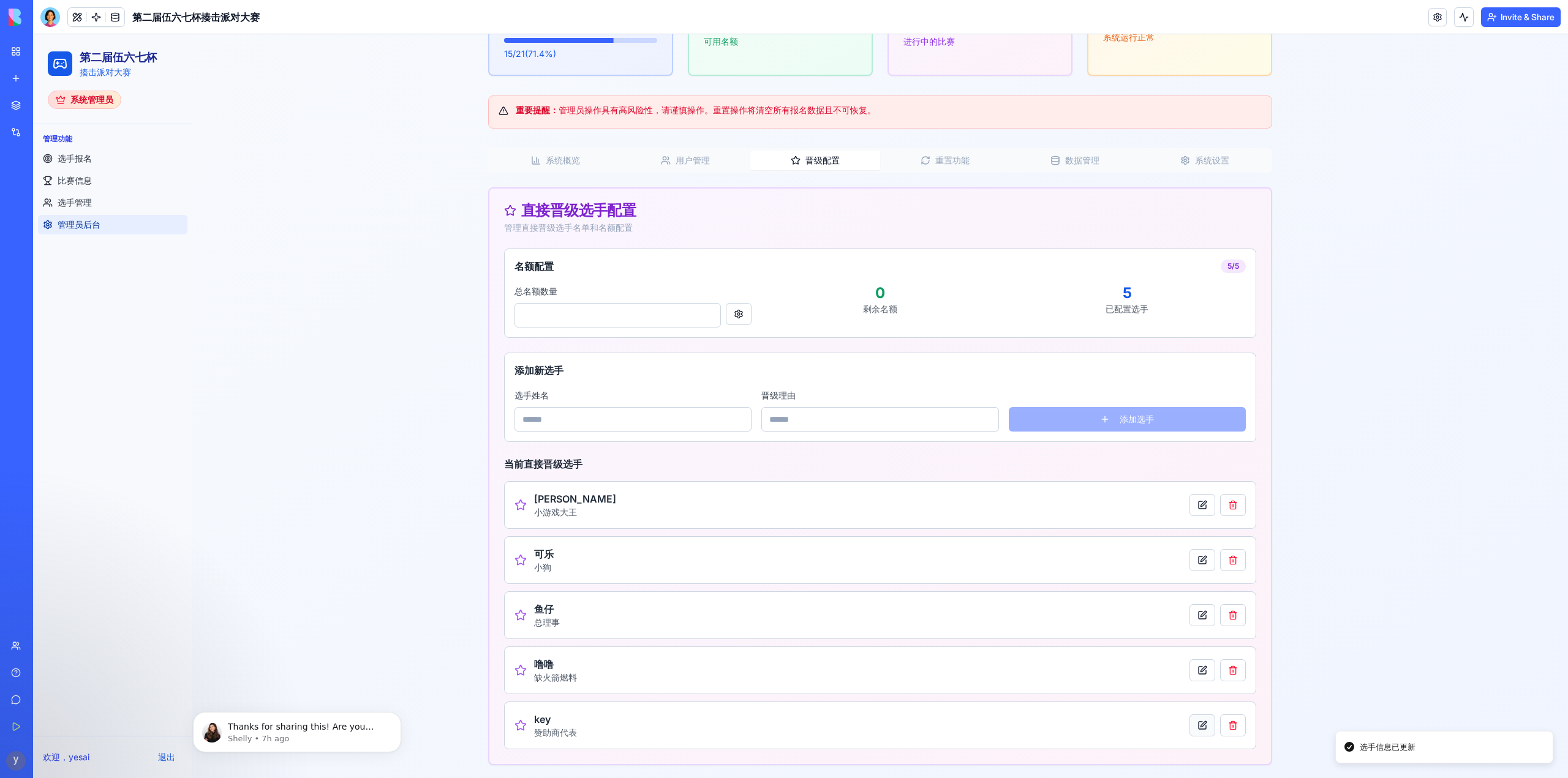
click at [1193, 724] on button at bounding box center [1202, 726] width 26 height 22
drag, startPoint x: 882, startPoint y: 723, endPoint x: 843, endPoint y: 726, distance: 39.1
click at [843, 726] on div "*** *****" at bounding box center [847, 724] width 665 height 24
click at [937, 718] on input "*****" at bounding box center [1015, 724] width 329 height 24
type input "*******"
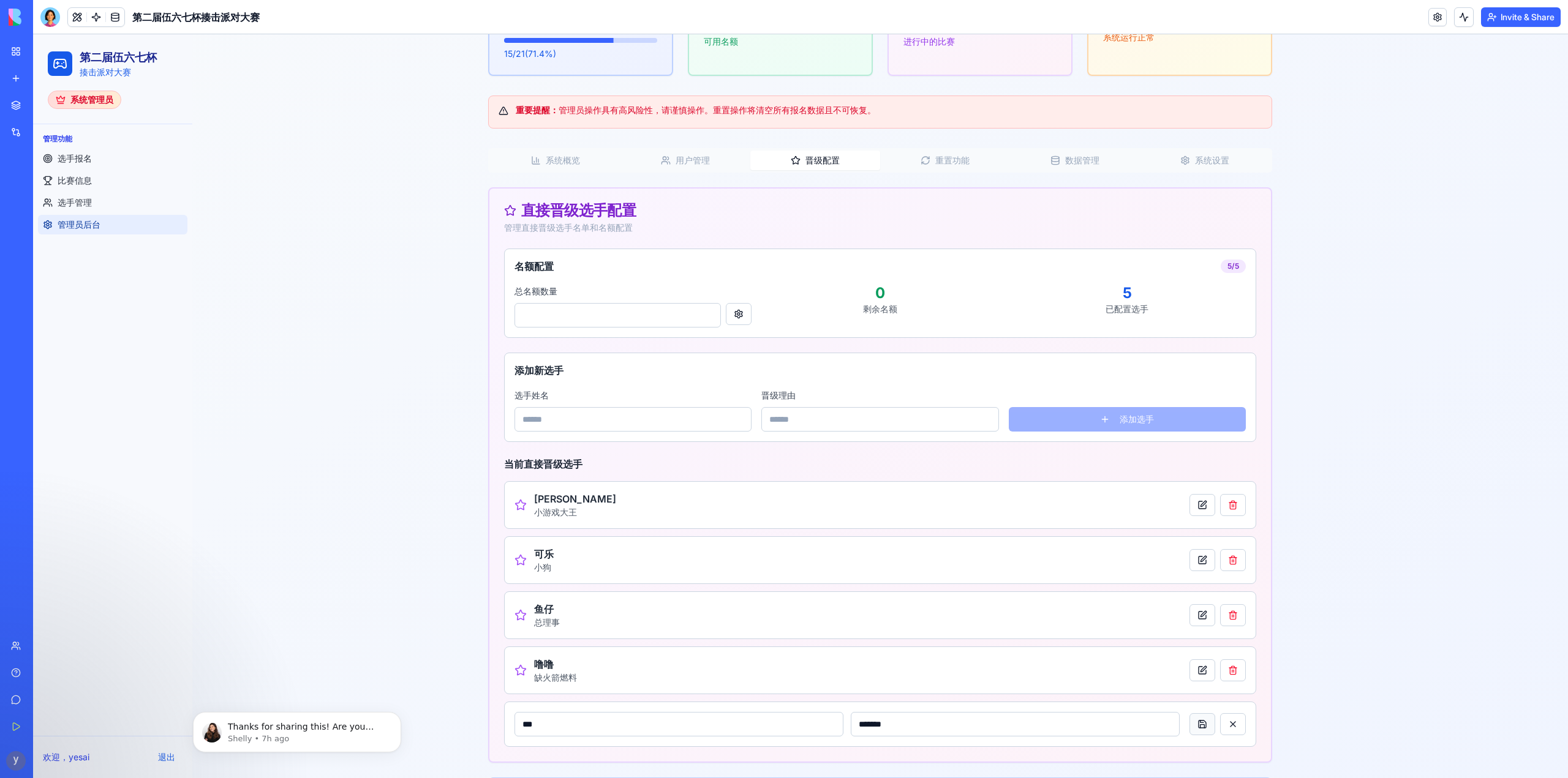
click at [1200, 726] on button at bounding box center [1202, 725] width 26 height 22
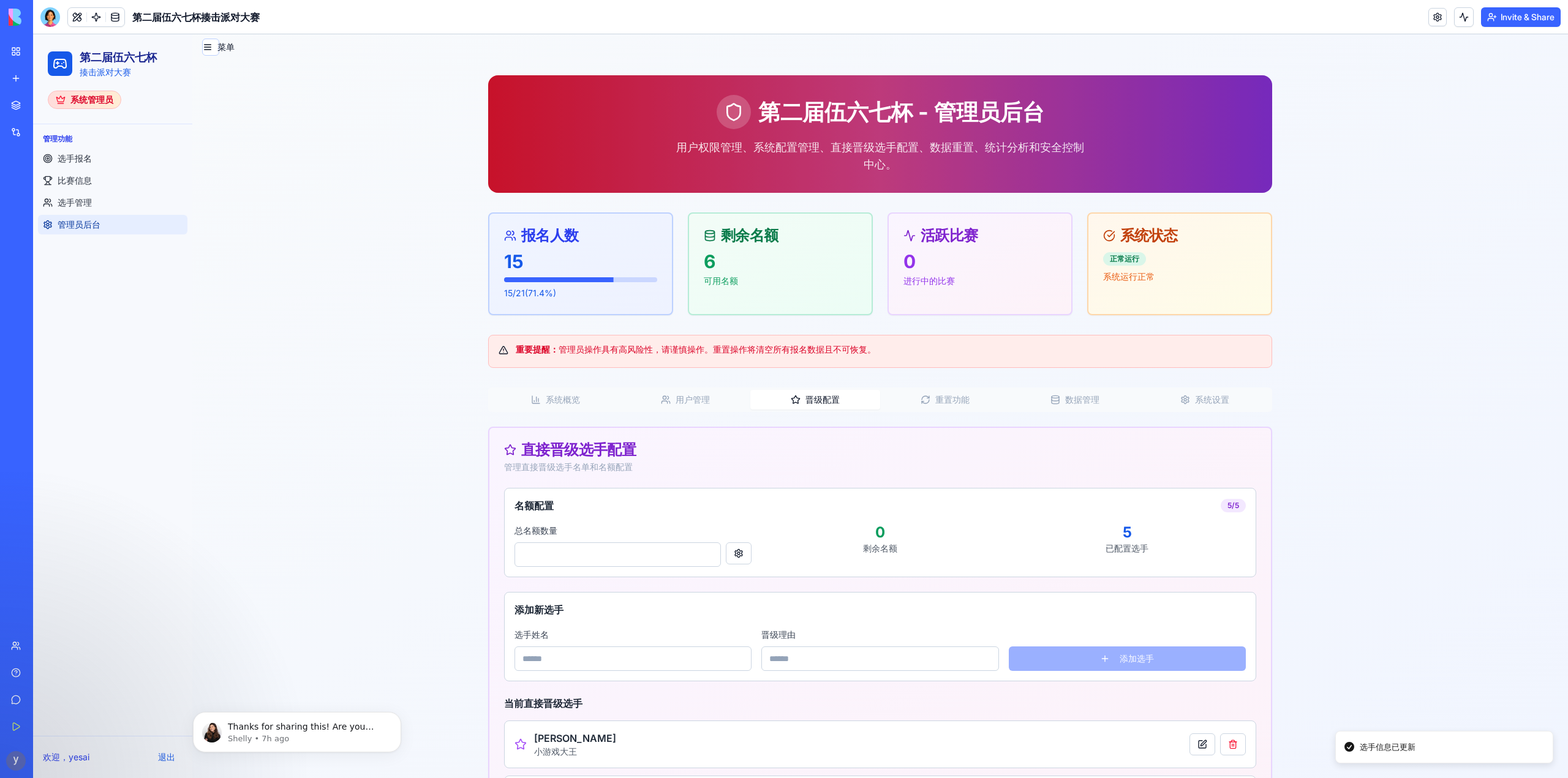
scroll to position [0, 0]
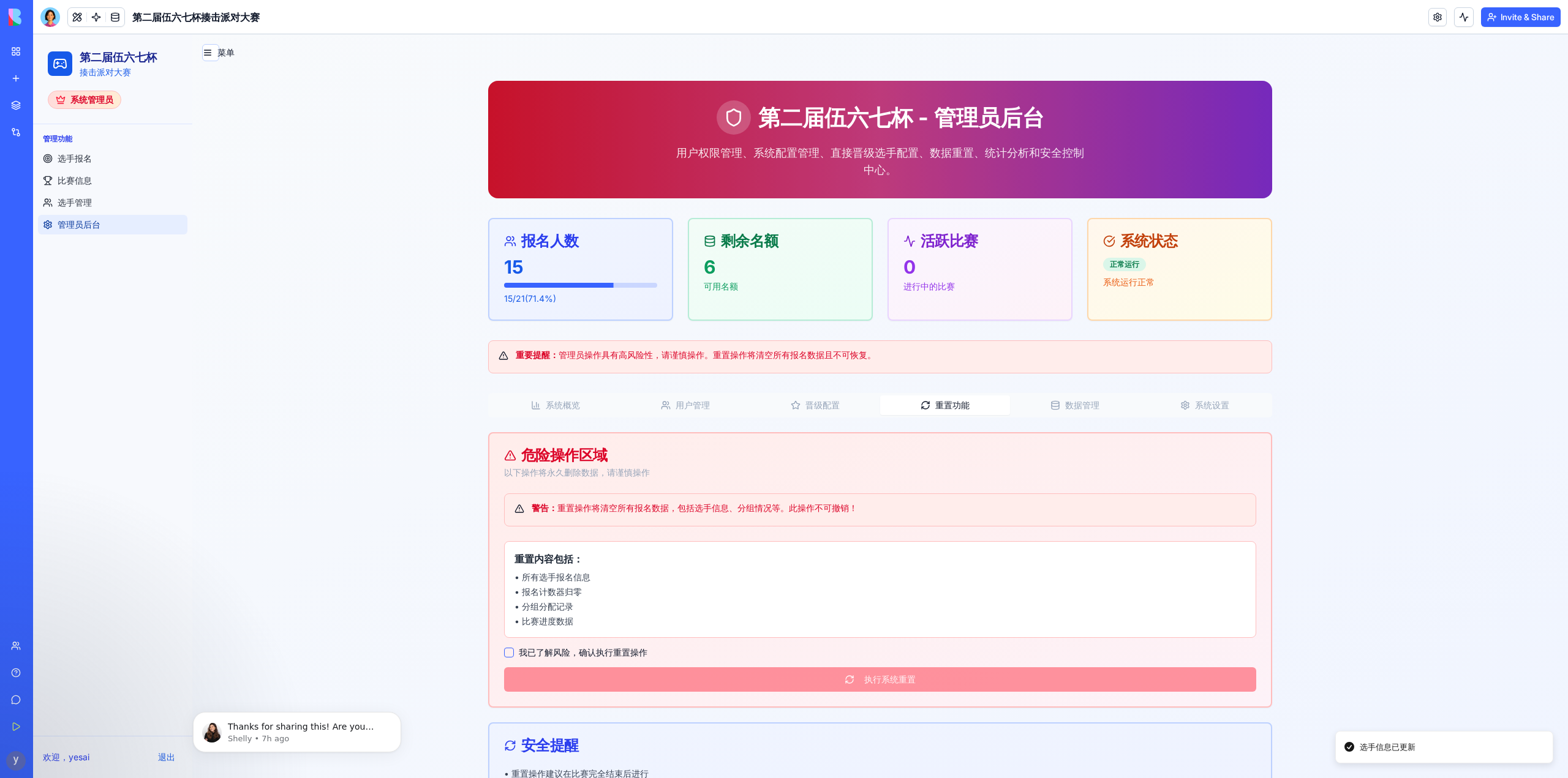
click at [929, 411] on button "重置功能" at bounding box center [945, 405] width 130 height 20
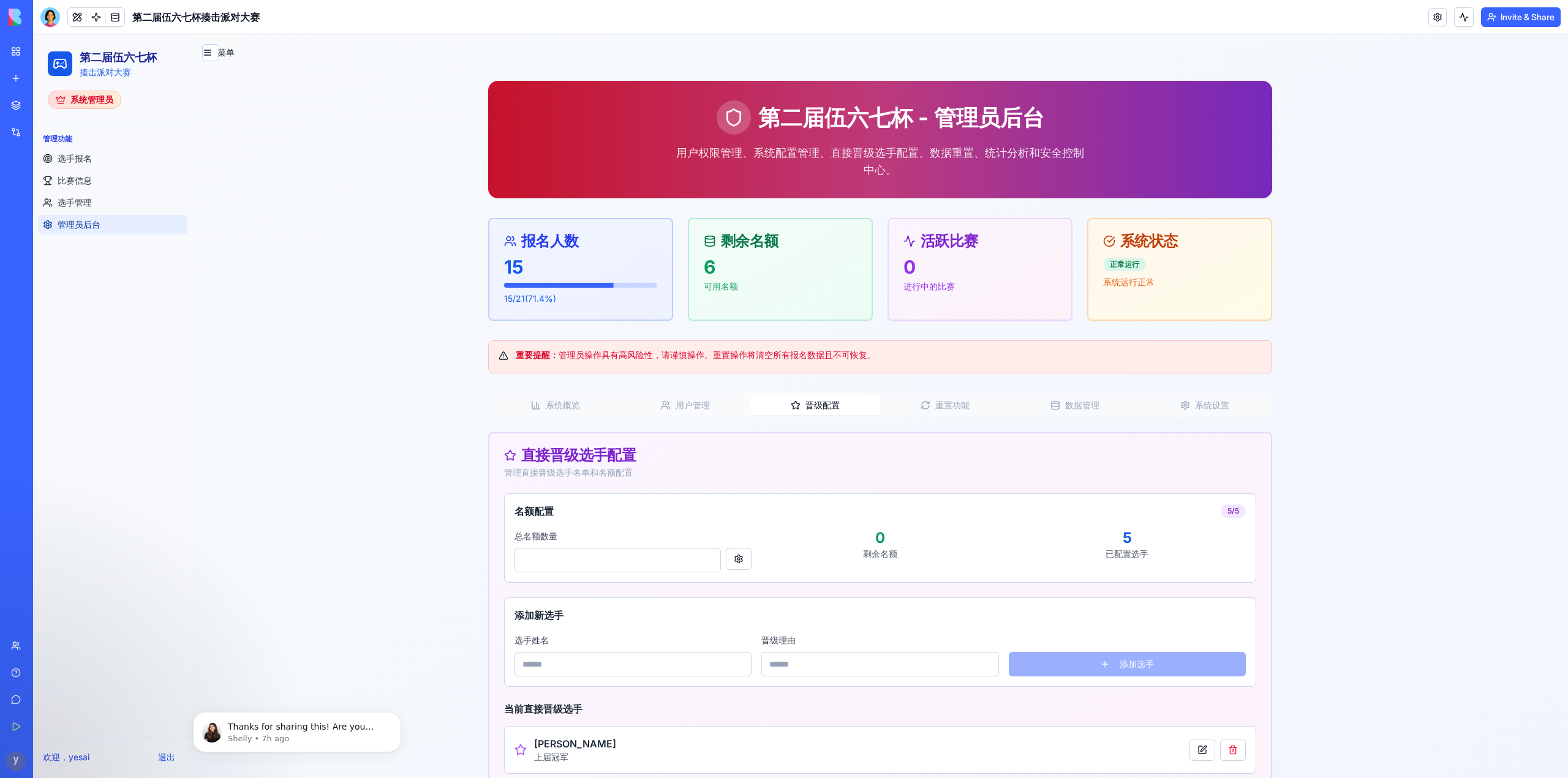
click at [805, 412] on button "晋级配置" at bounding box center [815, 405] width 130 height 20
click at [682, 294] on div "第二届伍六七杯 - 管理员后台 用户权限管理、系统配置管理、直接晋级选手配置、数据重置、统计分析和安全控制中心。 报名人数 15 15 / 21 ( 71.4…" at bounding box center [879, 570] width 784 height 978
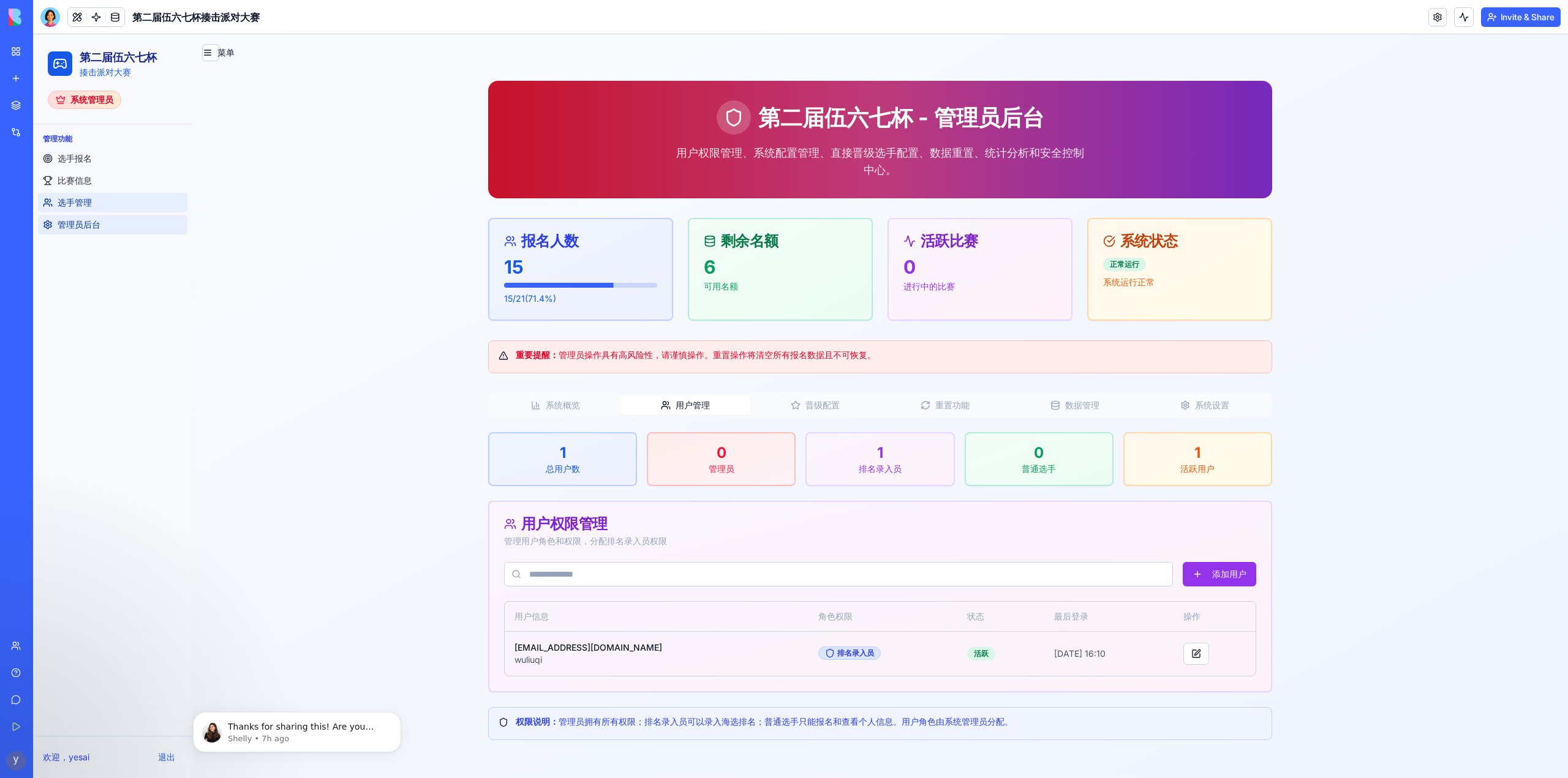
click at [101, 205] on link "选手管理" at bounding box center [112, 203] width 150 height 20
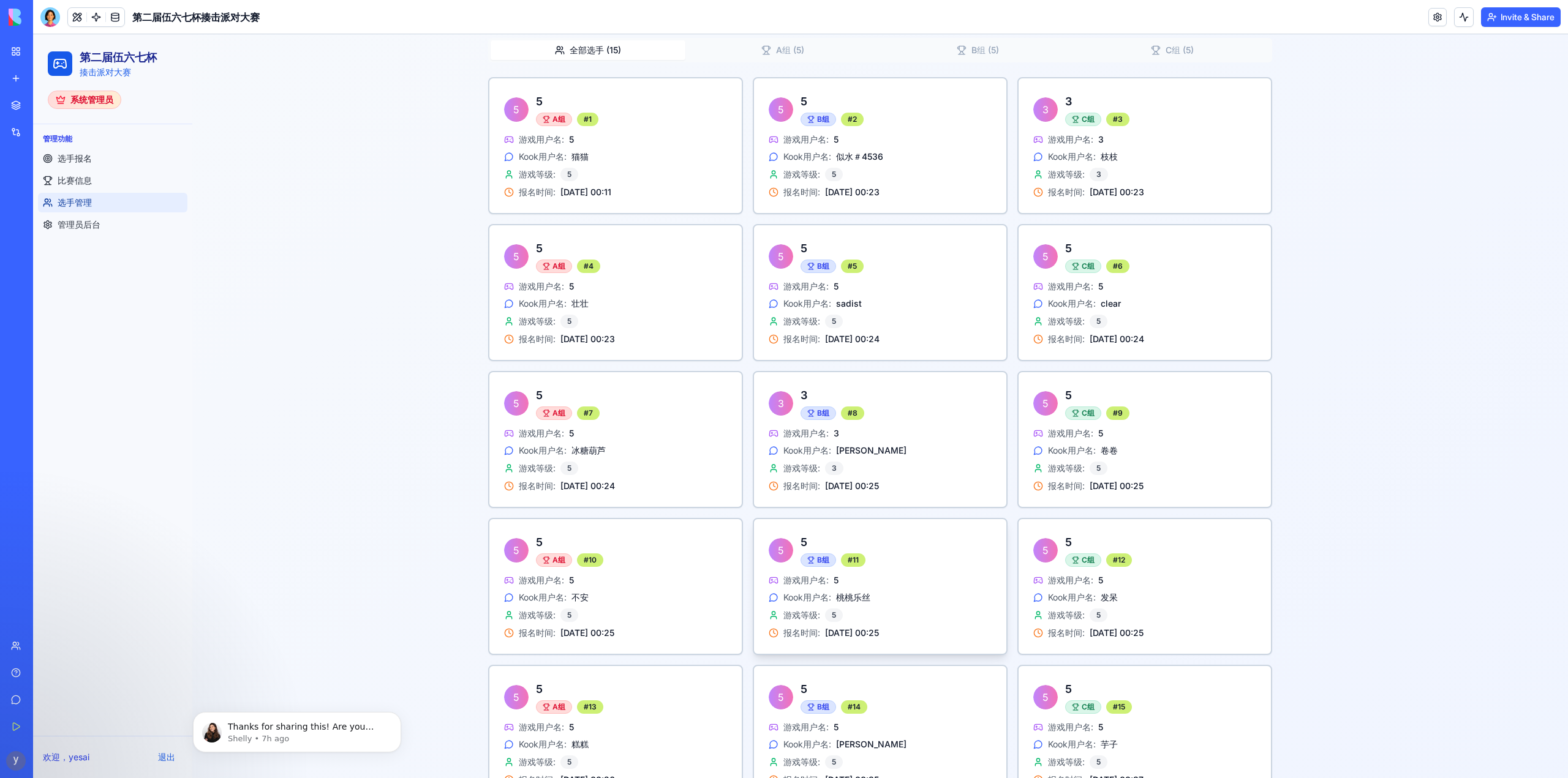
scroll to position [493, 0]
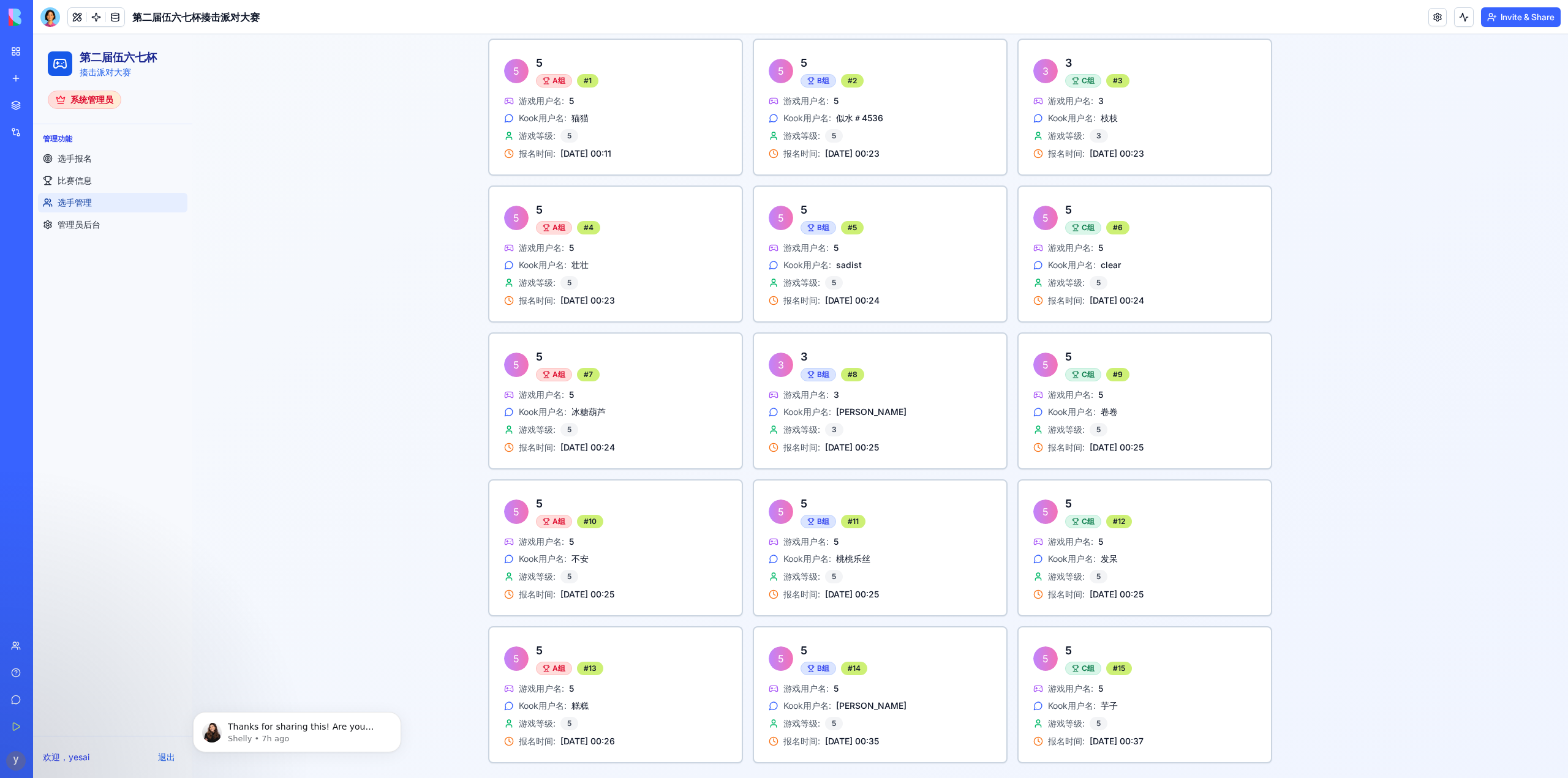
click at [1388, 366] on div "第二届伍六七杯 - 选手管理 查看所有已报名选手的详细信息，按分组展示，支持搜索和筛选功能。 总选手数 15 已报名选手 分组情况 A组: 5 人 B组: 5…" at bounding box center [880, 183] width 1376 height 1191
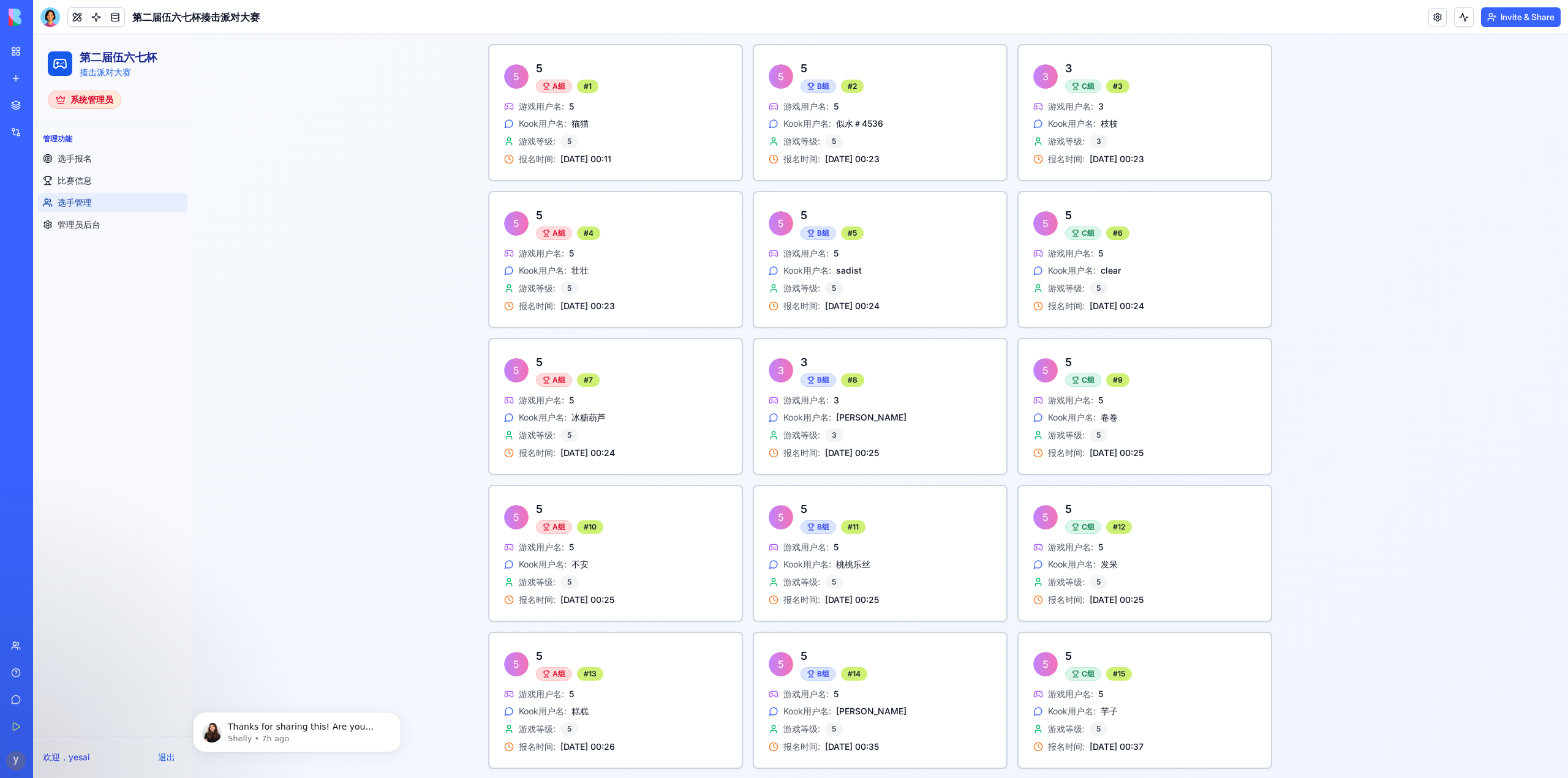
scroll to position [493, 0]
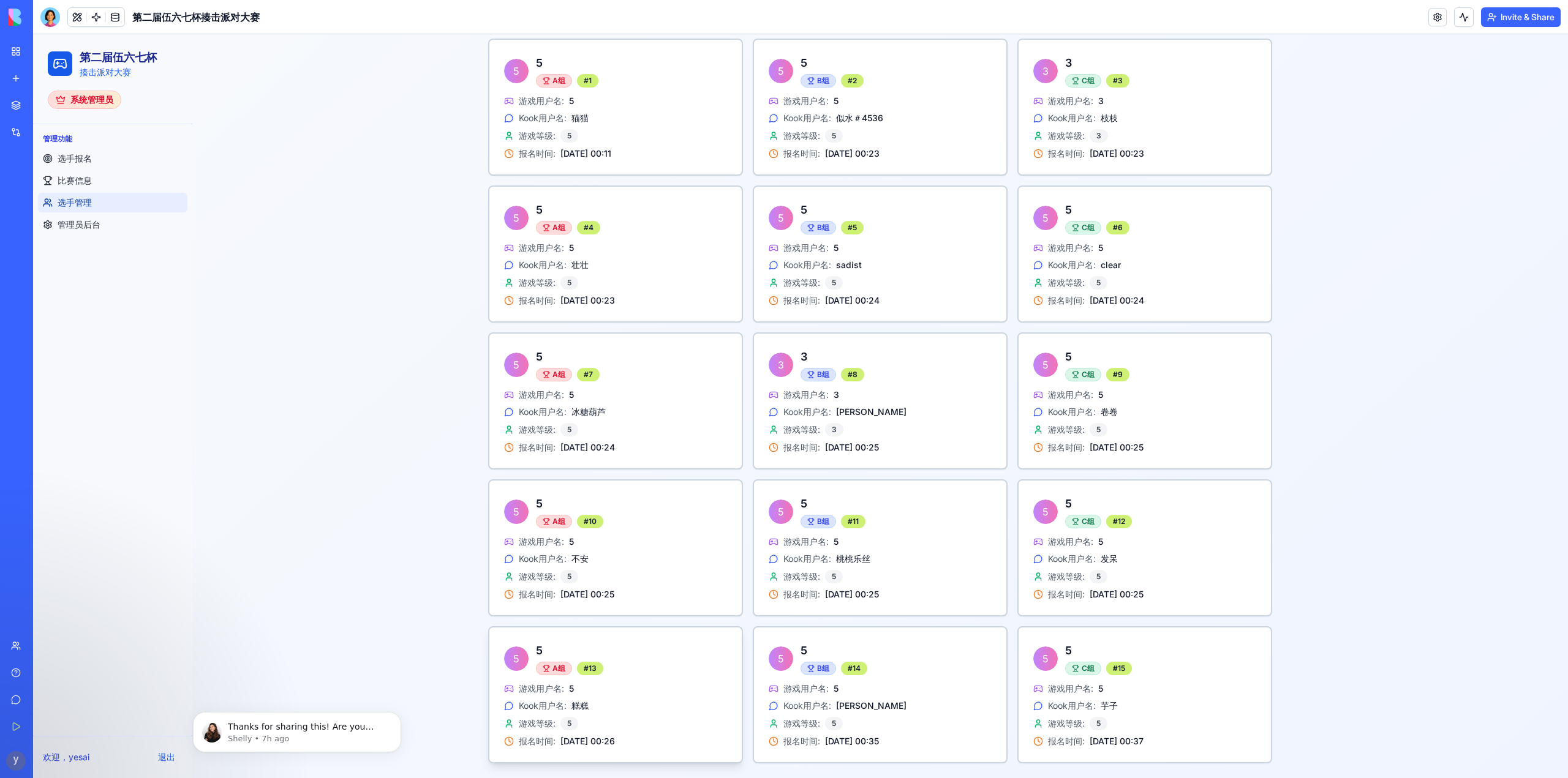
click at [551, 668] on div "A组" at bounding box center [553, 668] width 36 height 13
click at [546, 670] on div "A组" at bounding box center [553, 668] width 36 height 13
click at [1460, 534] on div "第二届伍六七杯 - 选手管理 查看所有已报名选手的详细信息，按分组展示，支持搜索和筛选功能。 总选手数 15 已报名选手 分组情况 A组: 5 人 B组: 5…" at bounding box center [880, 183] width 1376 height 1191
click at [824, 730] on div "5" at bounding box center [833, 724] width 18 height 13
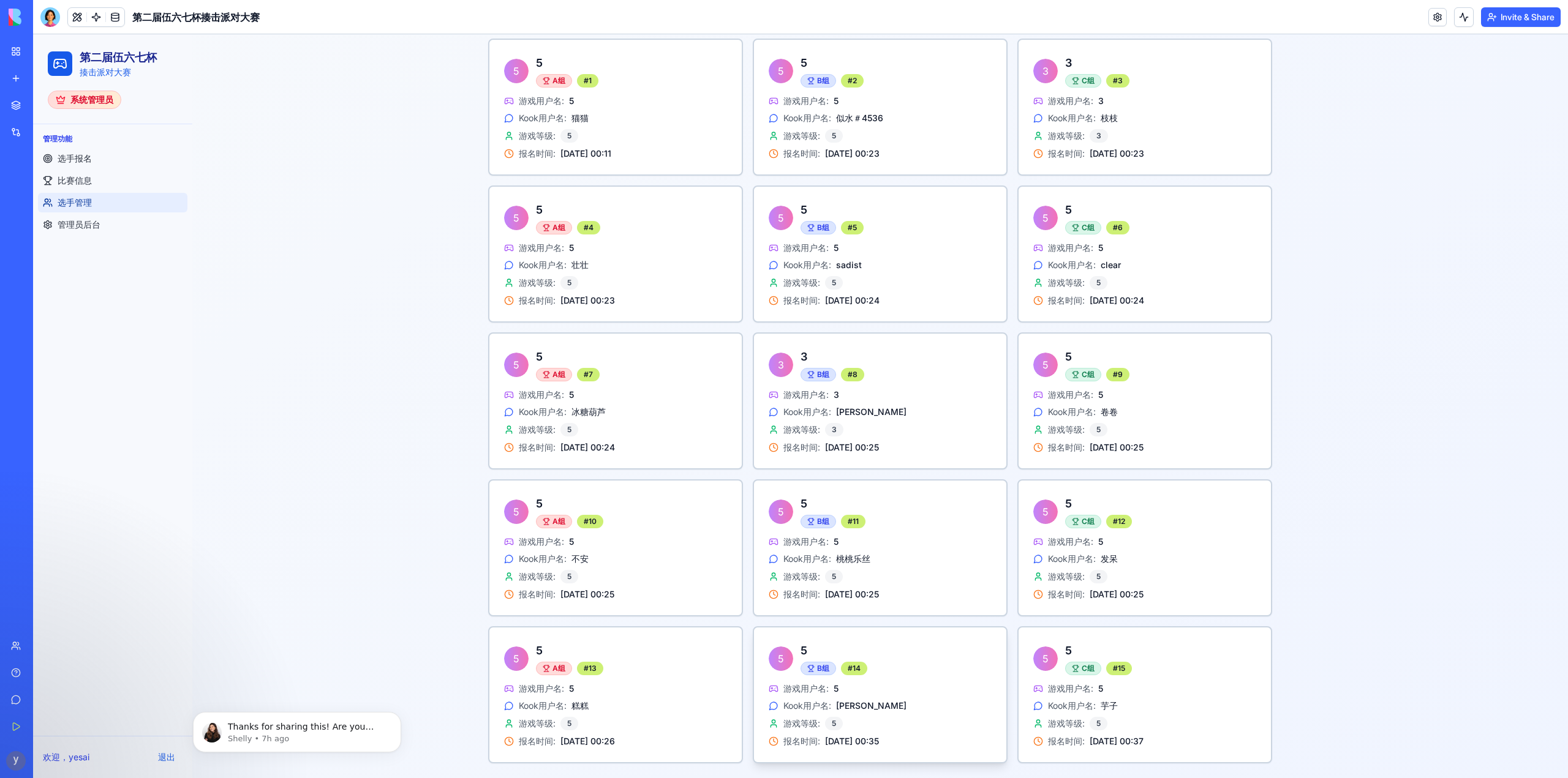
click at [847, 726] on div "游戏等级: 5" at bounding box center [880, 724] width 223 height 13
click at [830, 726] on div "5" at bounding box center [833, 724] width 18 height 13
click at [814, 722] on span "游戏等级:" at bounding box center [802, 723] width 37 height 12
drag, startPoint x: 1469, startPoint y: 585, endPoint x: 1443, endPoint y: 583, distance: 26.1
click at [1468, 583] on div "第二届伍六七杯 - 选手管理 查看所有已报名选手的详细信息，按分组展示，支持搜索和筛选功能。 总选手数 15 已报名选手 分组情况 A组: 5 人 B组: 5…" at bounding box center [880, 183] width 1376 height 1191
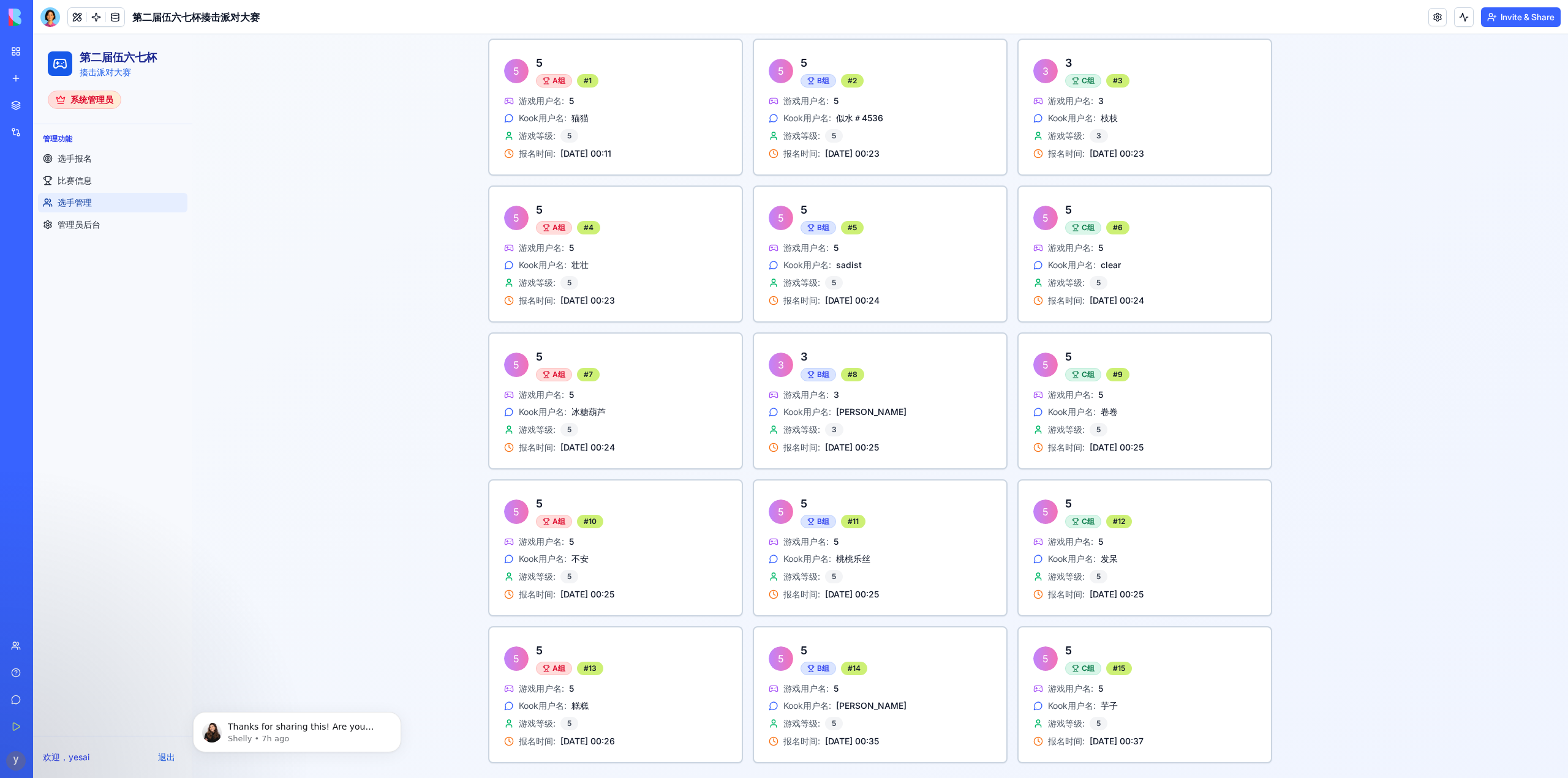
drag, startPoint x: 1414, startPoint y: 560, endPoint x: 1411, endPoint y: 554, distance: 6.7
click at [1414, 560] on div "第二届伍六七杯 - 选手管理 查看所有已报名选手的详细信息，按分组展示，支持搜索和筛选功能。 总选手数 15 已报名选手 分组情况 A组: 5 人 B组: 5…" at bounding box center [880, 183] width 1376 height 1191
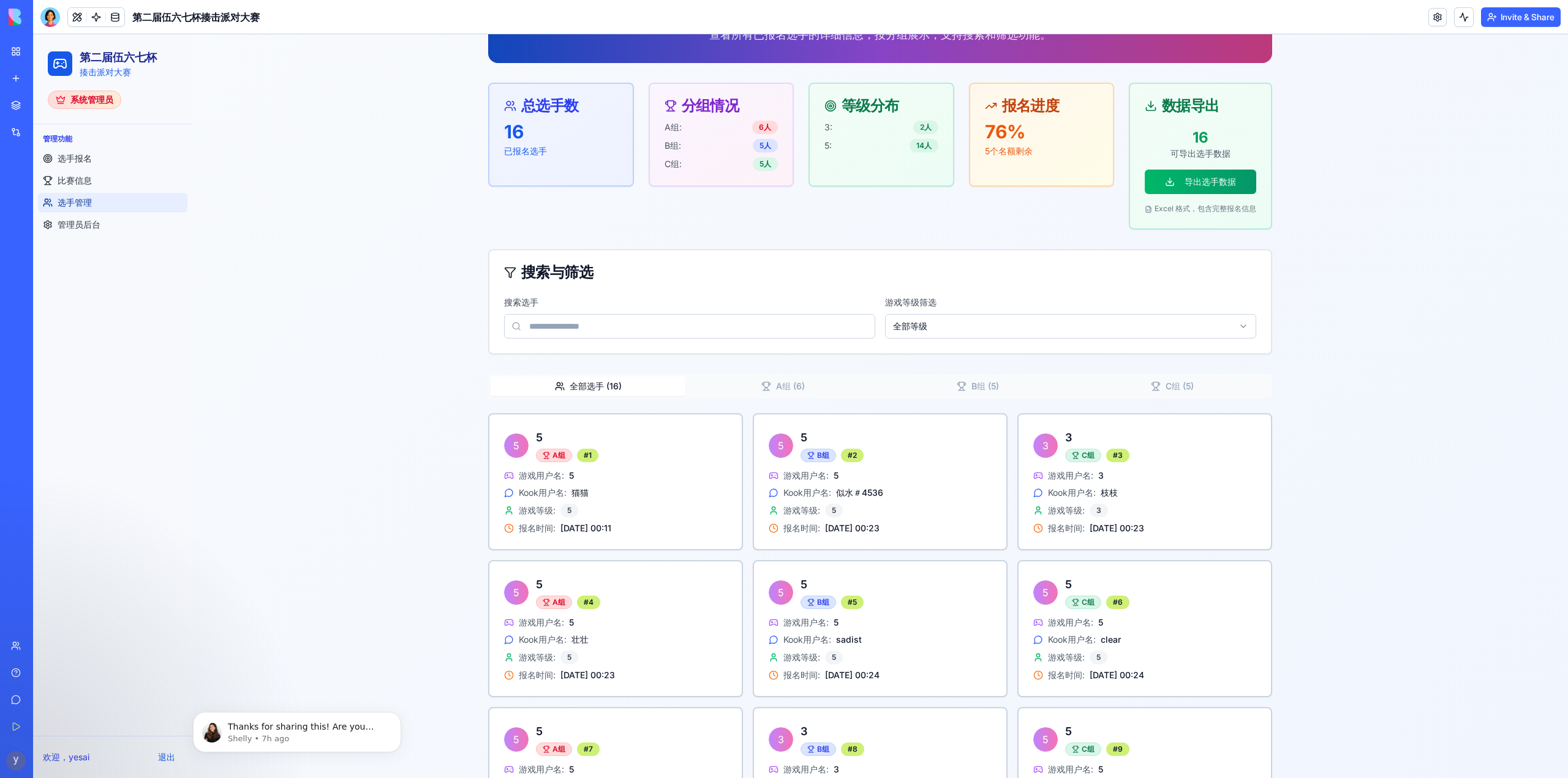
scroll to position [89, 0]
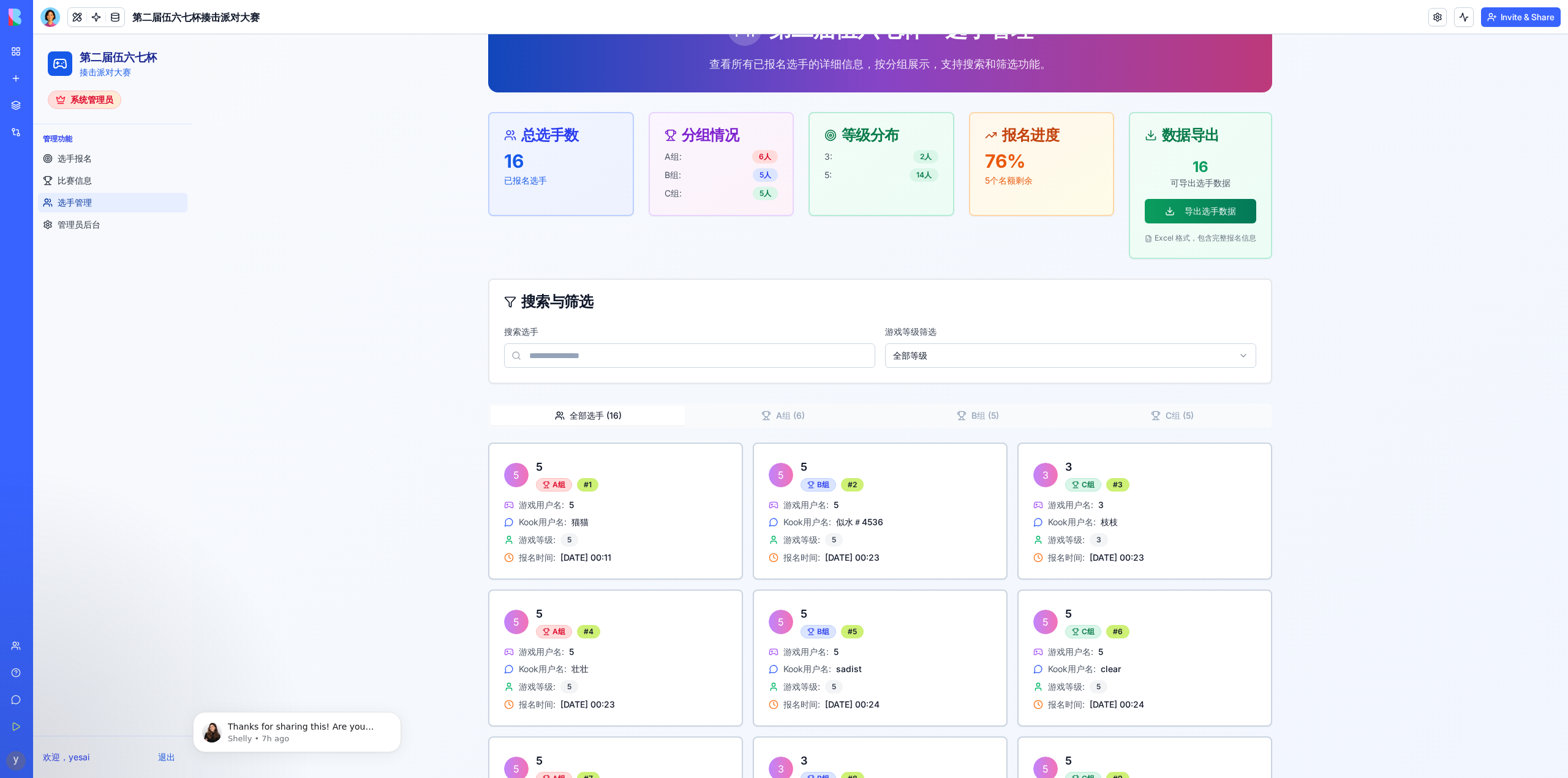
click at [1189, 204] on button "导出选手数据" at bounding box center [1200, 211] width 112 height 24
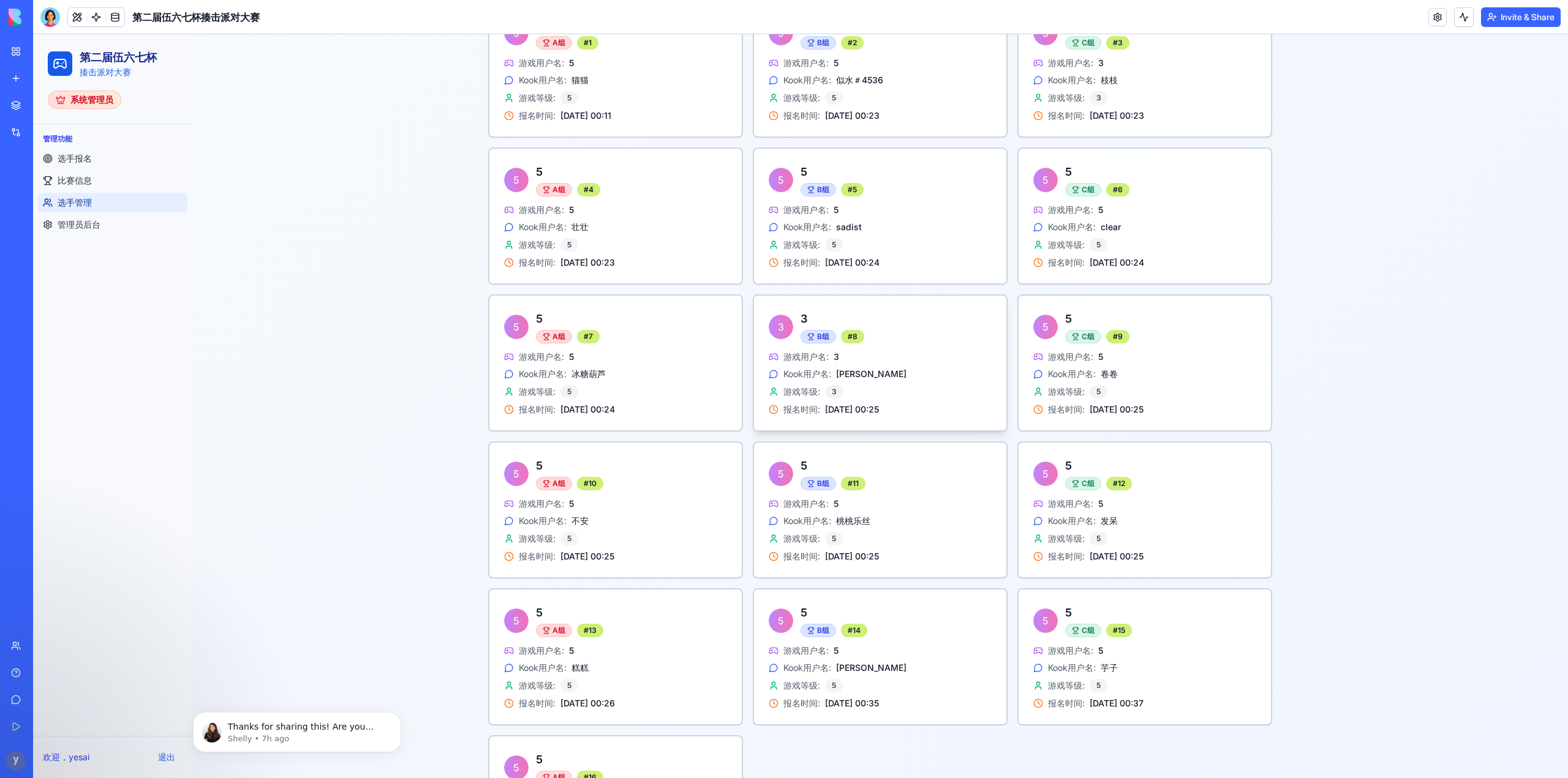
scroll to position [640, 0]
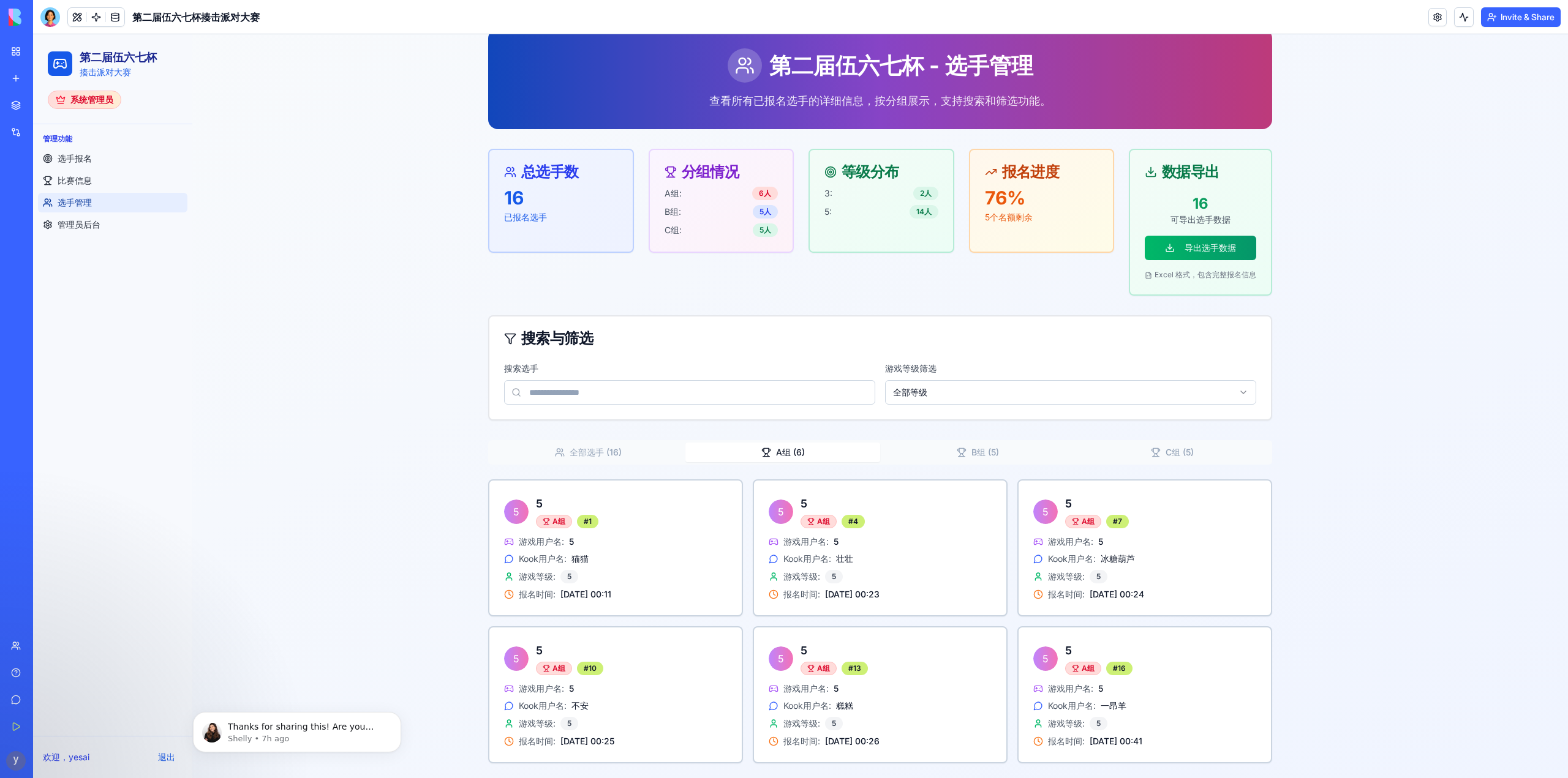
scroll to position [52, 0]
click at [788, 175] on div "第二届伍六七杯 - 选手管理 查看所有已报名选手的详细信息，按分组展示，支持搜索和筛选功能。 总选手数 16 已报名选手 分组情况 A组: 6 人 B组: 5…" at bounding box center [879, 396] width 784 height 735
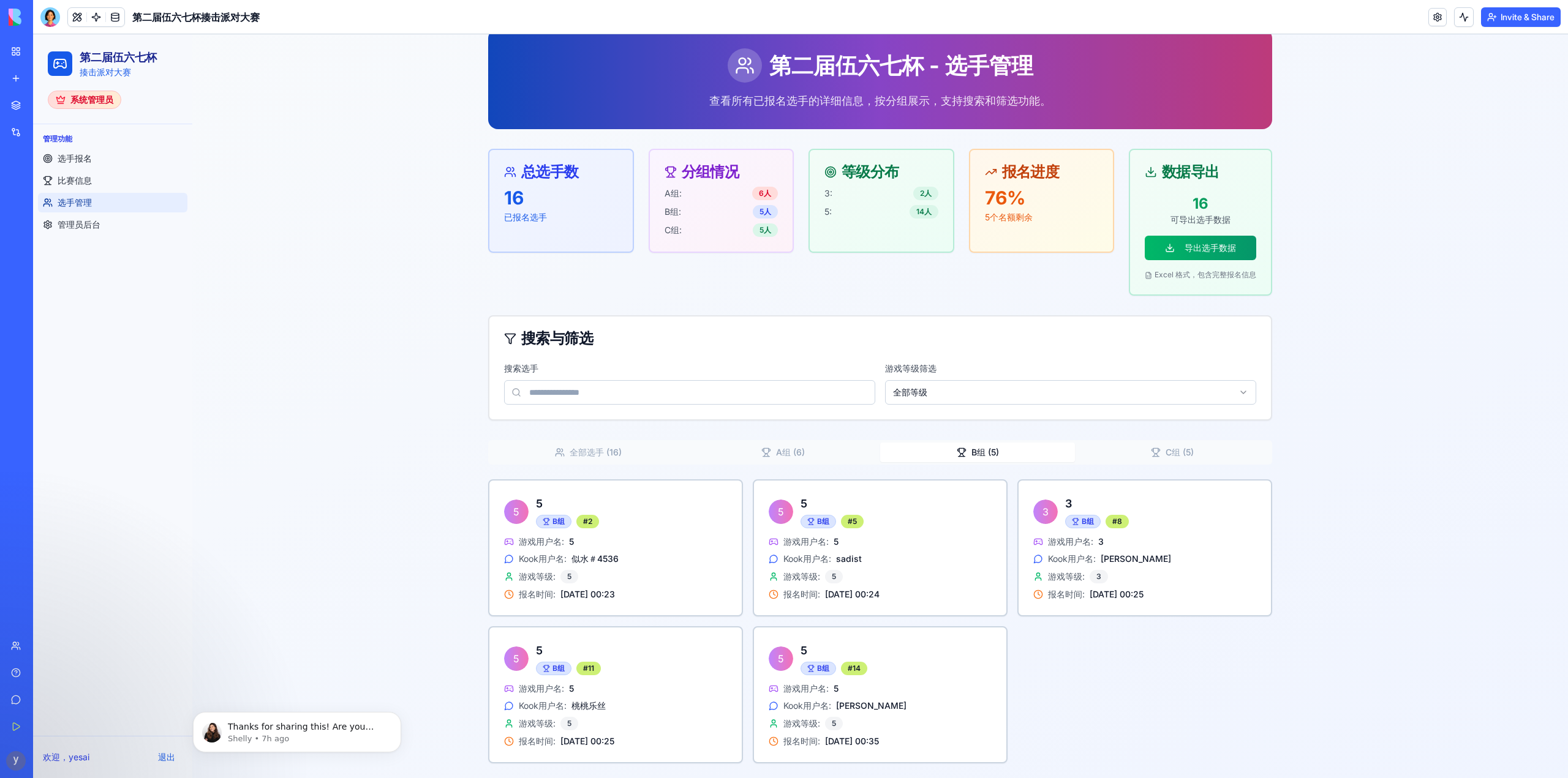
click at [968, 454] on button "B组 ( 5 )" at bounding box center [978, 452] width 195 height 20
click at [1153, 456] on icon "button" at bounding box center [1155, 456] width 7 height 0
click at [770, 455] on button "A组 ( 6 )" at bounding box center [783, 452] width 195 height 20
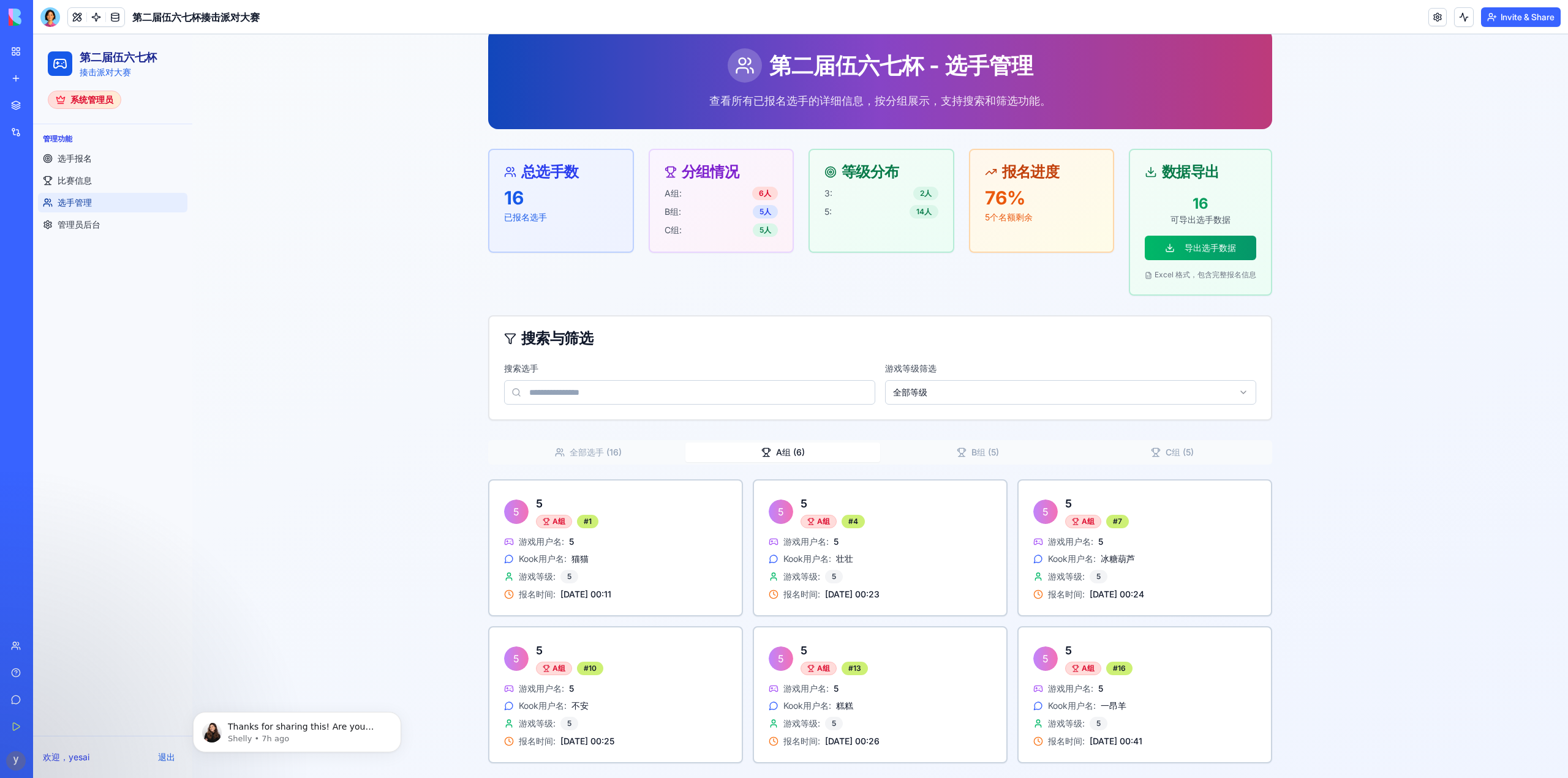
click at [629, 448] on button "全部选手 ( 16 )" at bounding box center [588, 452] width 195 height 20
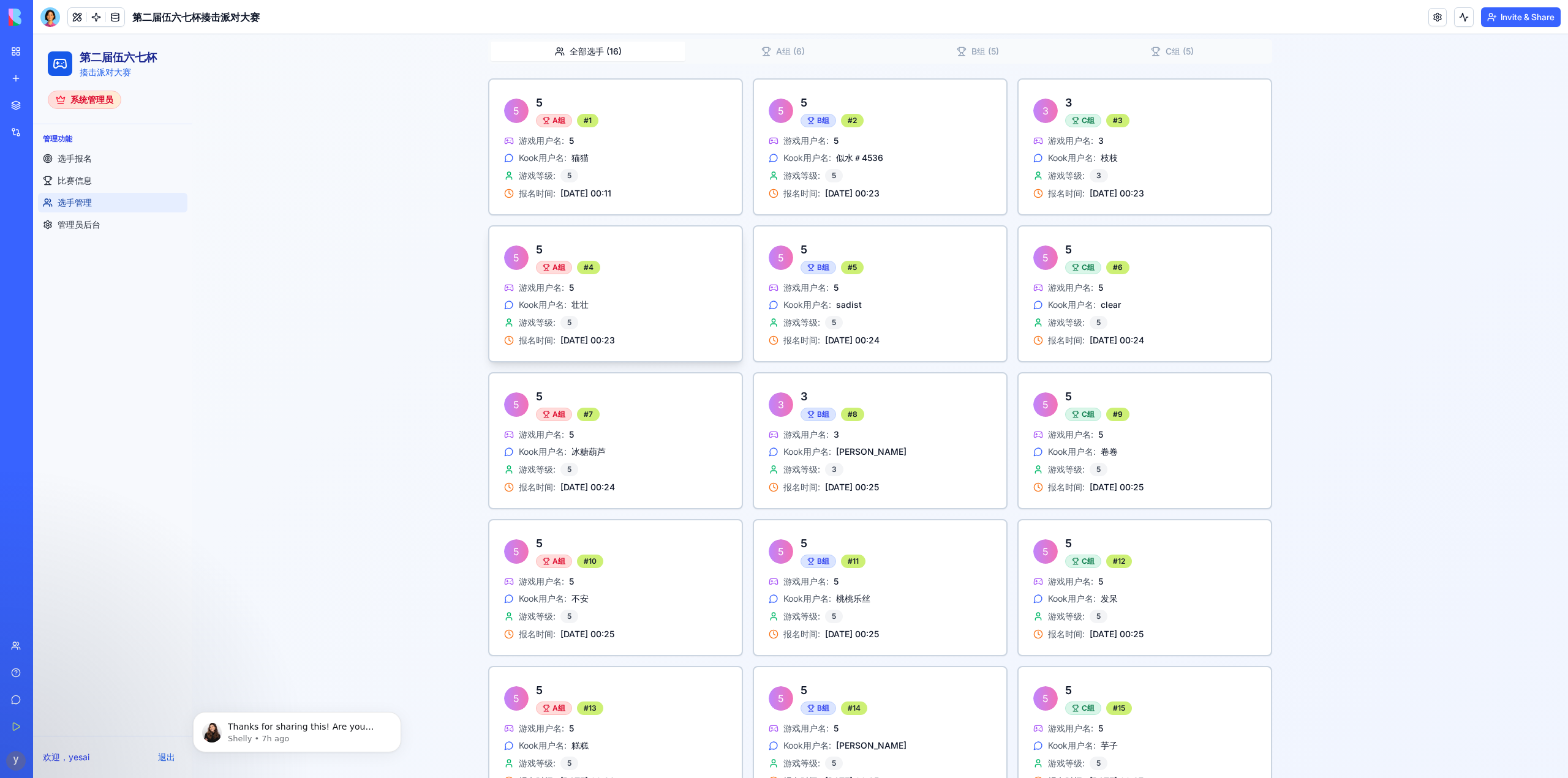
scroll to position [429, 0]
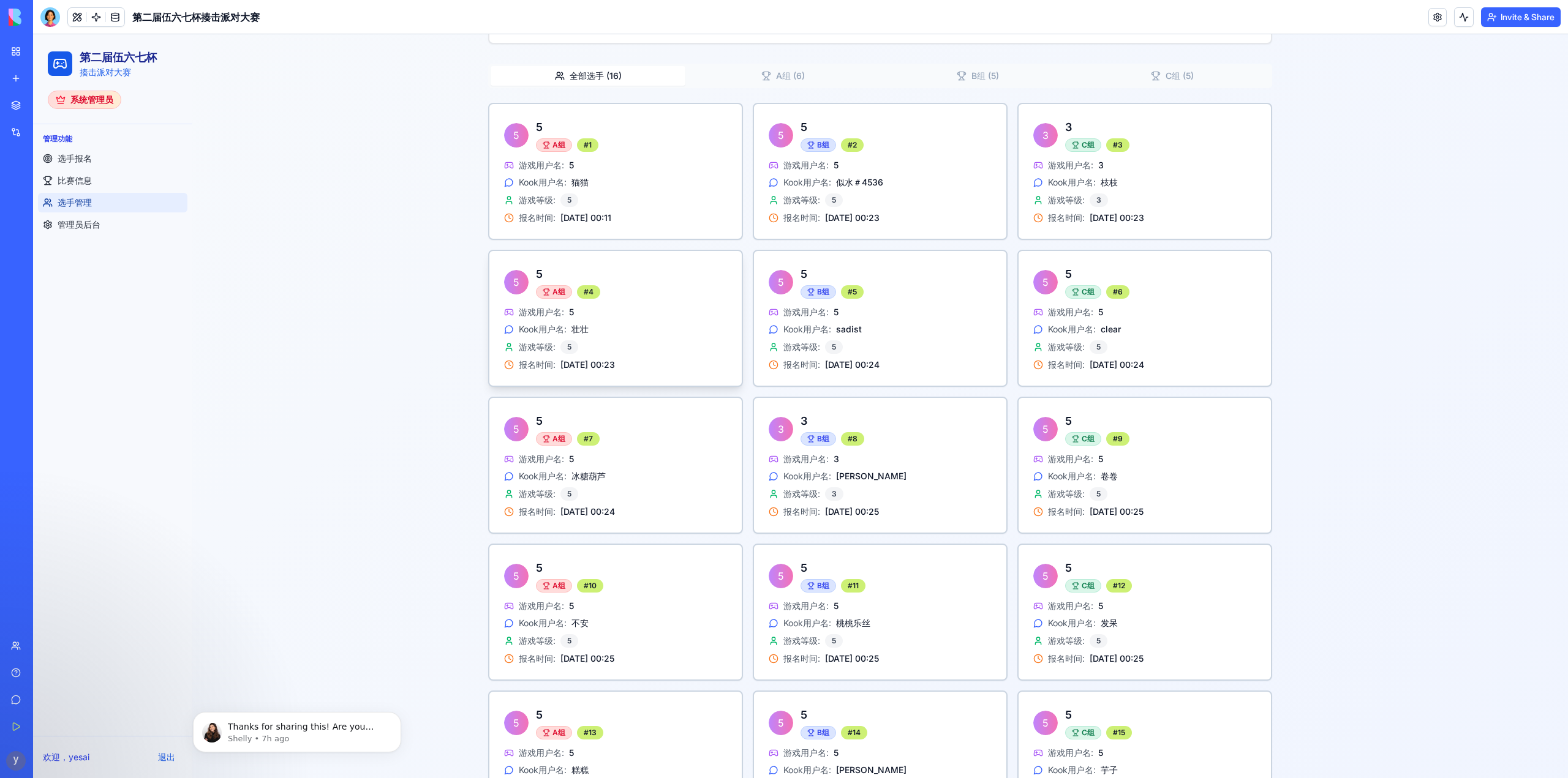
click at [572, 327] on span "壮壮" at bounding box center [580, 329] width 17 height 12
click at [576, 331] on span "壮壮" at bounding box center [580, 329] width 17 height 12
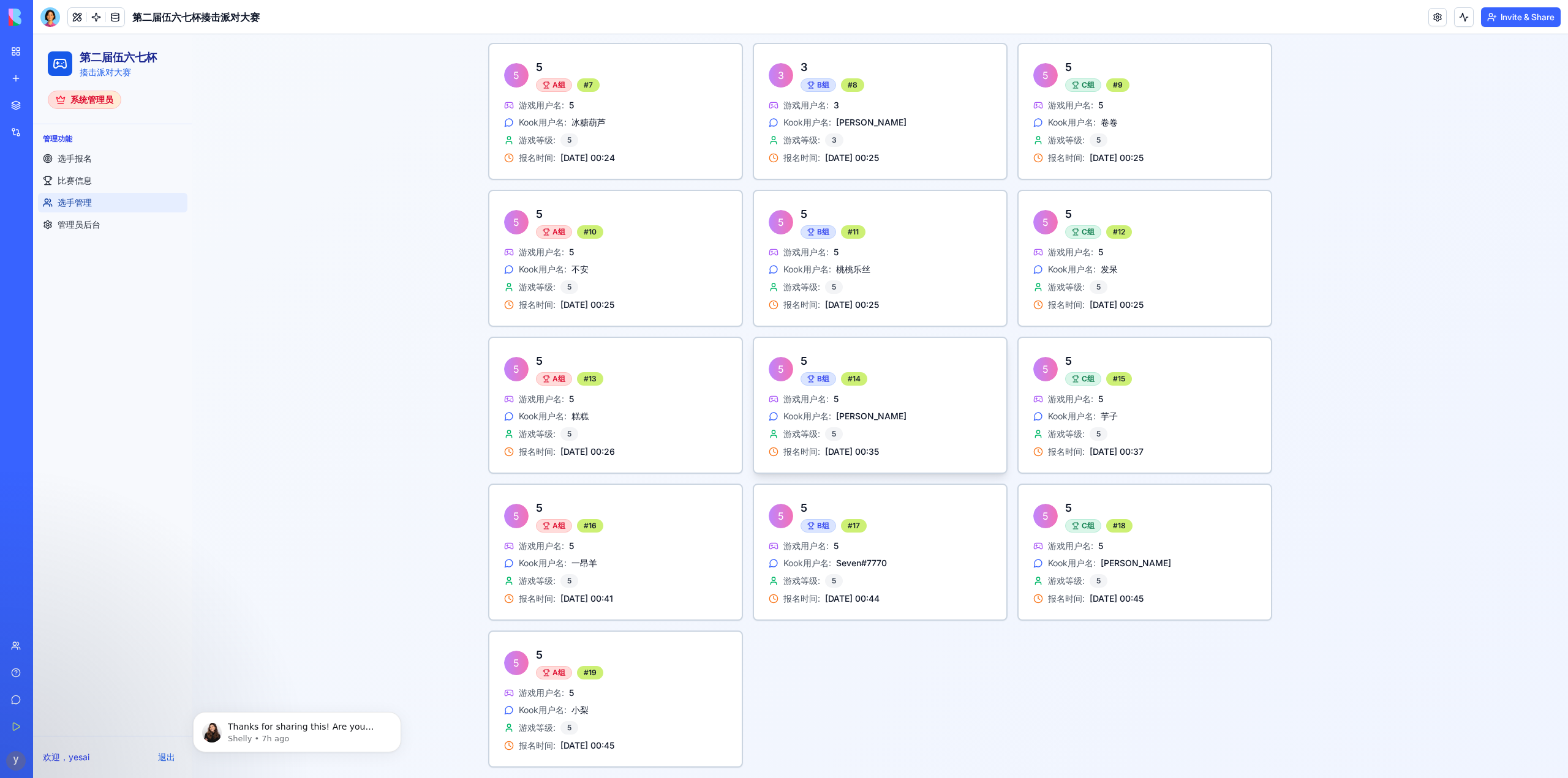
scroll to position [787, 0]
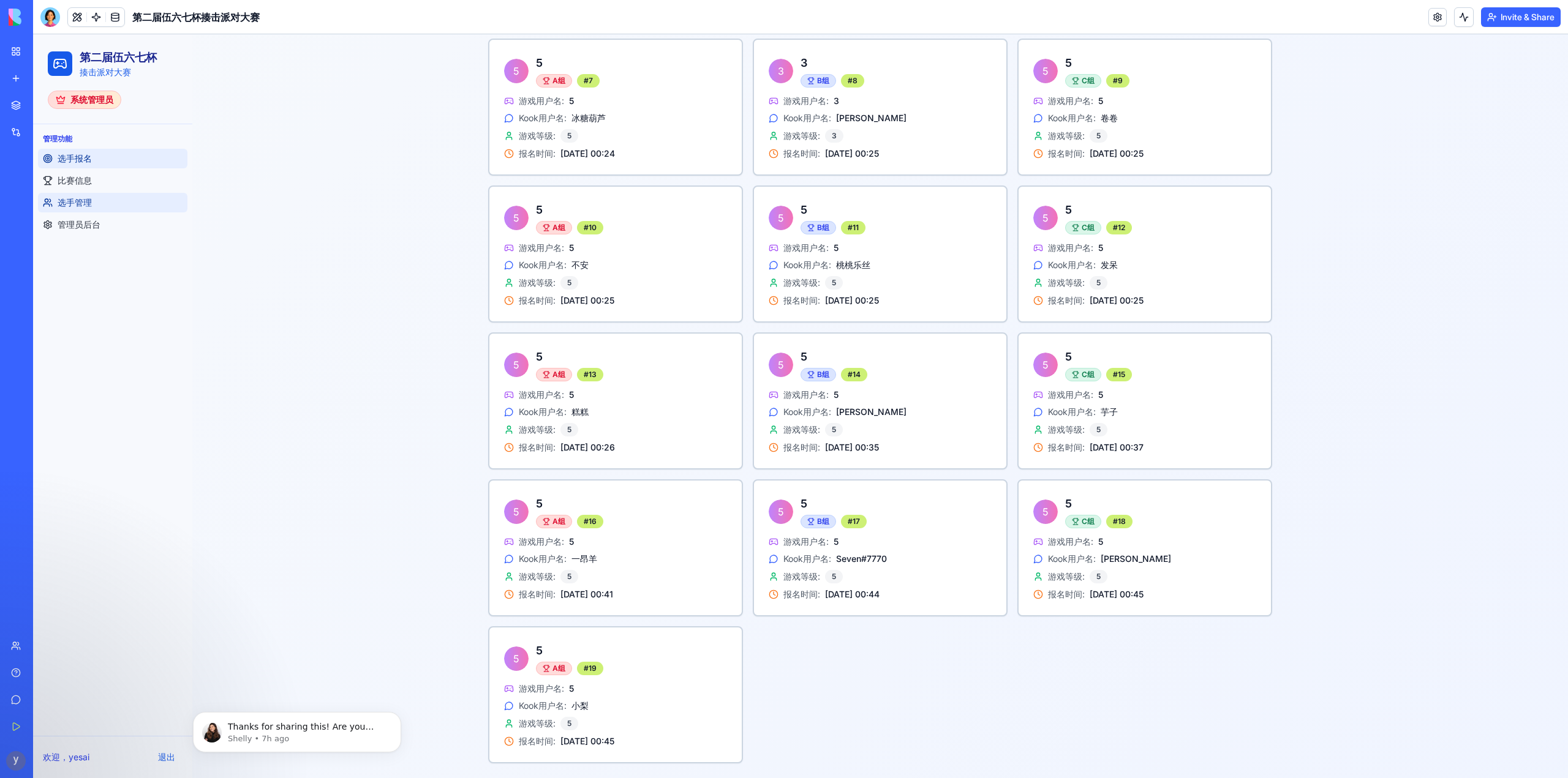
click at [64, 161] on span "选手报名" at bounding box center [74, 158] width 34 height 12
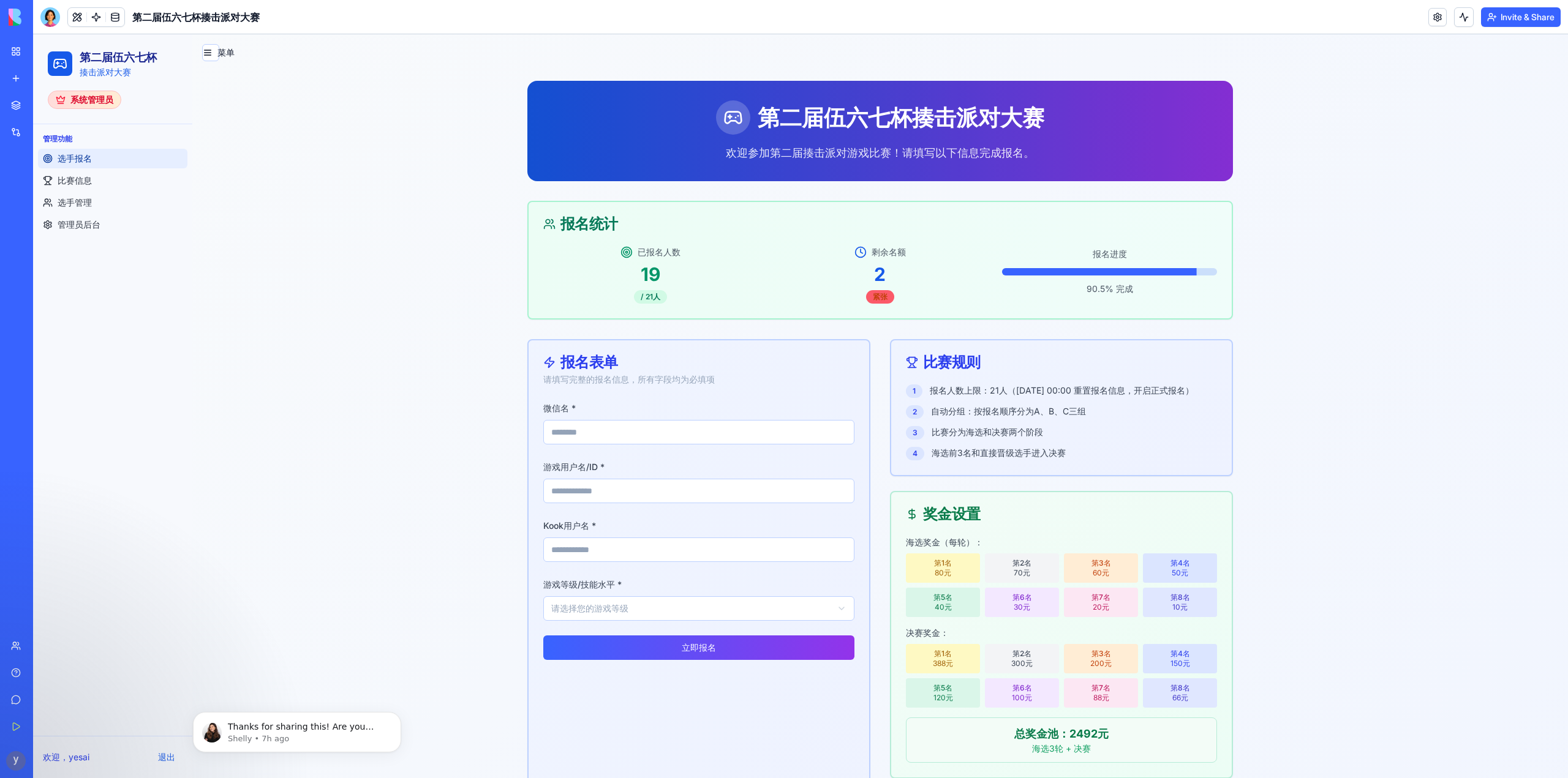
click at [880, 297] on div "紧张" at bounding box center [880, 297] width 28 height 13
click at [911, 300] on div "剩余名额 2 紧张" at bounding box center [879, 275] width 215 height 58
click at [870, 298] on div "紧张" at bounding box center [880, 297] width 28 height 13
click at [935, 301] on div "剩余名额 2 紧张" at bounding box center [879, 275] width 215 height 58
click at [88, 198] on span "选手管理" at bounding box center [74, 202] width 34 height 12
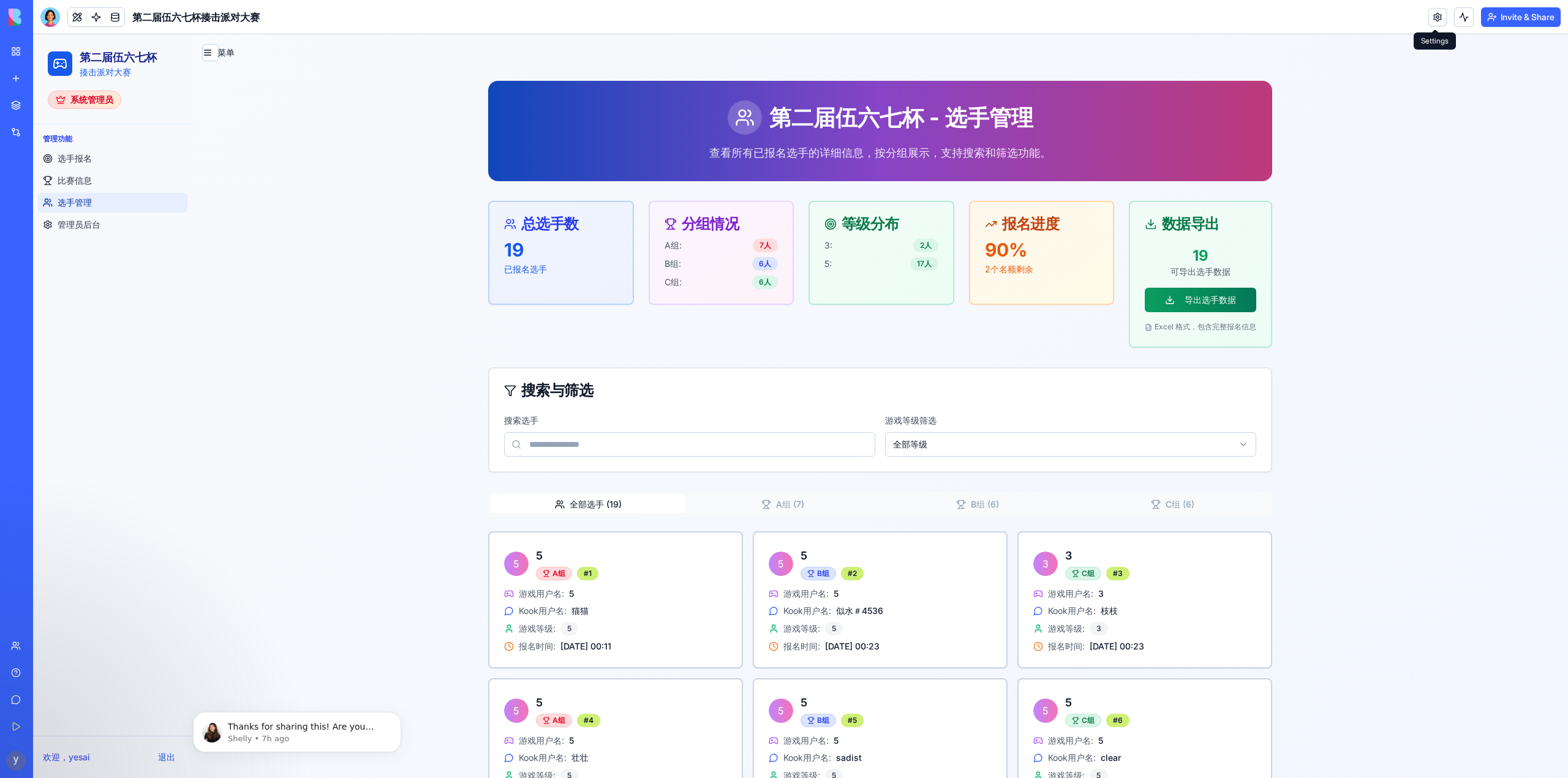
click at [1200, 299] on button "导出选手数据" at bounding box center [1200, 300] width 112 height 24
click at [1231, 303] on button "导出选手数据" at bounding box center [1200, 300] width 112 height 24
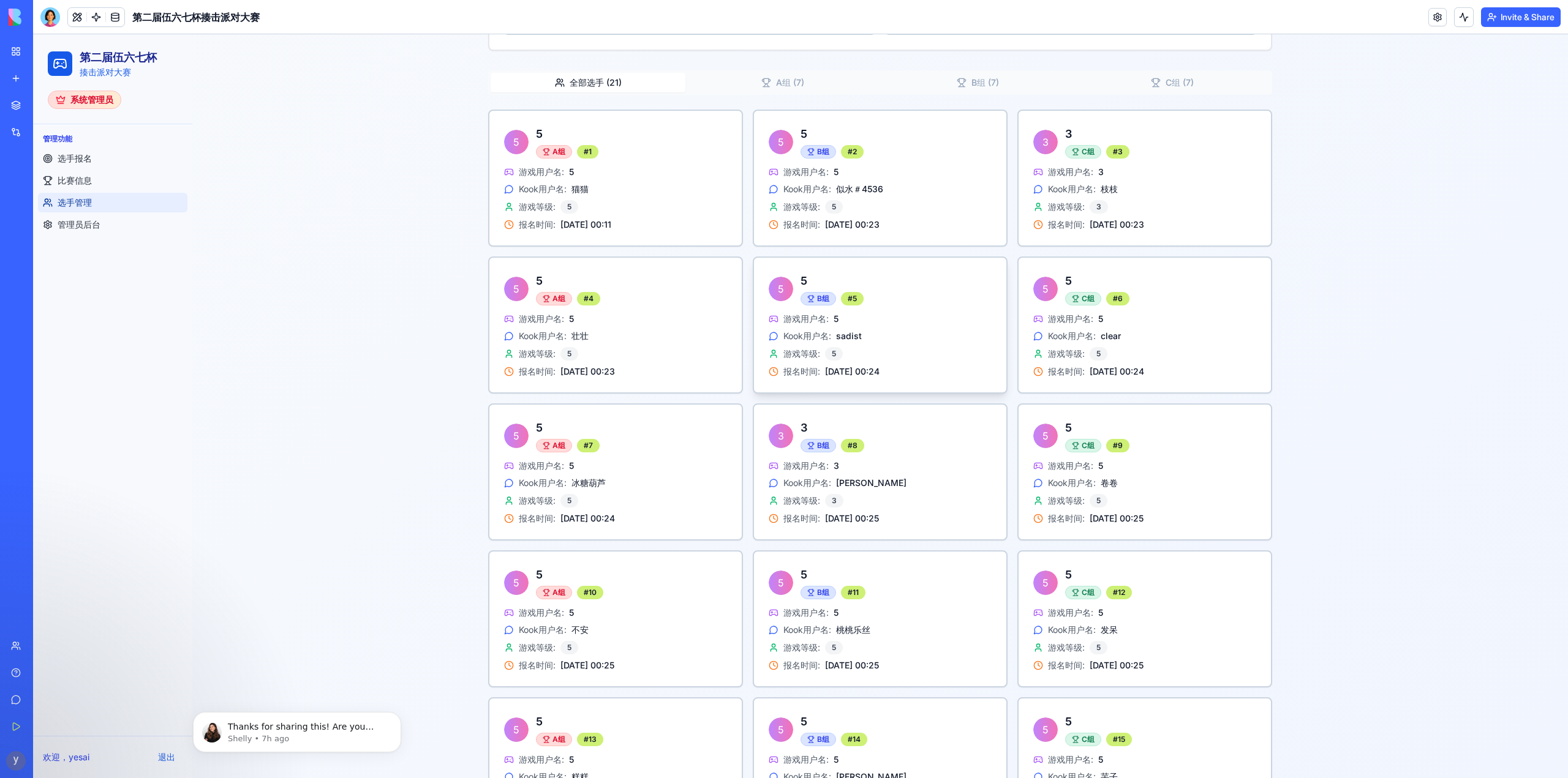
scroll to position [419, 0]
click at [840, 188] on span "似水＃4536" at bounding box center [859, 191] width 47 height 12
click at [840, 189] on span "似水＃4536" at bounding box center [859, 191] width 47 height 12
click at [847, 190] on span "似水＃4536" at bounding box center [859, 191] width 47 height 12
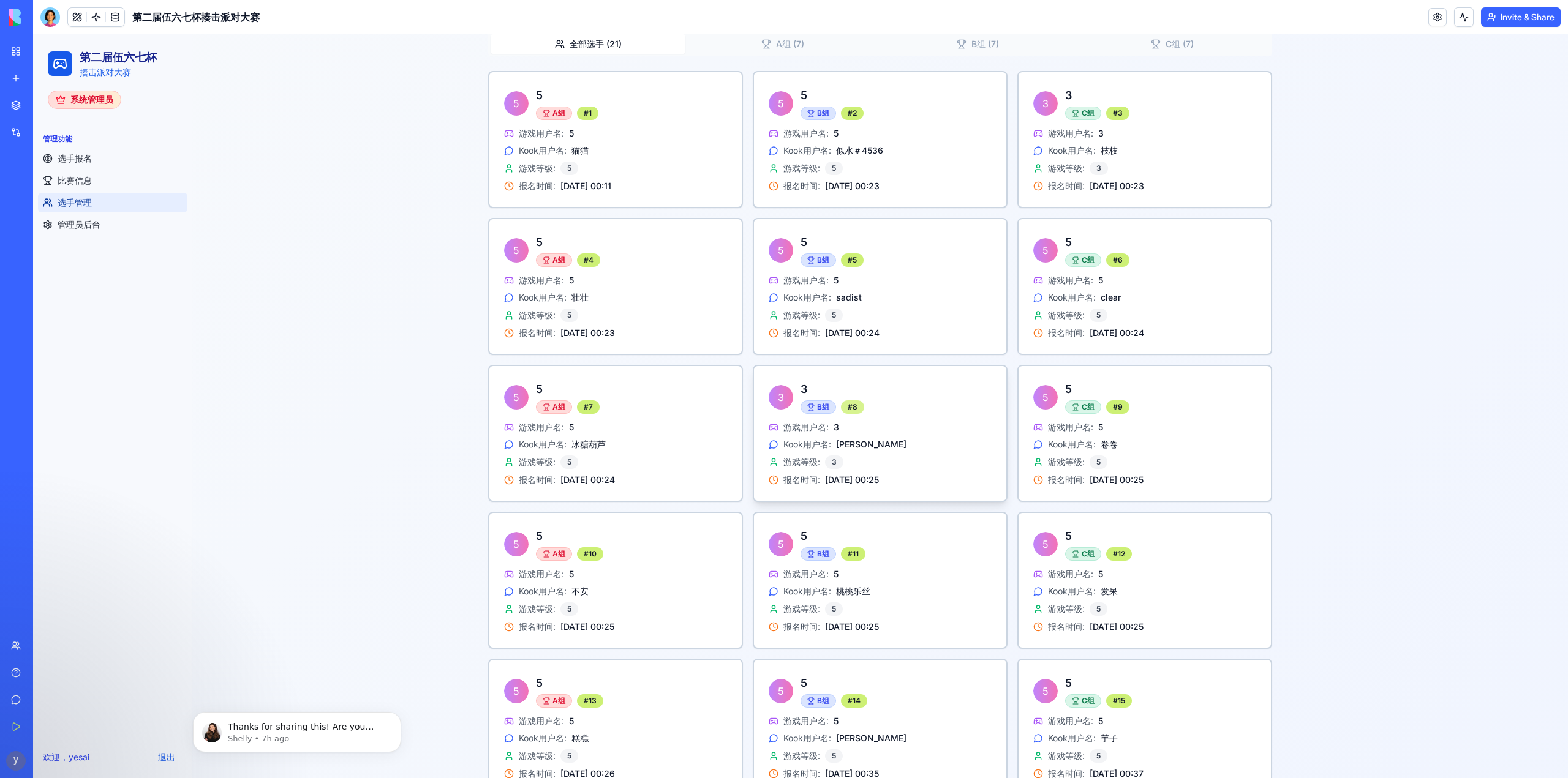
scroll to position [787, 0]
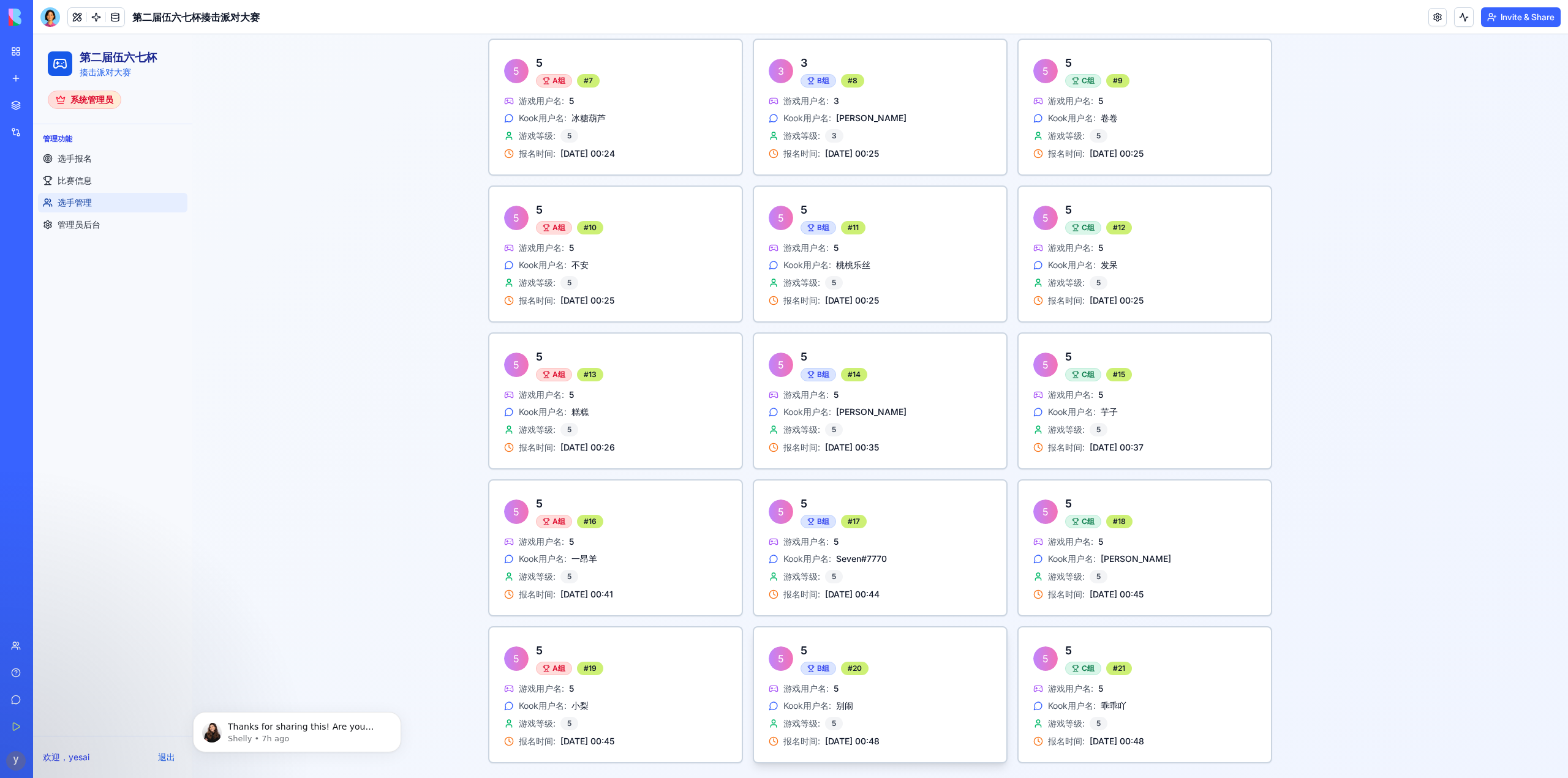
click at [843, 705] on span "别闹" at bounding box center [844, 705] width 17 height 12
click at [838, 705] on span "别闹" at bounding box center [844, 705] width 17 height 12
click at [837, 705] on span "别闹" at bounding box center [844, 705] width 17 height 12
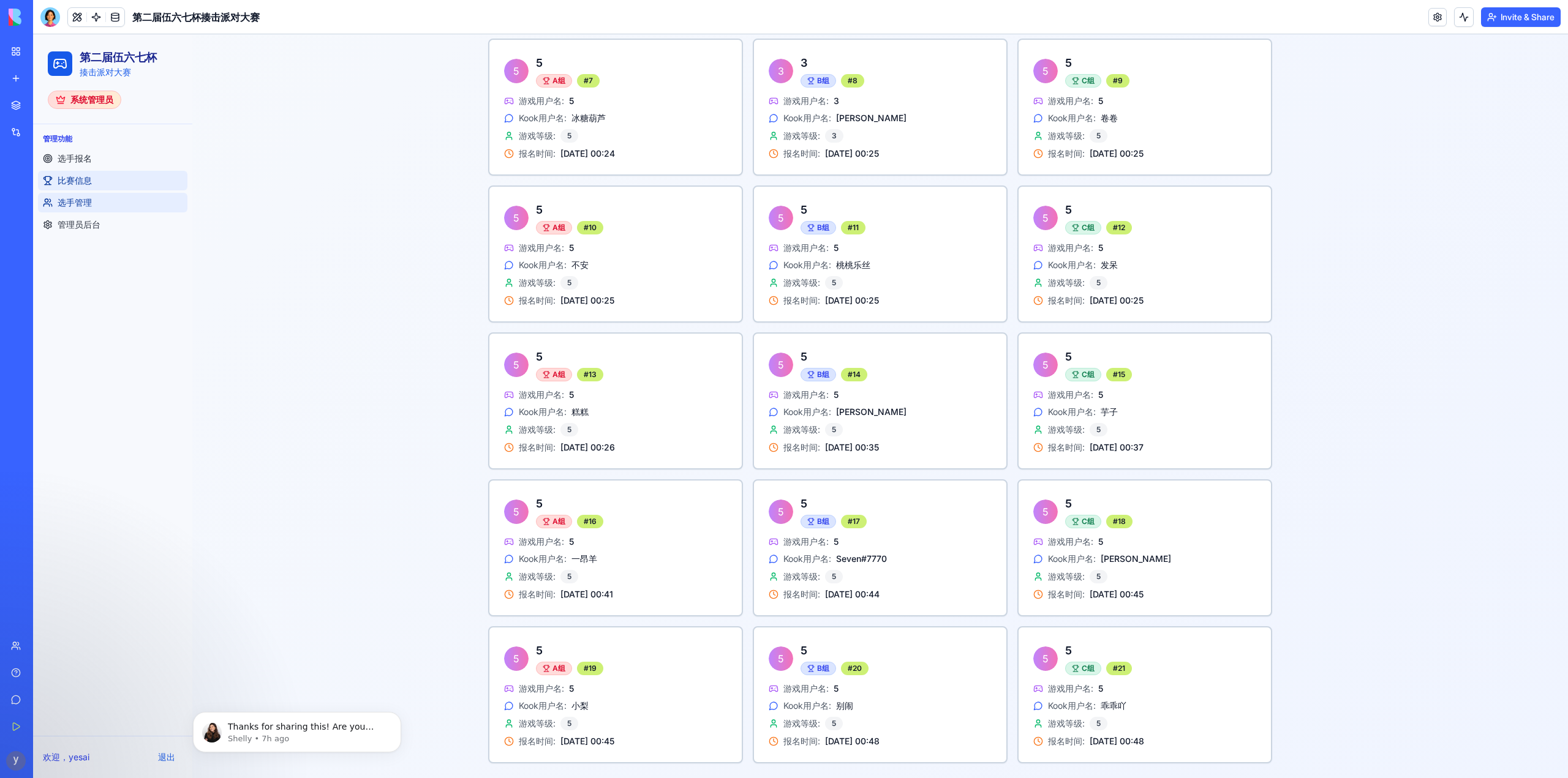
click at [77, 189] on link "比赛信息" at bounding box center [112, 180] width 150 height 20
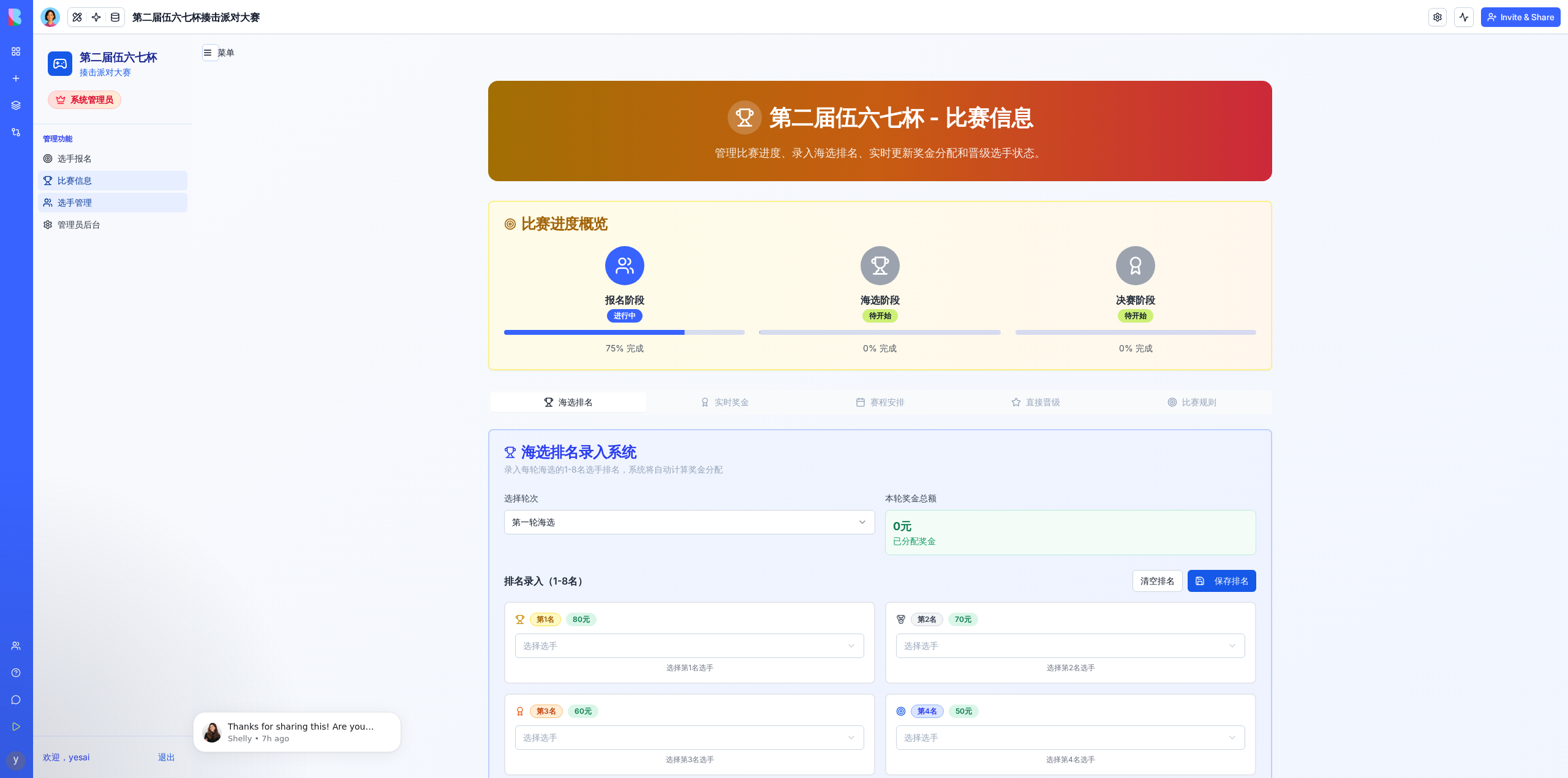
click at [80, 205] on span "选手管理" at bounding box center [74, 202] width 34 height 12
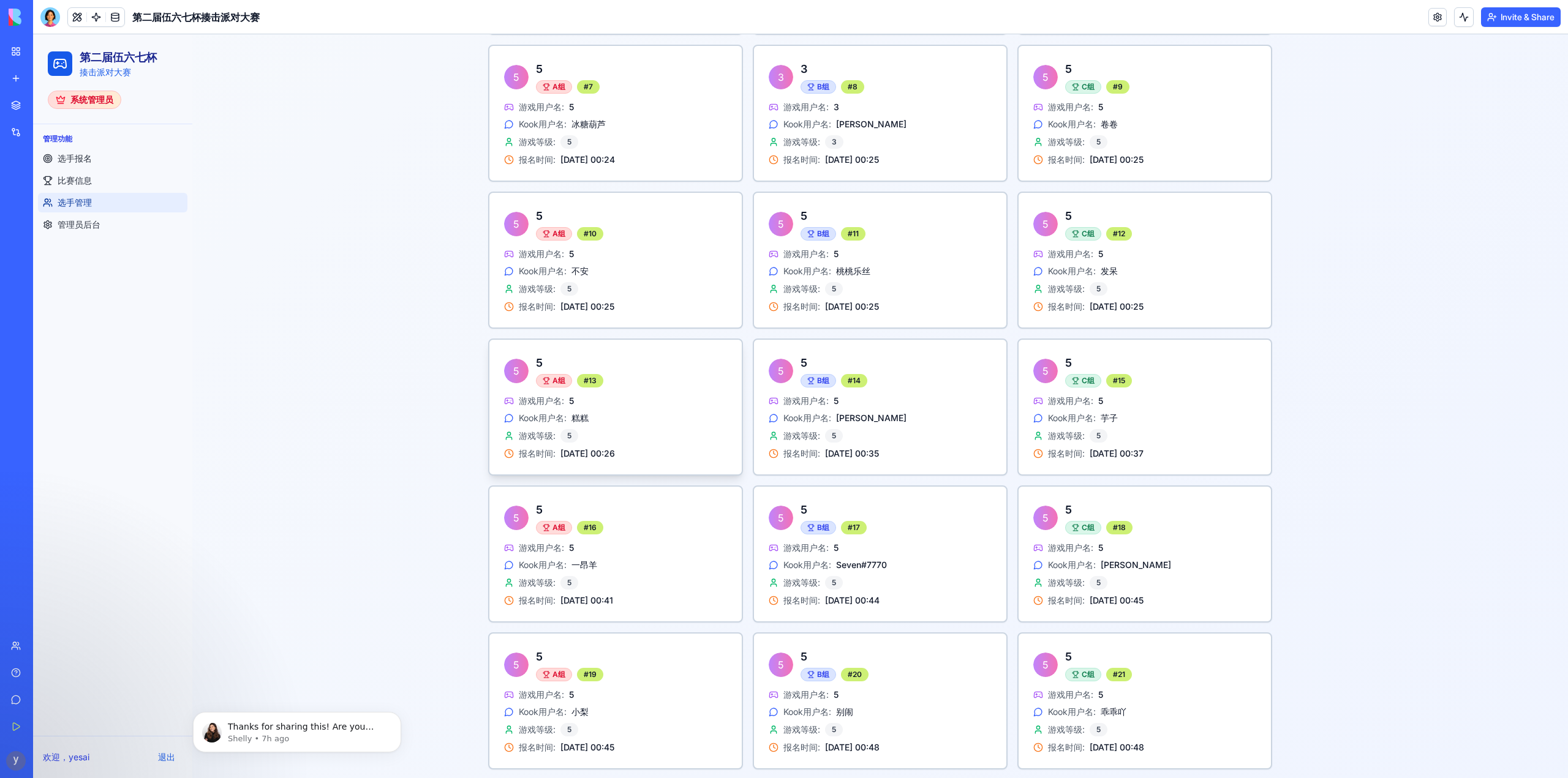
scroll to position [787, 0]
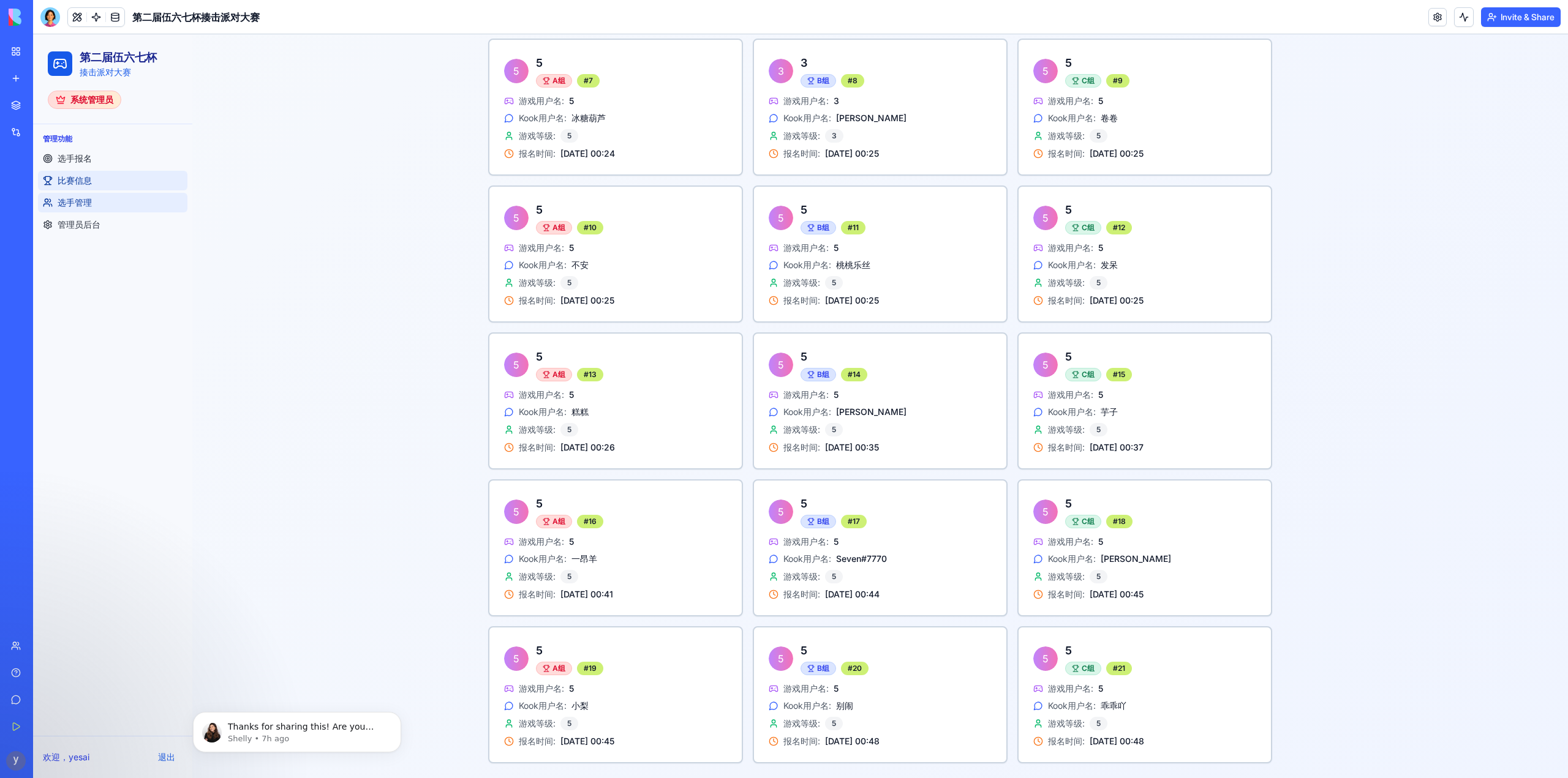
click at [108, 182] on link "比赛信息" at bounding box center [112, 180] width 150 height 20
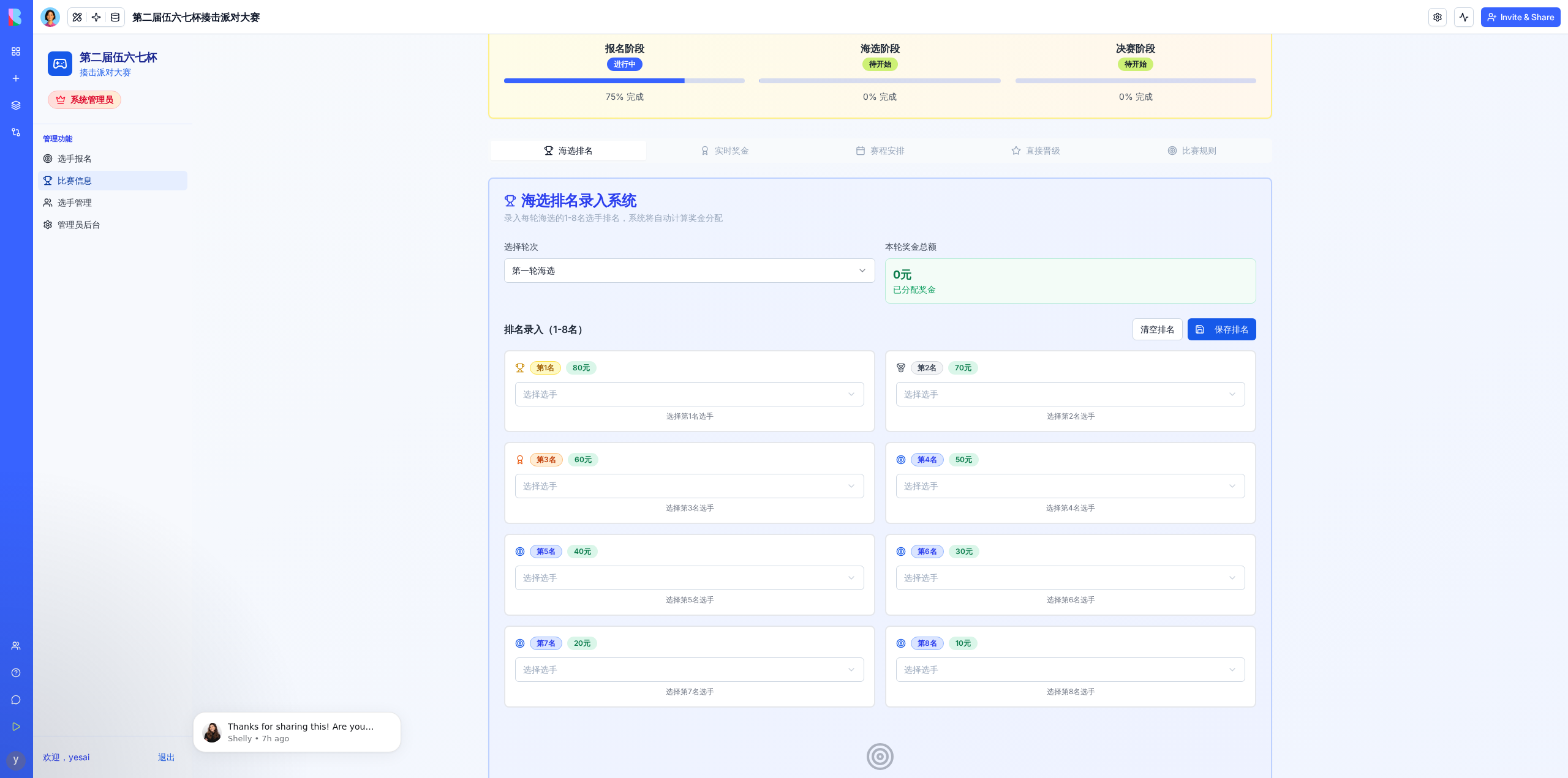
scroll to position [252, 0]
click at [745, 270] on html "第二届伍六七杯 揍击派对大赛 系统管理员 管理功能 选手报名 比赛信息 选手管理 管理员后台 欢迎， yesai 退出 菜单 第二届伍六七杯 - 比赛信息 管…" at bounding box center [800, 341] width 1535 height 1119
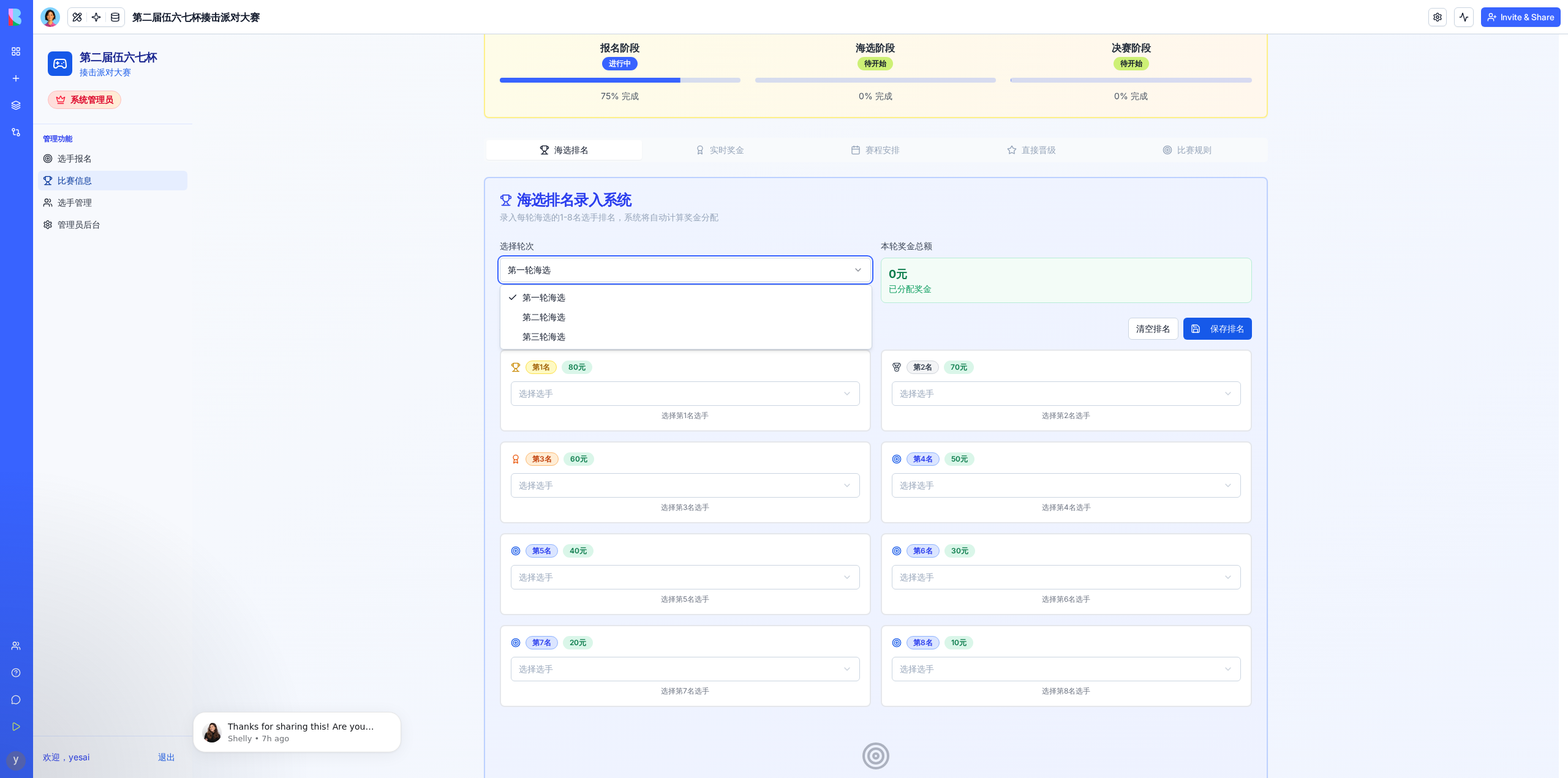
click at [740, 270] on html "第二届伍六七杯 揍击派对大赛 系统管理员 管理功能 选手报名 比赛信息 选手管理 管理员后台 欢迎， yesai 退出 菜单 第二届伍六七杯 - 比赛信息 管…" at bounding box center [800, 341] width 1535 height 1119
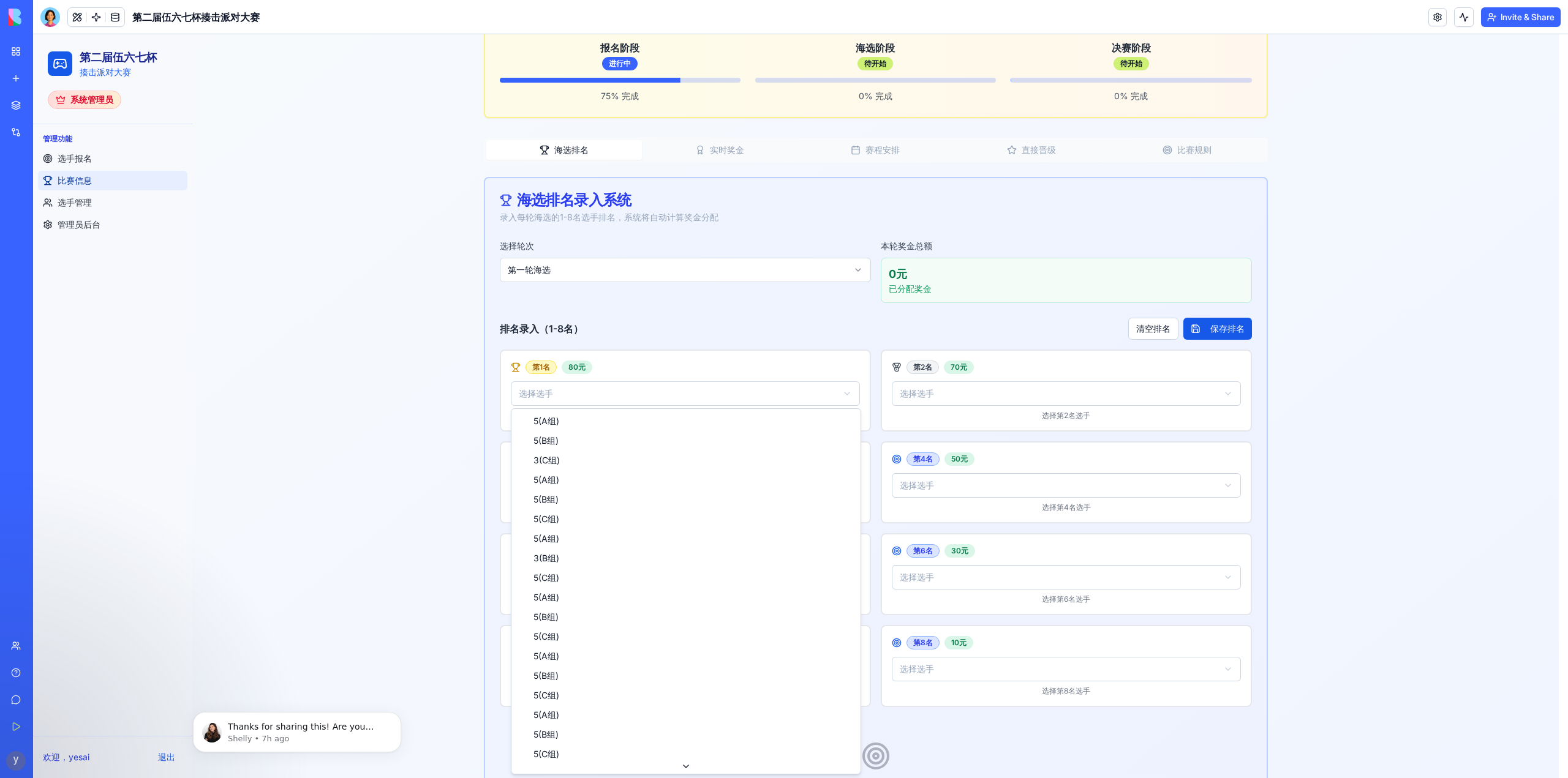
click at [614, 390] on html "第二届伍六七杯 揍击派对大赛 系统管理员 管理功能 选手报名 比赛信息 选手管理 管理员后台 欢迎， yesai 退出 菜单 第二届伍六七杯 - 比赛信息 管…" at bounding box center [800, 341] width 1535 height 1119
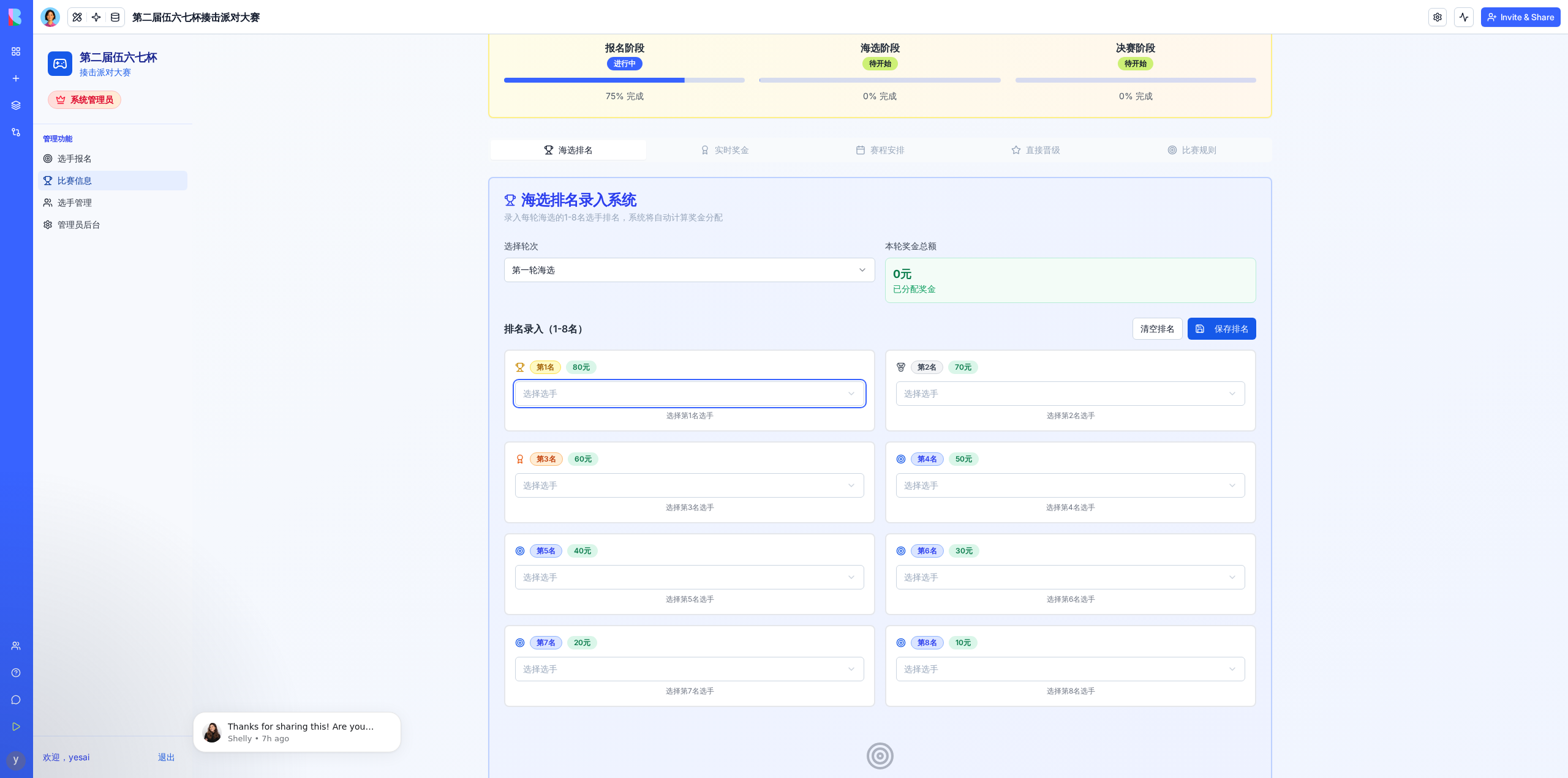
click at [376, 380] on html "第二届伍六七杯 揍击派对大赛 系统管理员 管理功能 选手报名 比赛信息 选手管理 管理员后台 欢迎， yesai 退出 菜单 第二届伍六七杯 - 比赛信息 管…" at bounding box center [800, 341] width 1535 height 1119
click at [664, 389] on html "第二届伍六七杯 揍击派对大赛 系统管理员 管理功能 选手报名 比赛信息 选手管理 管理员后台 欢迎， yesai 退出 菜单 第二届伍六七杯 - 比赛信息 管…" at bounding box center [800, 341] width 1535 height 1119
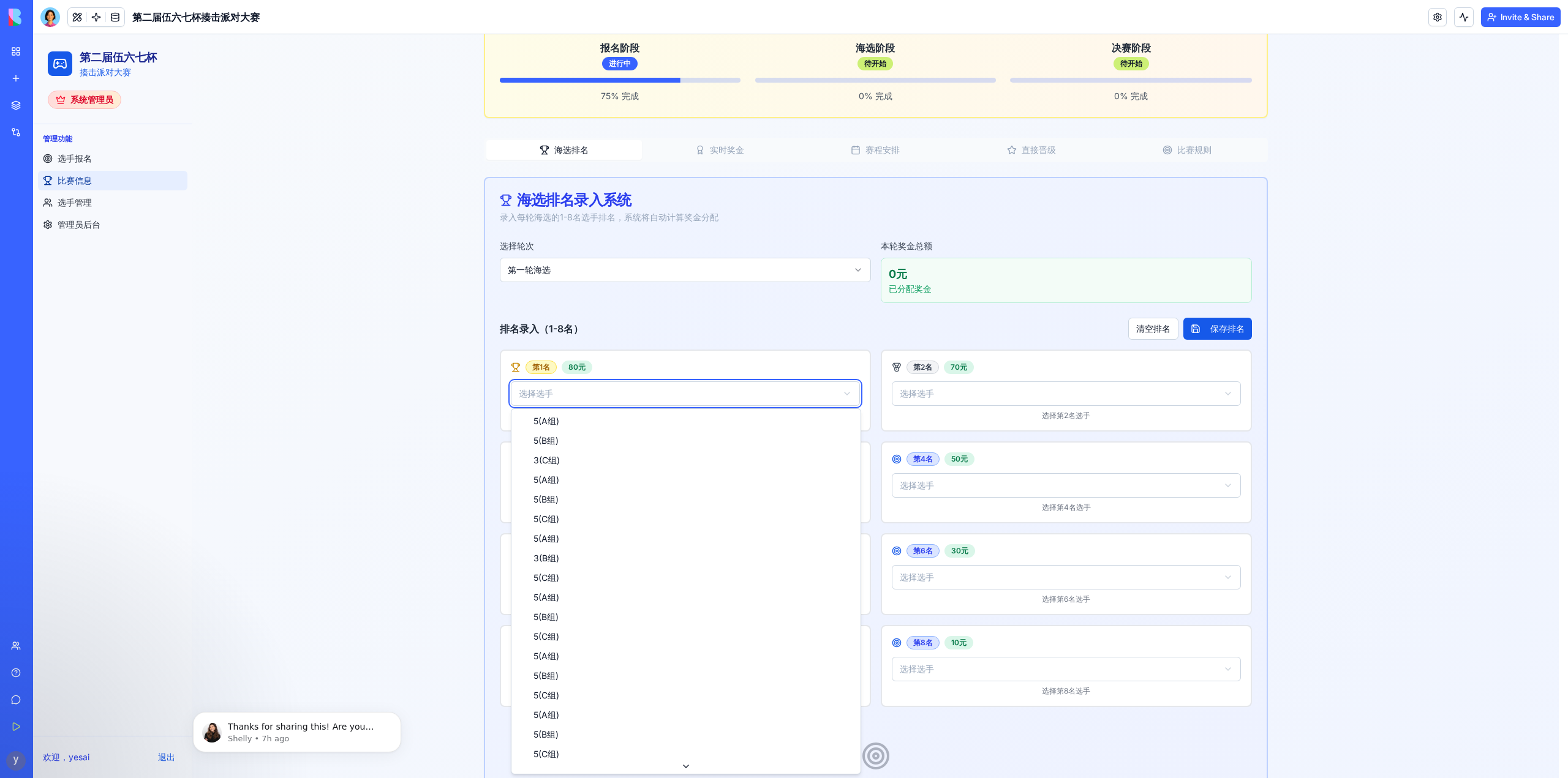
click at [682, 310] on html "第二届伍六七杯 揍击派对大赛 系统管理员 管理功能 选手报名 比赛信息 选手管理 管理员后台 欢迎， yesai 退出 菜单 第二届伍六七杯 - 比赛信息 管…" at bounding box center [800, 341] width 1535 height 1119
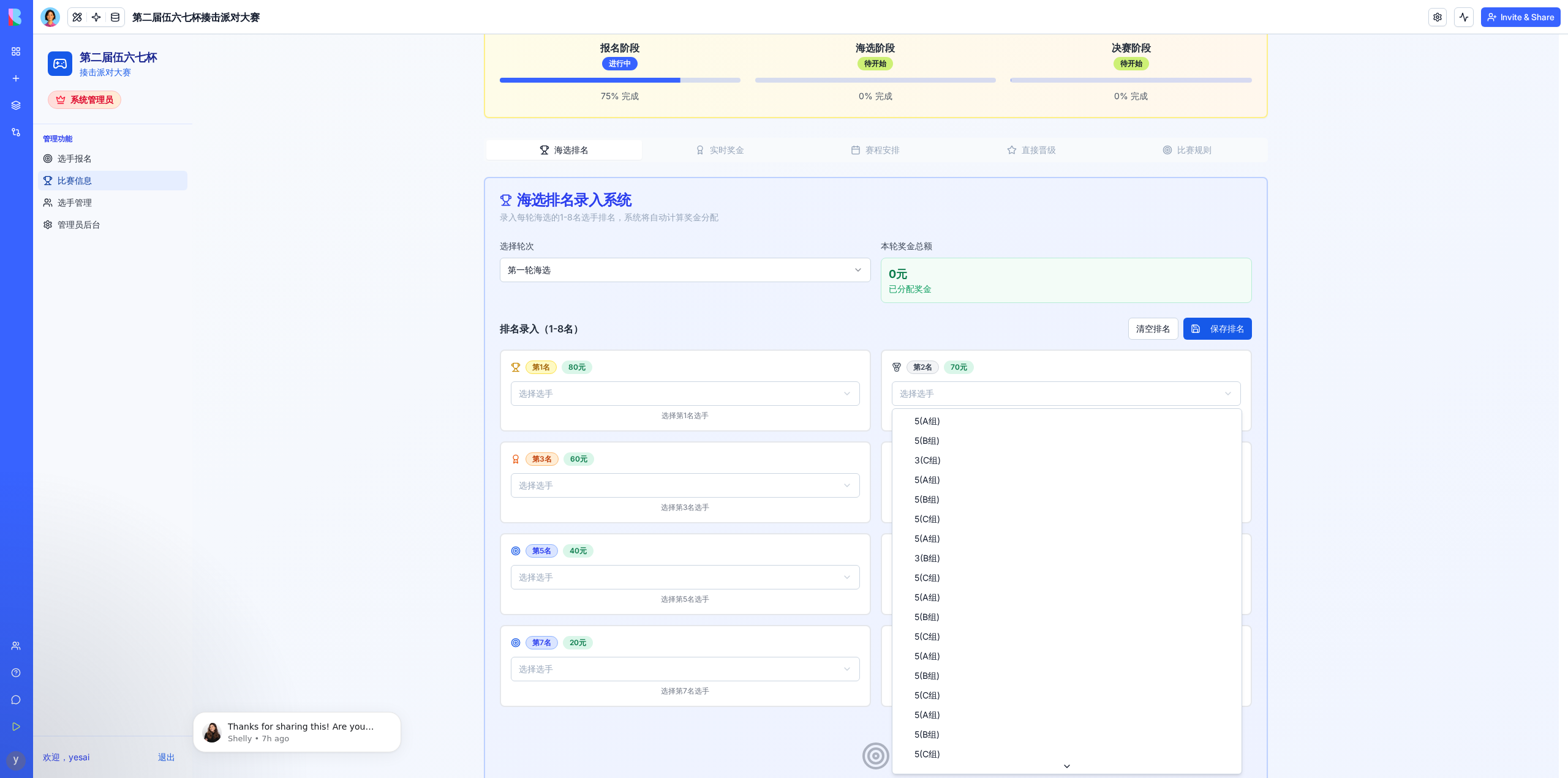
click at [993, 391] on html "第二届伍六七杯 揍击派对大赛 系统管理员 管理功能 选手报名 比赛信息 选手管理 管理员后台 欢迎， yesai 退出 菜单 第二届伍六七杯 - 比赛信息 管…" at bounding box center [800, 341] width 1535 height 1119
click at [850, 326] on html "第二届伍六七杯 揍击派对大赛 系统管理员 管理功能 选手报名 比赛信息 选手管理 管理员后台 欢迎， yesai 退出 菜单 第二届伍六七杯 - 比赛信息 管…" at bounding box center [800, 341] width 1535 height 1119
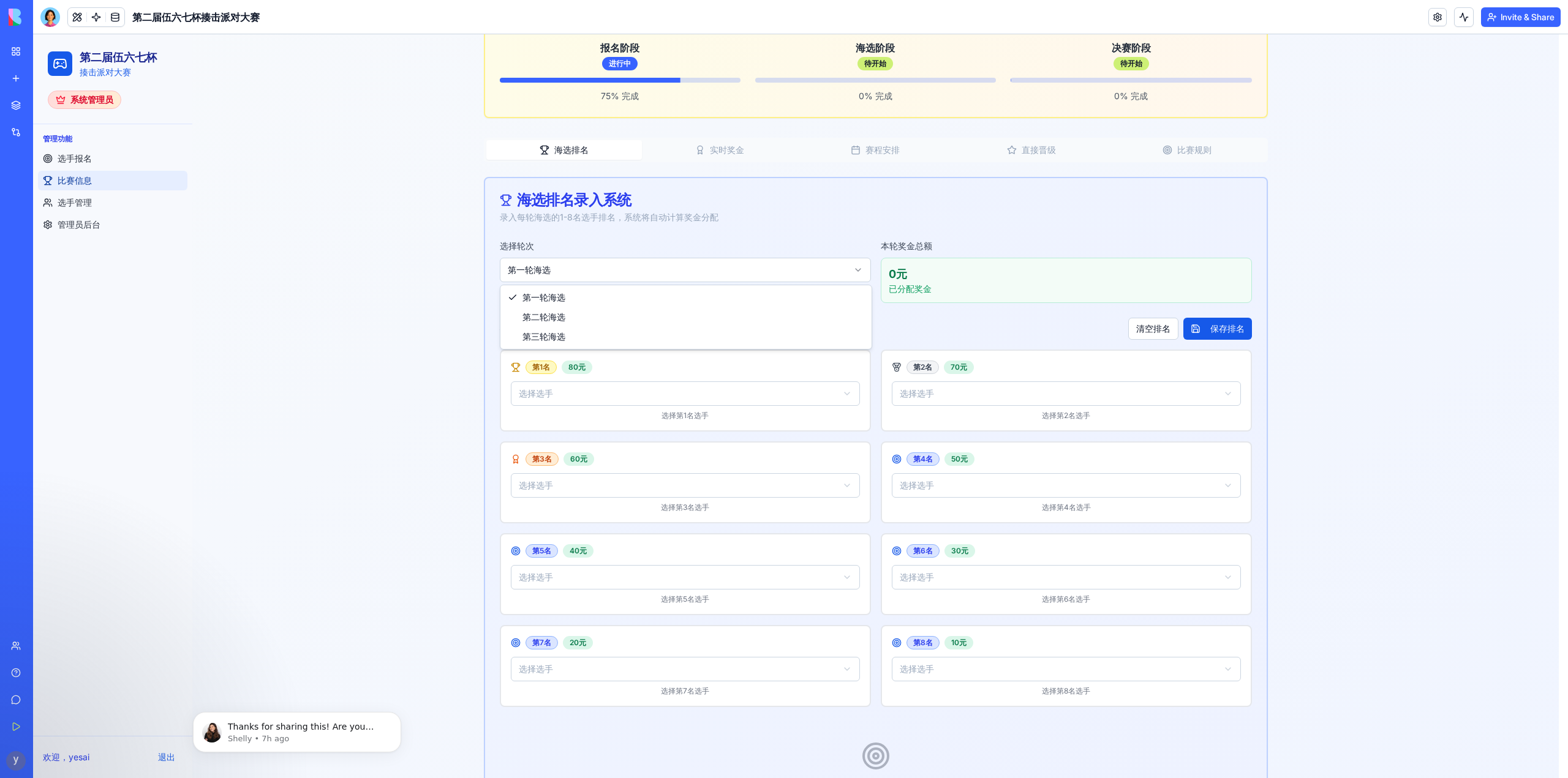
click at [629, 268] on html "第二届伍六七杯 揍击派对大赛 系统管理员 管理功能 选手报名 比赛信息 选手管理 管理员后台 欢迎， yesai 退出 菜单 第二届伍六七杯 - 比赛信息 管…" at bounding box center [800, 341] width 1535 height 1119
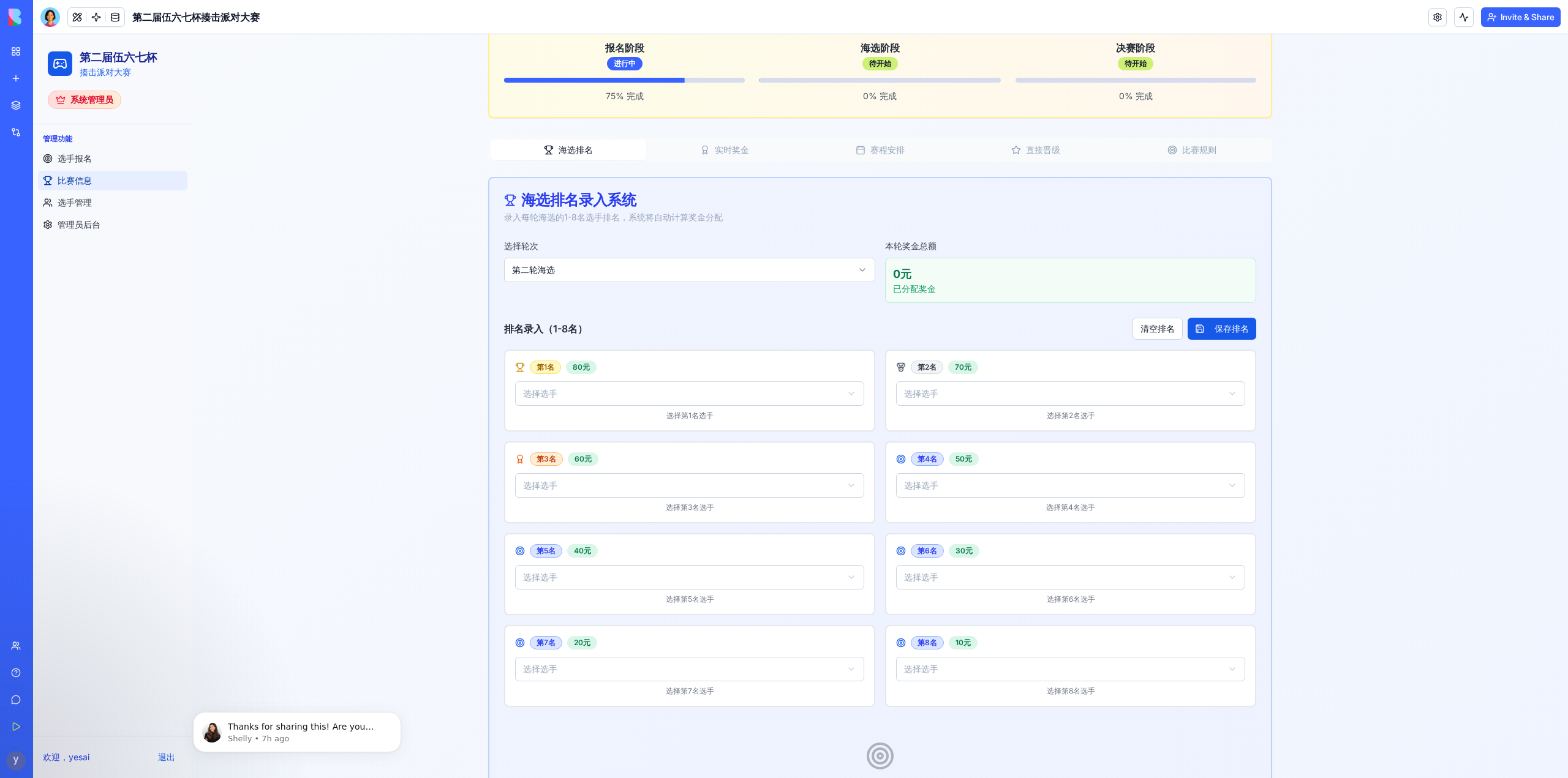
click at [575, 310] on div "选择轮次 第二轮海选 本轮奖金总额 0 元 已分配奖金 排名录入（1-8名） 清空排名 保存排名 第 1 名 80 元 选择选手 选择第 1 名选手 第 2 …" at bounding box center [879, 537] width 782 height 599
click at [98, 207] on link "选手管理" at bounding box center [112, 203] width 150 height 20
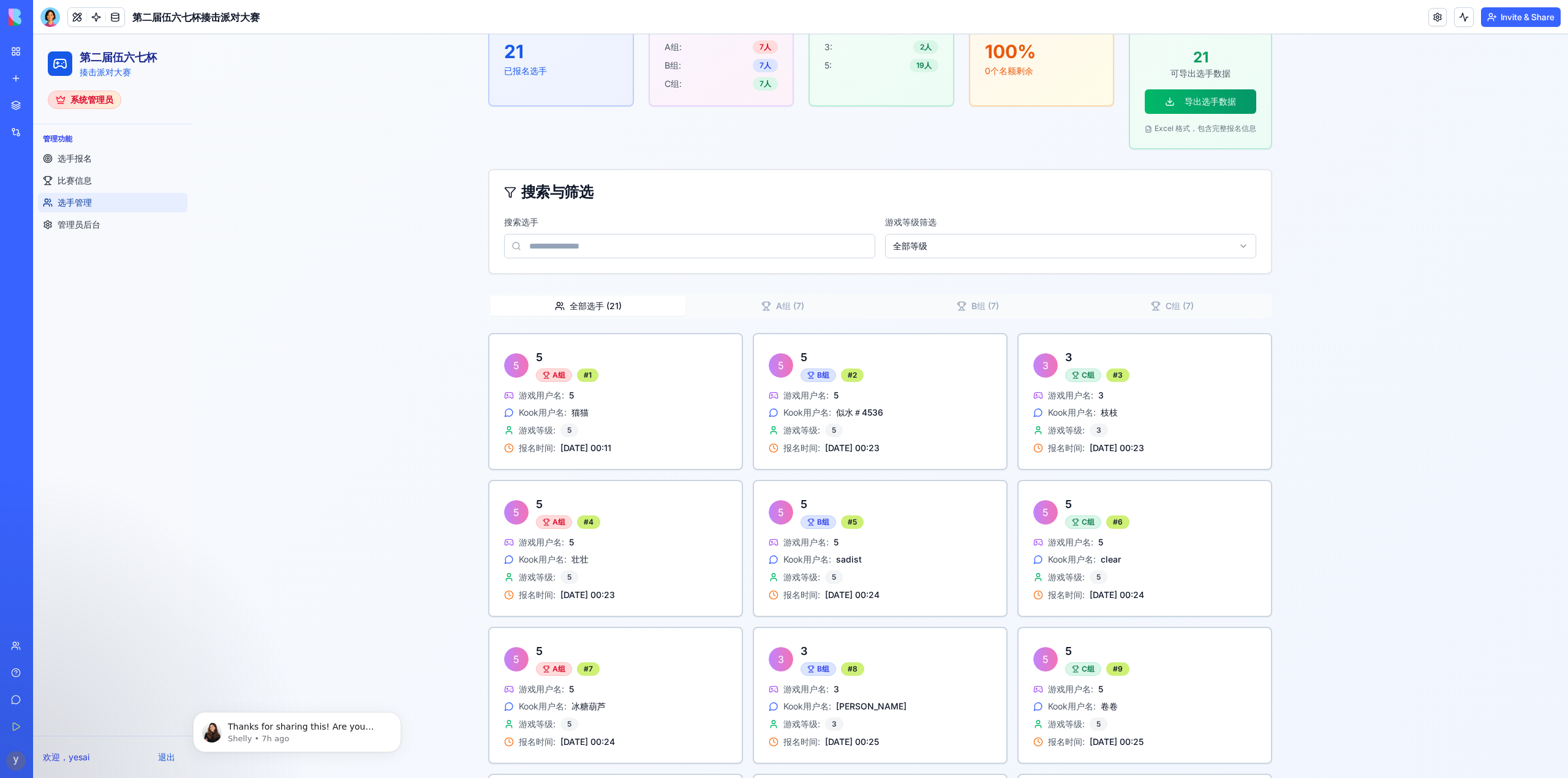
scroll to position [175, 0]
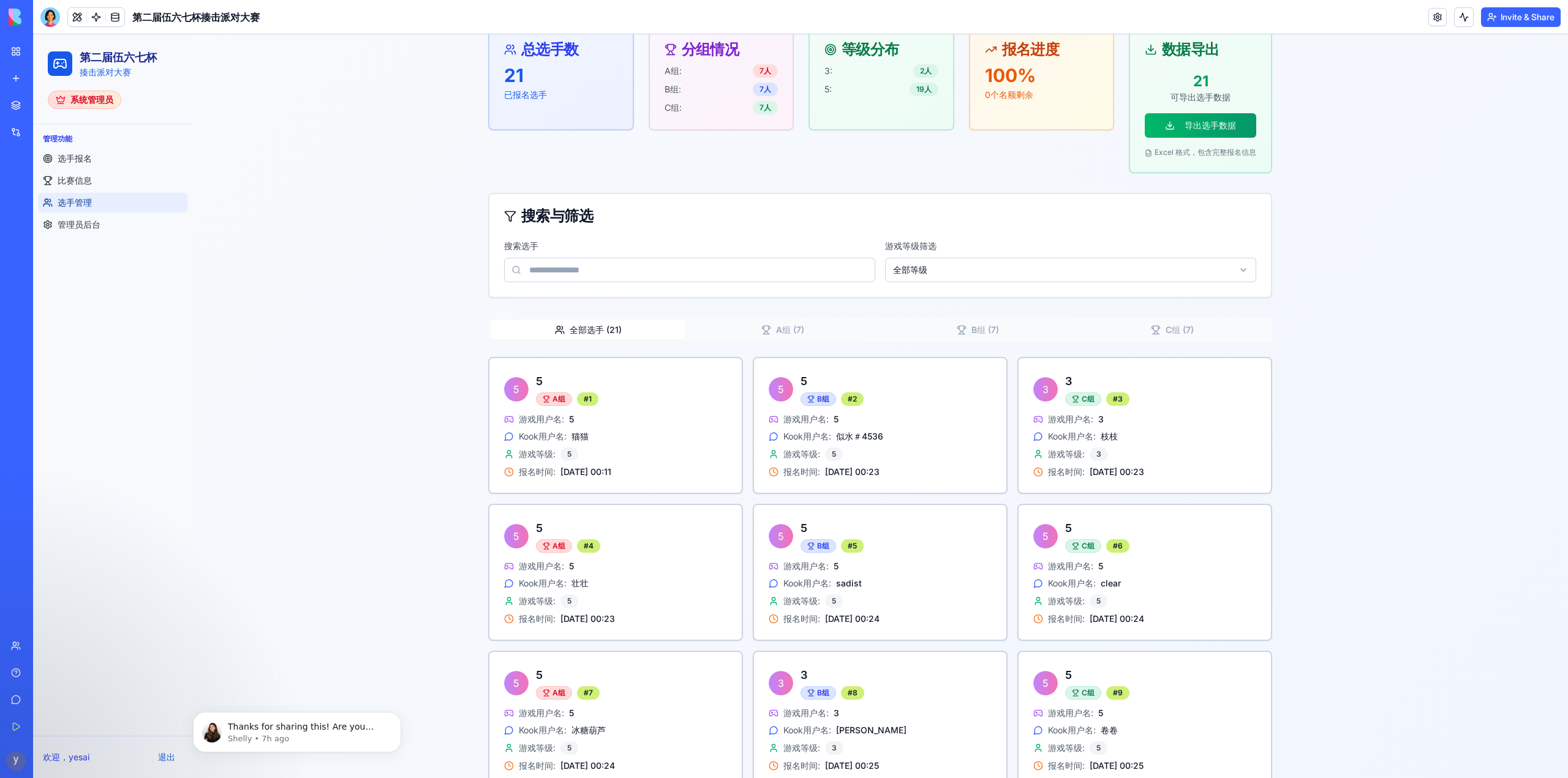
click at [774, 327] on button "A组 ( 7 )" at bounding box center [783, 330] width 195 height 20
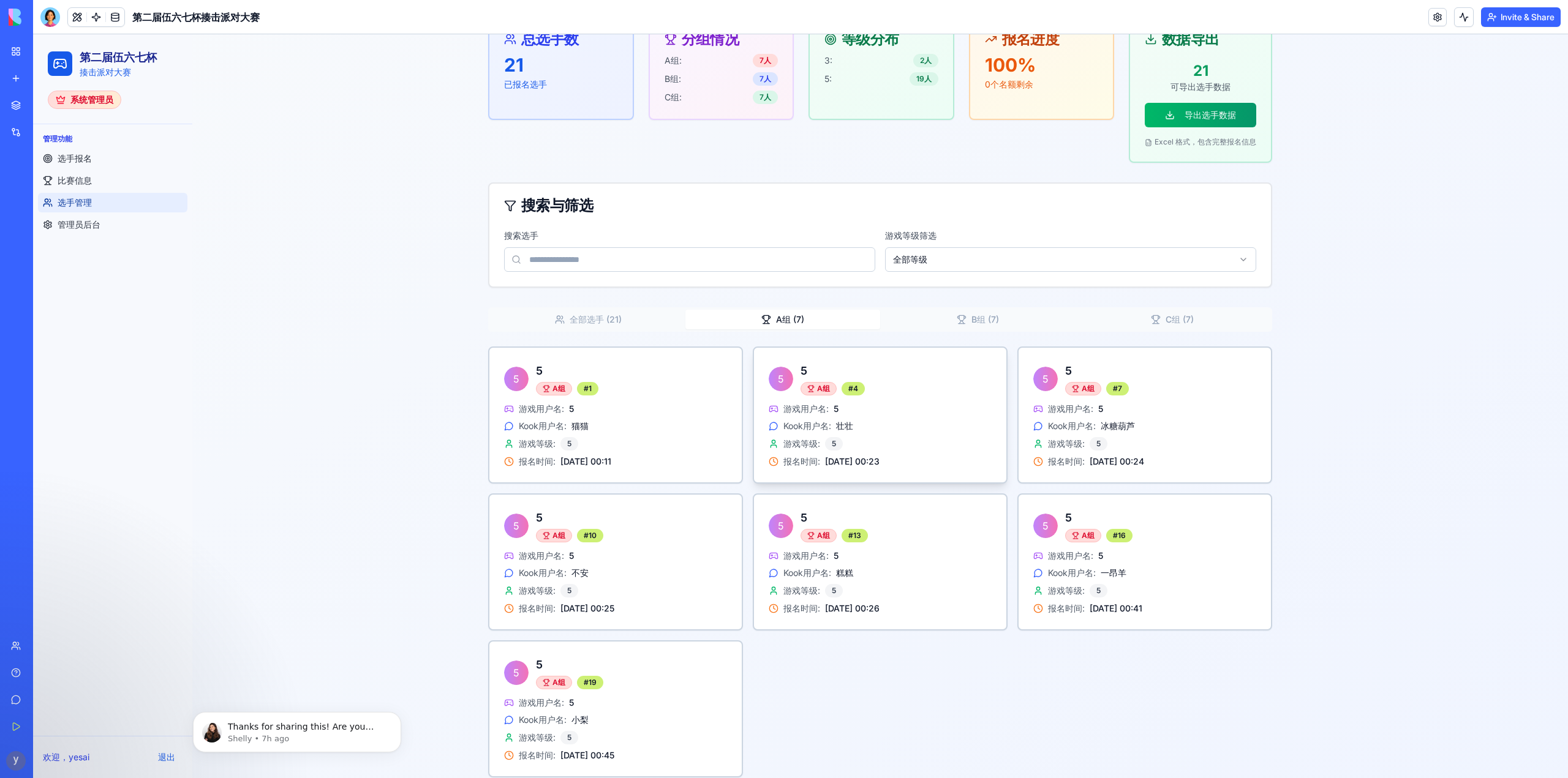
scroll to position [199, 0]
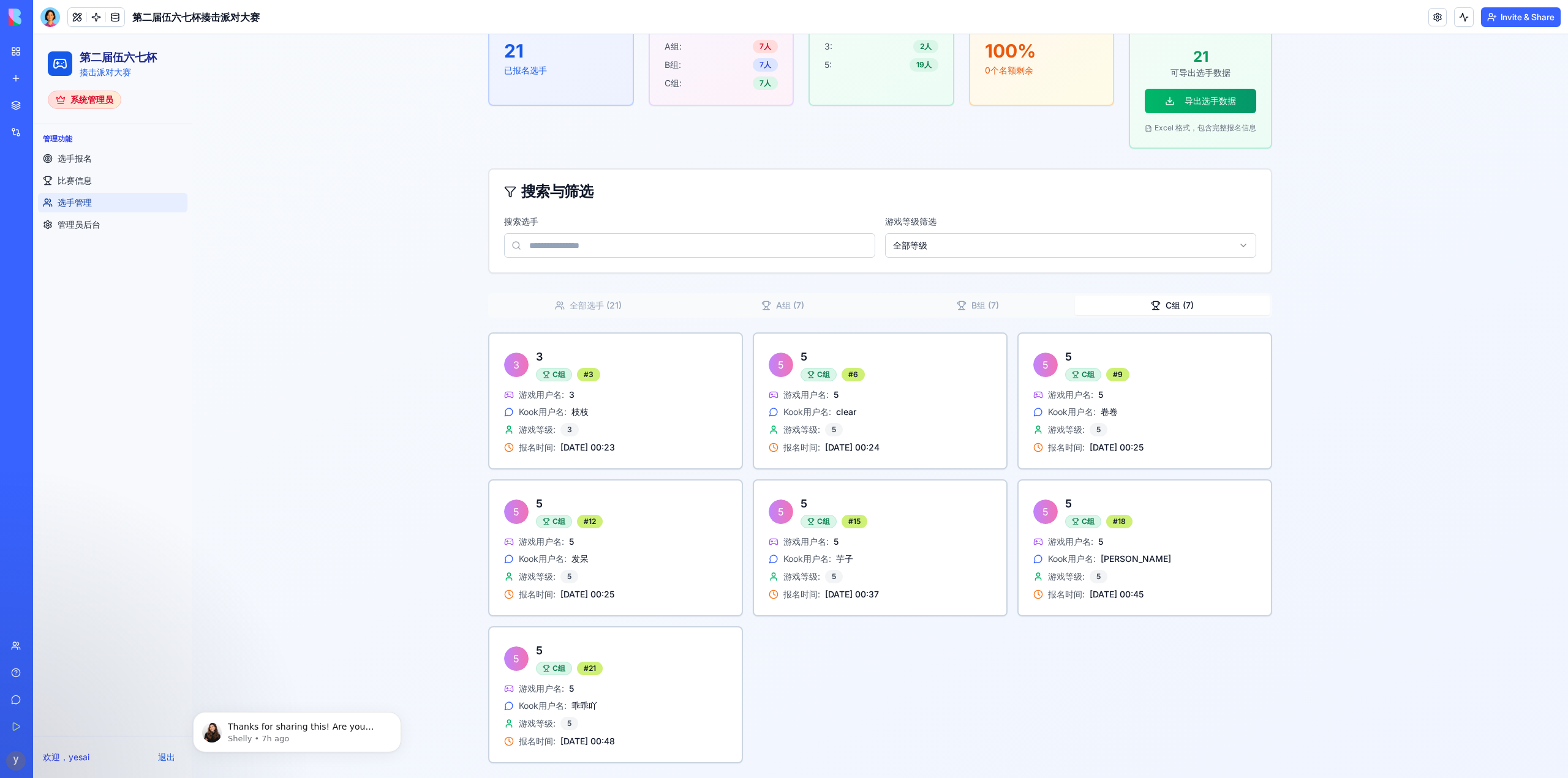
click at [1175, 302] on button "C组 ( 7 )" at bounding box center [1172, 305] width 195 height 20
click at [606, 304] on button "全部选手 ( 21 )" at bounding box center [588, 305] width 195 height 20
click at [1149, 184] on div "第二届伍六七杯 - 选手管理 查看所有已报名选手的详细信息，按分组展示，支持搜索和筛选功能。 总选手数 21 已报名选手 分组情况 A组: 7 人 B组: 7…" at bounding box center [879, 323] width 784 height 882
click at [976, 310] on button "B组 ( 7 )" at bounding box center [978, 305] width 195 height 20
click at [1159, 299] on button "C组 ( 7 )" at bounding box center [1172, 305] width 195 height 20
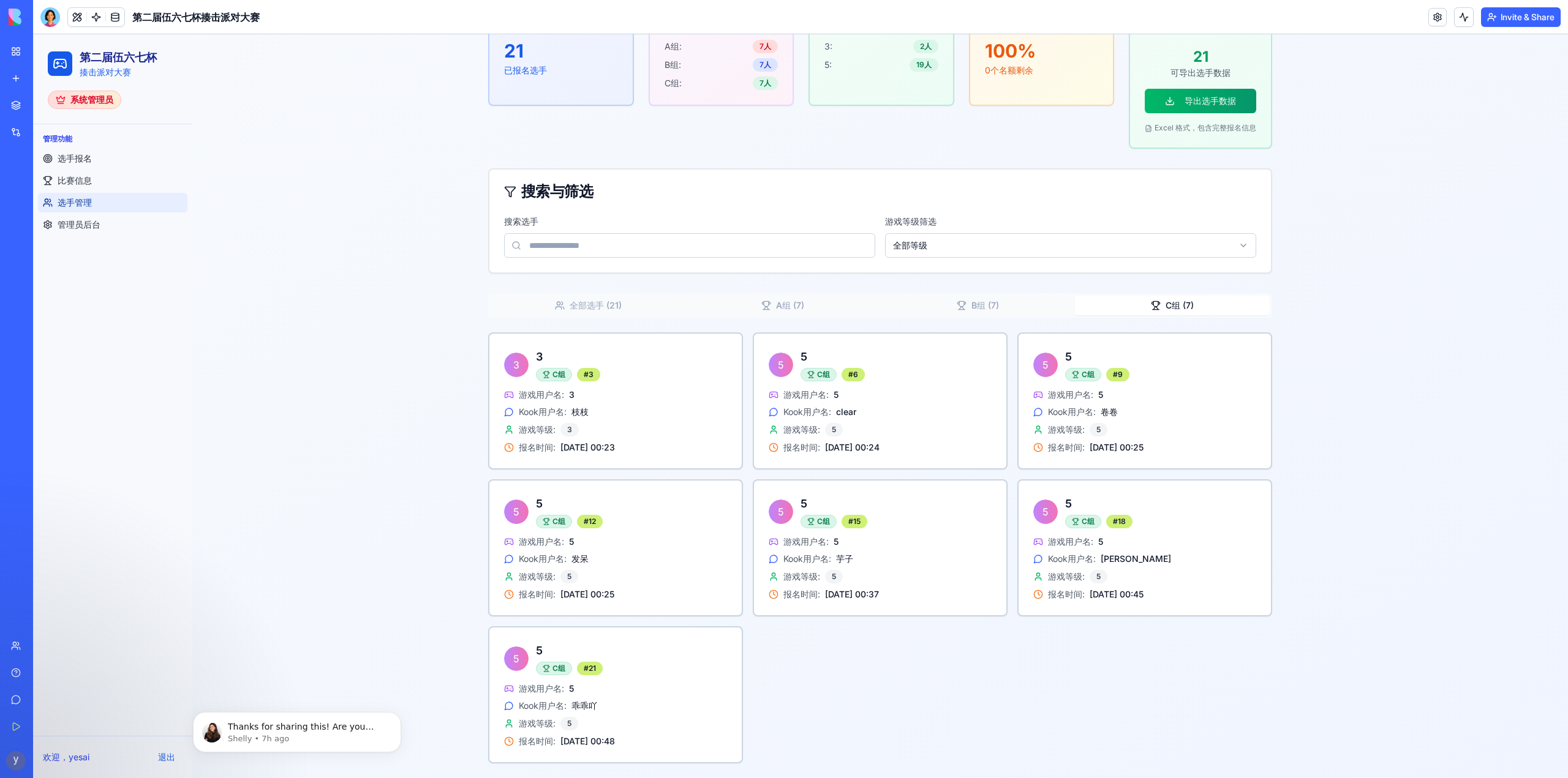
click at [1173, 307] on button "C组 ( 7 )" at bounding box center [1172, 305] width 195 height 20
click at [968, 306] on button "B组 ( 7 )" at bounding box center [978, 305] width 195 height 20
click at [794, 303] on button "A组 ( 7 )" at bounding box center [783, 305] width 195 height 20
click at [1157, 305] on button "C组 ( 7 )" at bounding box center [1172, 305] width 195 height 20
click at [971, 305] on button "B组 ( 7 )" at bounding box center [978, 305] width 195 height 20
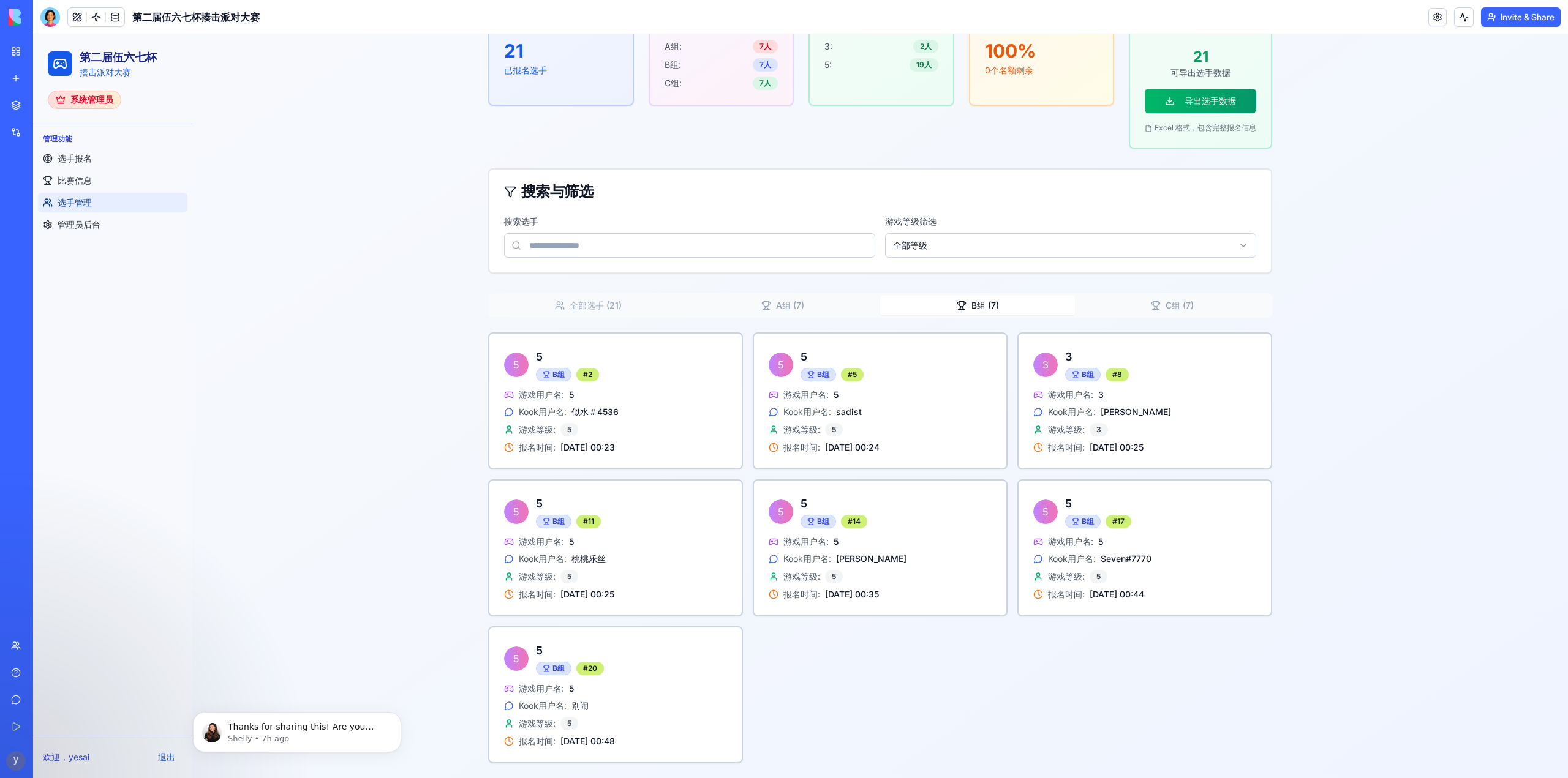
click at [788, 303] on button "A组 ( 7 )" at bounding box center [783, 305] width 195 height 20
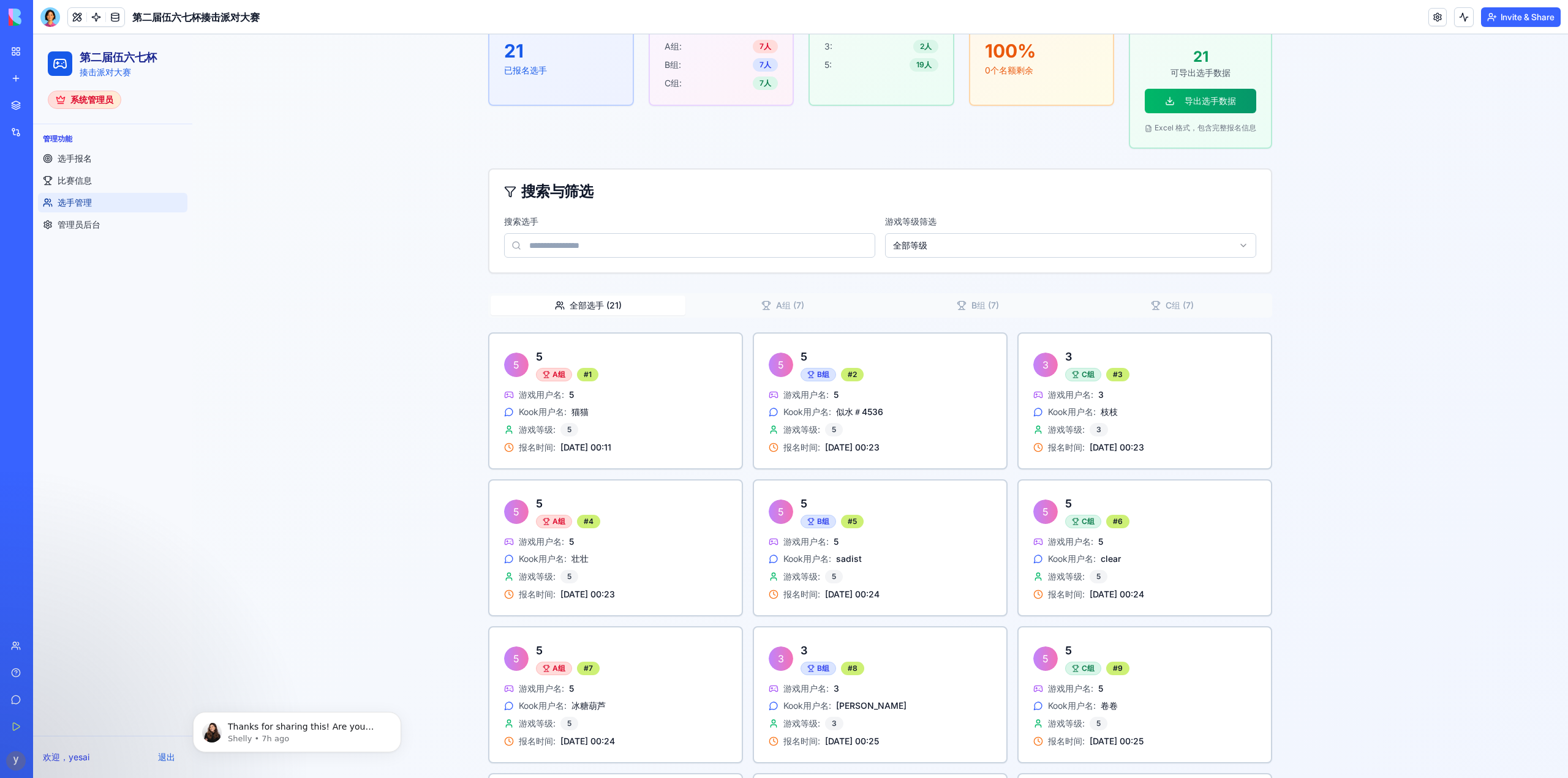
click at [597, 308] on button "全部选手 ( 21 )" at bounding box center [588, 305] width 195 height 20
click at [1164, 307] on button "C组 ( 7 )" at bounding box center [1172, 305] width 195 height 20
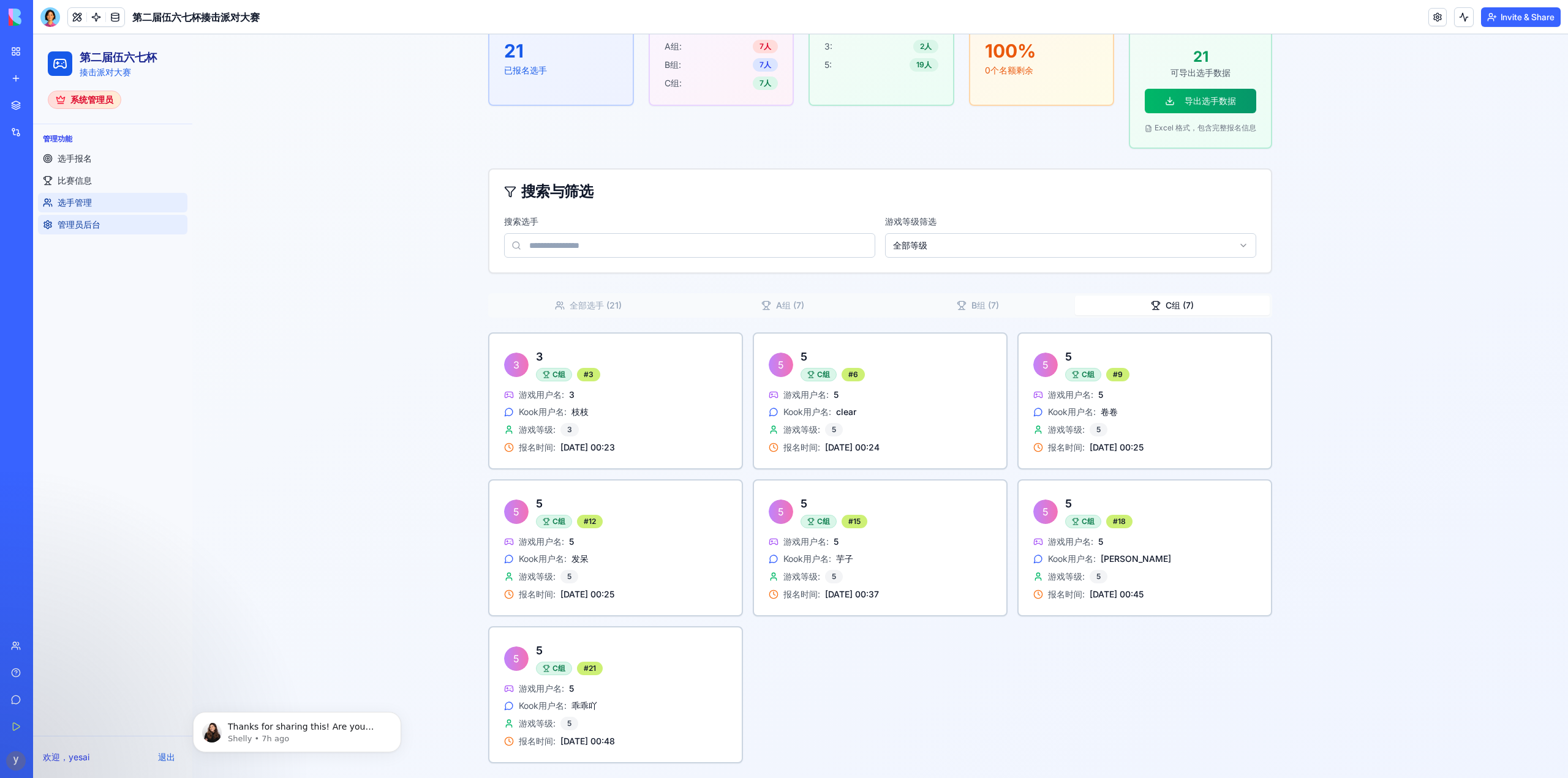
click at [72, 220] on span "管理员后台" at bounding box center [79, 224] width 43 height 12
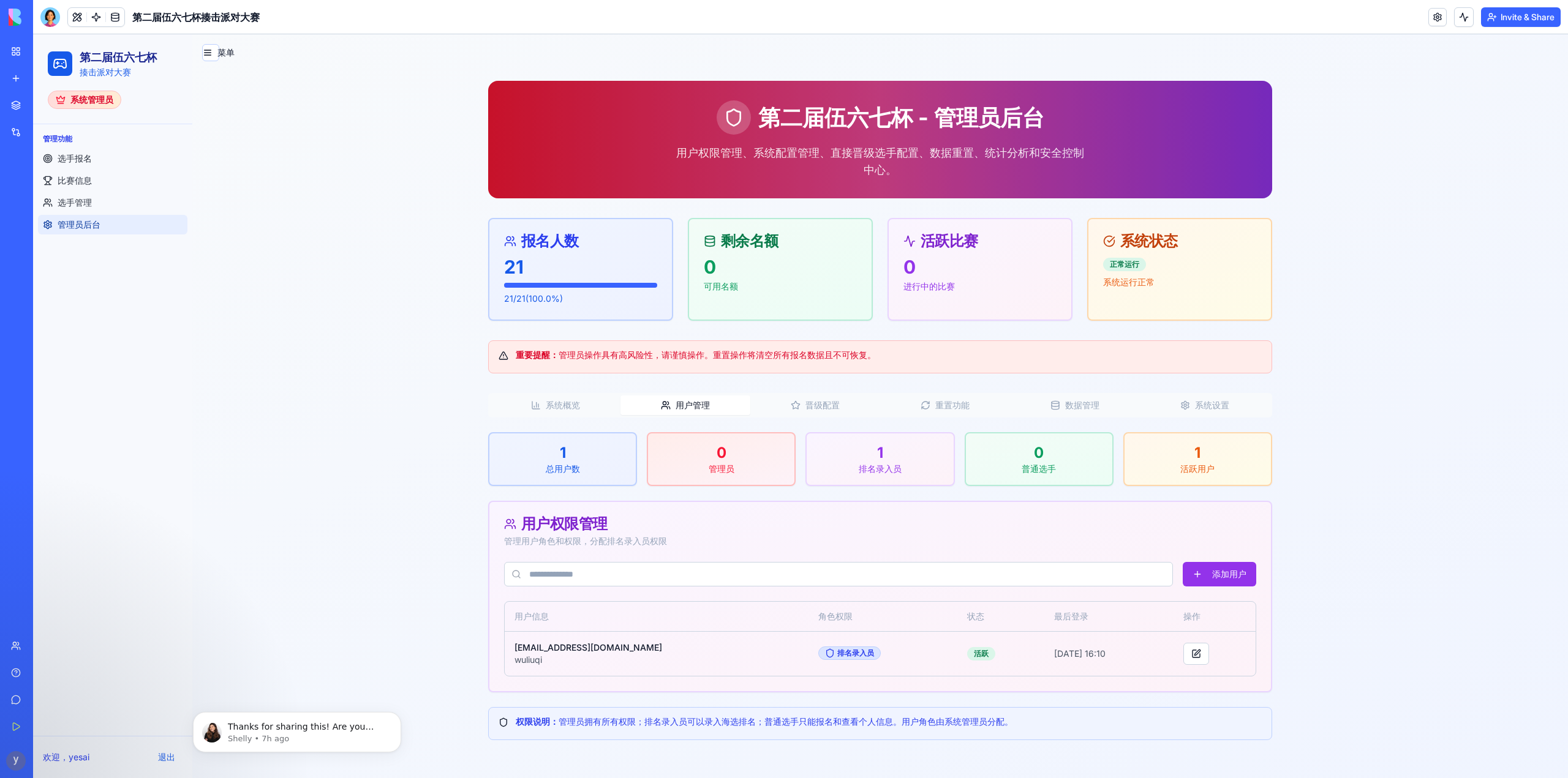
click at [702, 408] on button "用户管理" at bounding box center [685, 405] width 130 height 20
drag, startPoint x: 813, startPoint y: 414, endPoint x: 813, endPoint y: 407, distance: 7.0
click at [813, 414] on button "晋级配置" at bounding box center [815, 405] width 130 height 20
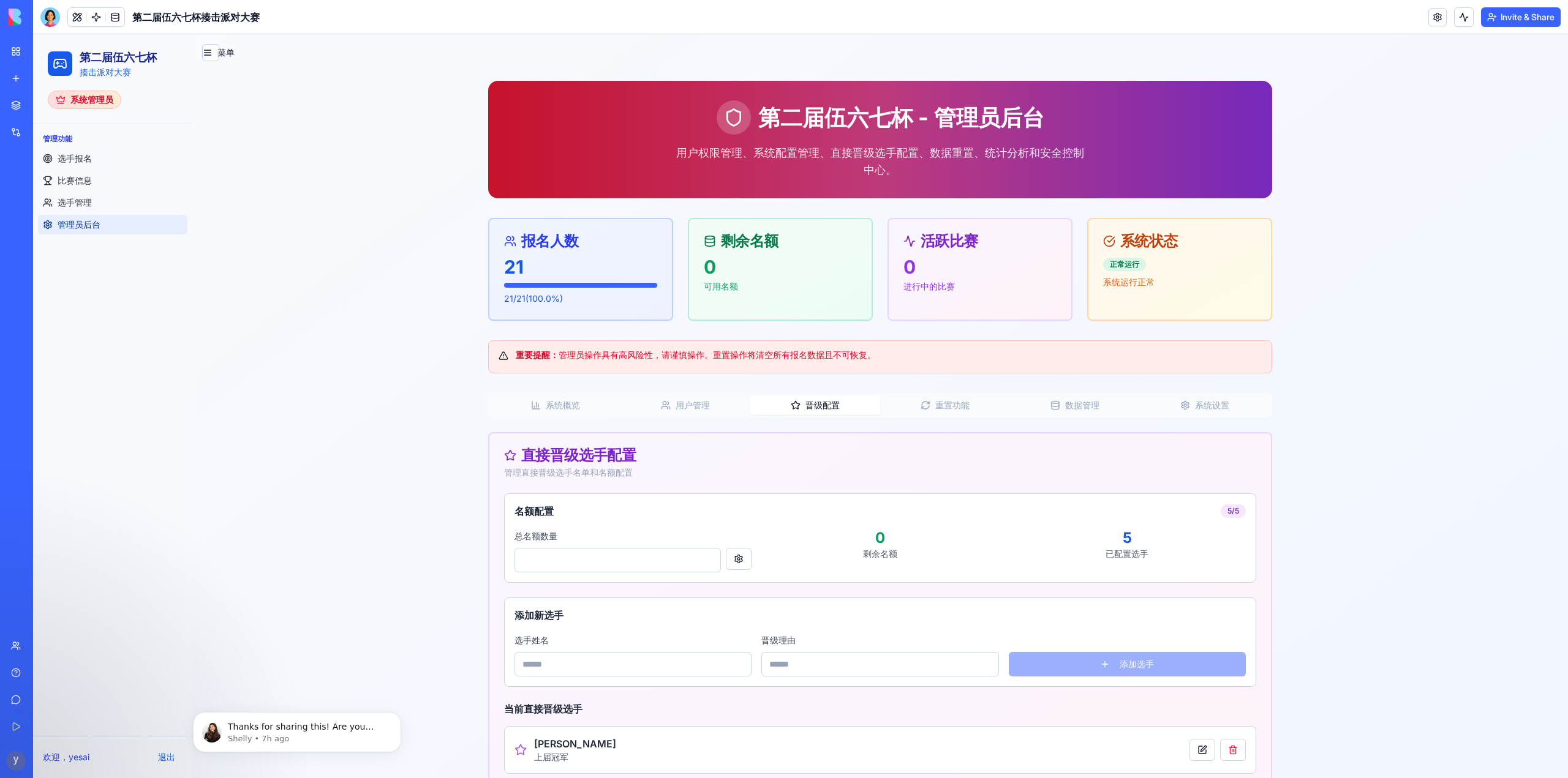
click at [550, 403] on button "系统概览" at bounding box center [556, 405] width 130 height 20
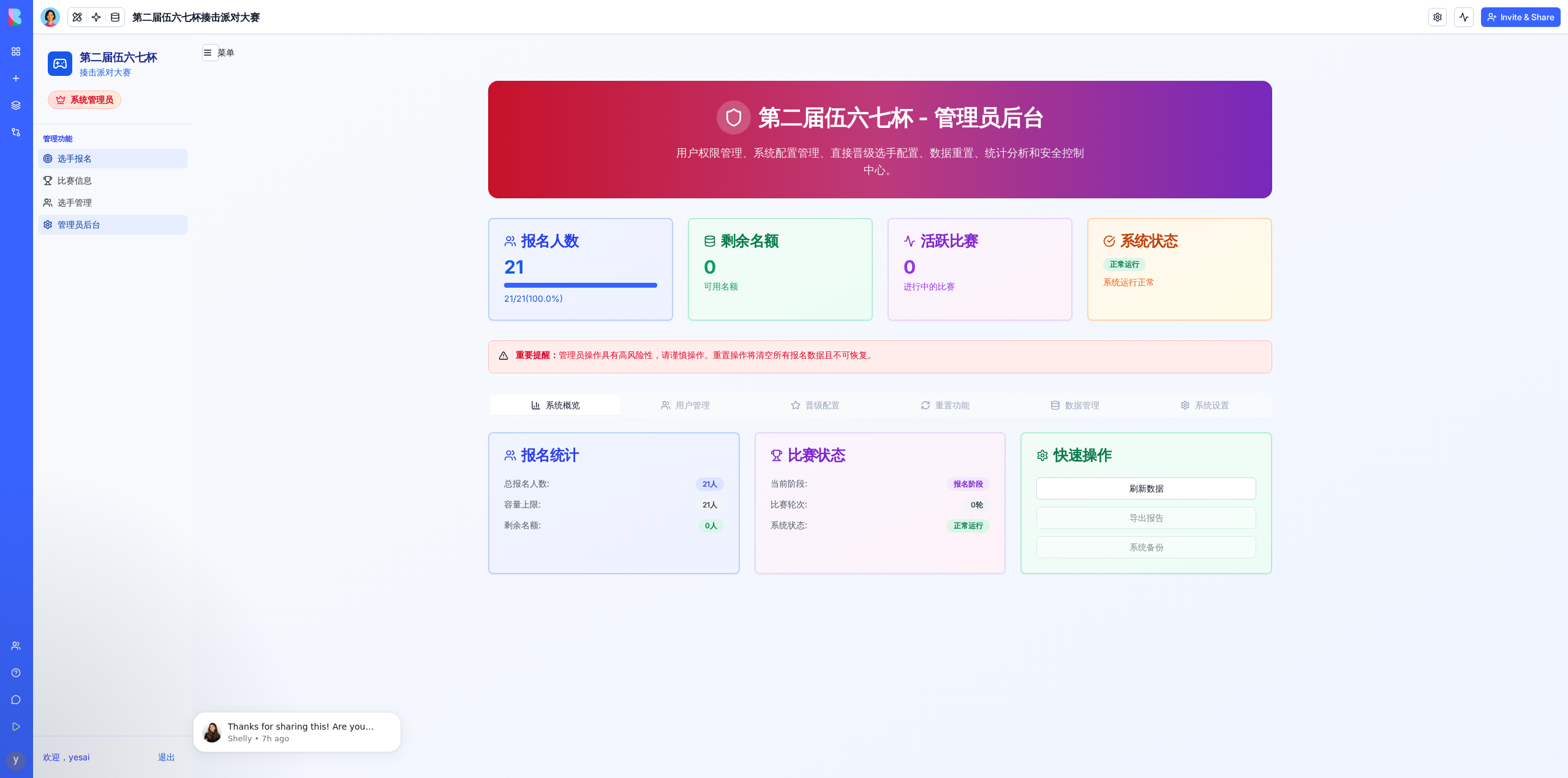
click at [84, 163] on span "选手报名" at bounding box center [74, 158] width 34 height 12
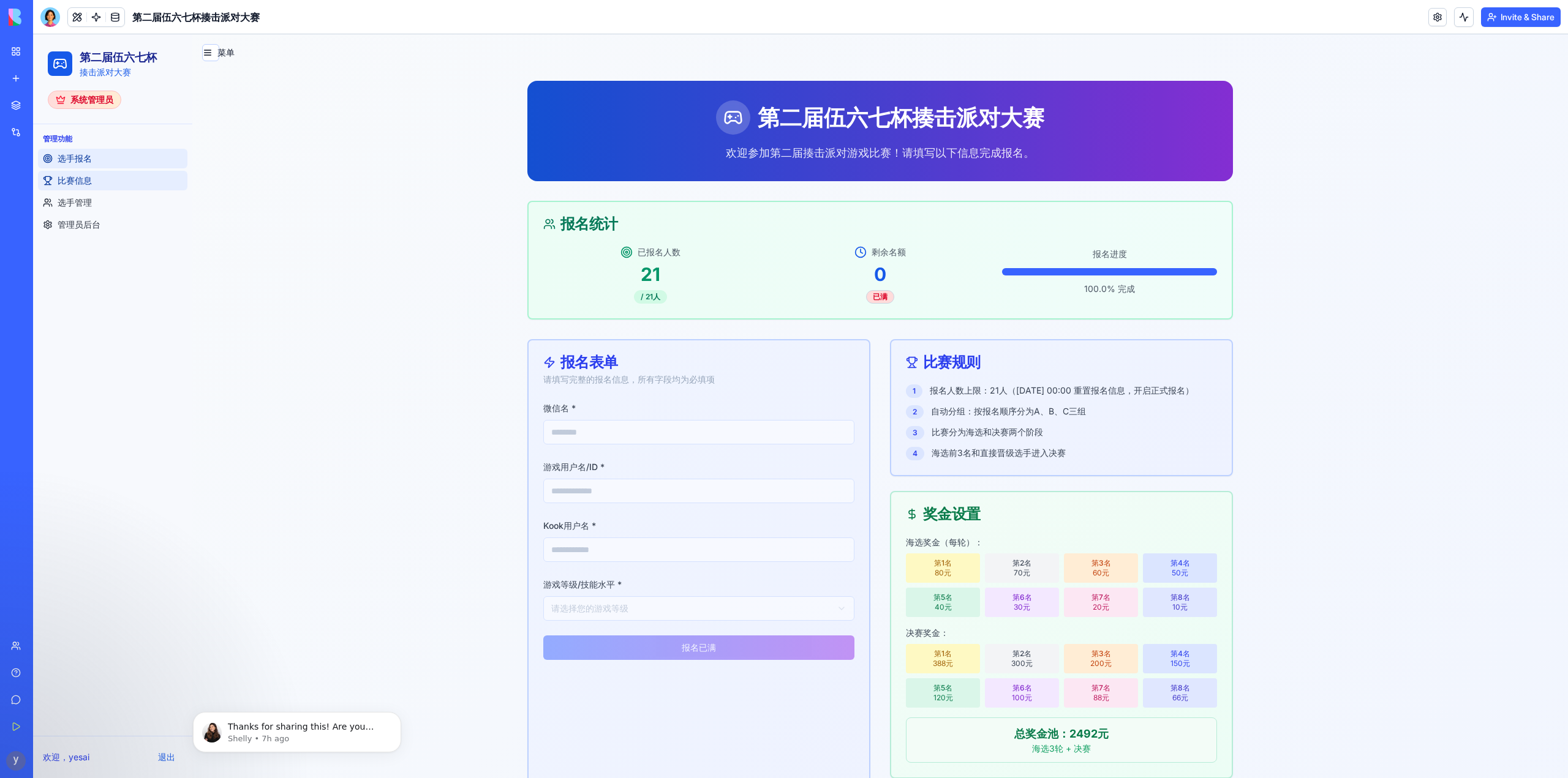
click at [76, 183] on span "比赛信息" at bounding box center [74, 180] width 34 height 12
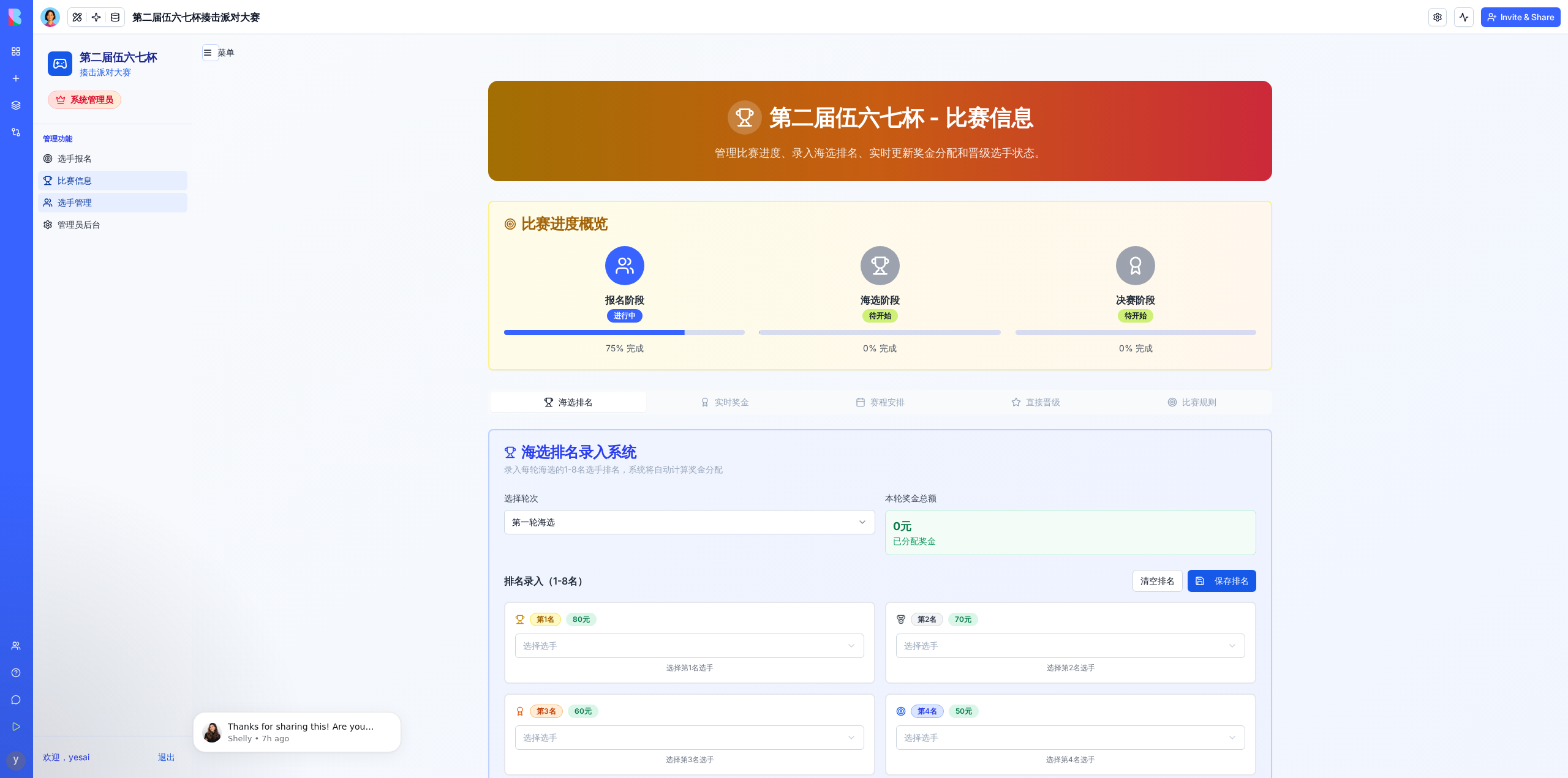
click at [76, 199] on span "选手管理" at bounding box center [74, 202] width 34 height 12
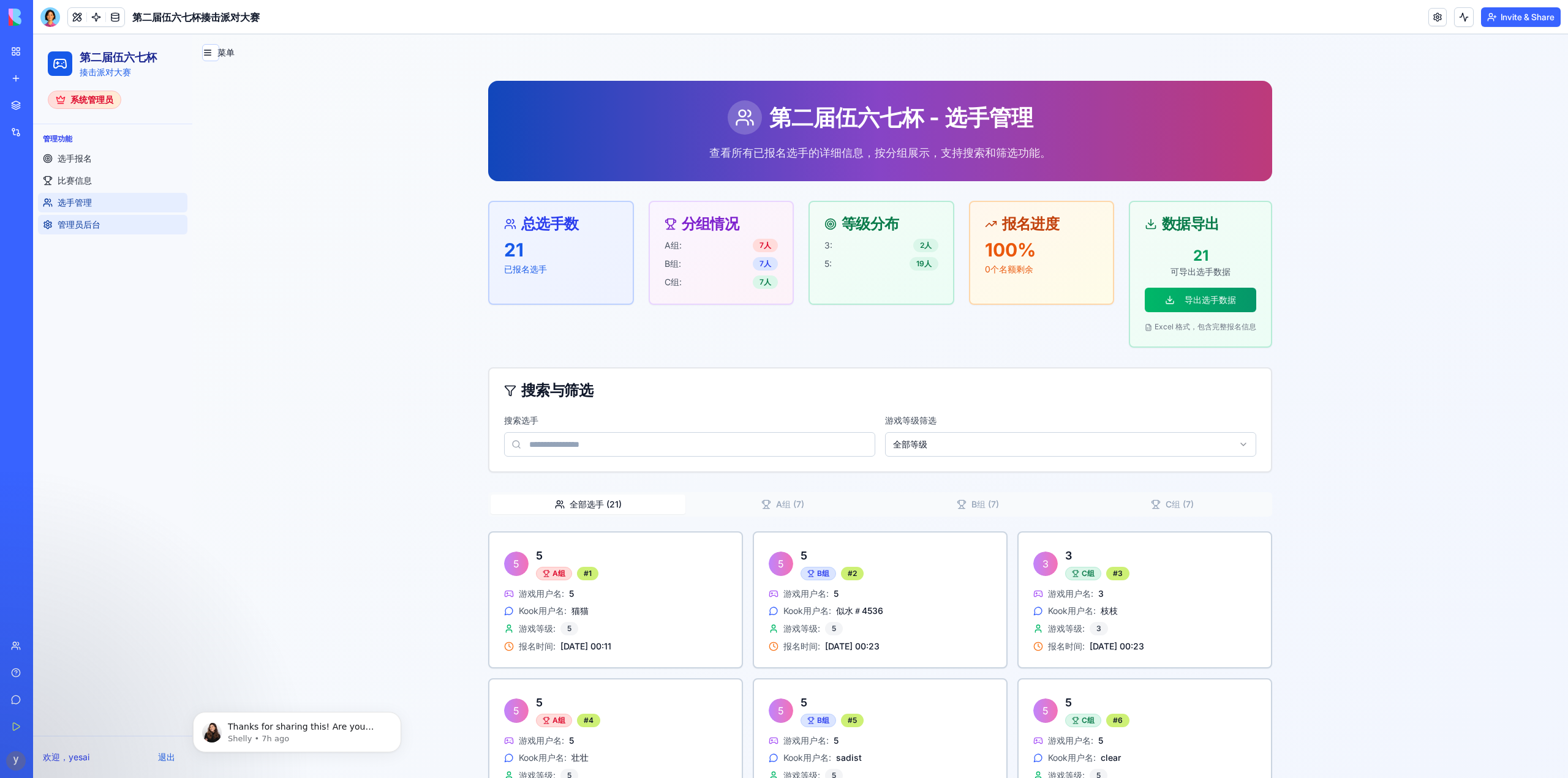
click at [79, 218] on link "管理员后台" at bounding box center [112, 224] width 150 height 20
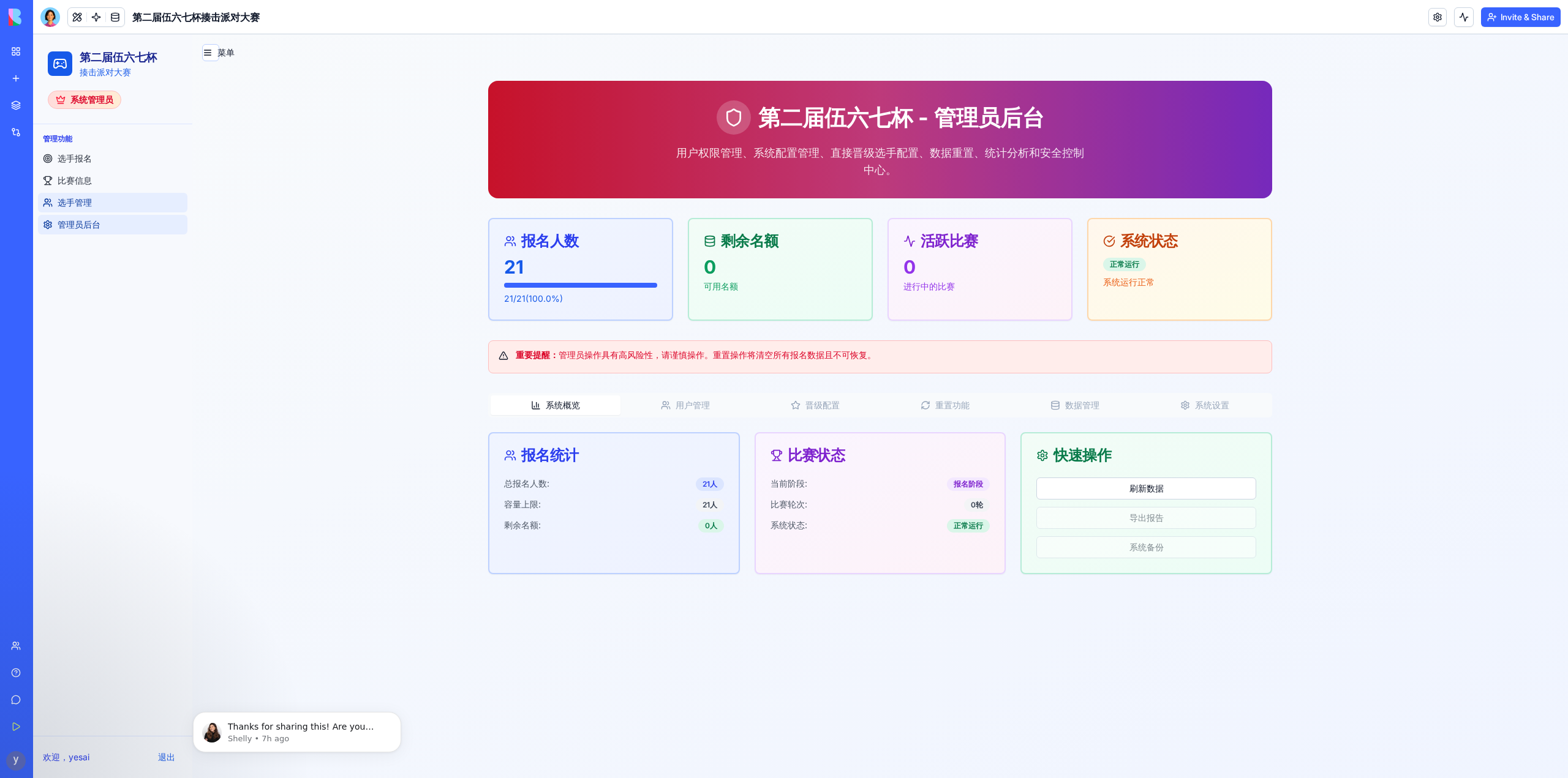
click at [71, 210] on link "选手管理" at bounding box center [112, 203] width 150 height 20
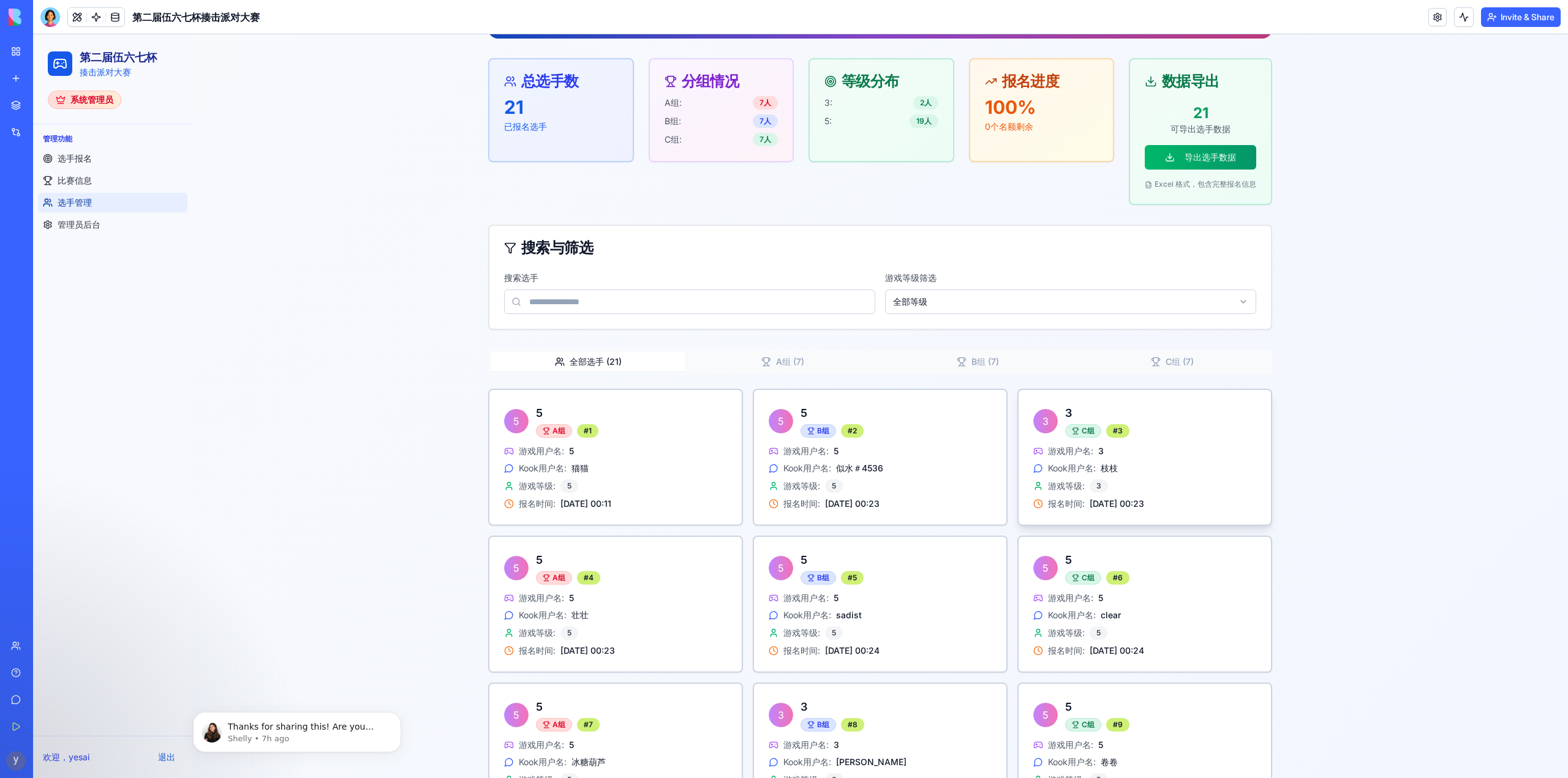
scroll to position [184, 0]
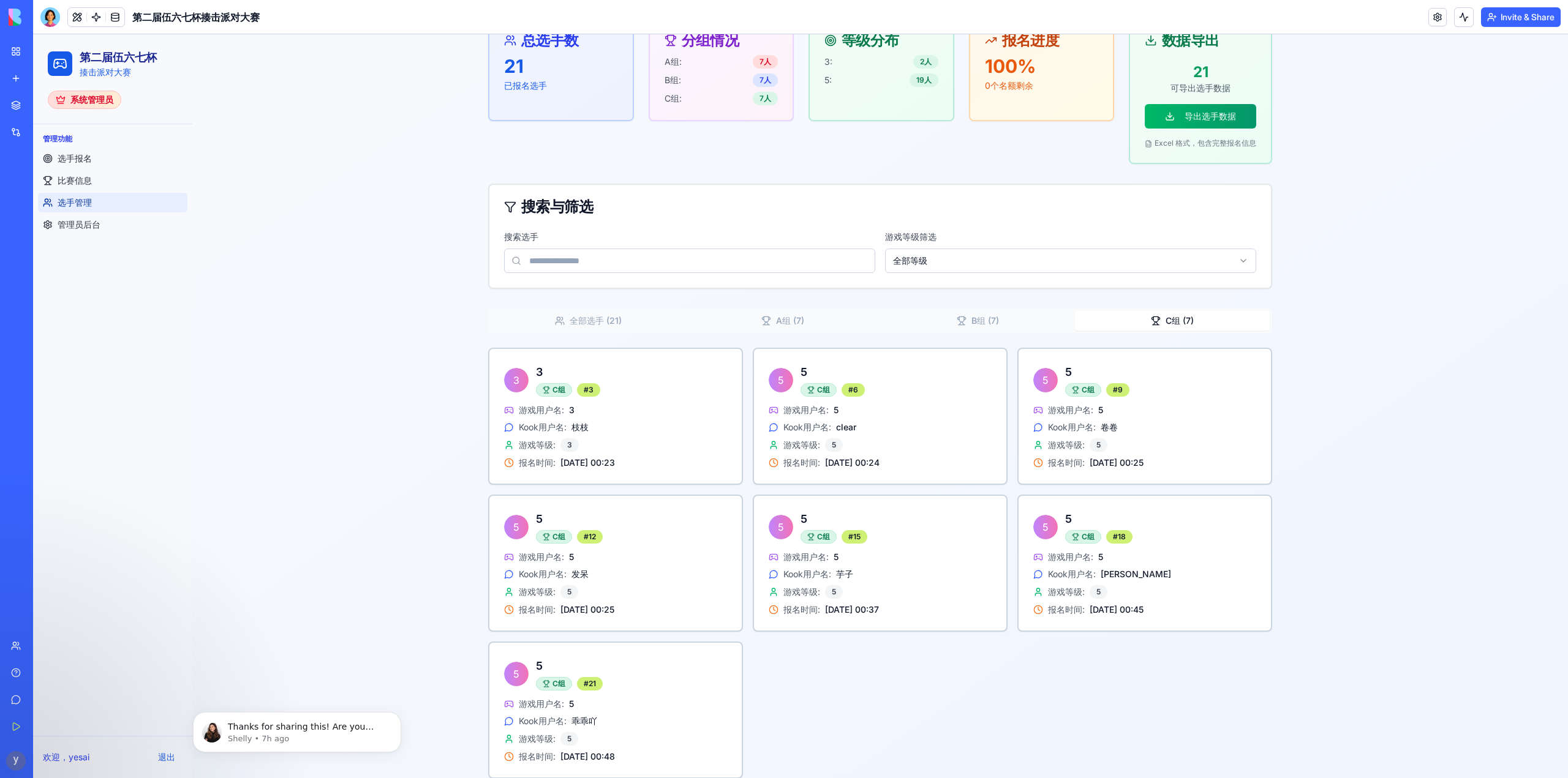
click at [1171, 322] on button "C组 ( 7 )" at bounding box center [1172, 321] width 195 height 20
